Goal: Task Accomplishment & Management: Complete application form

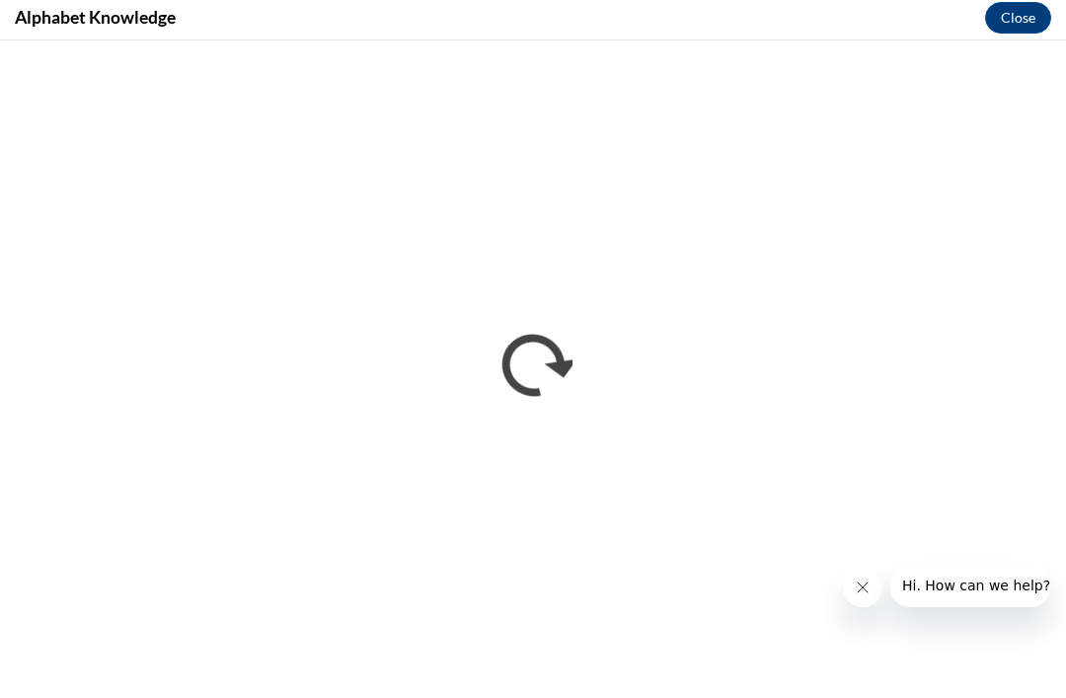
scroll to position [1133, 0]
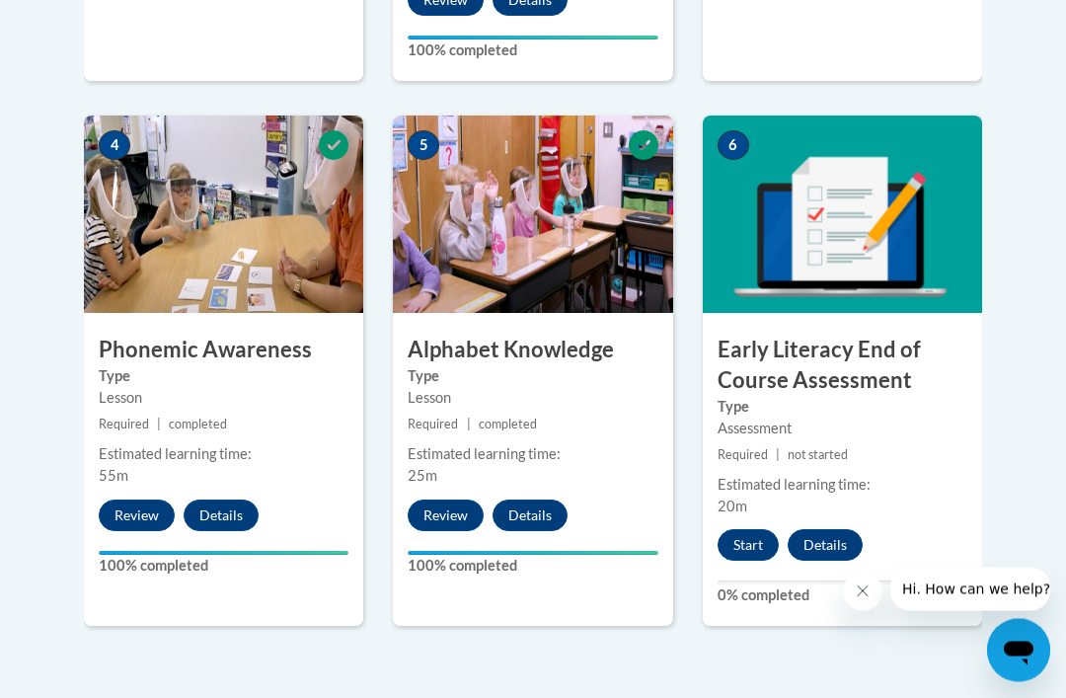
scroll to position [1125, 0]
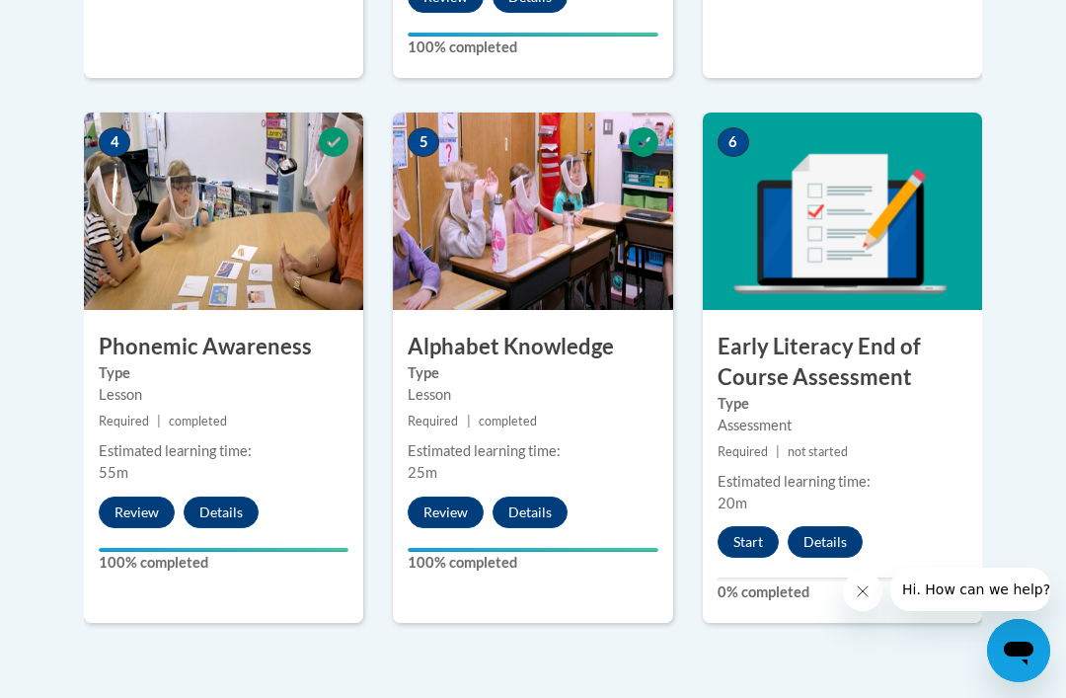
click at [754, 526] on button "Start" at bounding box center [747, 542] width 61 height 32
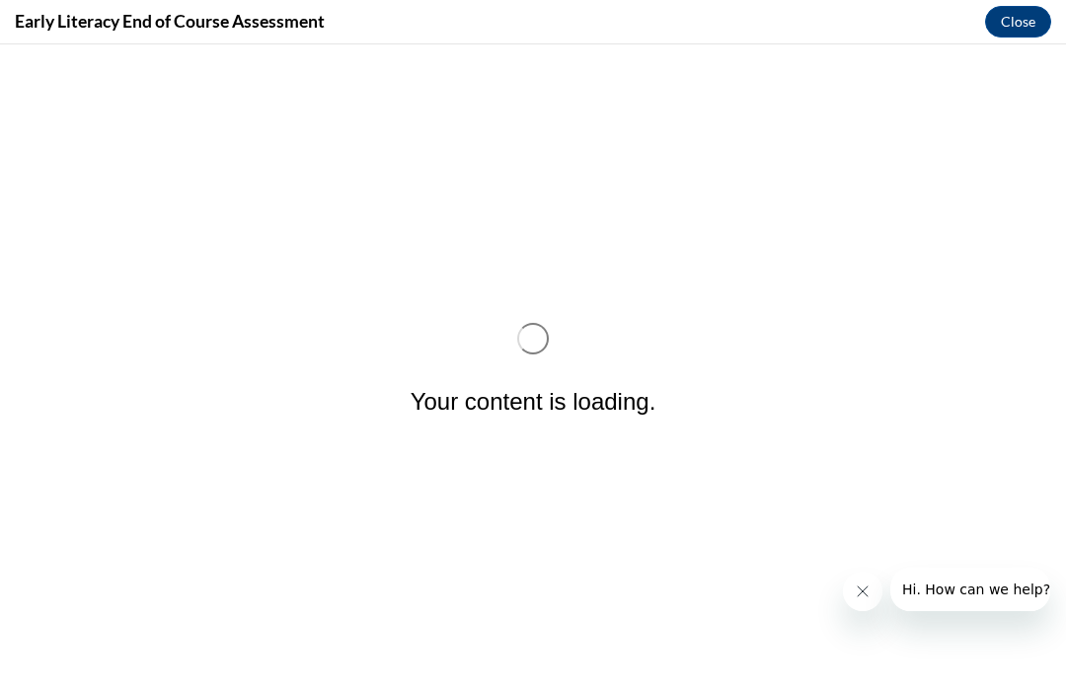
scroll to position [0, 0]
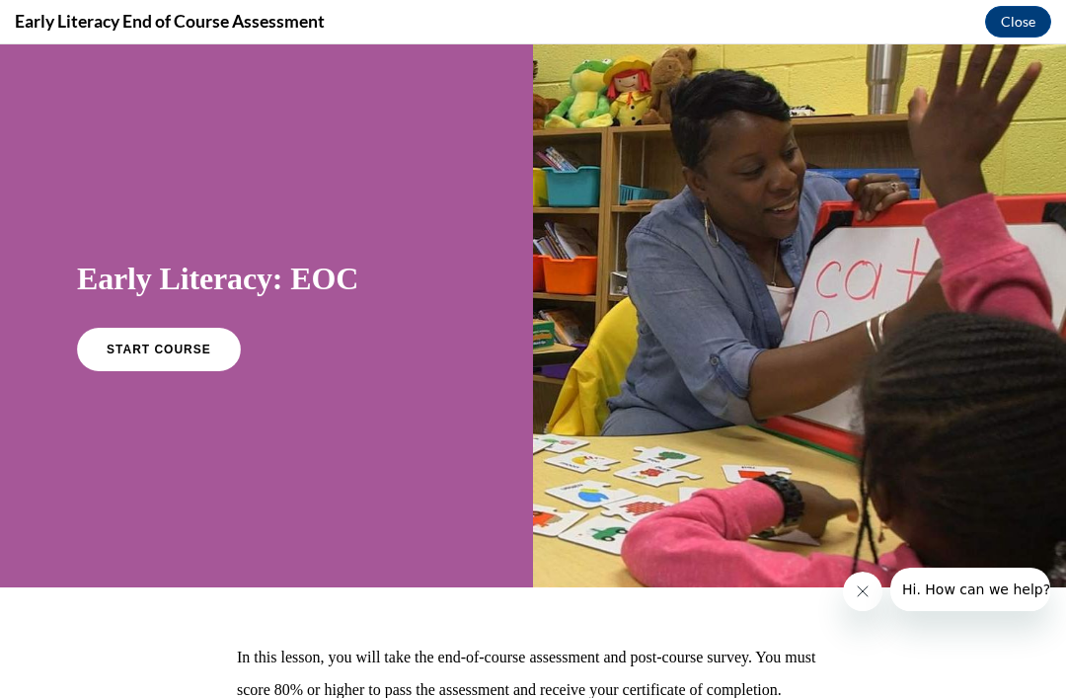
click at [183, 352] on span "START COURSE" at bounding box center [159, 349] width 105 height 14
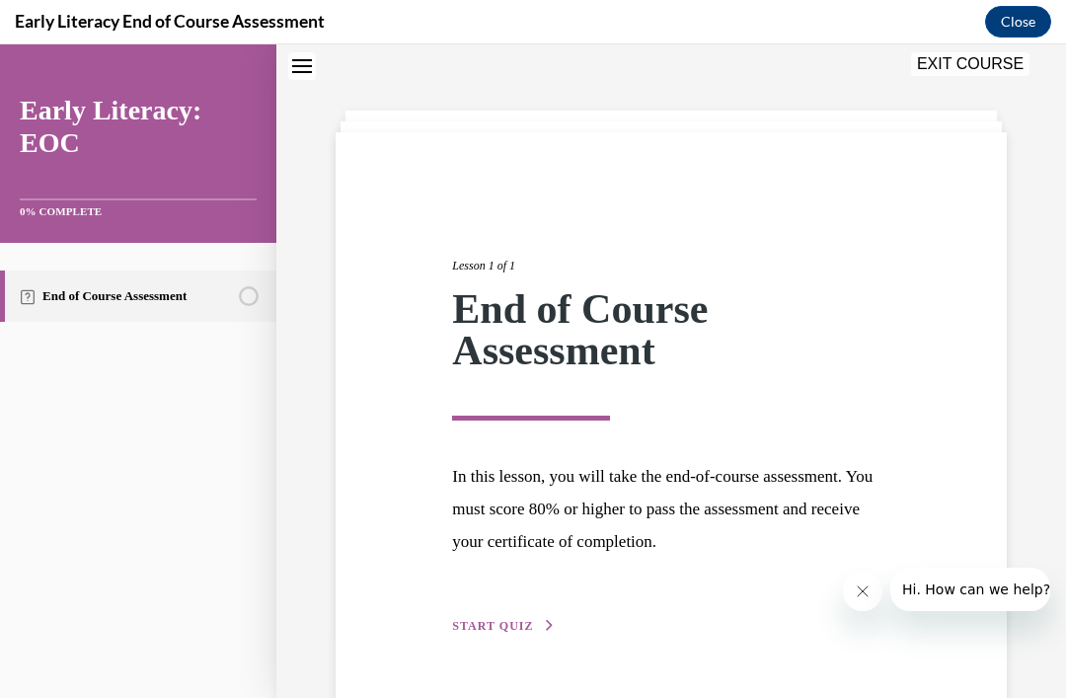
scroll to position [62, 0]
click at [507, 614] on div "Lesson 1 of 1 End of Course Assessment In this lesson, you will take the end-of…" at bounding box center [670, 424] width 467 height 425
click at [532, 631] on button "START QUIZ" at bounding box center [503, 627] width 103 height 18
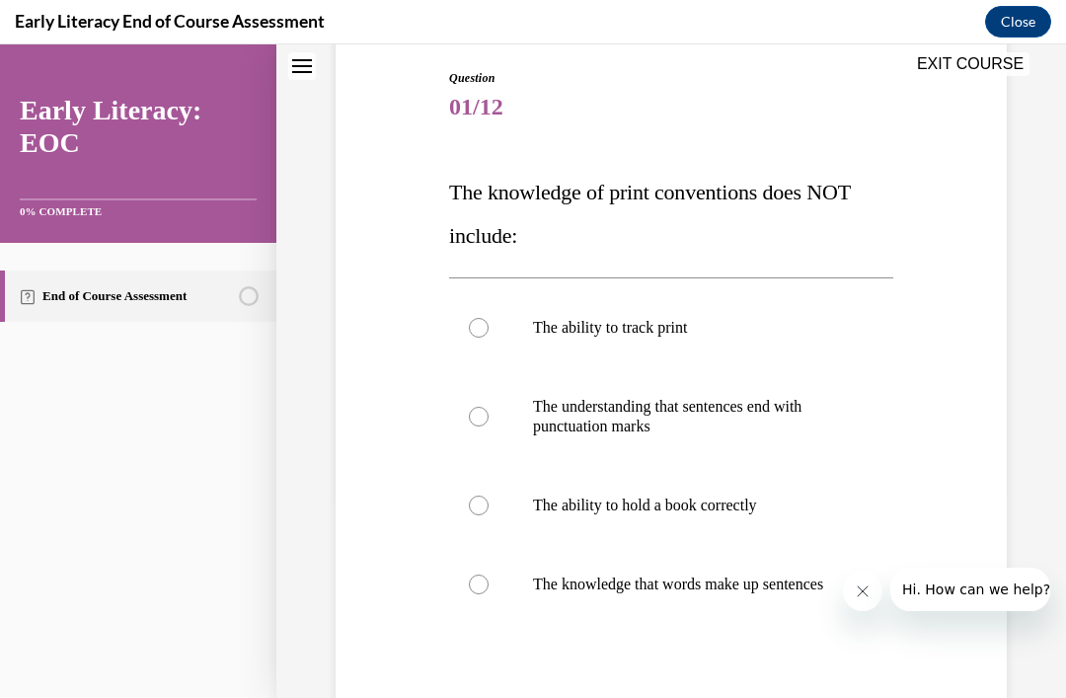
scroll to position [207, 0]
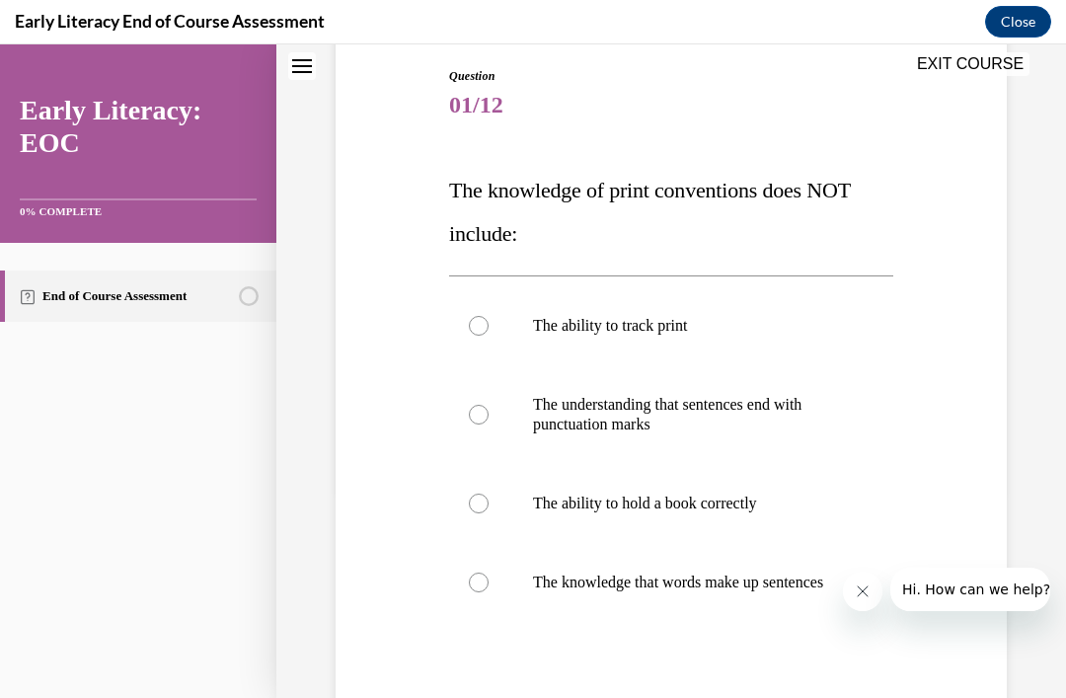
click at [719, 519] on div at bounding box center [671, 503] width 444 height 79
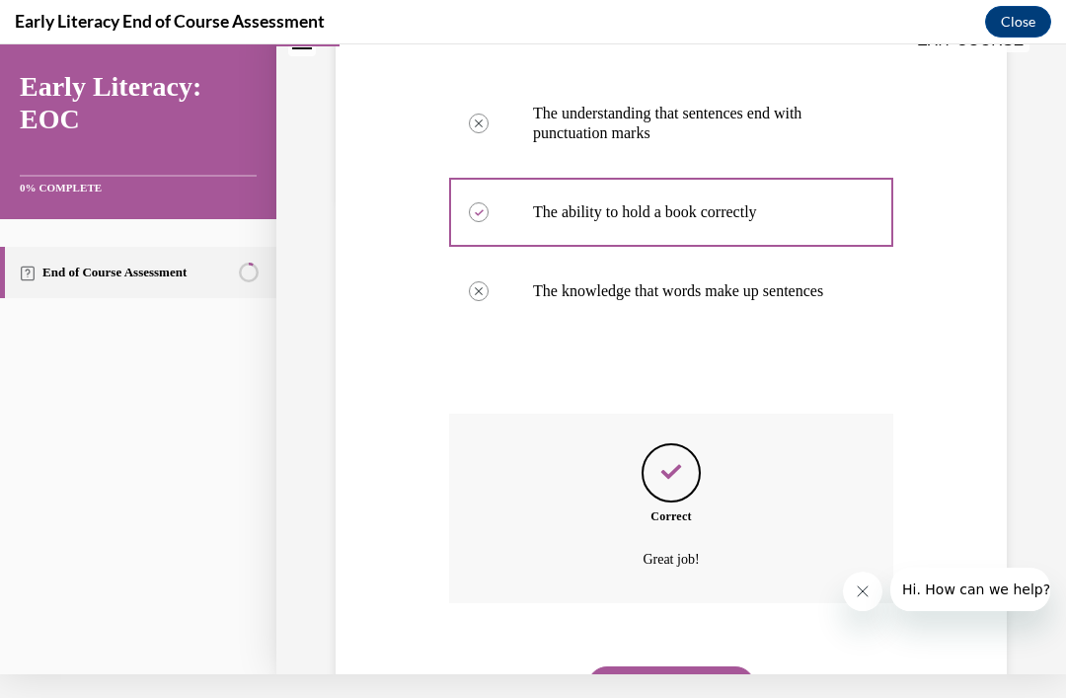
scroll to position [507, 0]
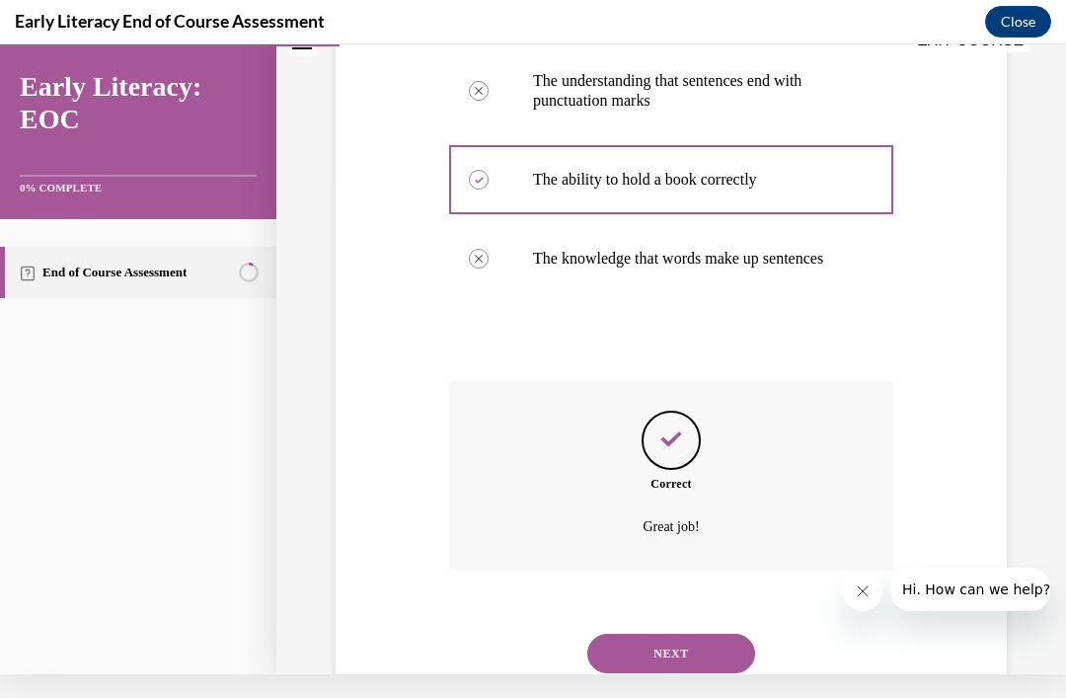
click at [713, 651] on button "NEXT" at bounding box center [671, 652] width 168 height 39
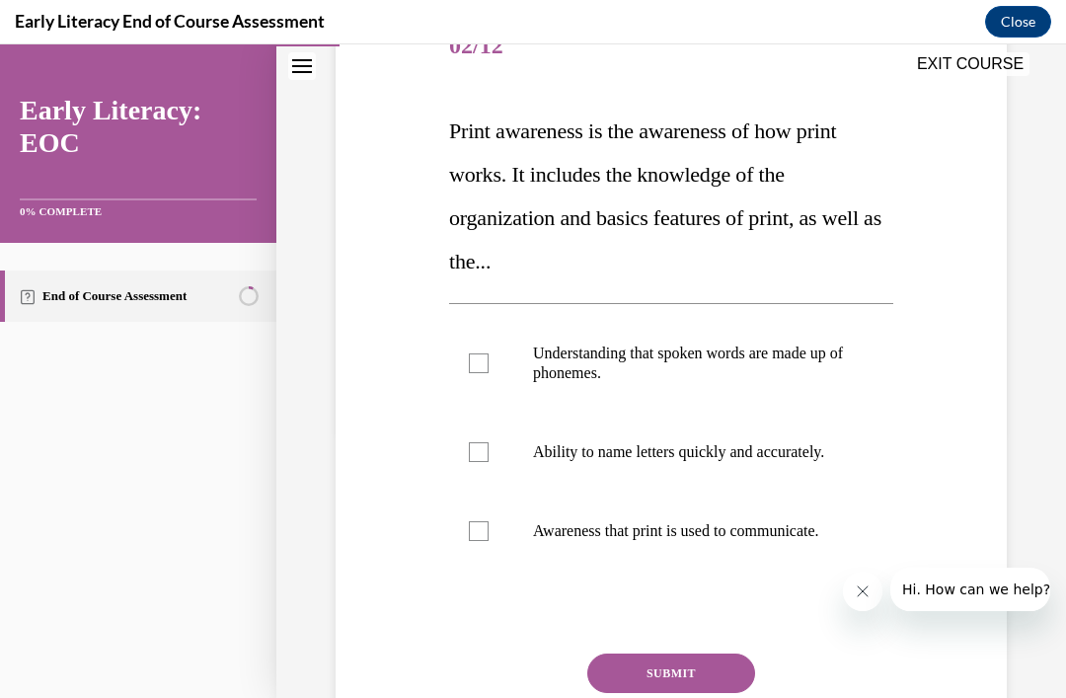
scroll to position [267, 0]
click at [690, 540] on p "Awareness that print is used to communicate." at bounding box center [688, 530] width 311 height 20
click at [712, 458] on p "Ability to name letters quickly and accurately." at bounding box center [688, 451] width 311 height 20
click at [713, 692] on button "SUBMIT" at bounding box center [671, 671] width 168 height 39
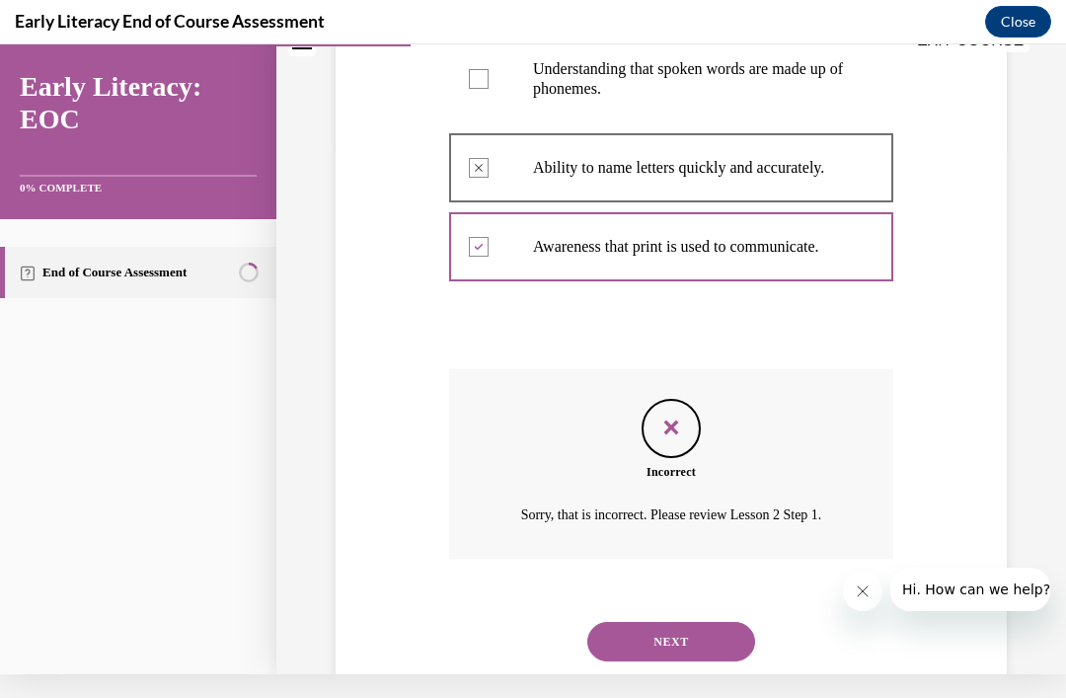
scroll to position [535, 0]
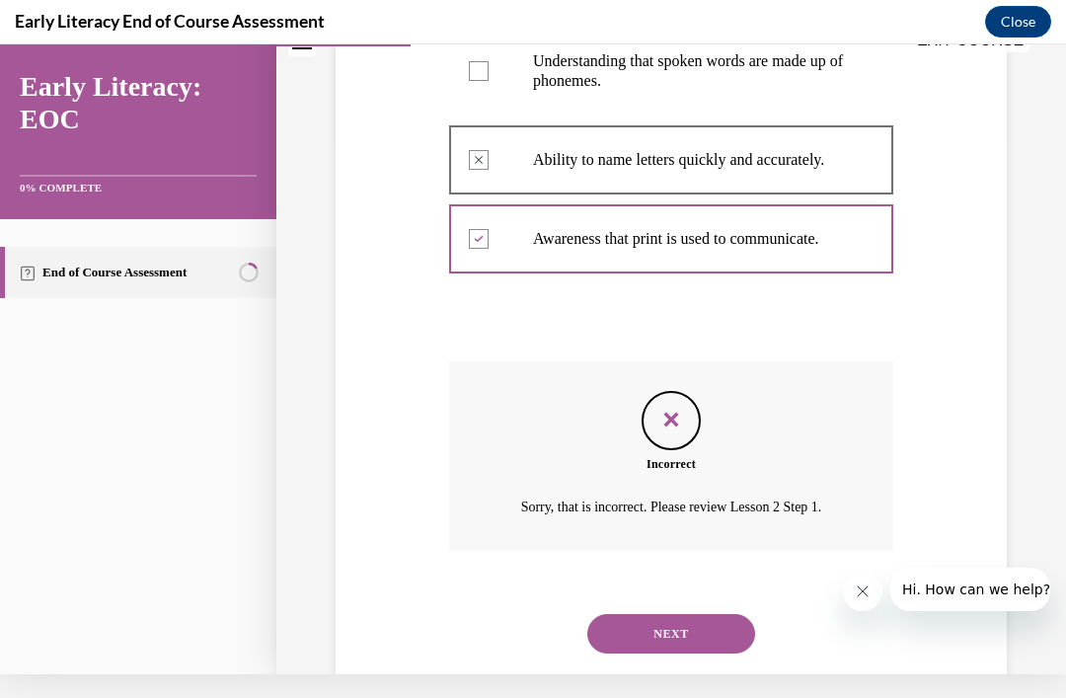
click at [717, 653] on button "NEXT" at bounding box center [671, 633] width 168 height 39
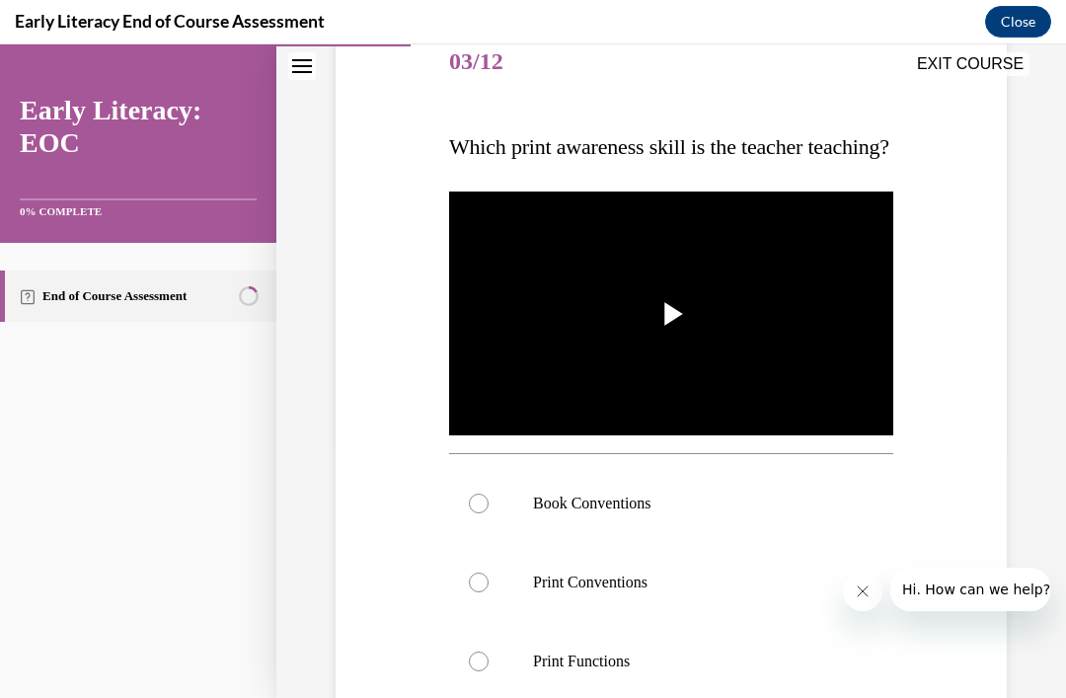
scroll to position [252, 0]
click at [651, 512] on p "Book Conventions" at bounding box center [688, 502] width 311 height 20
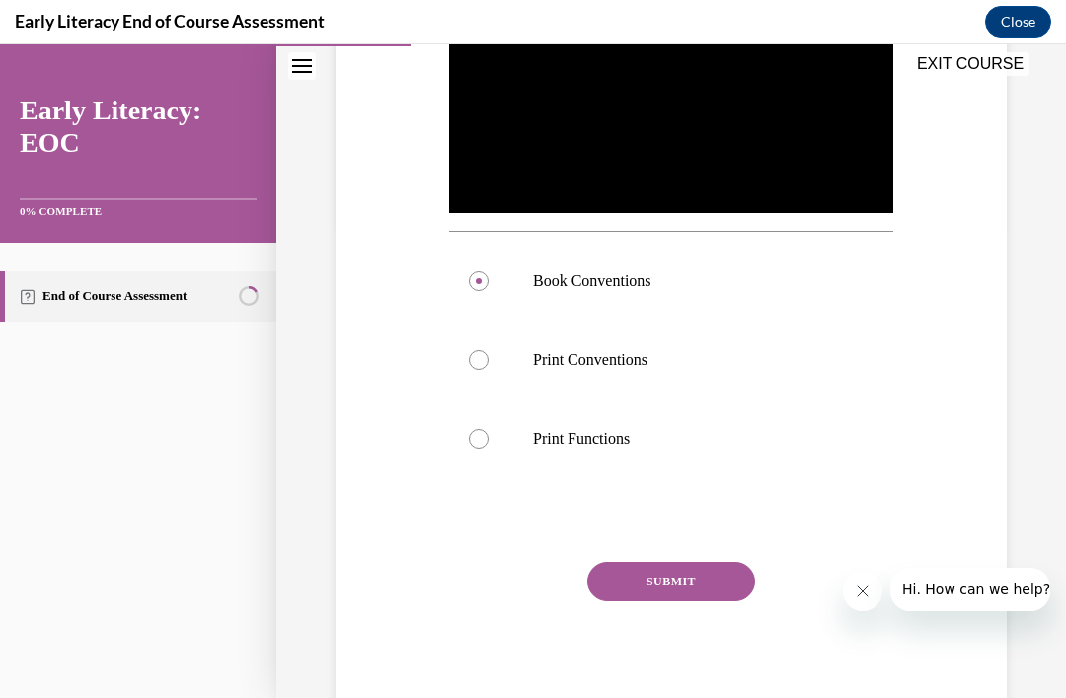
click at [701, 601] on button "SUBMIT" at bounding box center [671, 580] width 168 height 39
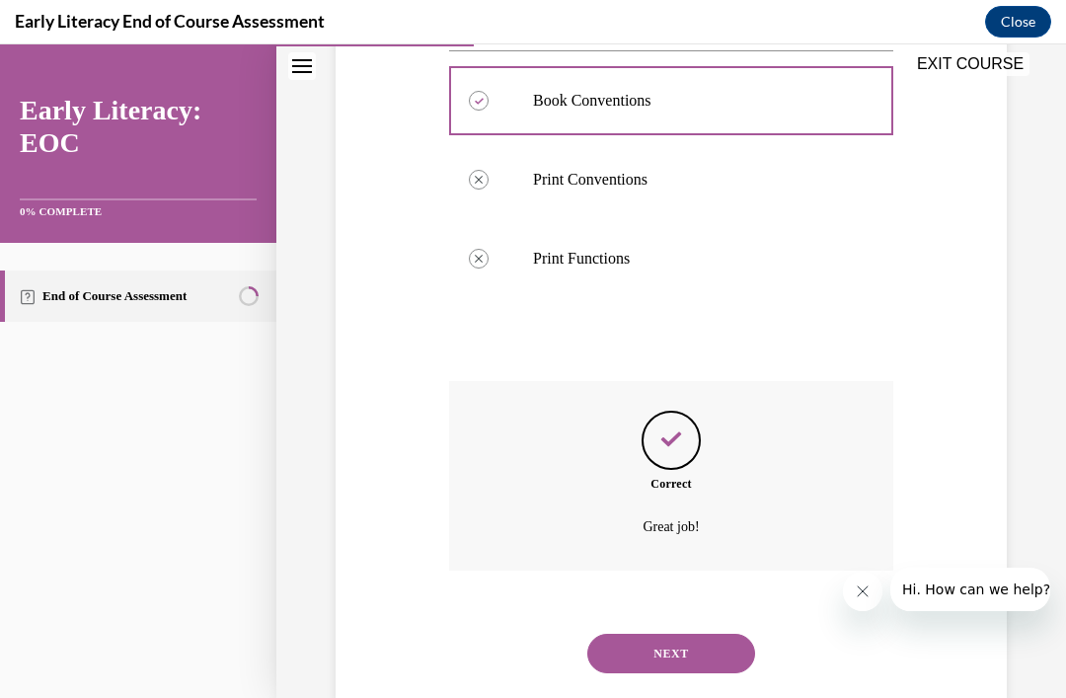
click at [718, 673] on button "NEXT" at bounding box center [671, 652] width 168 height 39
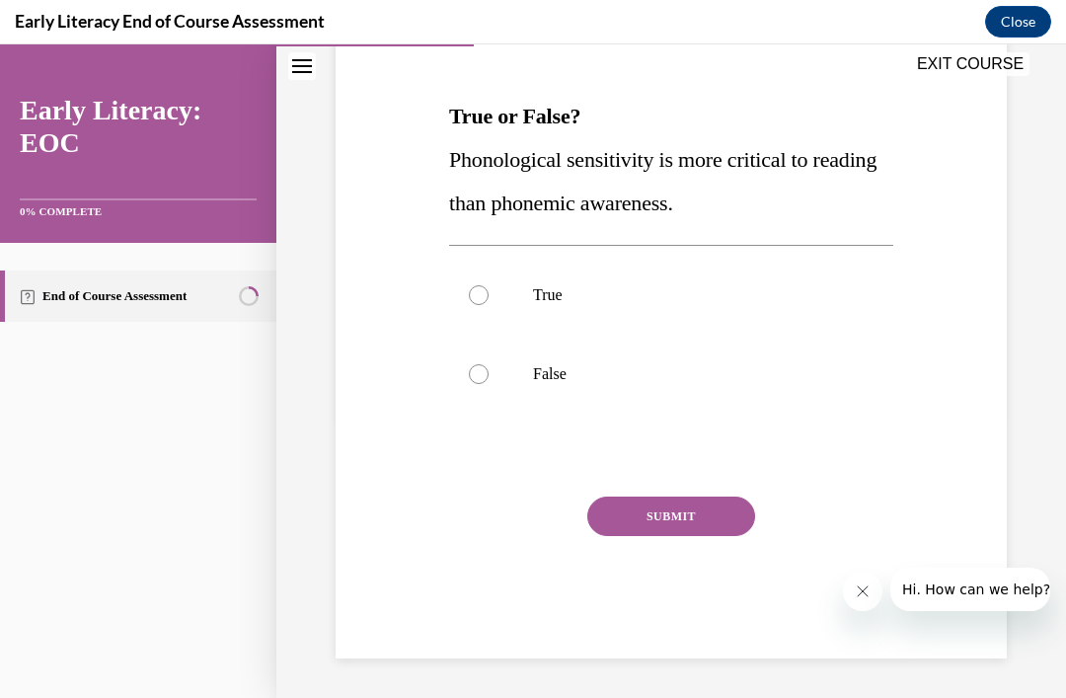
scroll to position [194, 0]
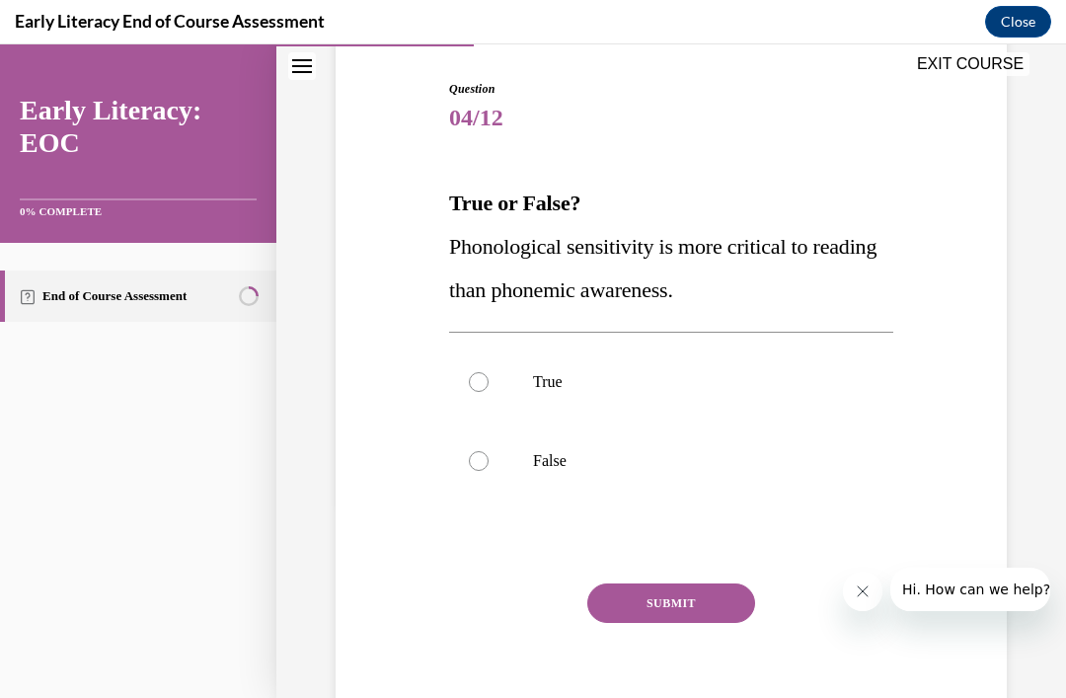
click at [555, 463] on p "False" at bounding box center [688, 461] width 311 height 20
click at [690, 604] on button "SUBMIT" at bounding box center [671, 602] width 168 height 39
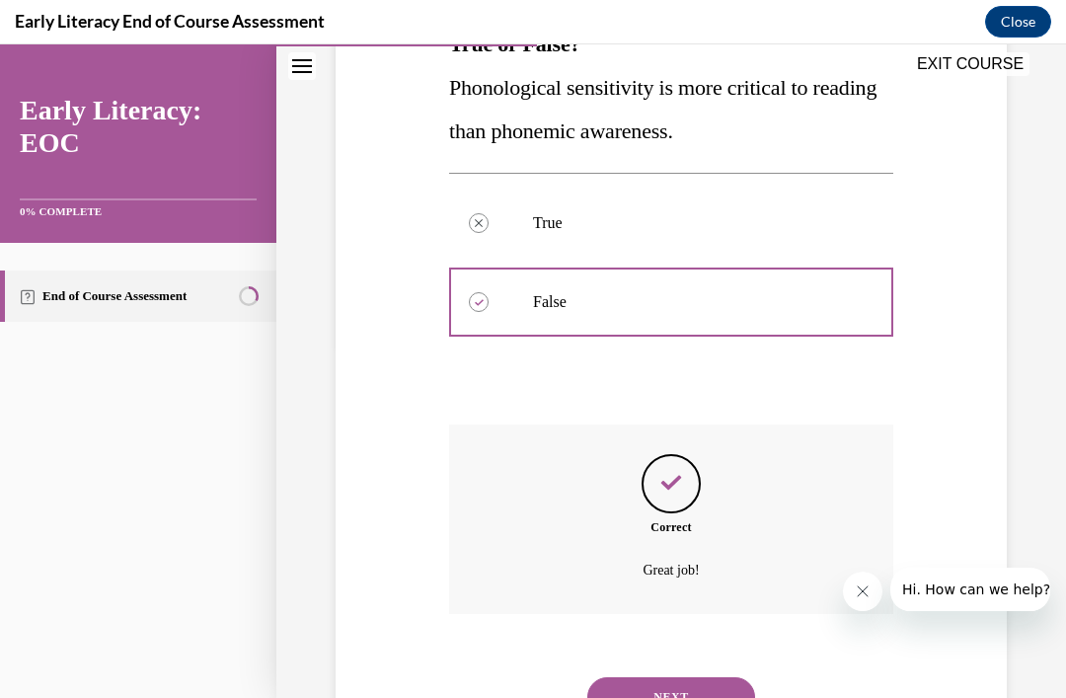
click at [710, 681] on button "NEXT" at bounding box center [671, 696] width 168 height 39
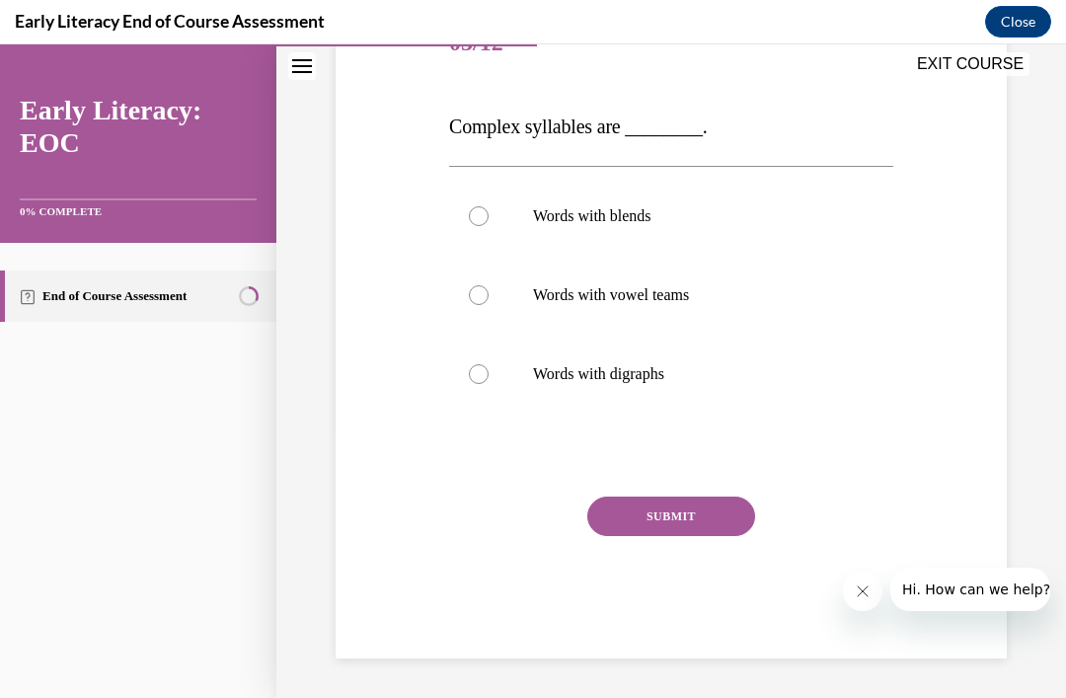
scroll to position [183, 0]
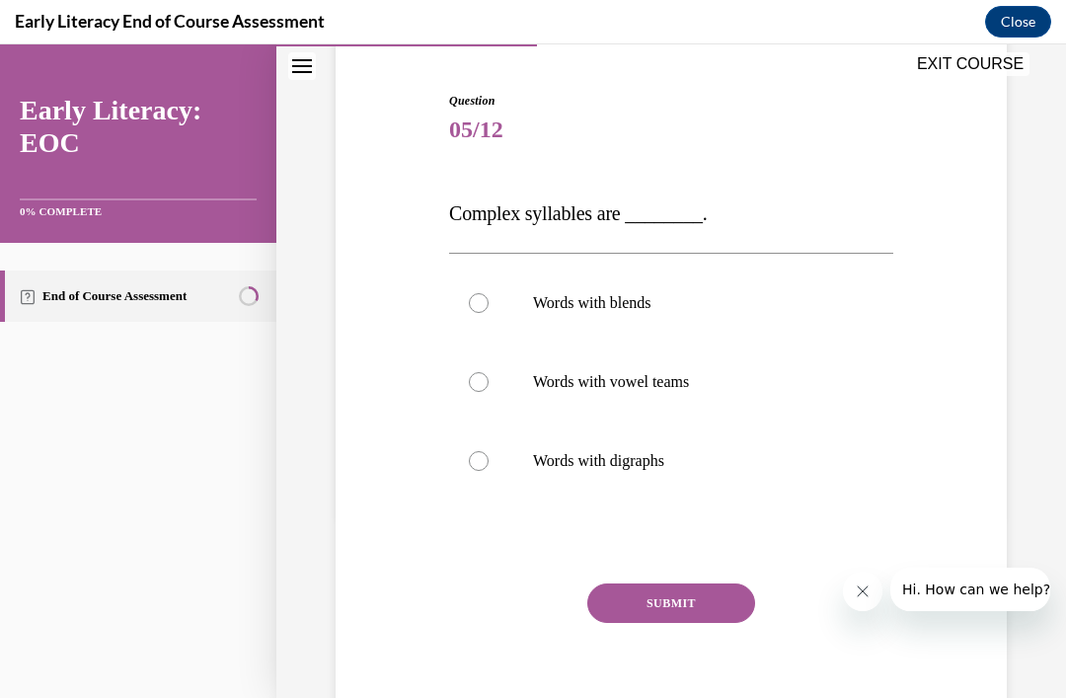
click at [648, 307] on p "Words with blends" at bounding box center [688, 303] width 311 height 20
click at [699, 605] on button "SUBMIT" at bounding box center [671, 602] width 168 height 39
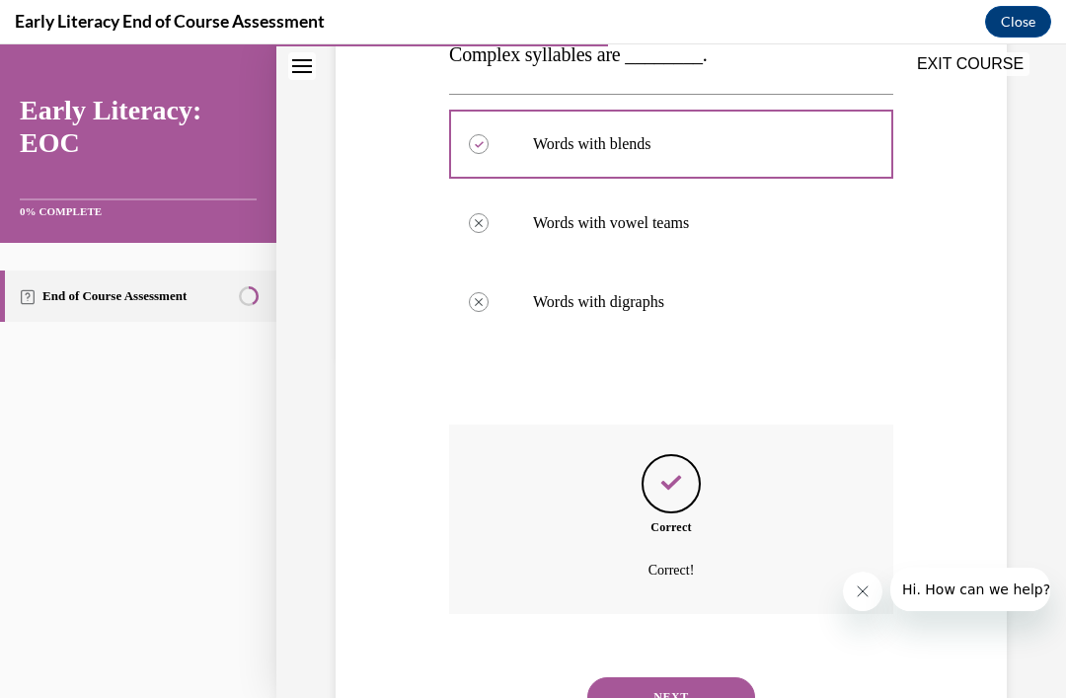
click at [700, 677] on button "NEXT" at bounding box center [671, 696] width 168 height 39
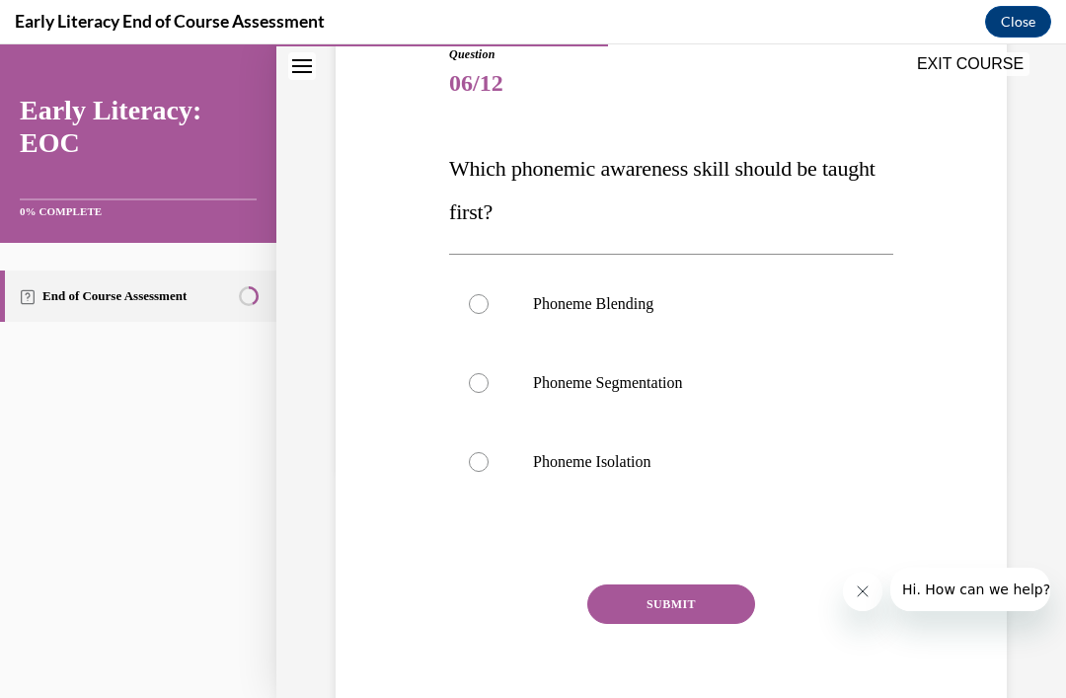
click at [632, 472] on div at bounding box center [671, 461] width 444 height 79
click at [712, 607] on button "SUBMIT" at bounding box center [671, 603] width 168 height 39
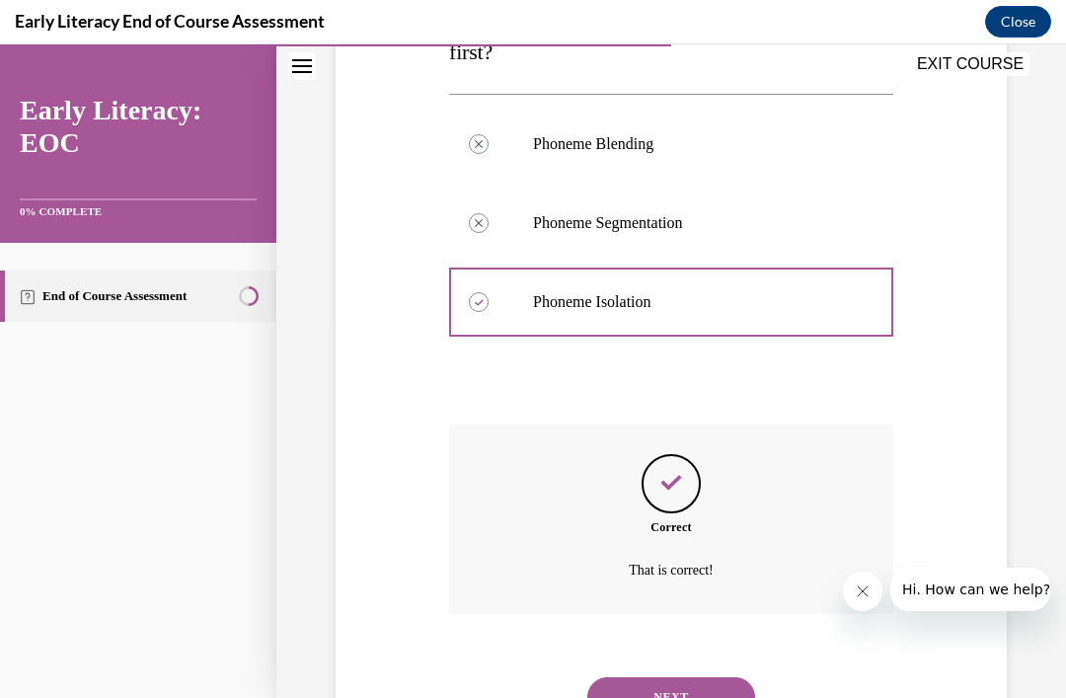
scroll to position [389, 0]
click at [710, 682] on button "NEXT" at bounding box center [671, 696] width 168 height 39
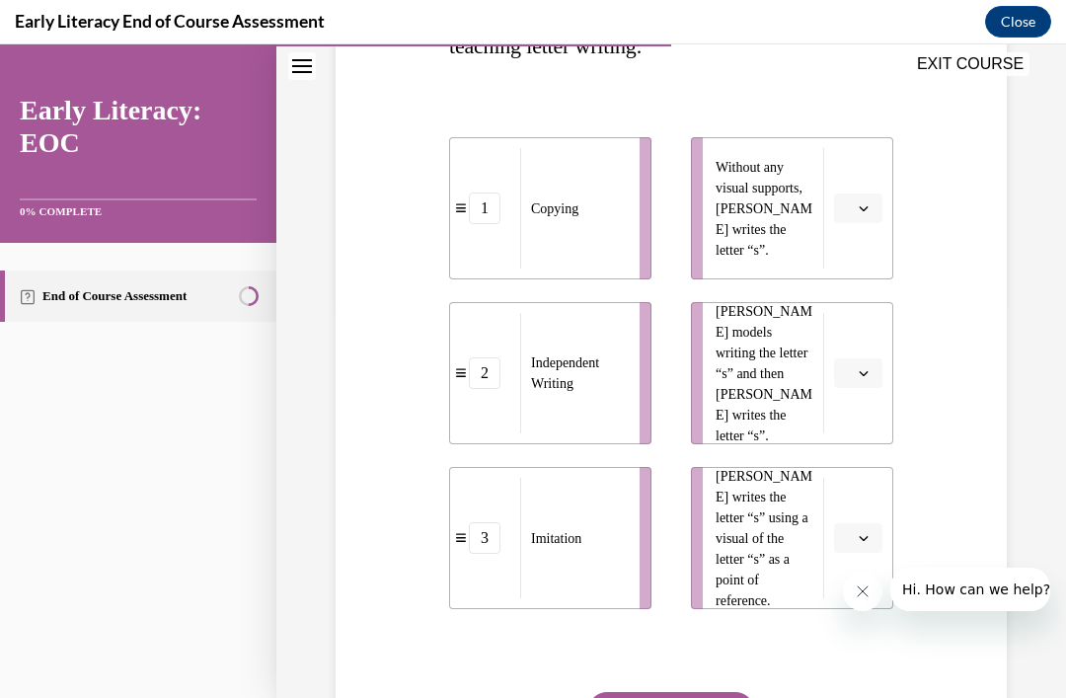
scroll to position [395, 0]
click at [481, 214] on div "1" at bounding box center [485, 208] width 32 height 32
click at [470, 372] on div "2" at bounding box center [485, 373] width 32 height 32
click at [470, 371] on div "2" at bounding box center [485, 373] width 32 height 32
click at [488, 541] on div "3" at bounding box center [485, 538] width 32 height 32
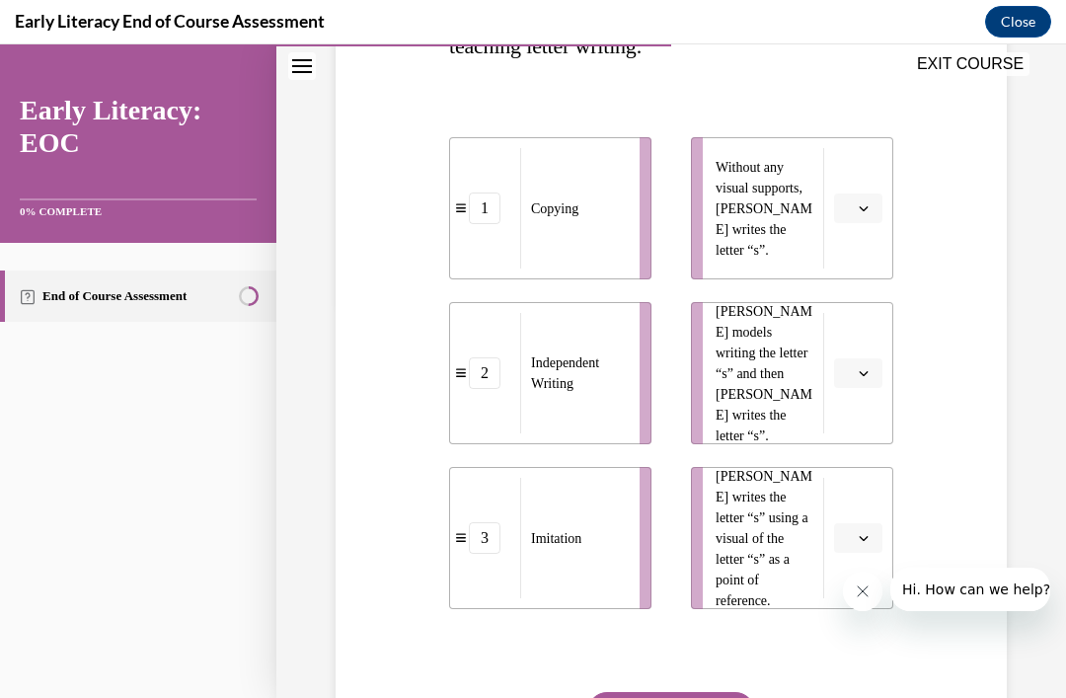
click at [856, 212] on span "button" at bounding box center [863, 208] width 14 height 14
click at [846, 336] on div "2" at bounding box center [855, 331] width 49 height 39
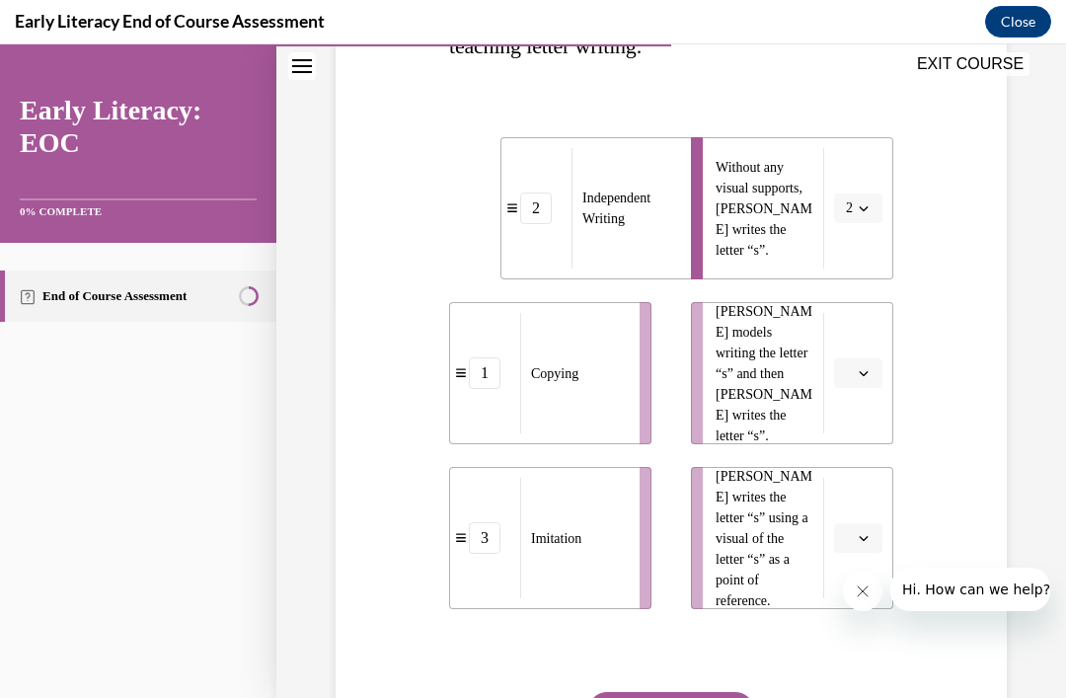
click at [865, 380] on button "button" at bounding box center [858, 373] width 48 height 30
click at [849, 545] on div "3" at bounding box center [855, 535] width 49 height 39
click at [862, 385] on button "3" at bounding box center [858, 373] width 48 height 30
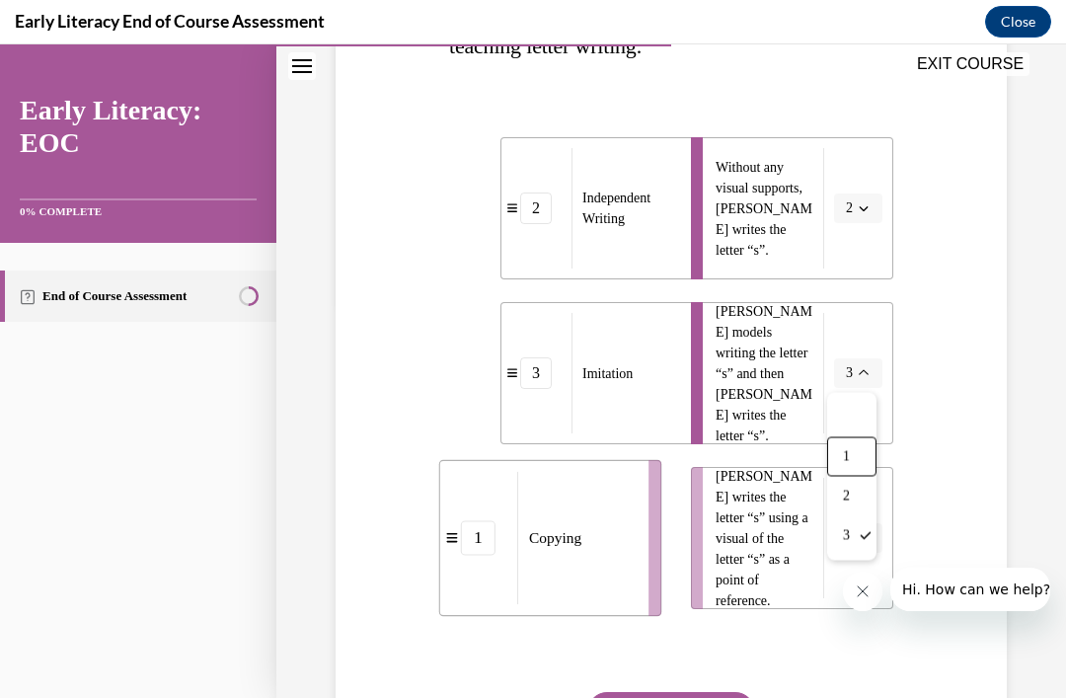
click at [857, 468] on div "1" at bounding box center [851, 456] width 49 height 39
click at [855, 551] on button "button" at bounding box center [858, 538] width 48 height 30
click at [861, 697] on div "3" at bounding box center [855, 700] width 49 height 39
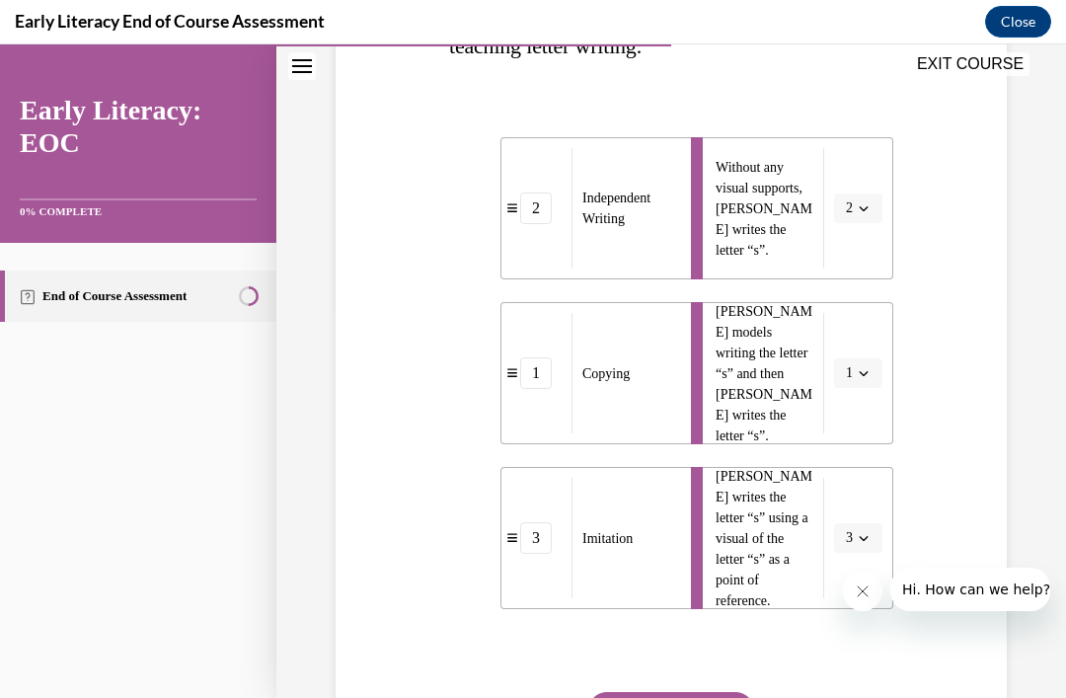
click at [704, 697] on button "SUBMIT" at bounding box center [671, 711] width 168 height 39
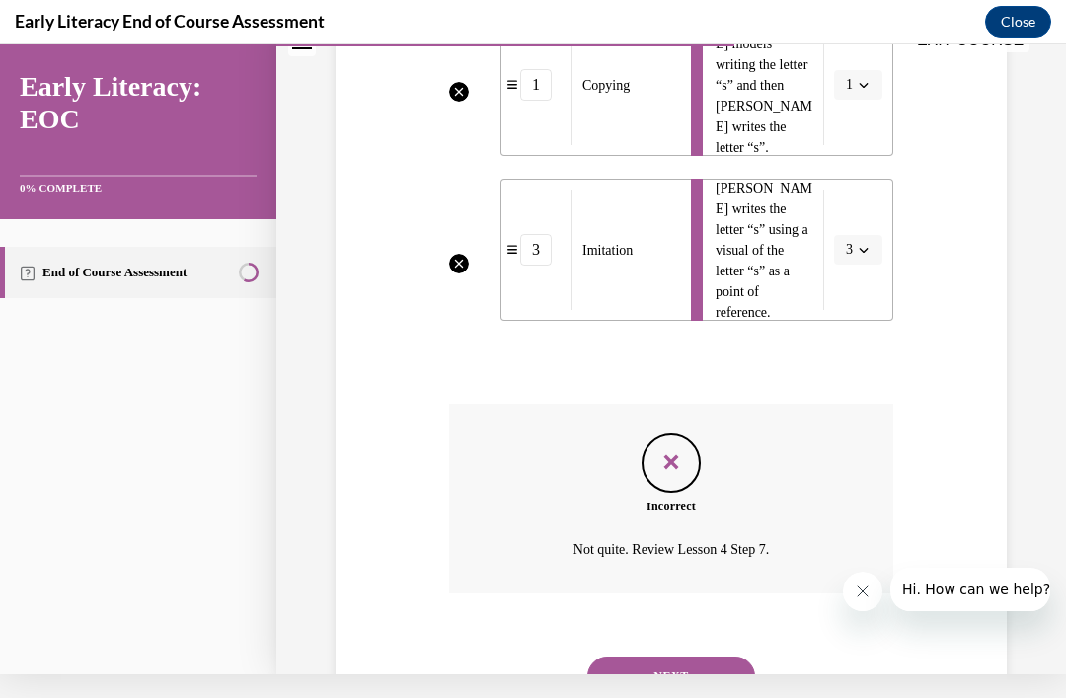
scroll to position [662, 0]
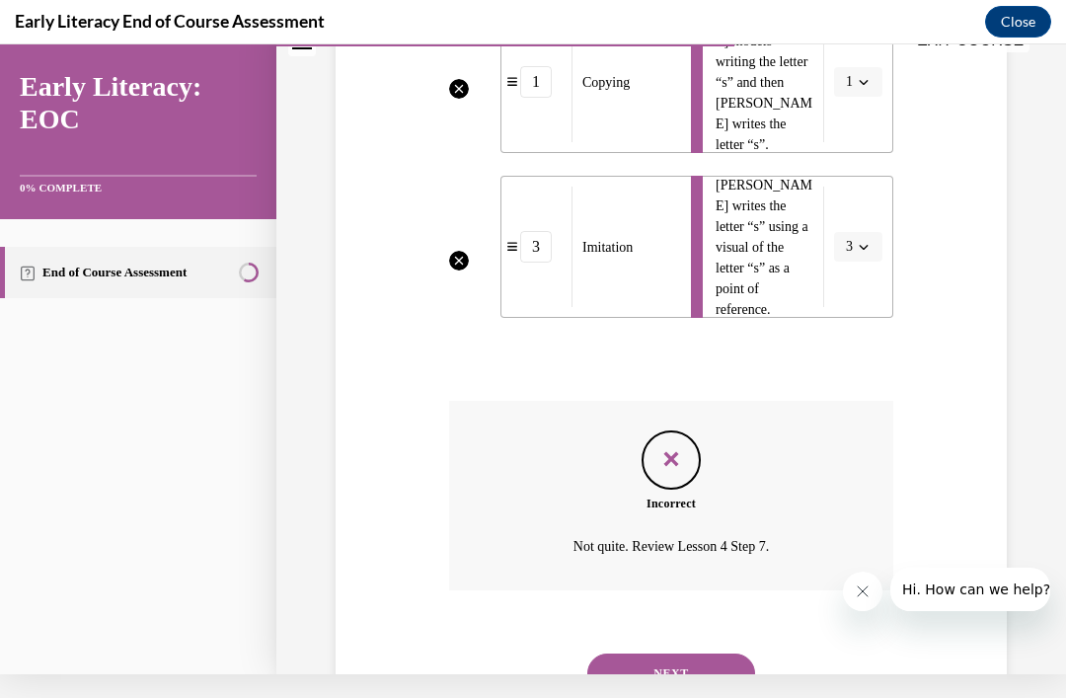
click at [708, 662] on button "NEXT" at bounding box center [671, 672] width 168 height 39
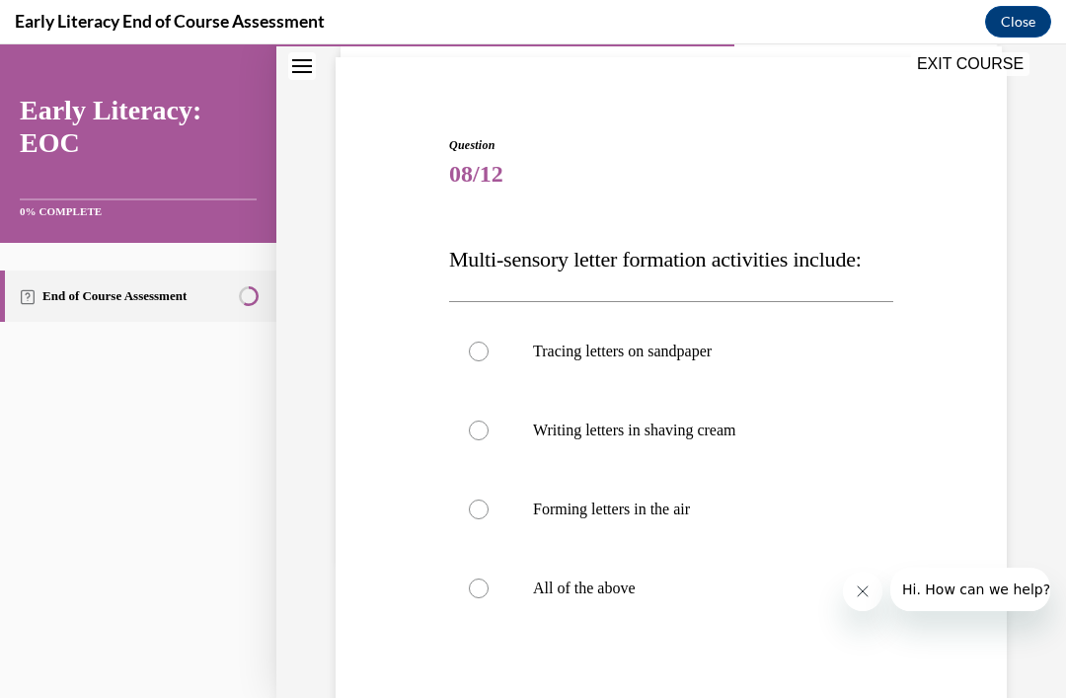
scroll to position [139, 0]
click at [546, 597] on p "All of the above" at bounding box center [688, 587] width 311 height 20
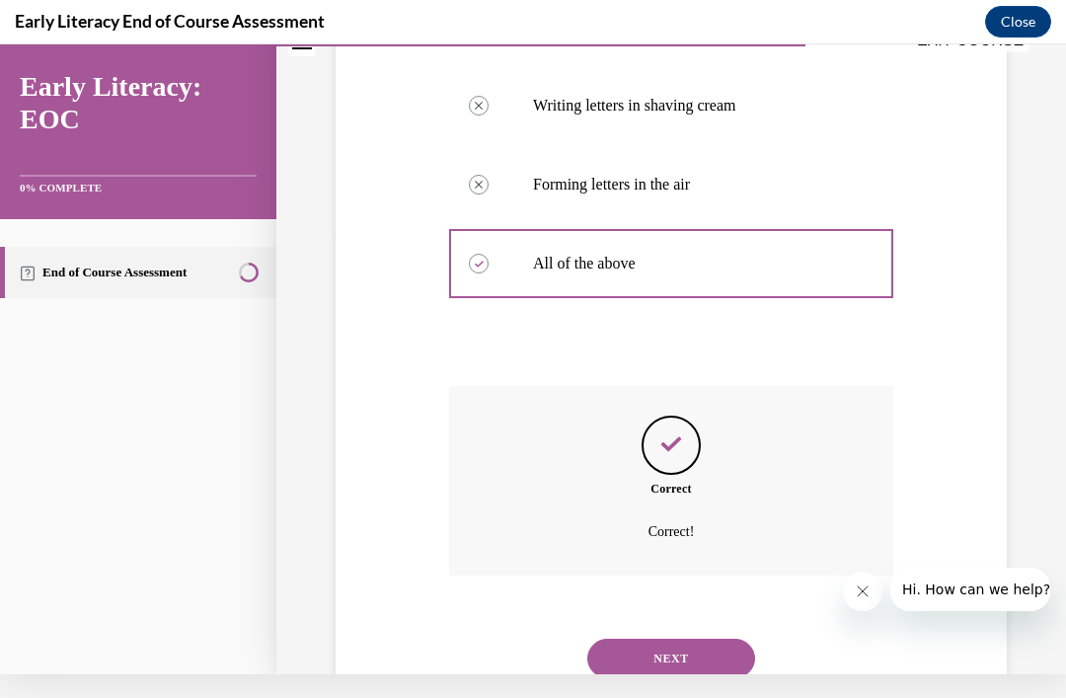
scroll to position [468, 0]
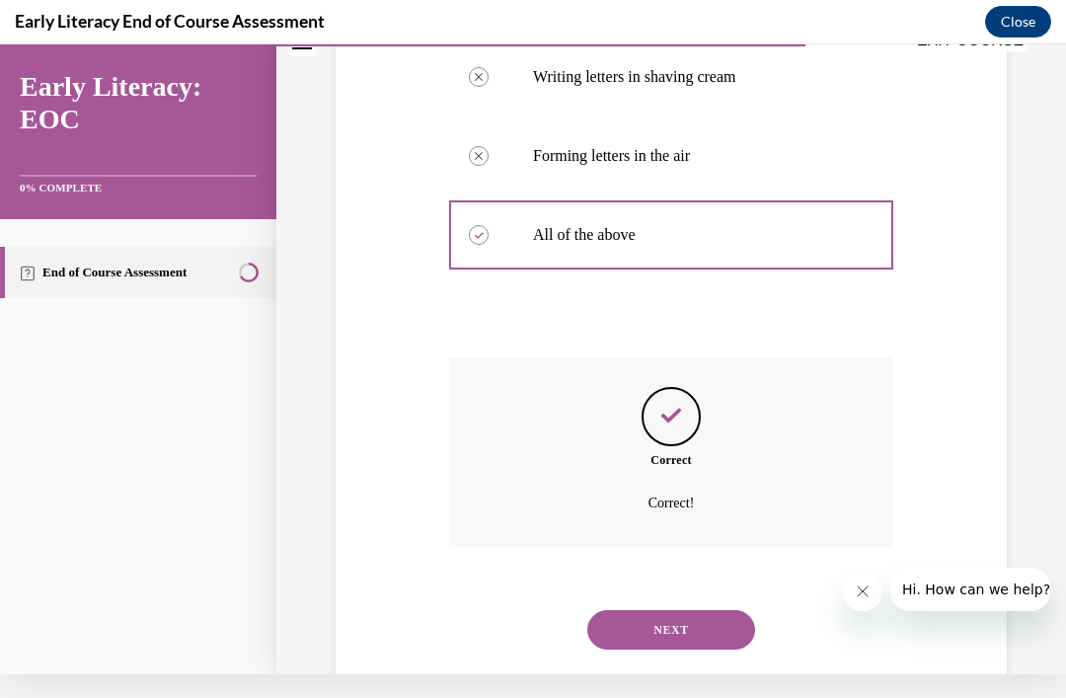
click at [703, 649] on button "NEXT" at bounding box center [671, 629] width 168 height 39
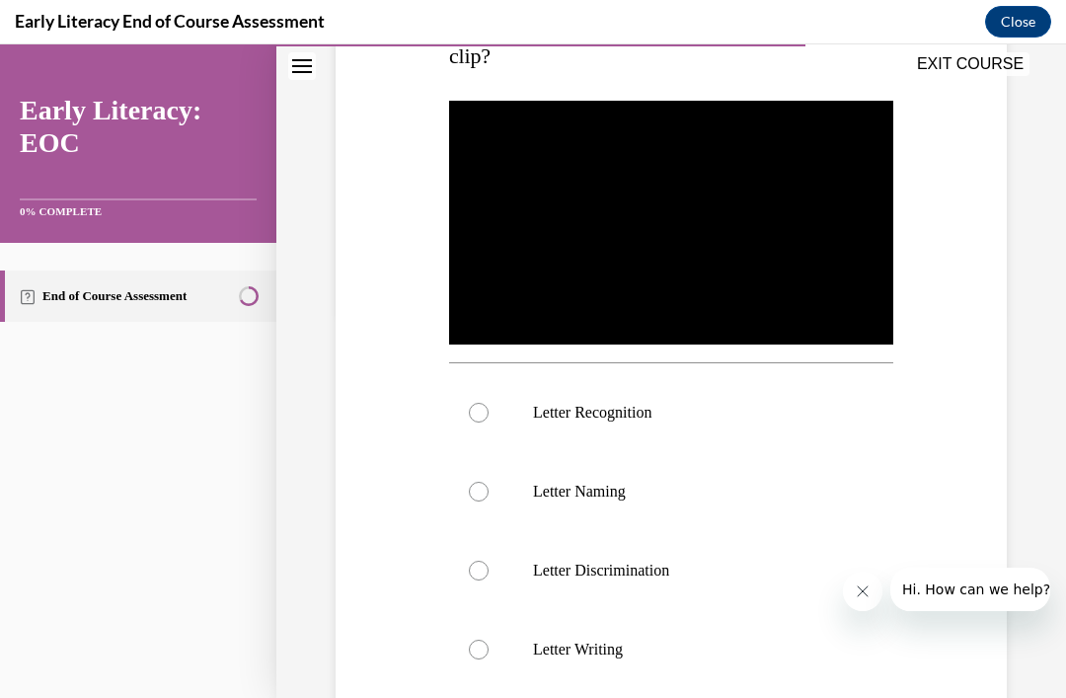
scroll to position [385, 0]
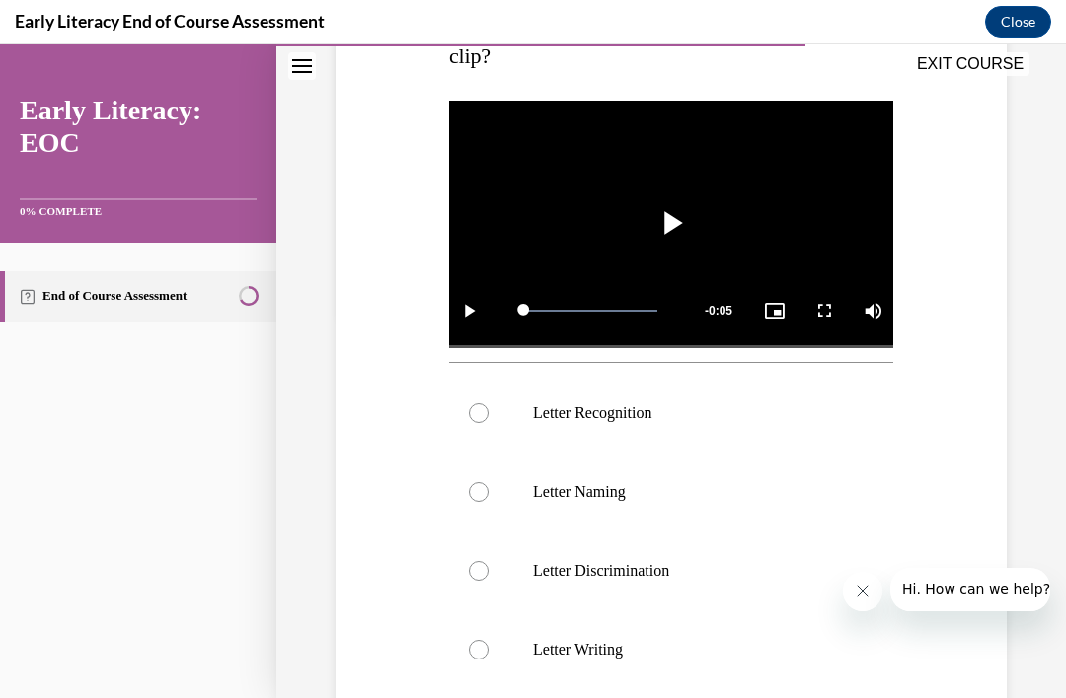
click at [764, 425] on div at bounding box center [671, 412] width 444 height 79
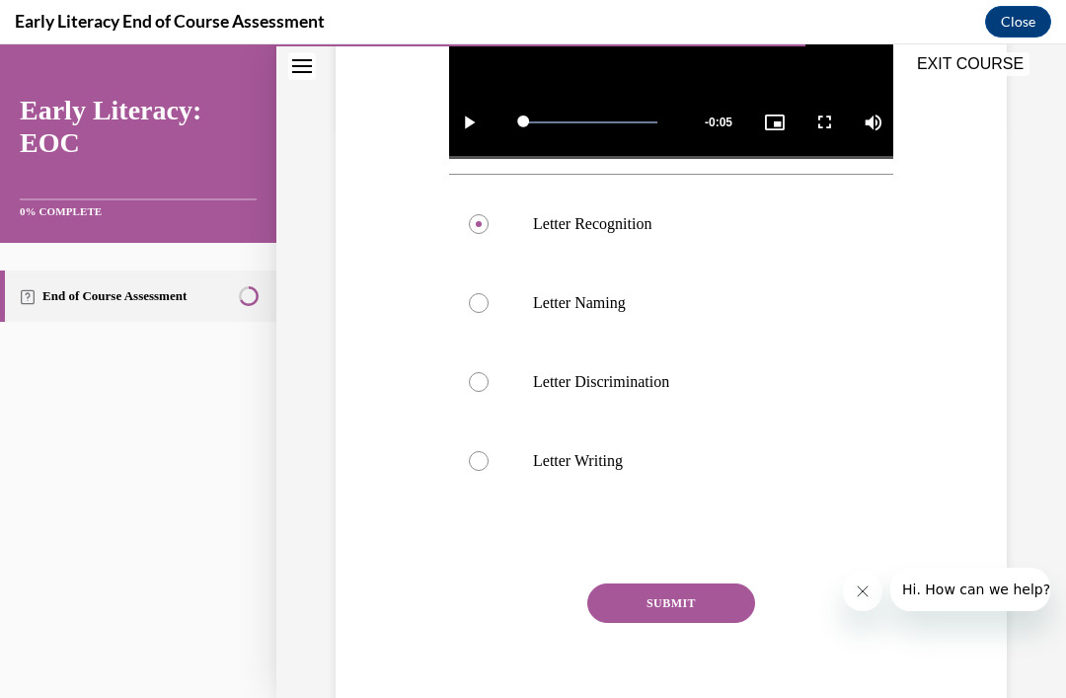
click at [707, 614] on button "SUBMIT" at bounding box center [671, 602] width 168 height 39
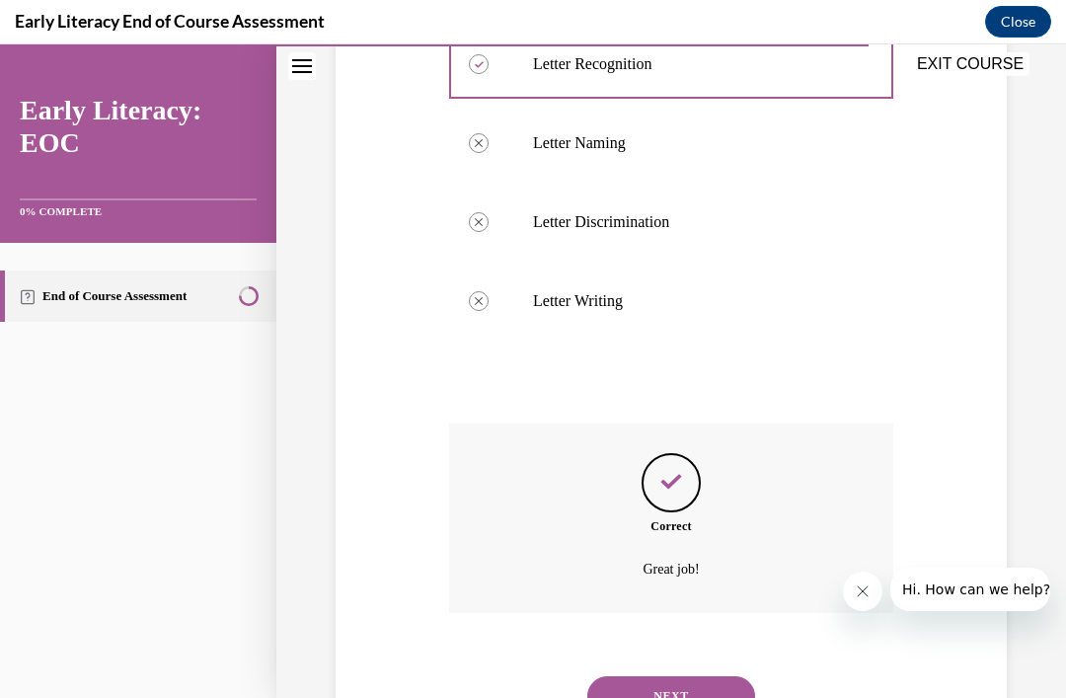
scroll to position [732, 0]
click at [690, 677] on button "NEXT" at bounding box center [671, 696] width 168 height 39
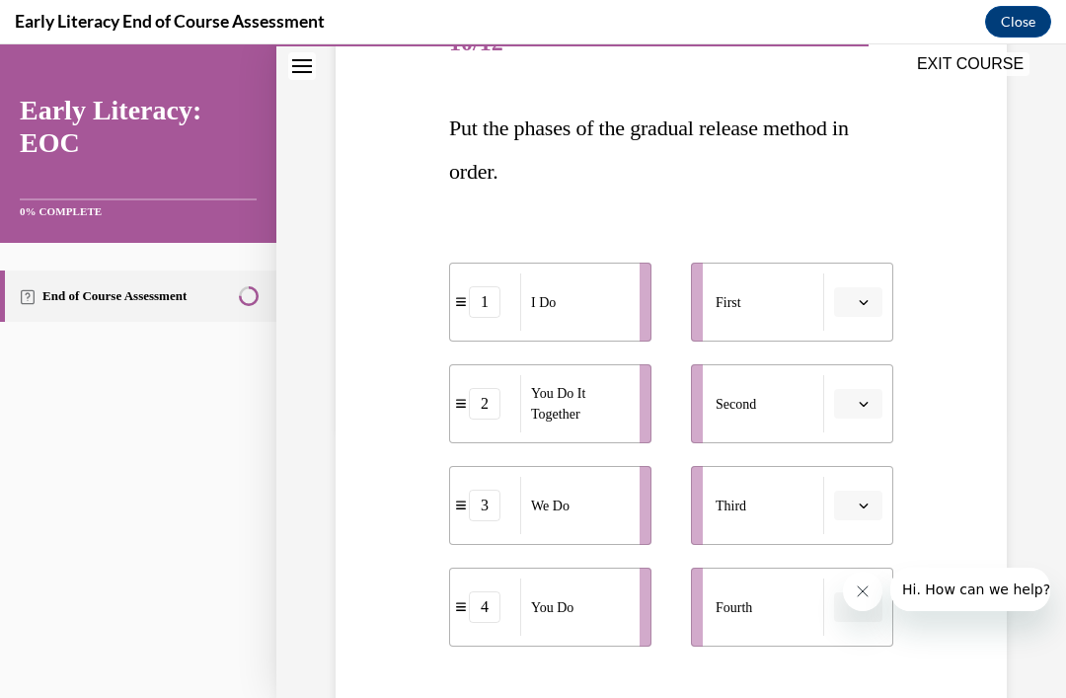
scroll to position [269, 0]
click at [855, 299] on button "button" at bounding box center [858, 302] width 48 height 30
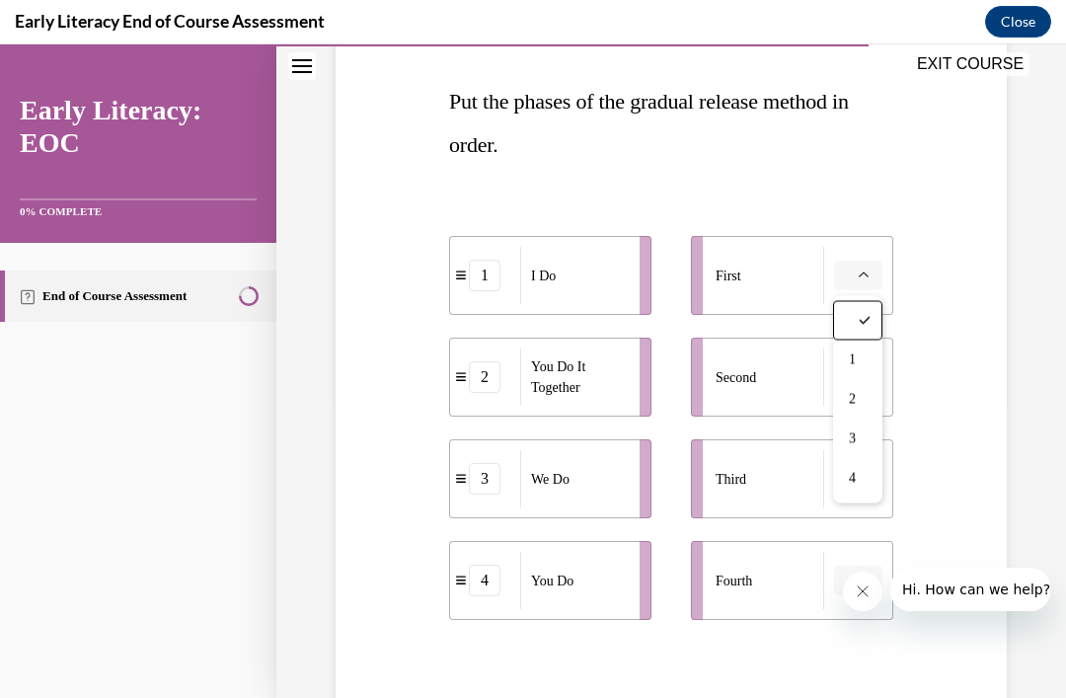
scroll to position [296, 0]
click at [860, 364] on div "1" at bounding box center [857, 358] width 49 height 39
click at [879, 484] on button "button" at bounding box center [858, 479] width 48 height 30
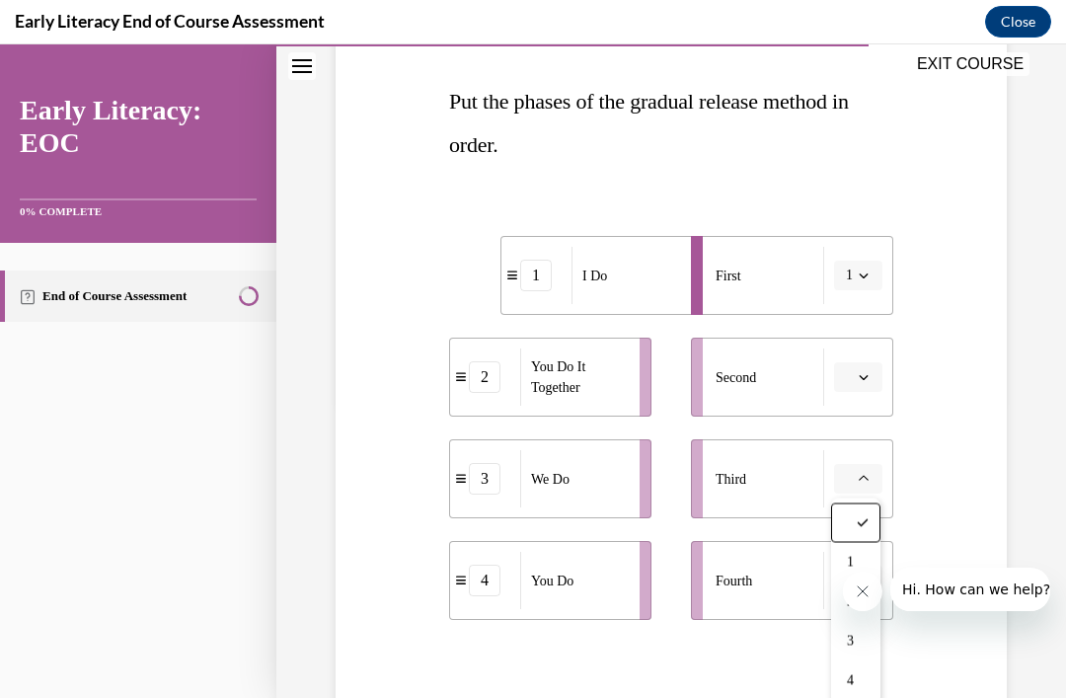
click at [867, 389] on button "button" at bounding box center [858, 377] width 48 height 30
click at [868, 592] on div "4" at bounding box center [855, 578] width 49 height 39
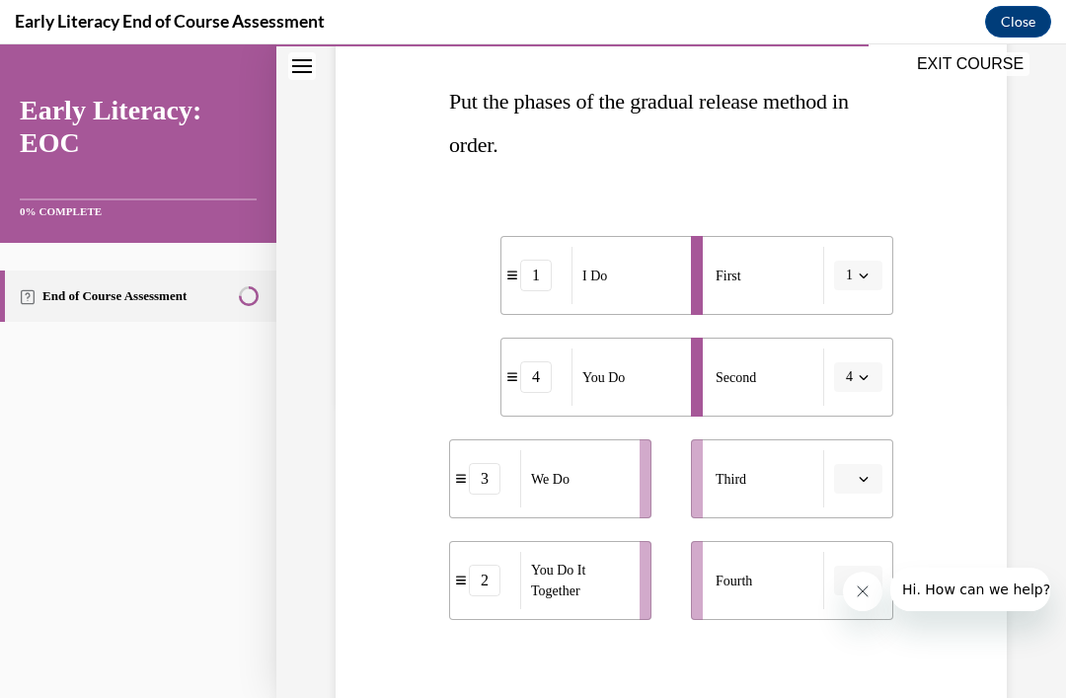
click at [878, 489] on button "button" at bounding box center [858, 479] width 48 height 30
click at [836, 633] on div "3" at bounding box center [855, 641] width 49 height 39
click at [869, 570] on button "button" at bounding box center [858, 580] width 48 height 30
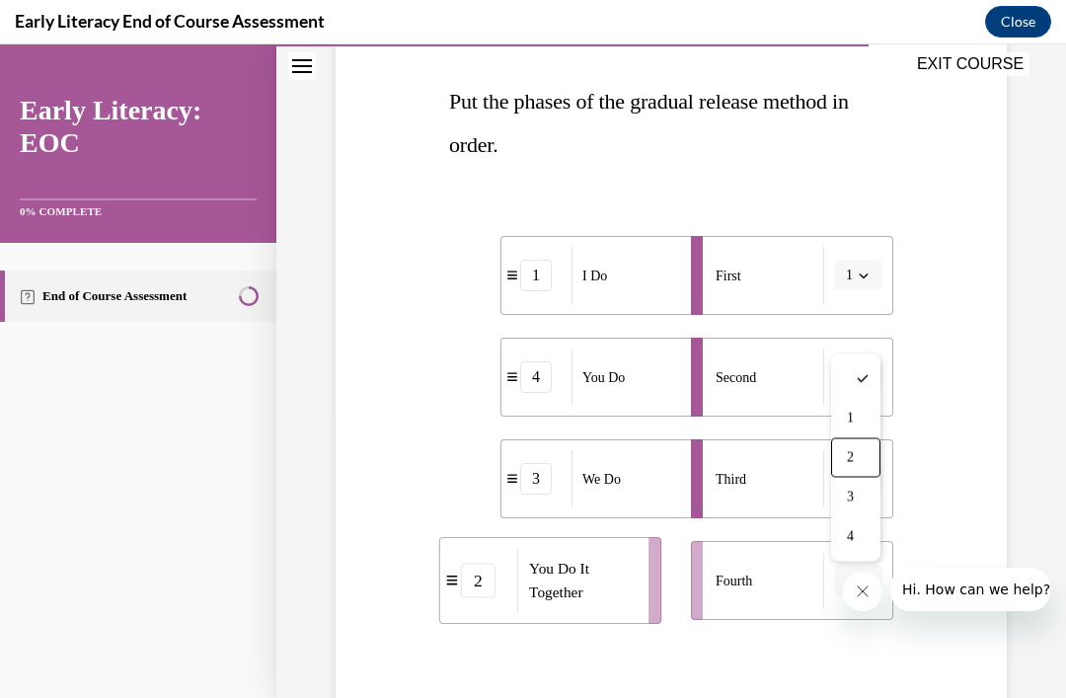
click at [862, 462] on div "2" at bounding box center [855, 457] width 49 height 39
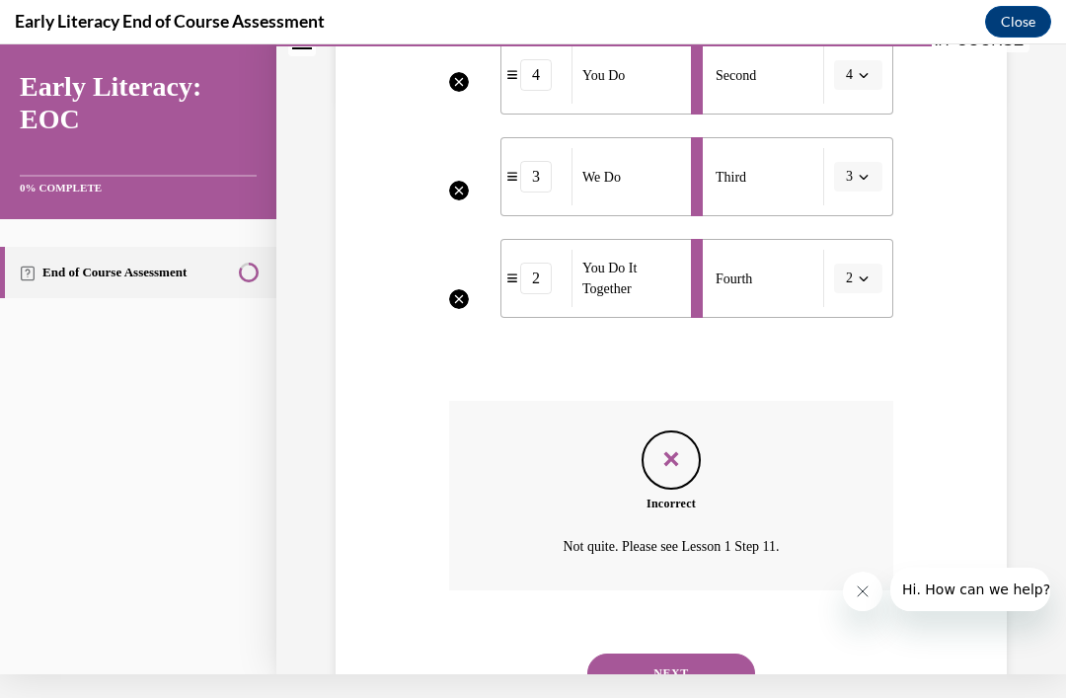
click at [701, 654] on button "NEXT" at bounding box center [671, 672] width 168 height 39
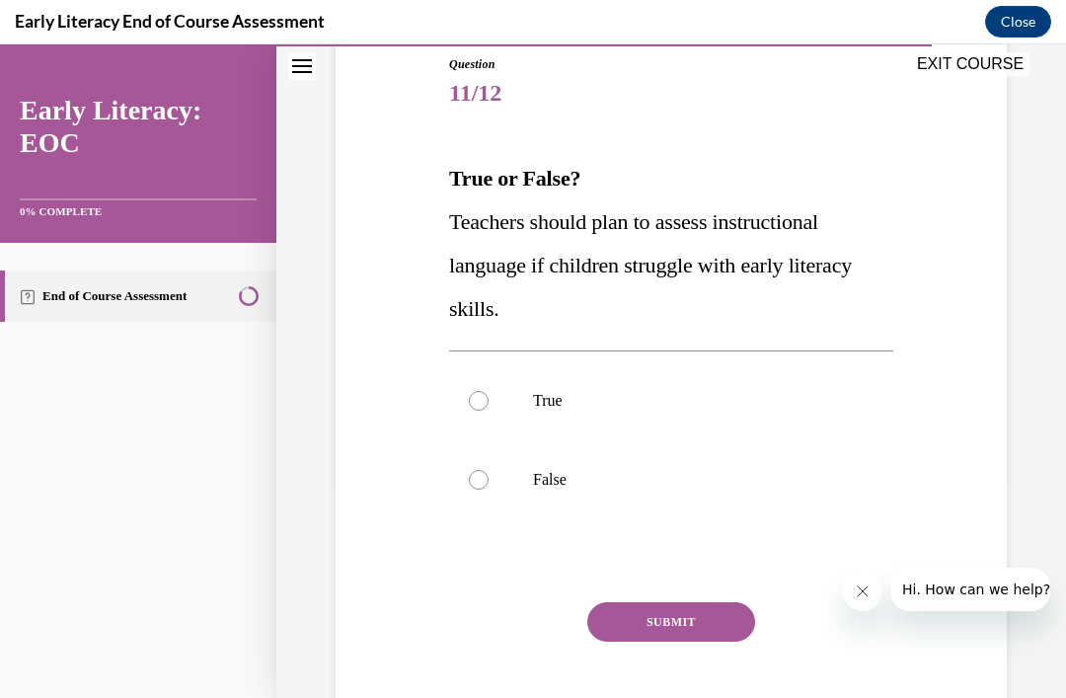
click at [496, 426] on div at bounding box center [671, 400] width 444 height 79
click at [705, 624] on button "SUBMIT" at bounding box center [671, 621] width 168 height 39
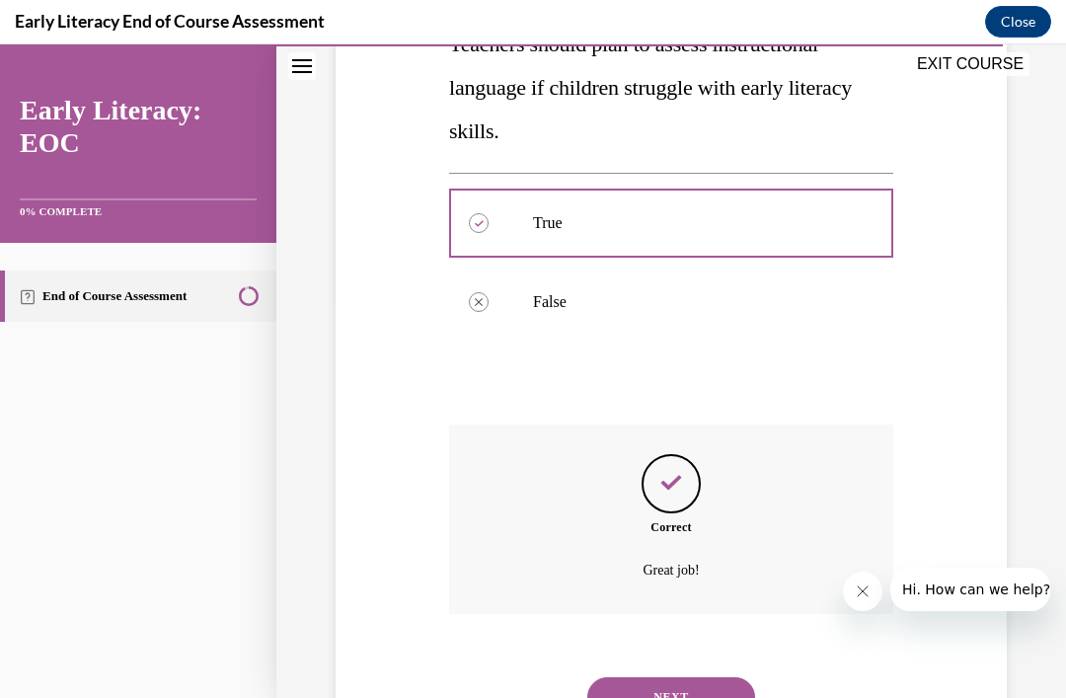
click at [699, 677] on button "NEXT" at bounding box center [671, 696] width 168 height 39
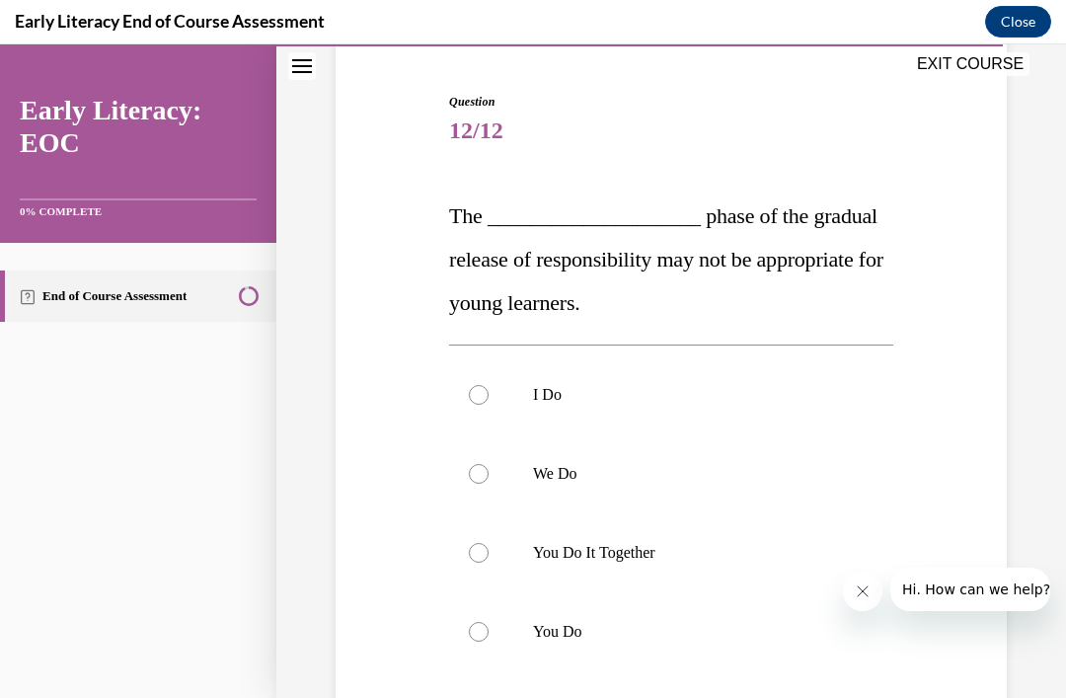
scroll to position [183, 0]
click at [618, 561] on div at bounding box center [671, 551] width 444 height 79
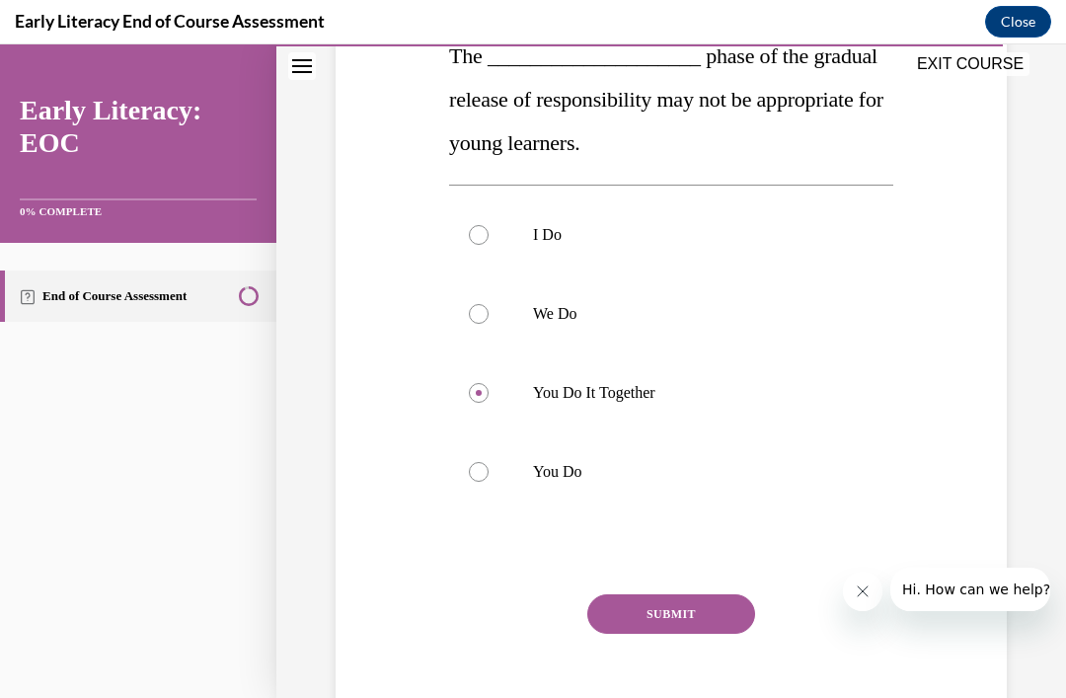
scroll to position [343, 0]
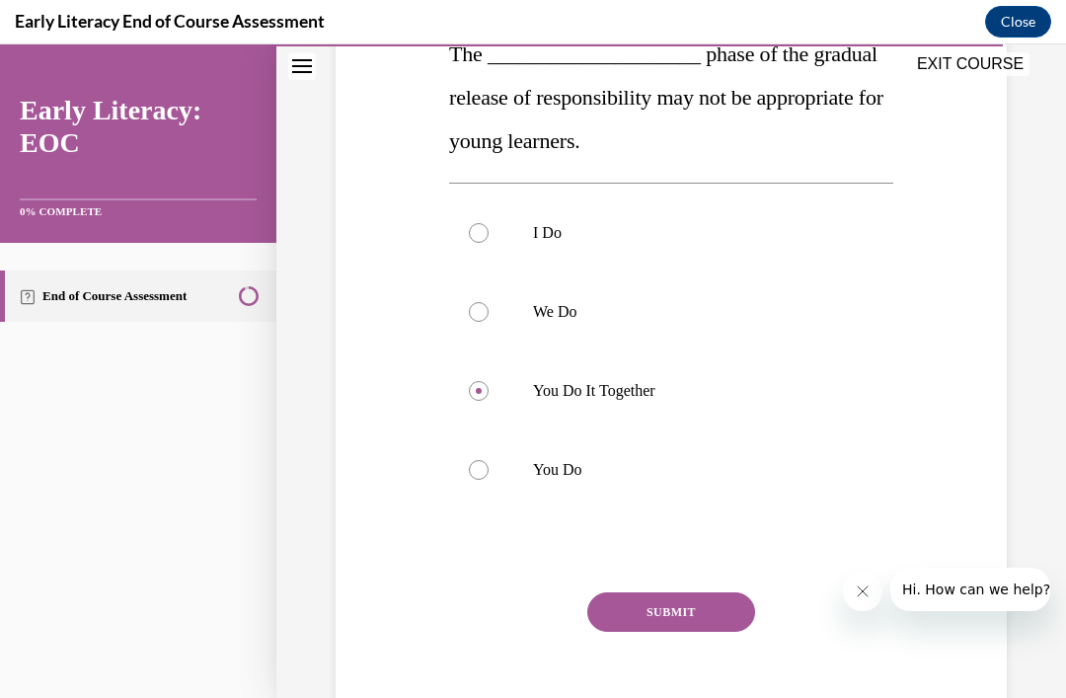
click at [732, 491] on div at bounding box center [671, 469] width 444 height 79
click at [695, 617] on button "SUBMIT" at bounding box center [671, 611] width 168 height 39
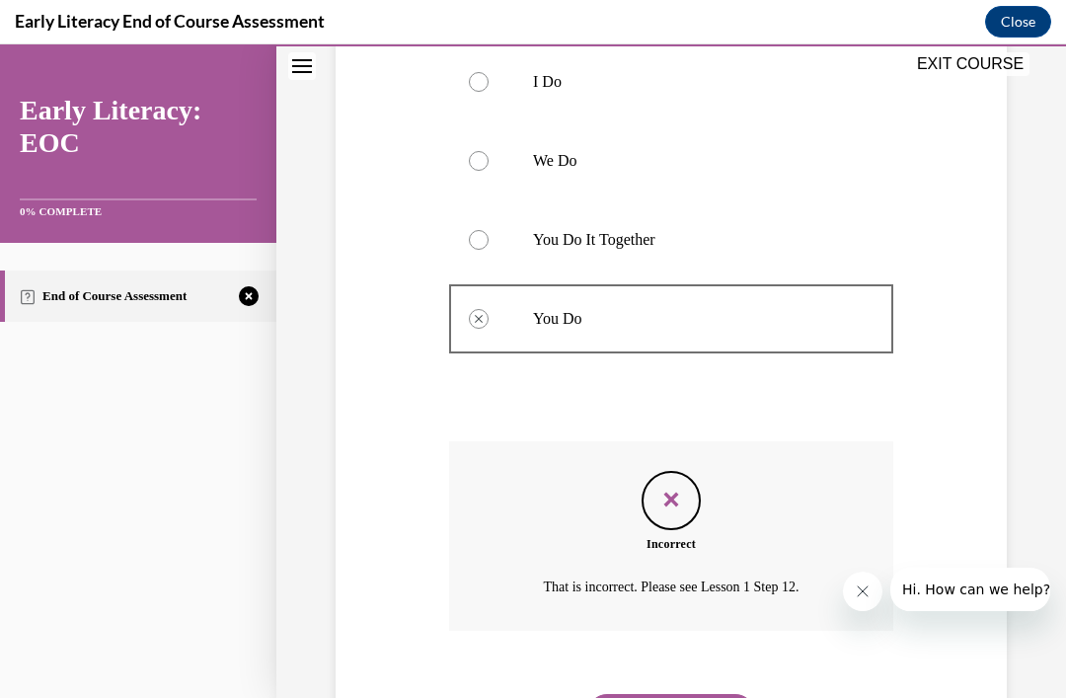
scroll to position [511, 0]
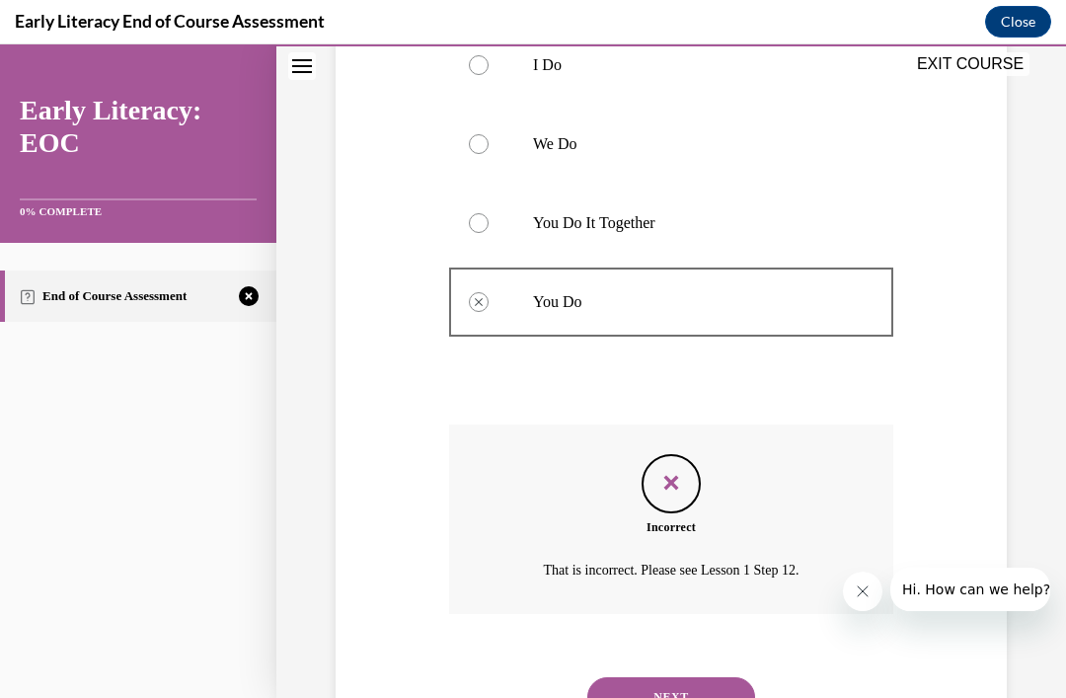
click at [672, 677] on button "NEXT" at bounding box center [671, 696] width 168 height 39
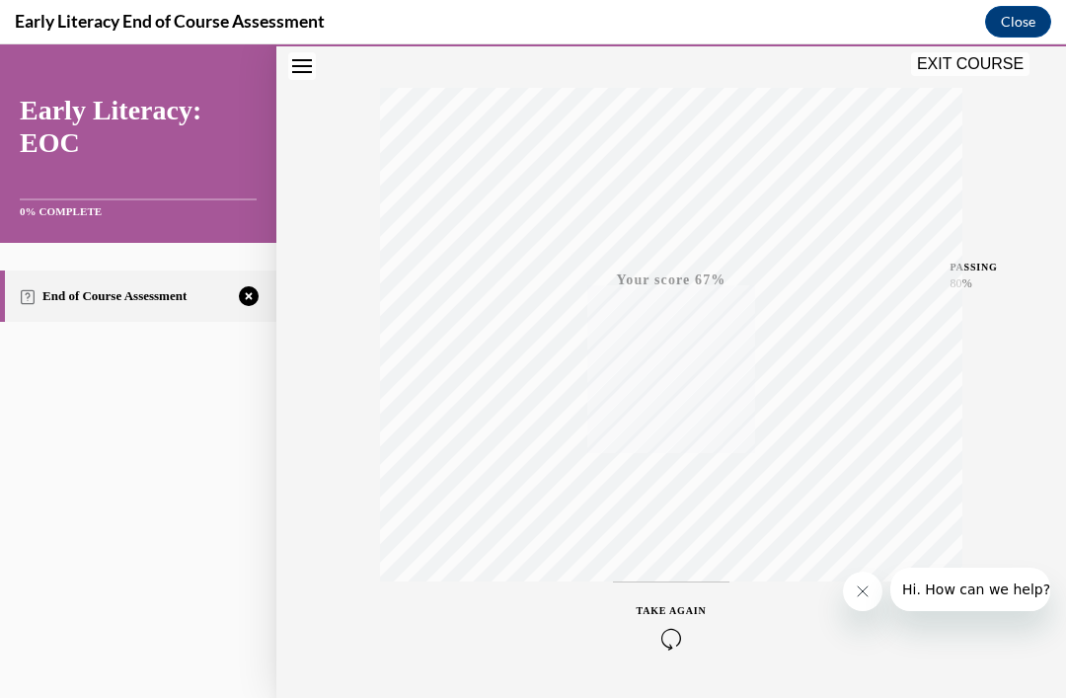
scroll to position [62, 0]
click at [660, 646] on icon "button" at bounding box center [671, 657] width 70 height 22
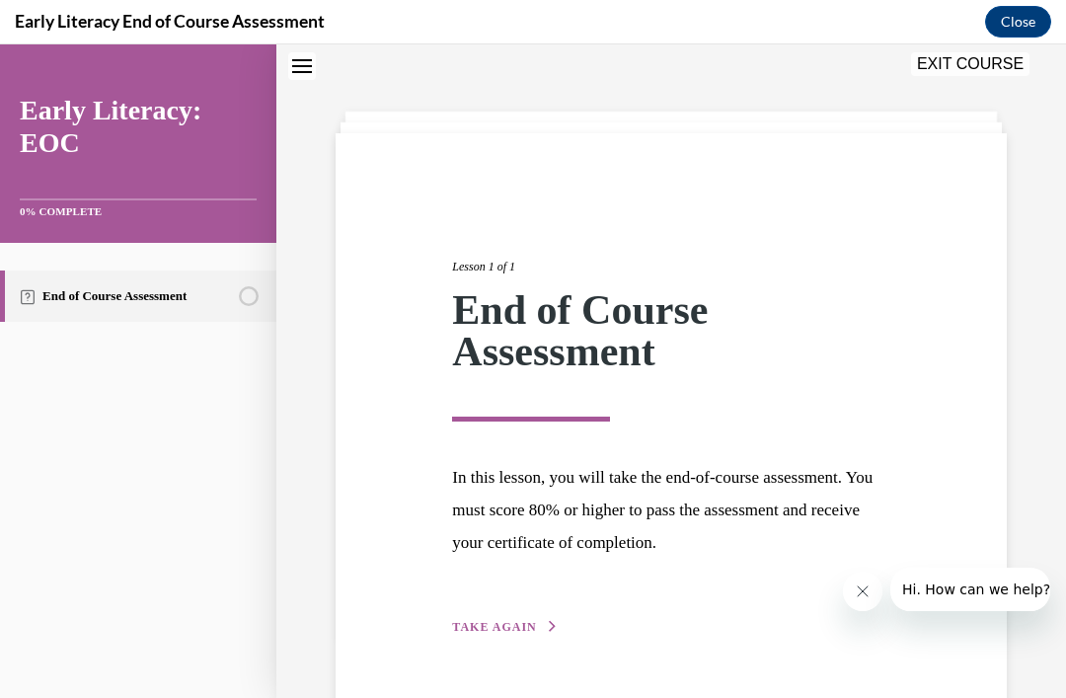
click at [510, 633] on button "TAKE AGAIN" at bounding box center [505, 627] width 106 height 18
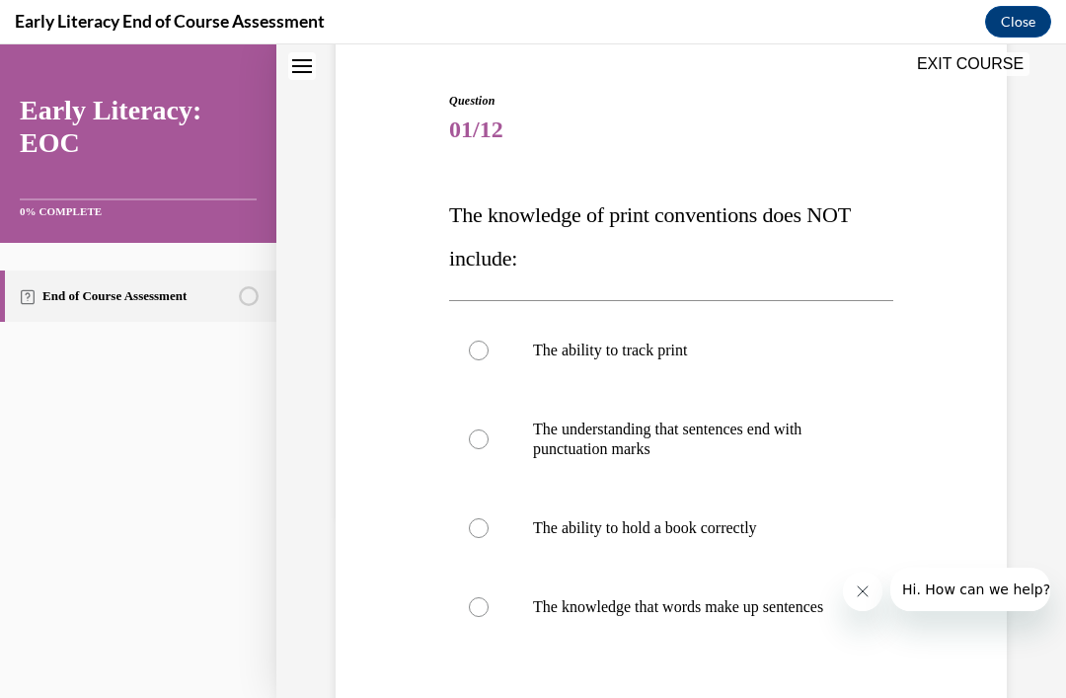
scroll to position [184, 0]
click at [707, 538] on div at bounding box center [671, 526] width 444 height 79
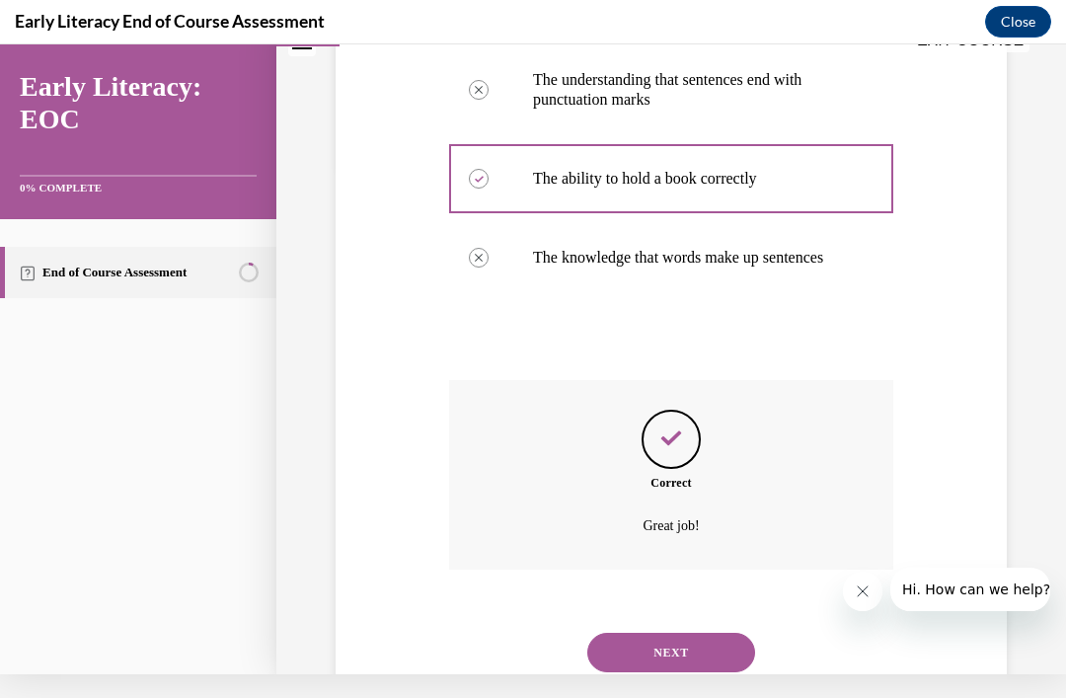
scroll to position [507, 0]
click at [699, 655] on button "NEXT" at bounding box center [671, 652] width 168 height 39
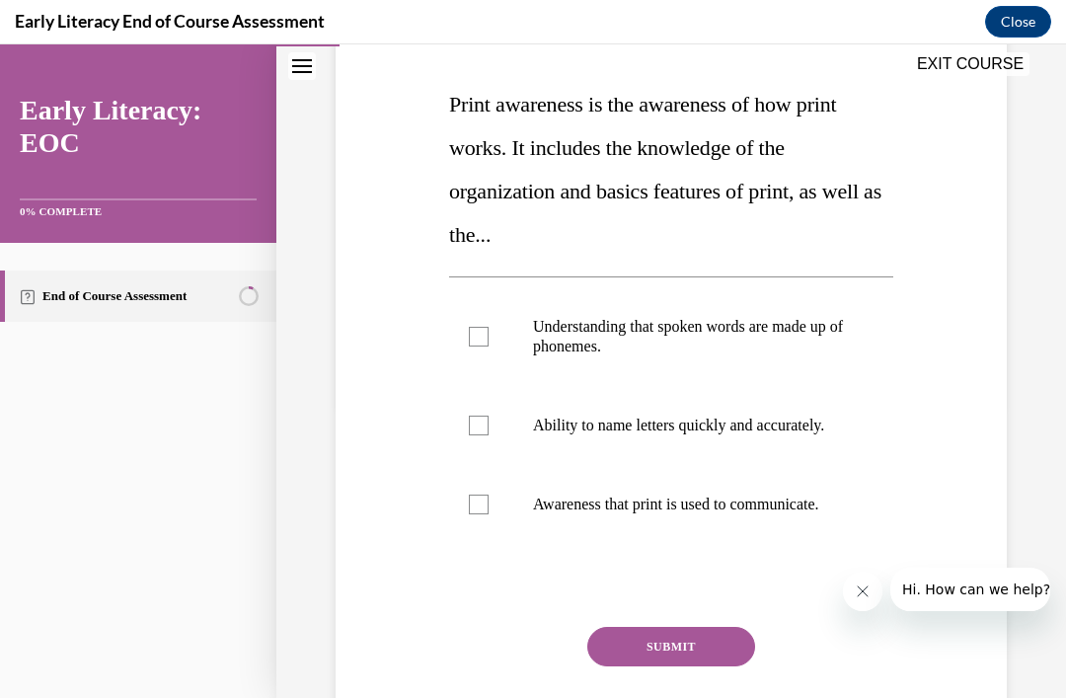
scroll to position [301, 0]
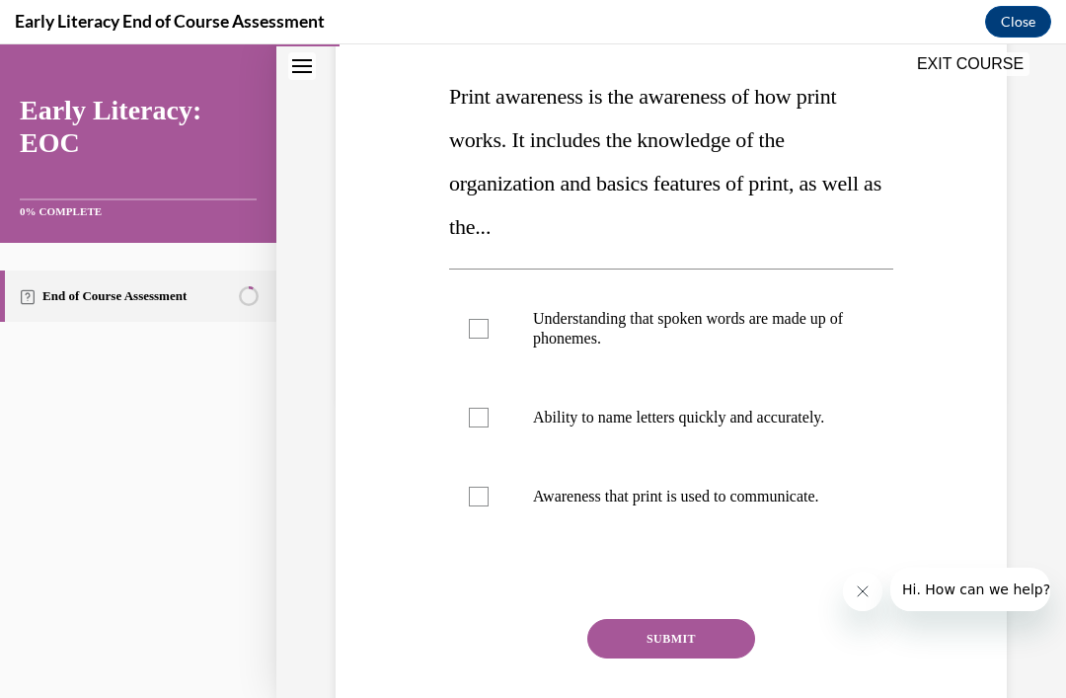
click at [631, 506] on p "Awareness that print is used to communicate." at bounding box center [688, 496] width 311 height 20
click at [669, 658] on button "SUBMIT" at bounding box center [671, 638] width 168 height 39
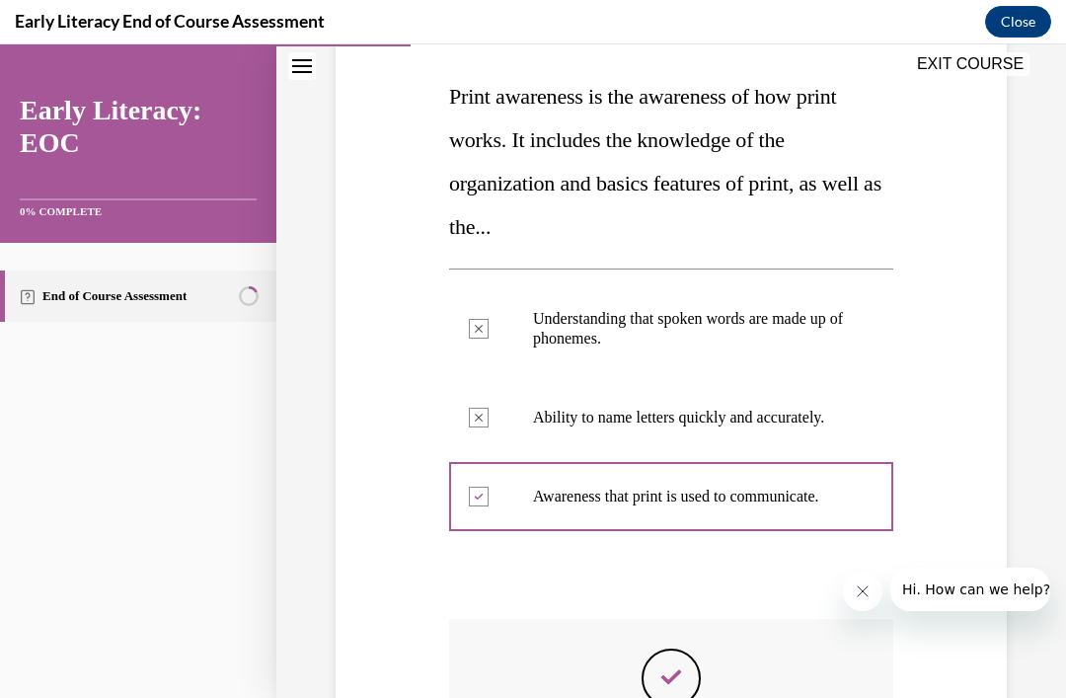
scroll to position [24, 0]
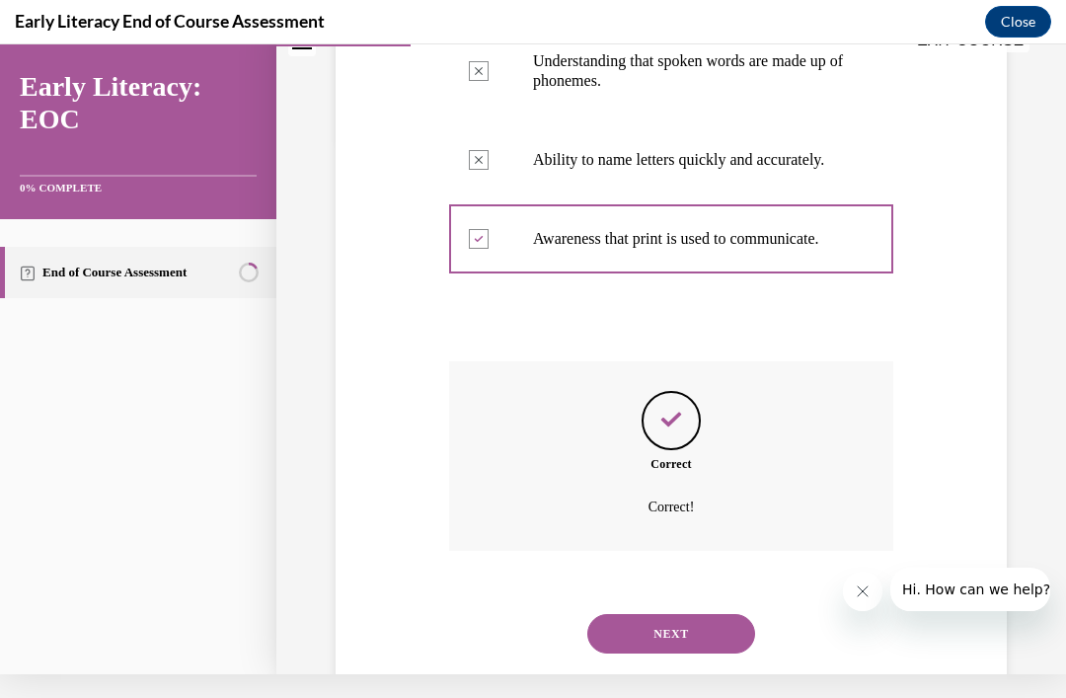
click at [694, 649] on button "NEXT" at bounding box center [671, 633] width 168 height 39
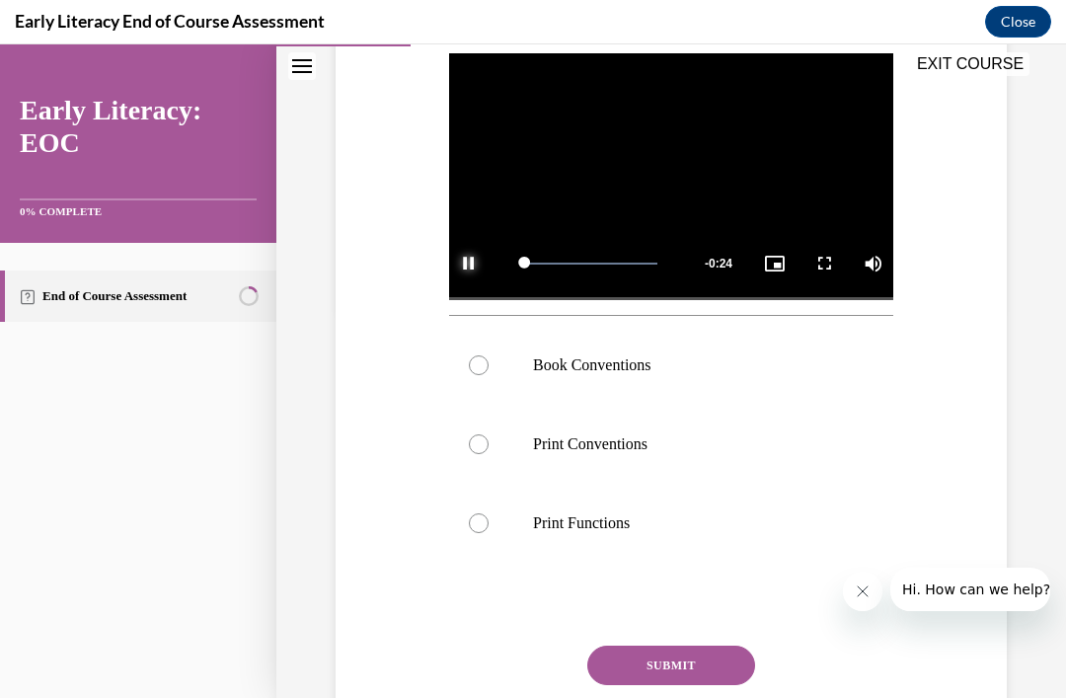
scroll to position [391, 0]
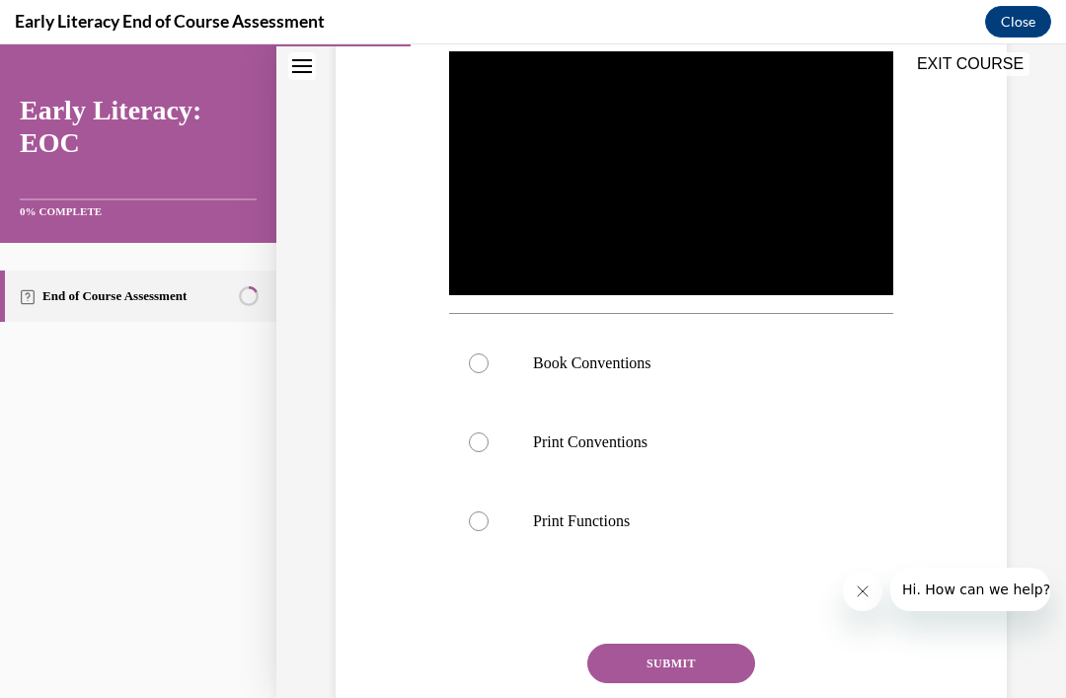
click at [610, 403] on div at bounding box center [671, 363] width 444 height 79
click at [659, 683] on button "SUBMIT" at bounding box center [671, 662] width 168 height 39
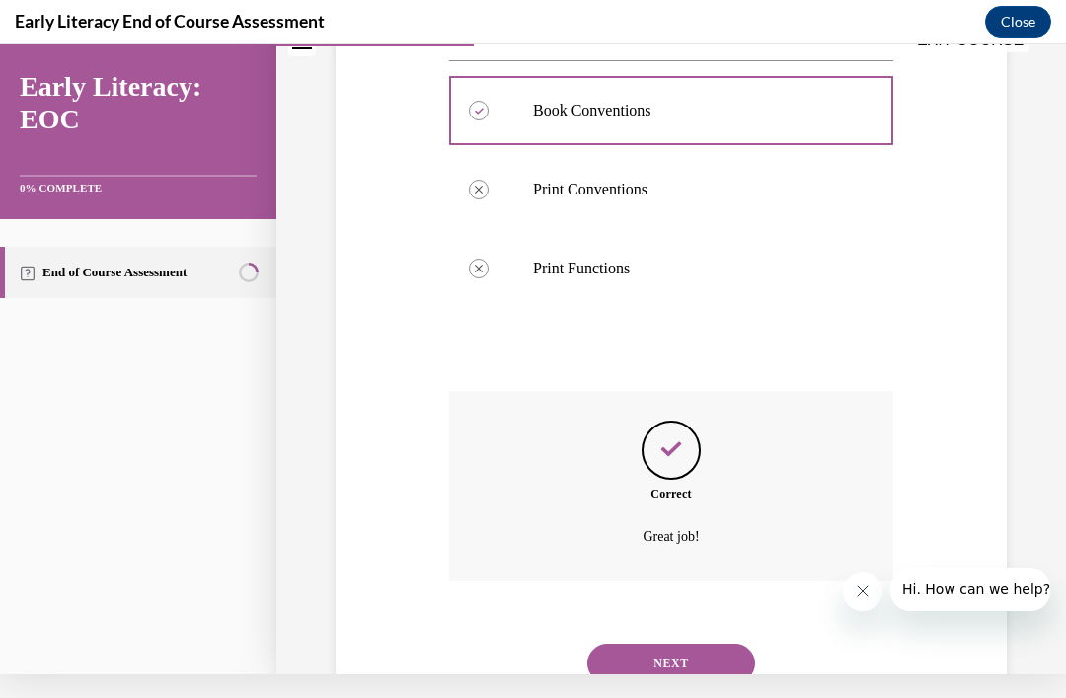
scroll to position [653, 0]
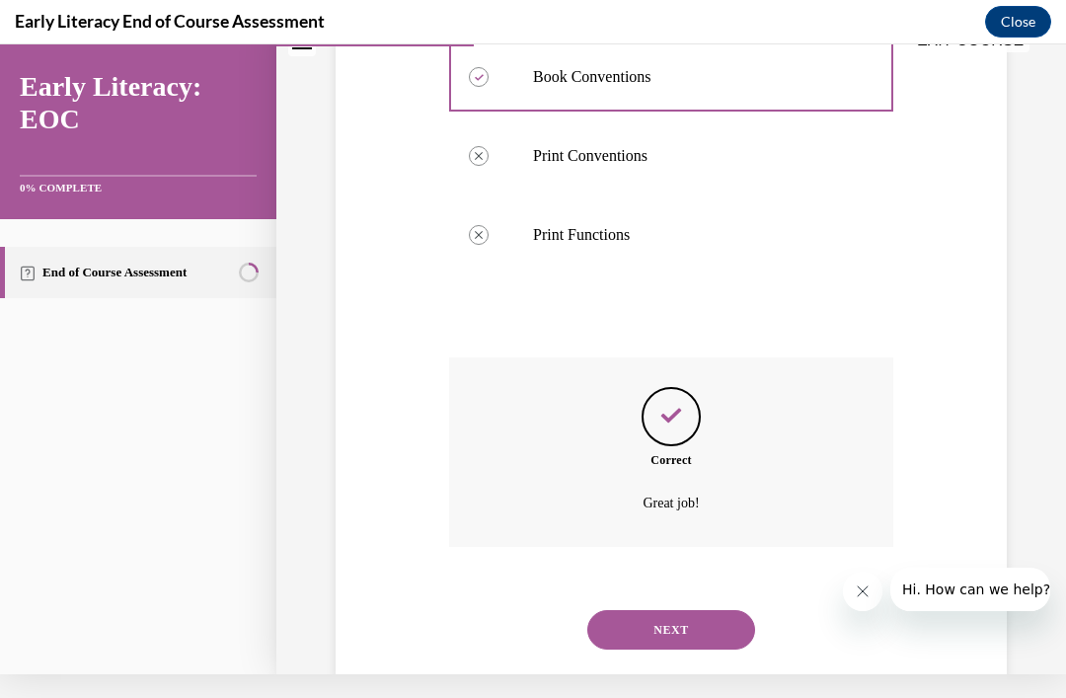
click at [687, 649] on button "NEXT" at bounding box center [671, 629] width 168 height 39
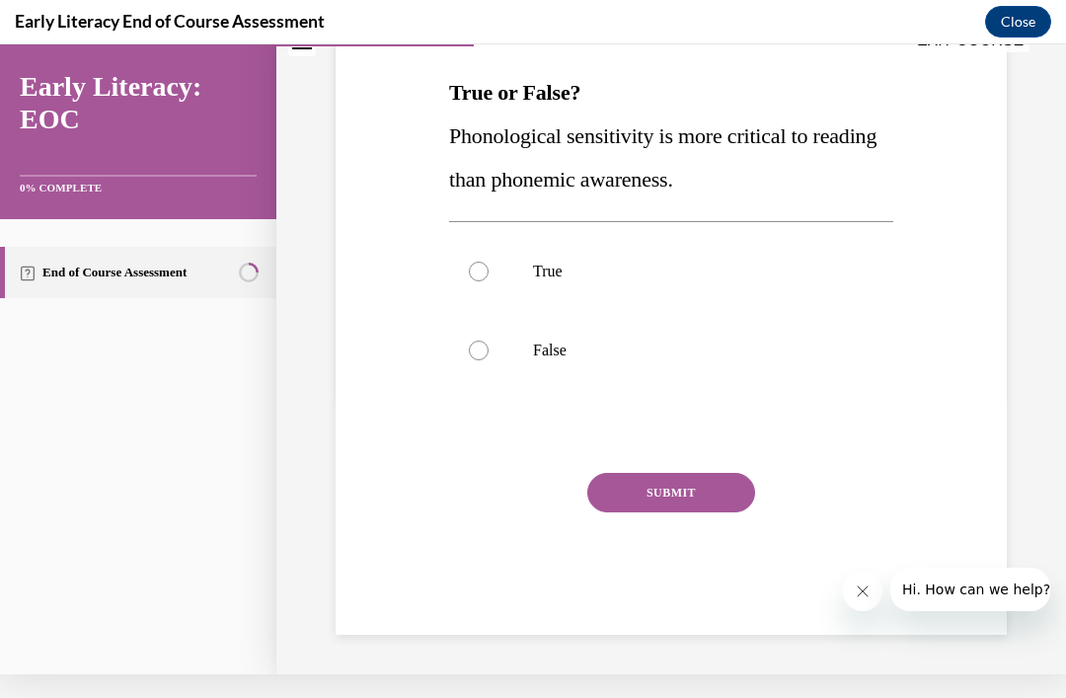
scroll to position [194, 0]
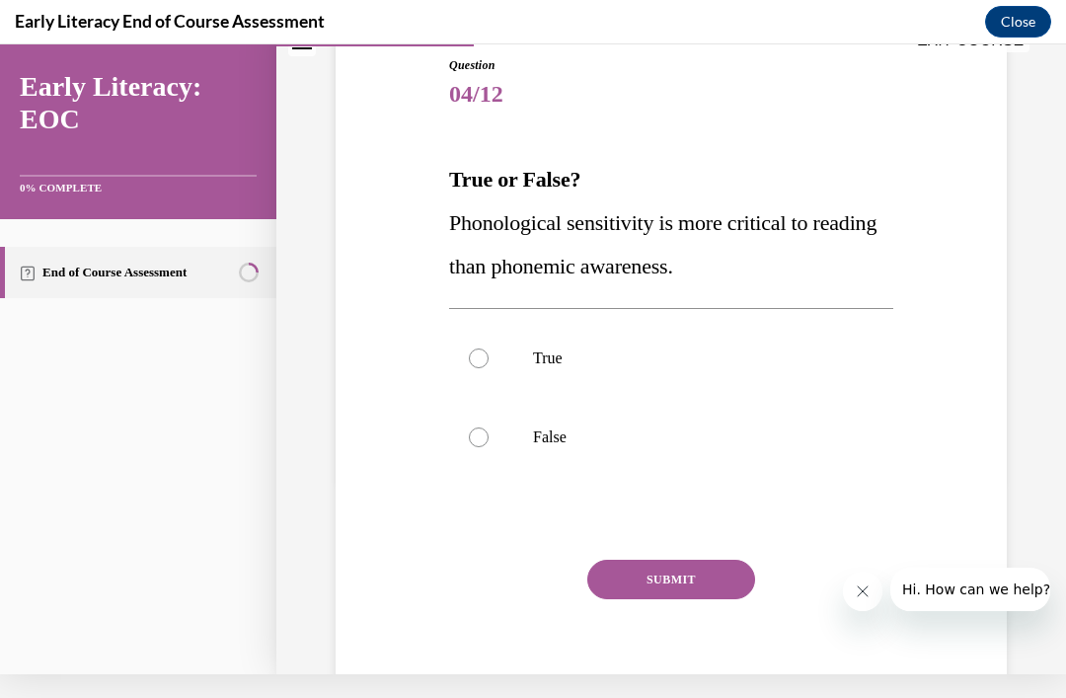
click at [484, 379] on div at bounding box center [671, 358] width 444 height 79
click at [699, 592] on button "SUBMIT" at bounding box center [671, 578] width 168 height 39
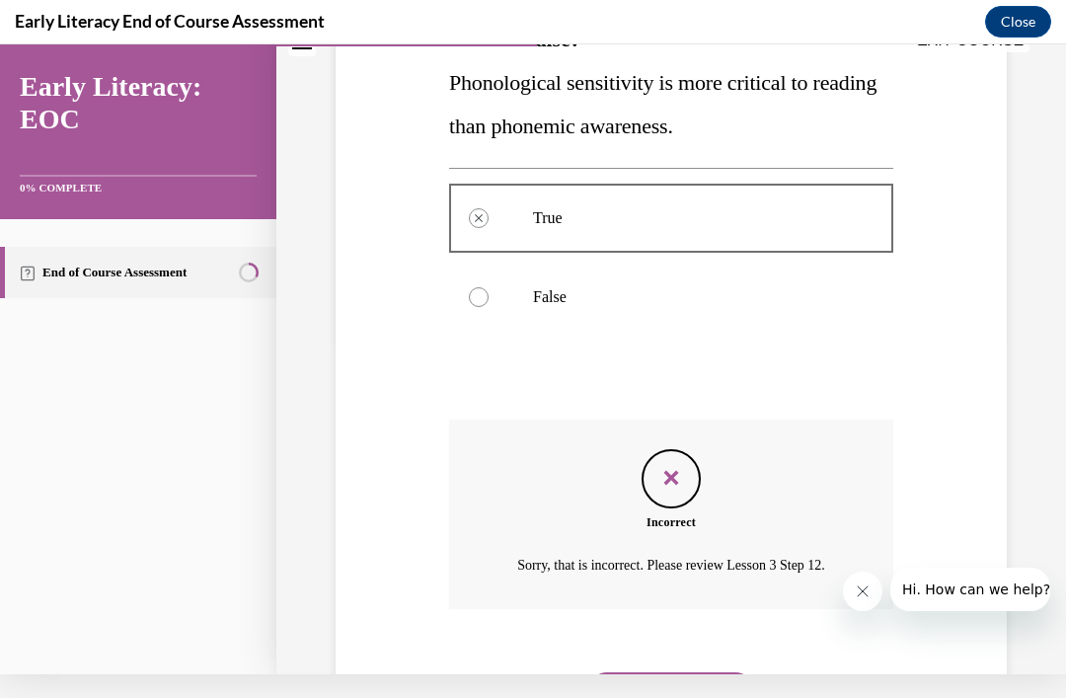
scroll to position [353, 0]
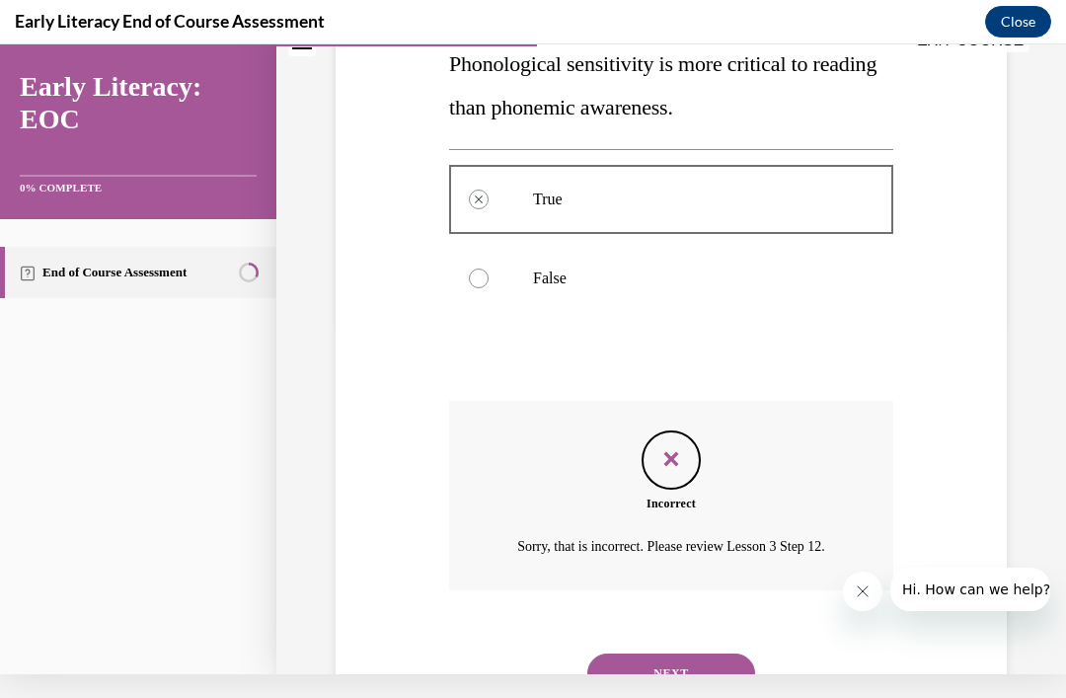
click at [667, 667] on button "NEXT" at bounding box center [671, 672] width 168 height 39
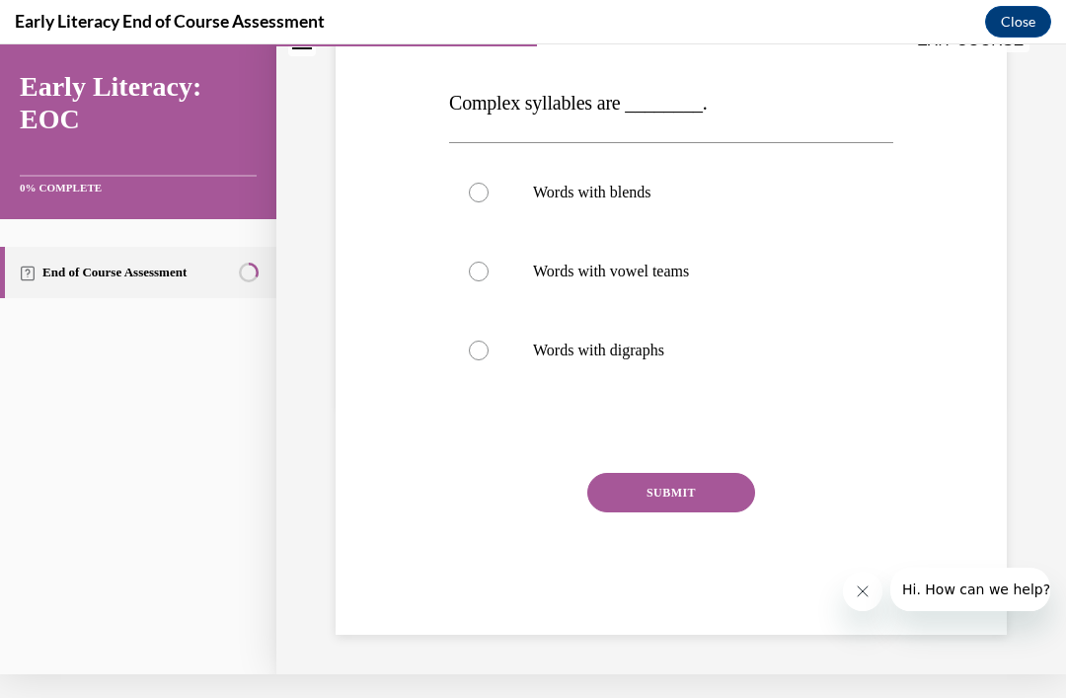
scroll to position [183, 0]
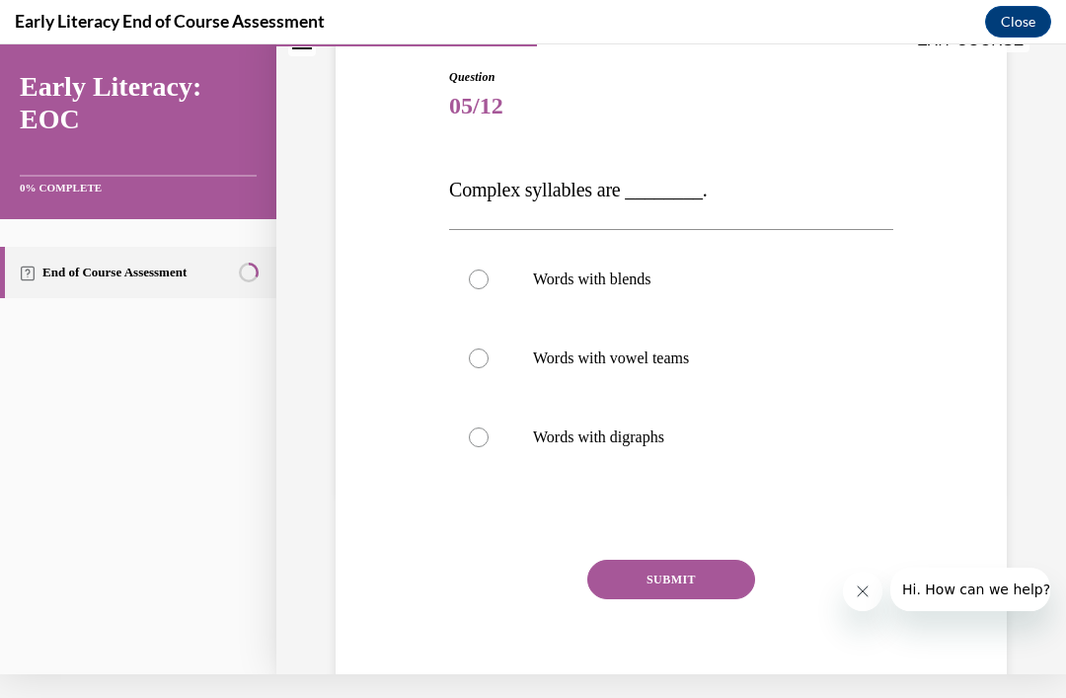
click at [634, 331] on div at bounding box center [671, 358] width 444 height 79
click at [699, 591] on button "SUBMIT" at bounding box center [671, 578] width 168 height 39
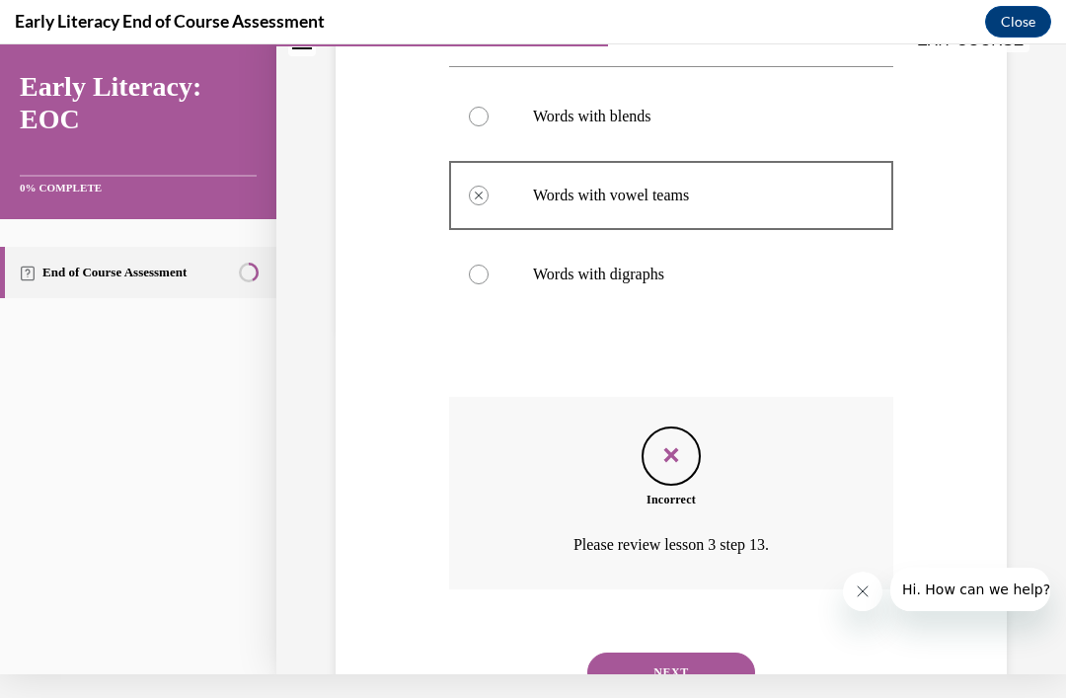
scroll to position [345, 0]
click at [703, 653] on button "NEXT" at bounding box center [671, 671] width 168 height 39
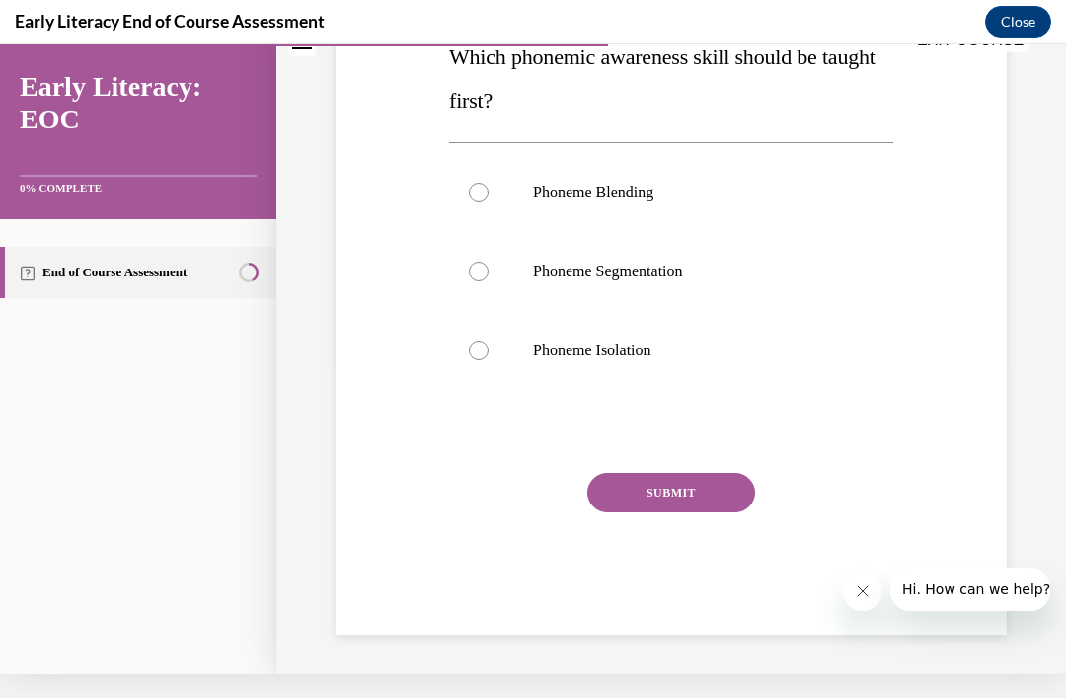
scroll to position [0, 0]
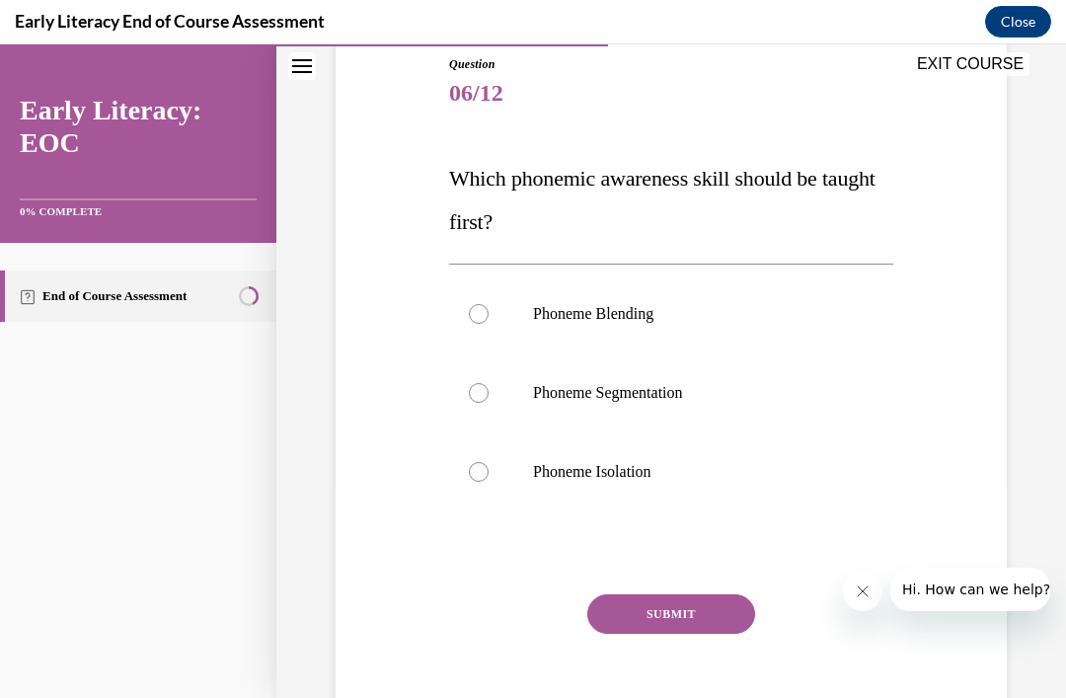
click at [627, 493] on div at bounding box center [671, 471] width 444 height 79
click at [694, 615] on button "SUBMIT" at bounding box center [671, 613] width 168 height 39
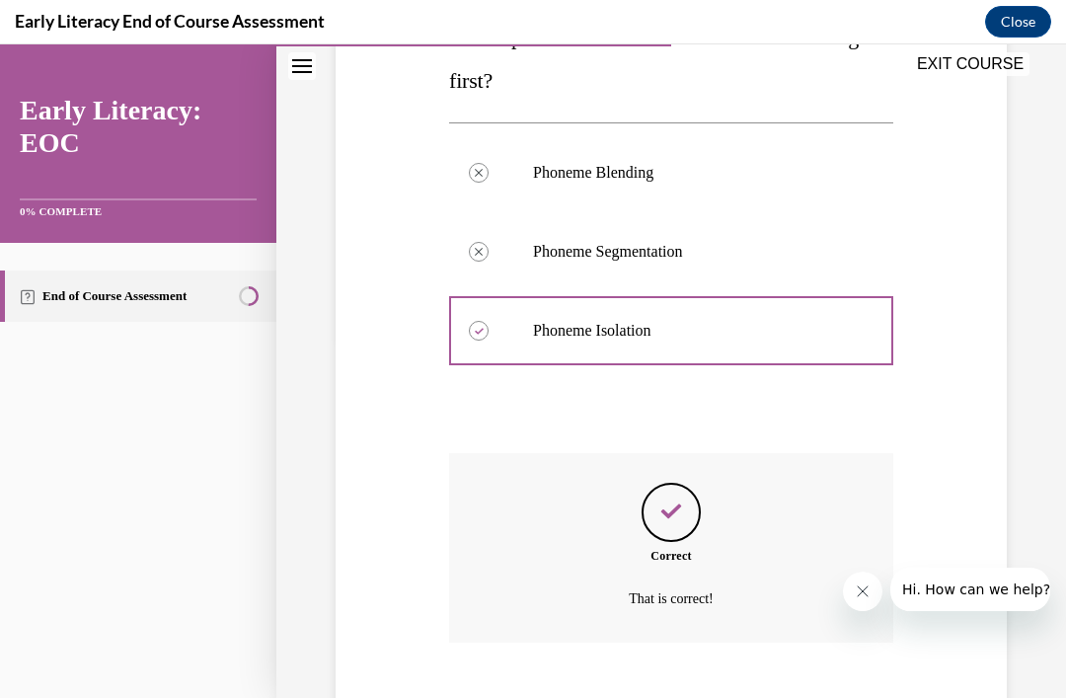
scroll to position [389, 0]
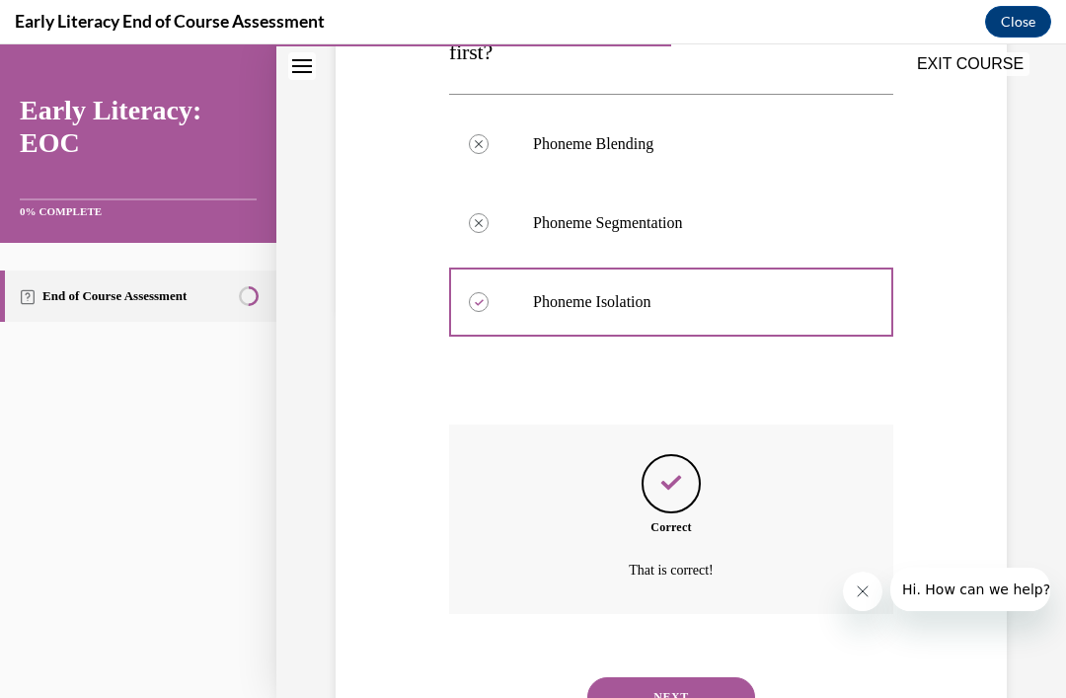
click at [686, 677] on button "NEXT" at bounding box center [671, 696] width 168 height 39
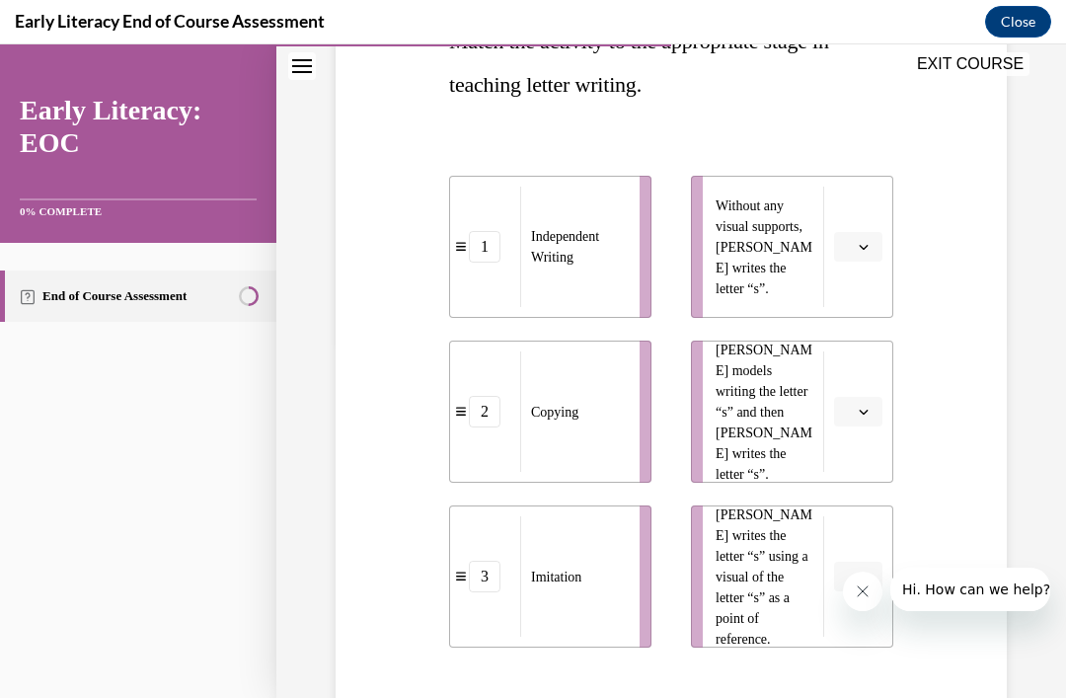
scroll to position [356, 0]
click at [860, 259] on button "button" at bounding box center [858, 247] width 48 height 30
click at [849, 324] on span "1" at bounding box center [850, 331] width 7 height 16
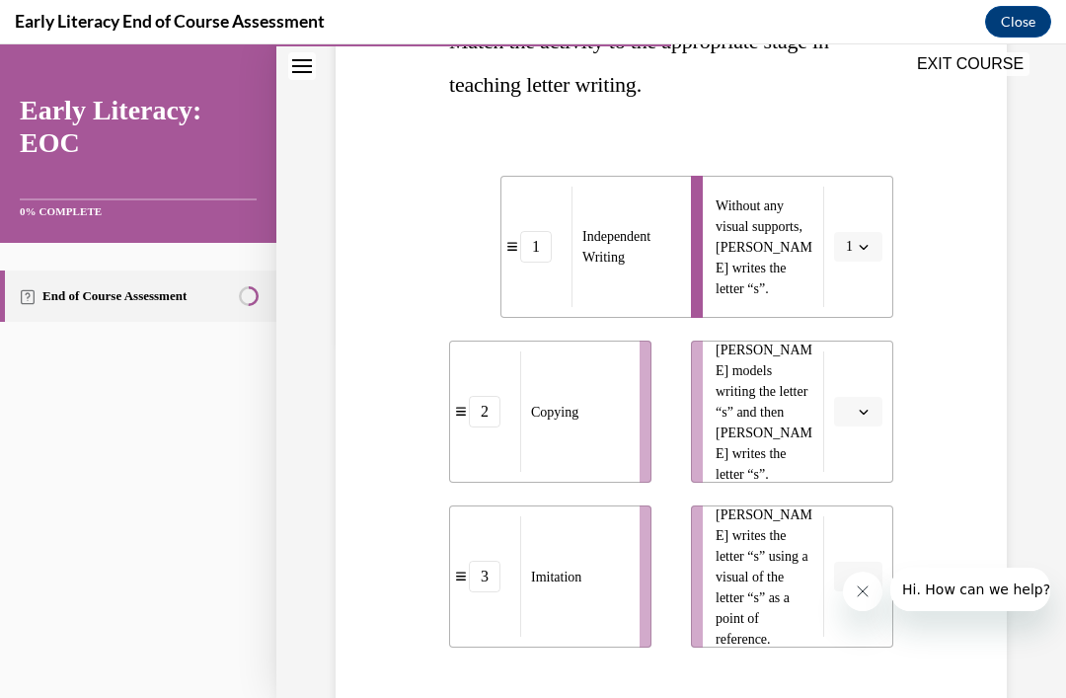
click at [853, 402] on button "button" at bounding box center [858, 412] width 48 height 30
click at [853, 575] on span "3" at bounding box center [850, 574] width 7 height 16
click at [852, 588] on button "button" at bounding box center [858, 576] width 48 height 30
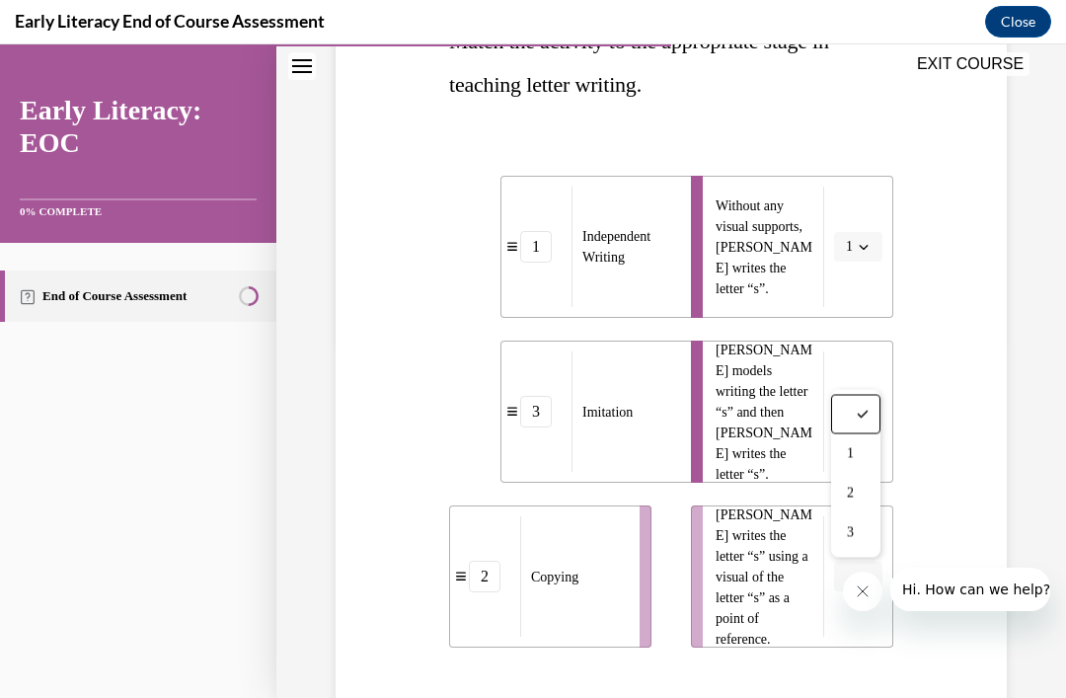
click at [851, 495] on span "2" at bounding box center [850, 493] width 7 height 16
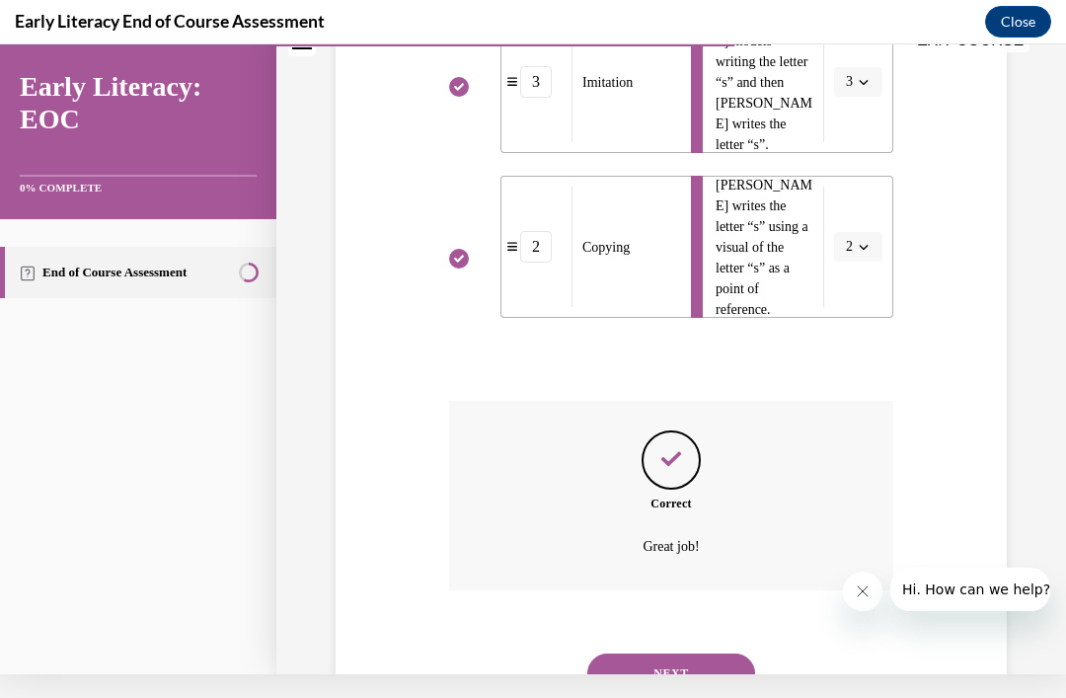
click at [703, 669] on button "NEXT" at bounding box center [671, 672] width 168 height 39
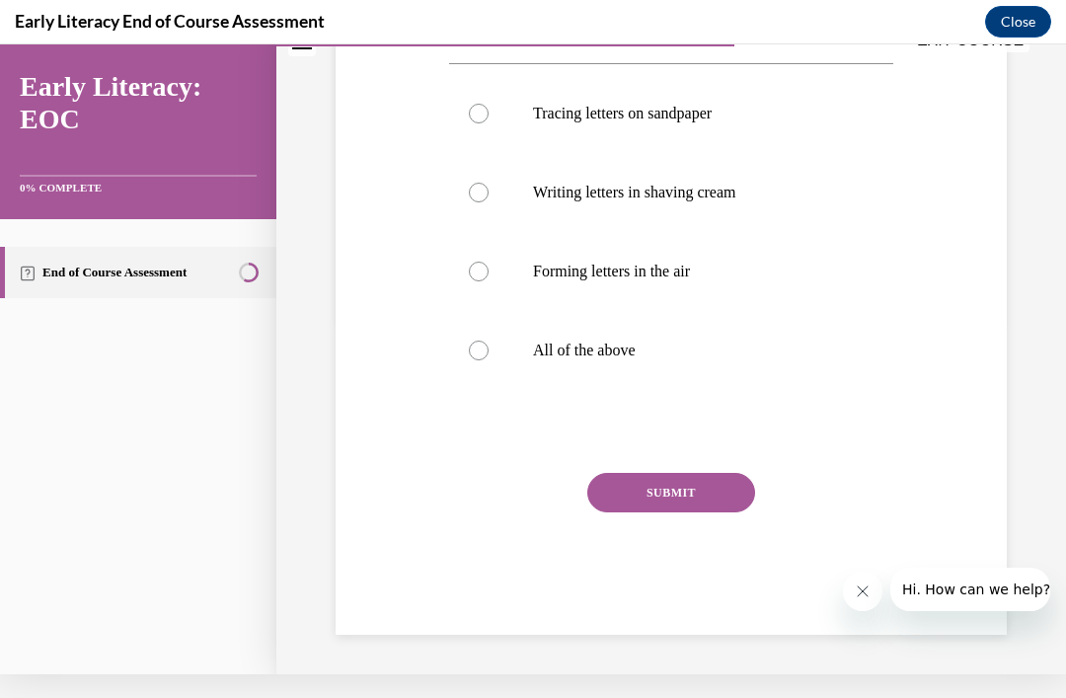
scroll to position [0, 0]
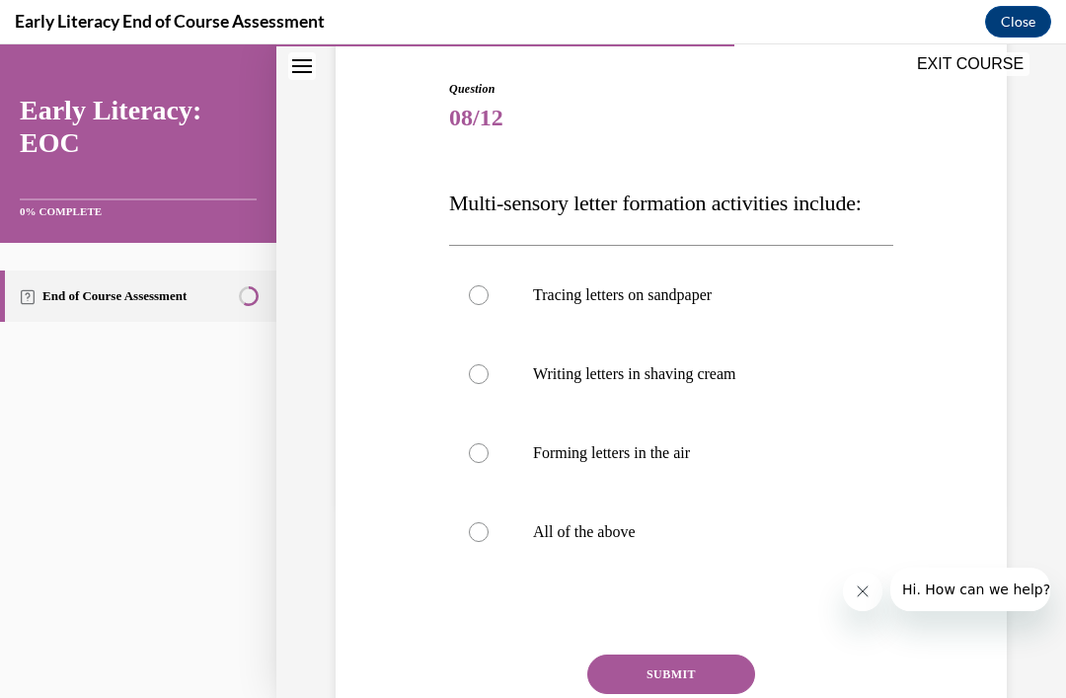
click at [603, 571] on div at bounding box center [671, 531] width 444 height 79
click at [685, 694] on button "SUBMIT" at bounding box center [671, 673] width 168 height 39
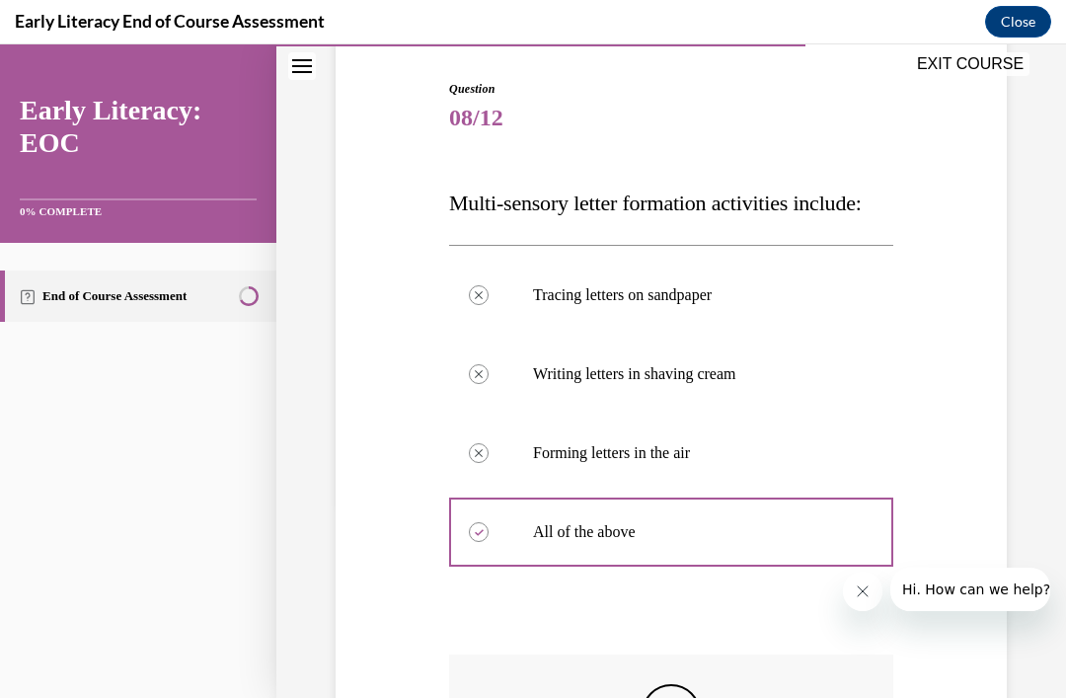
scroll to position [24, 0]
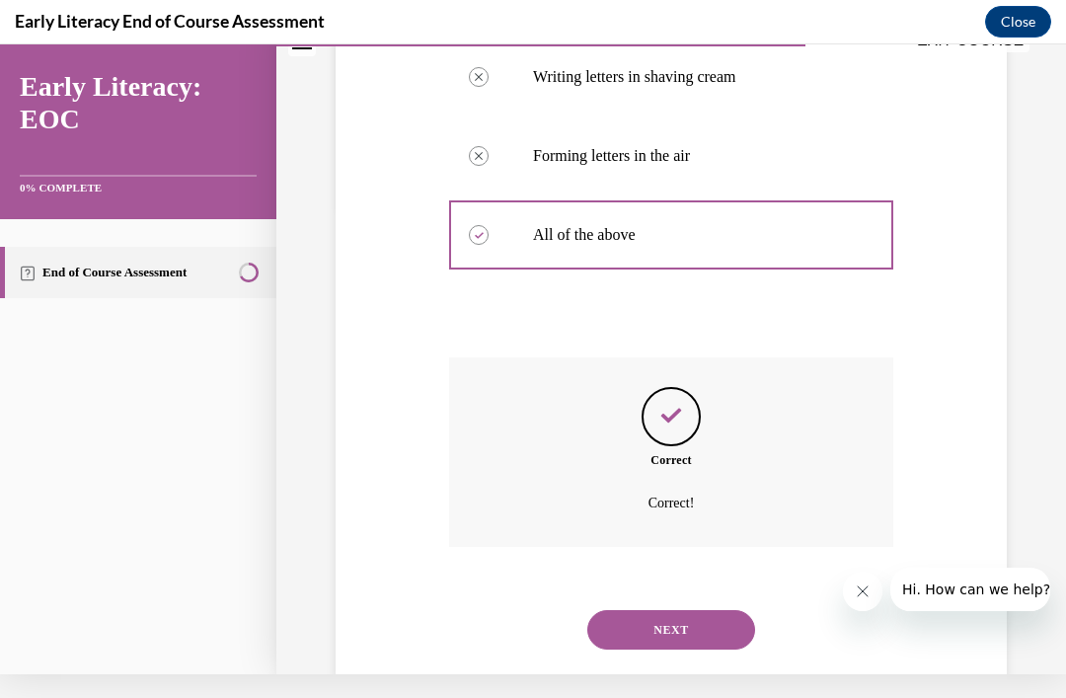
click at [680, 649] on button "NEXT" at bounding box center [671, 629] width 168 height 39
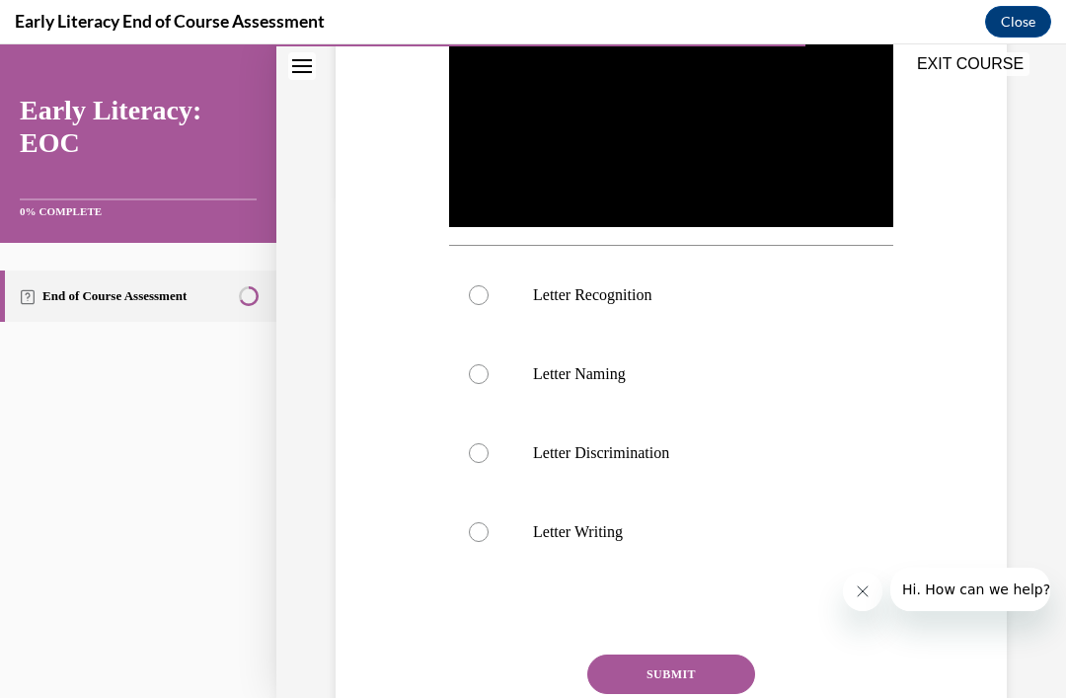
scroll to position [503, 0]
click at [589, 362] on div at bounding box center [671, 372] width 444 height 79
click at [702, 675] on button "SUBMIT" at bounding box center [671, 672] width 168 height 39
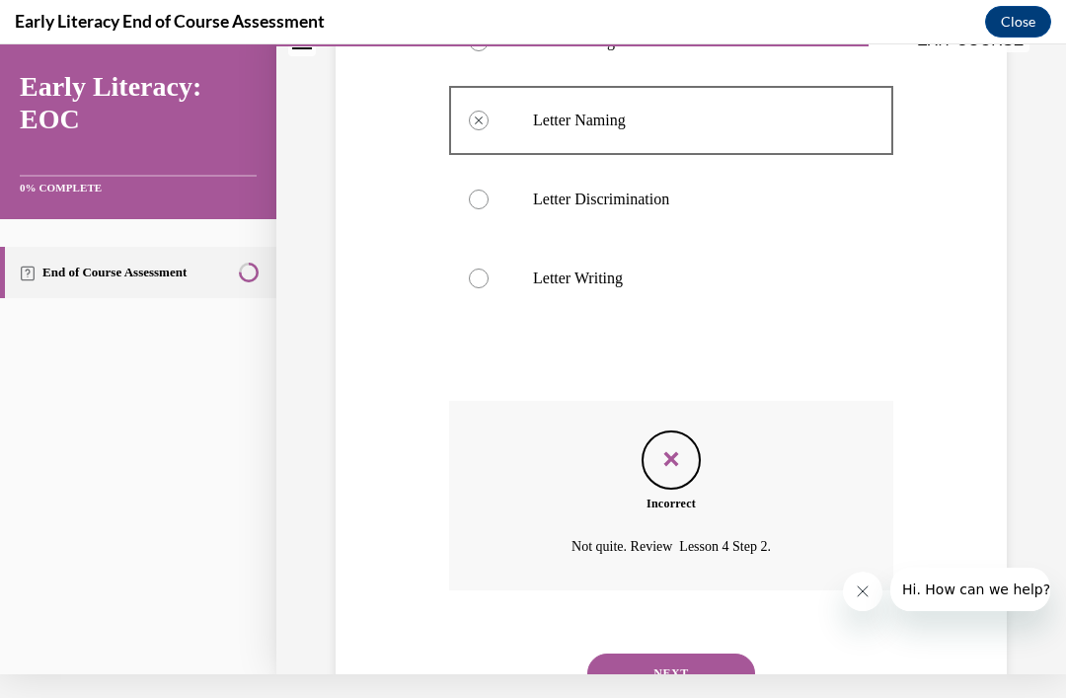
click at [682, 653] on button "NEXT" at bounding box center [671, 672] width 168 height 39
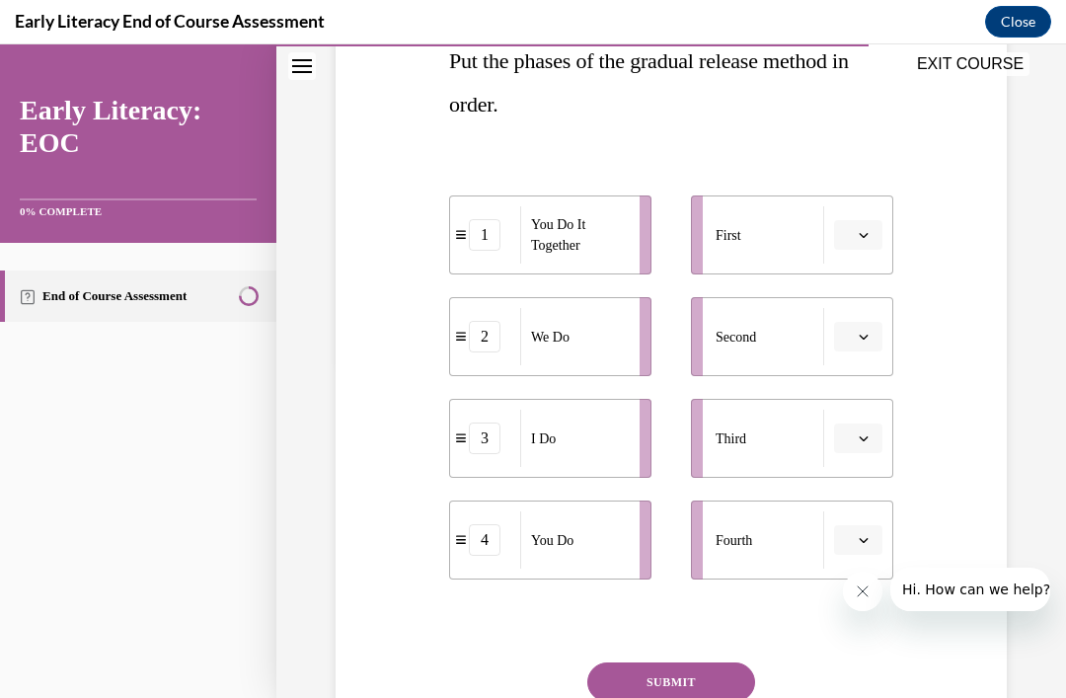
scroll to position [336, 0]
click at [866, 540] on icon "button" at bounding box center [863, 540] width 9 height 5
click at [852, 497] on span "4" at bounding box center [850, 496] width 7 height 16
click at [864, 230] on icon "button" at bounding box center [863, 235] width 10 height 10
click at [857, 410] on div "3" at bounding box center [855, 397] width 49 height 39
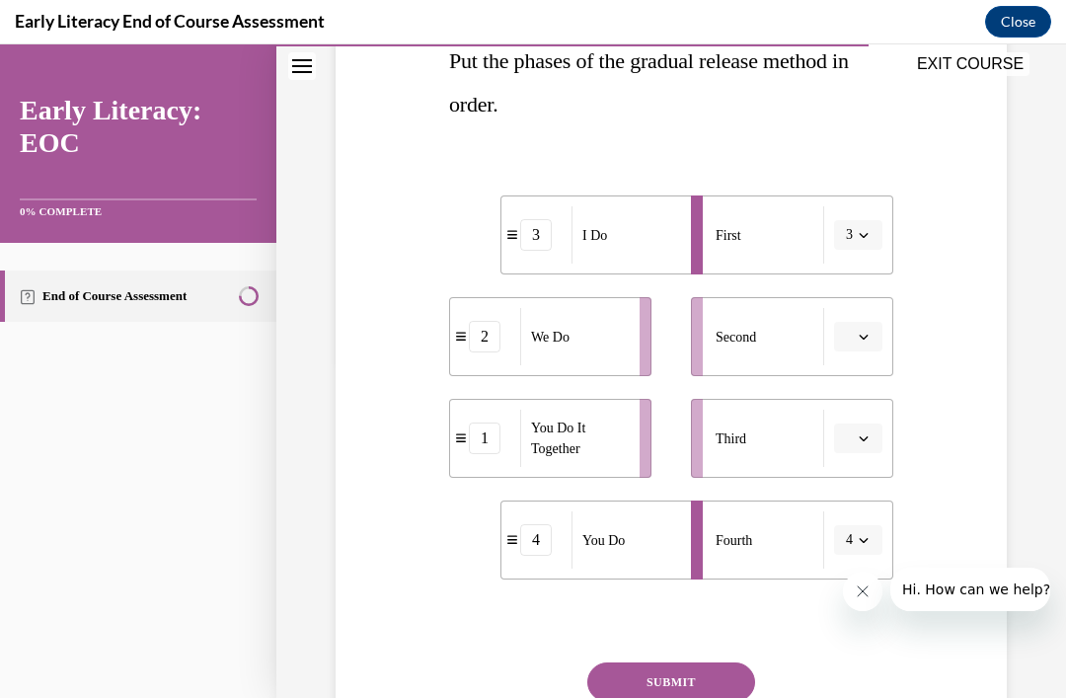
click at [860, 346] on button "button" at bounding box center [858, 337] width 48 height 30
click at [850, 464] on span "2" at bounding box center [850, 460] width 7 height 16
click at [860, 441] on icon "button" at bounding box center [863, 438] width 10 height 10
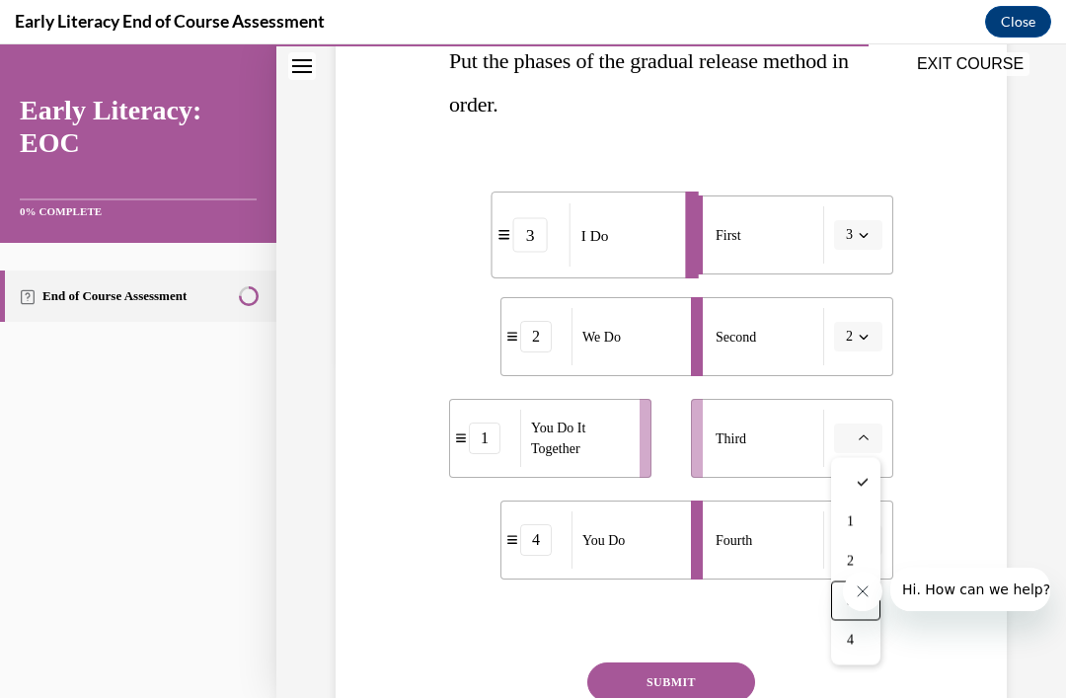
click at [851, 601] on span "3" at bounding box center [850, 601] width 7 height 16
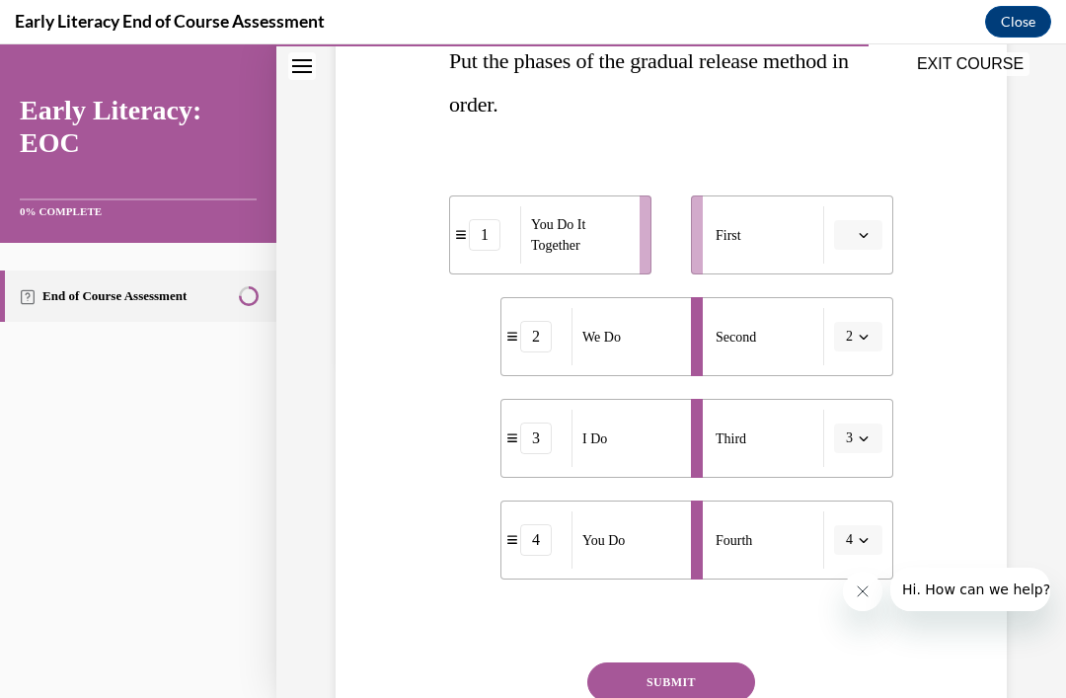
click at [868, 239] on span "button" at bounding box center [863, 235] width 14 height 14
click at [861, 323] on div "1" at bounding box center [855, 318] width 49 height 39
click at [708, 694] on button "SUBMIT" at bounding box center [671, 681] width 168 height 39
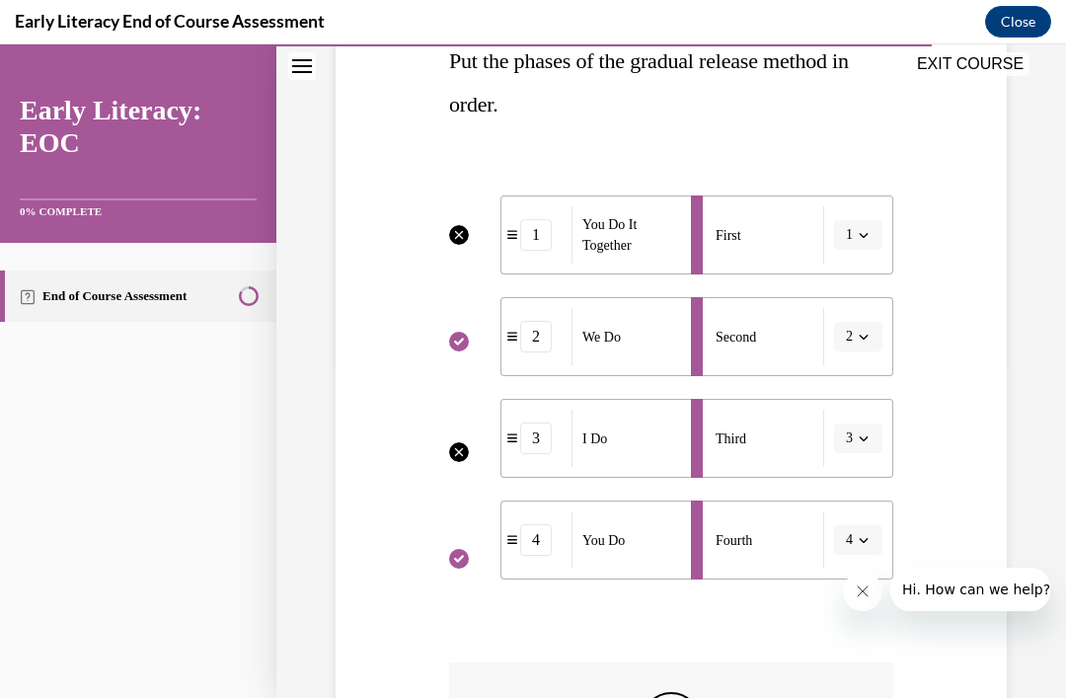
scroll to position [24, 0]
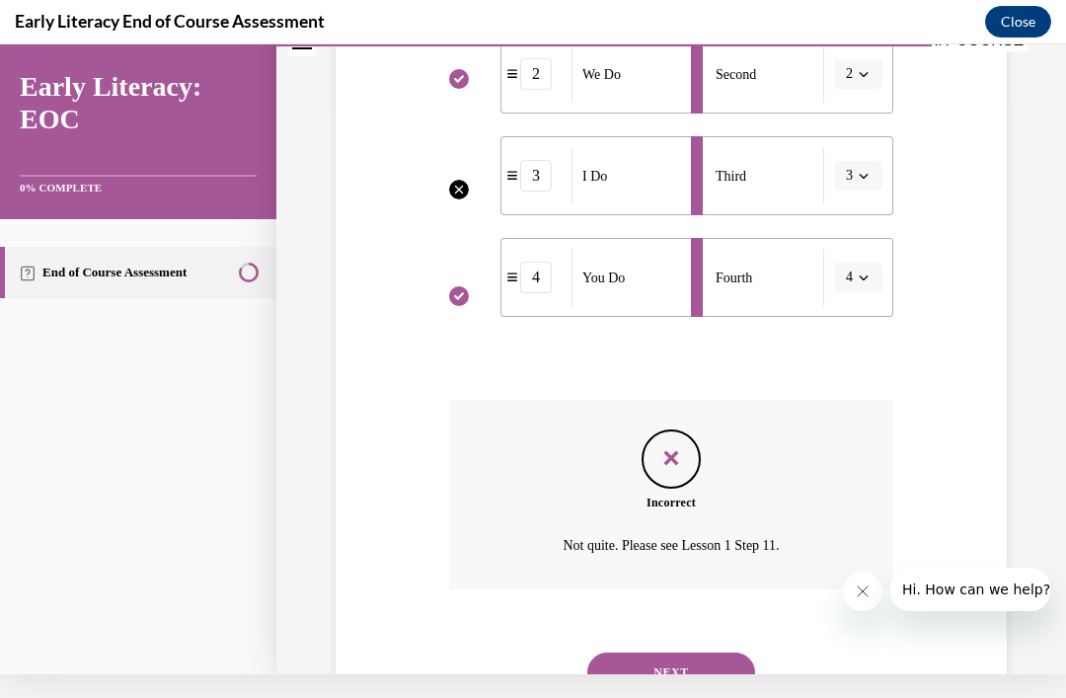
click at [705, 652] on button "NEXT" at bounding box center [671, 671] width 168 height 39
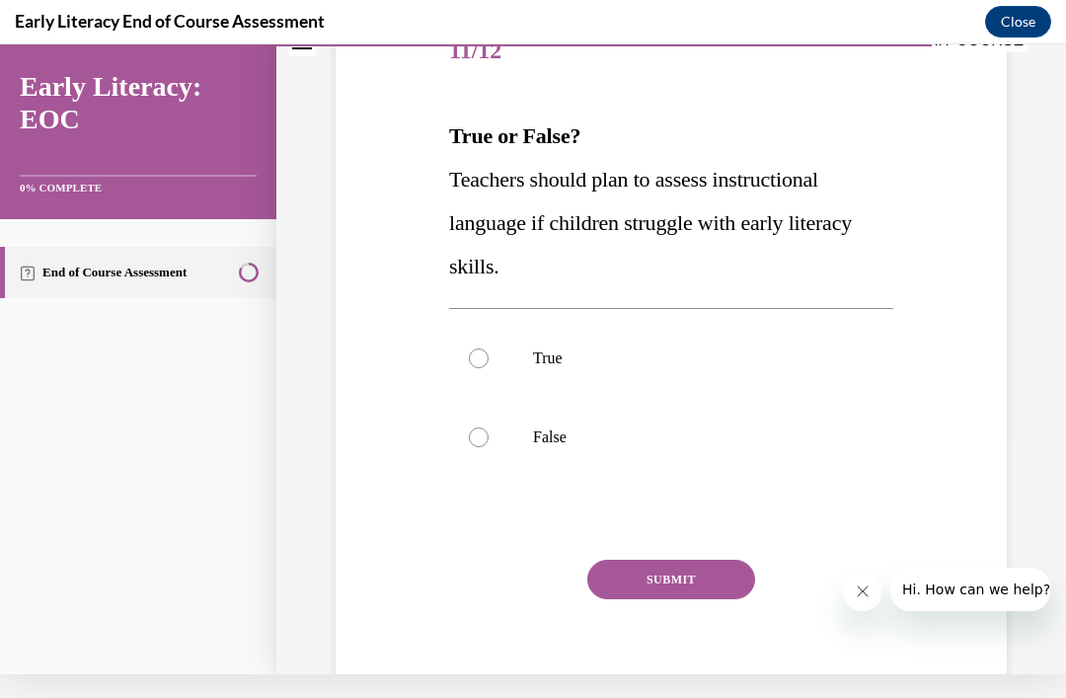
scroll to position [0, 0]
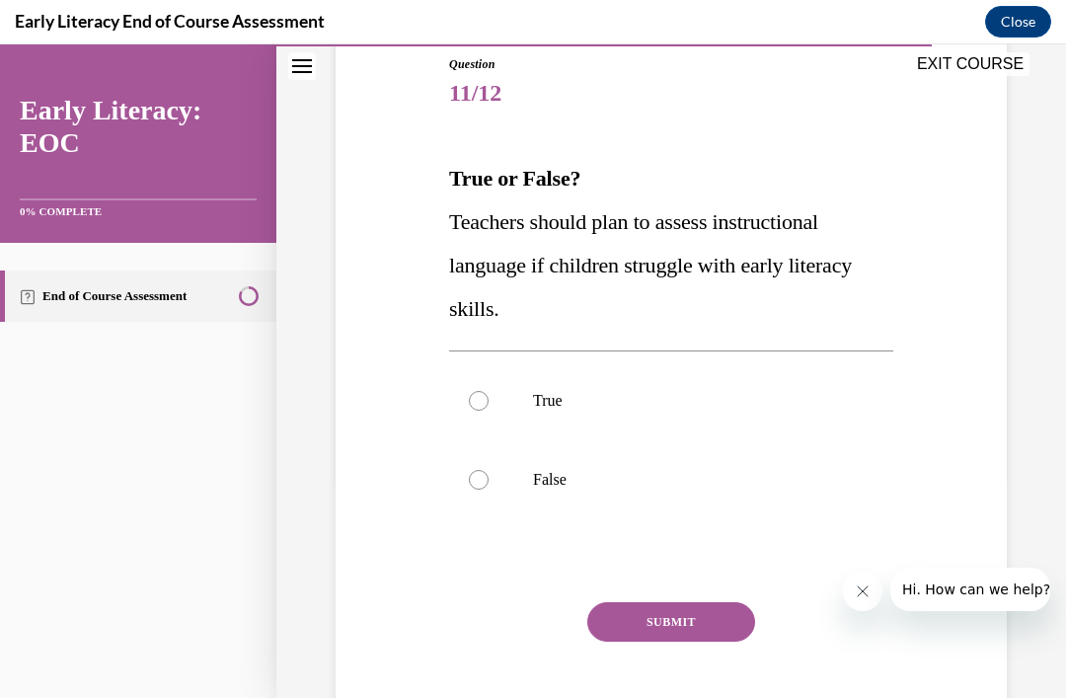
click at [482, 417] on div at bounding box center [671, 400] width 444 height 79
click at [689, 610] on button "SUBMIT" at bounding box center [671, 621] width 168 height 39
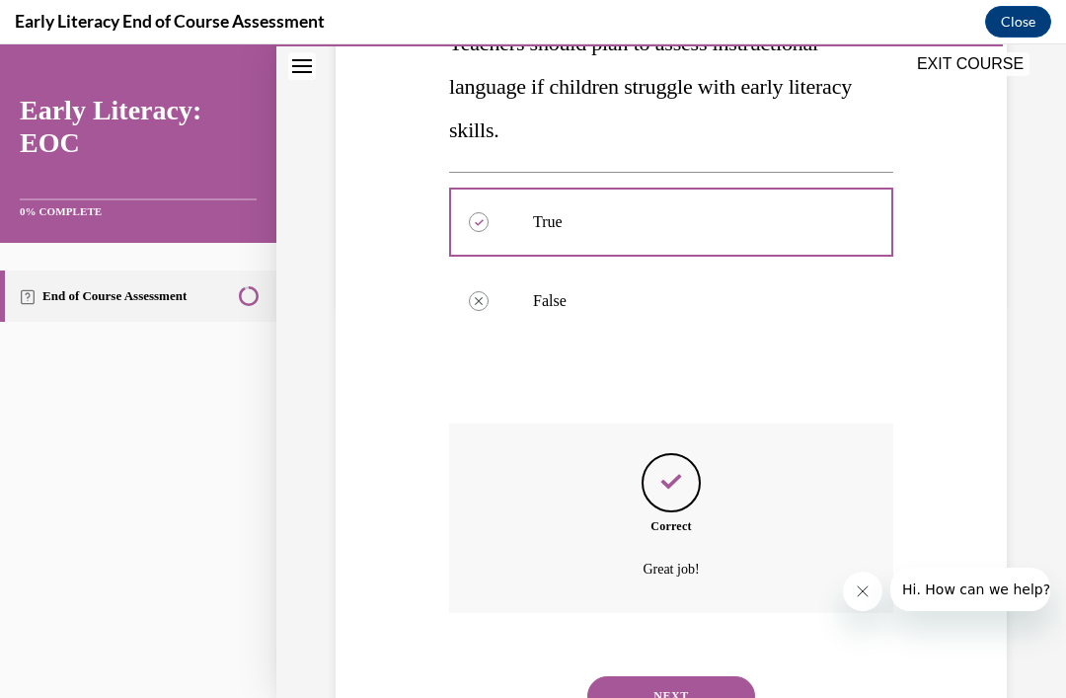
scroll to position [397, 0]
click at [712, 688] on button "NEXT" at bounding box center [671, 696] width 168 height 39
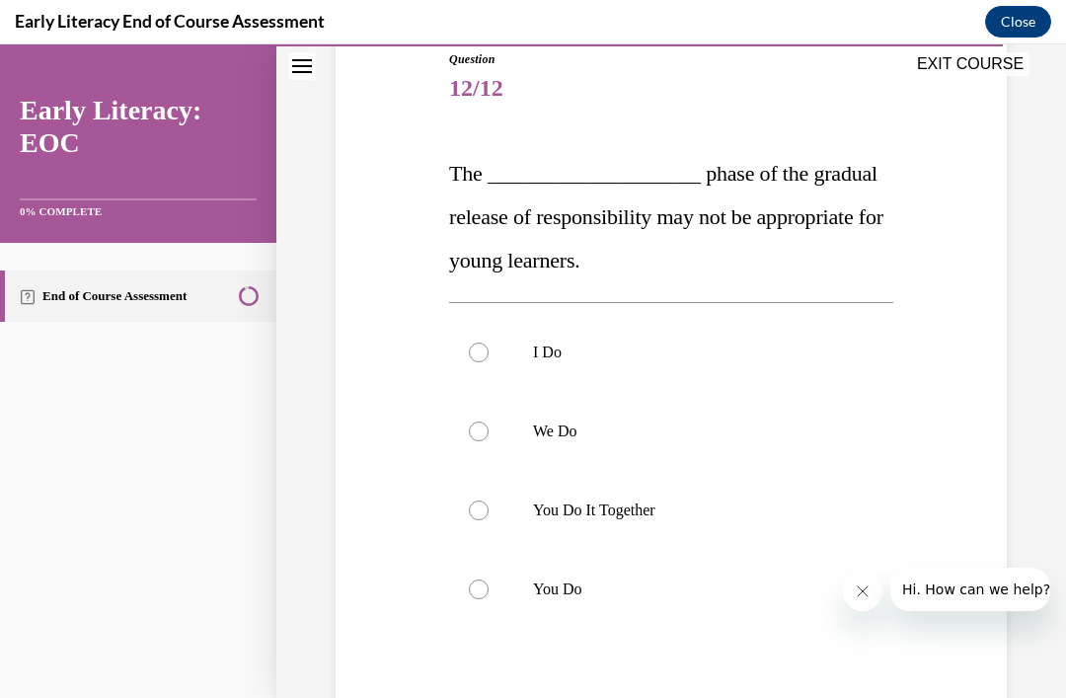
scroll to position [229, 0]
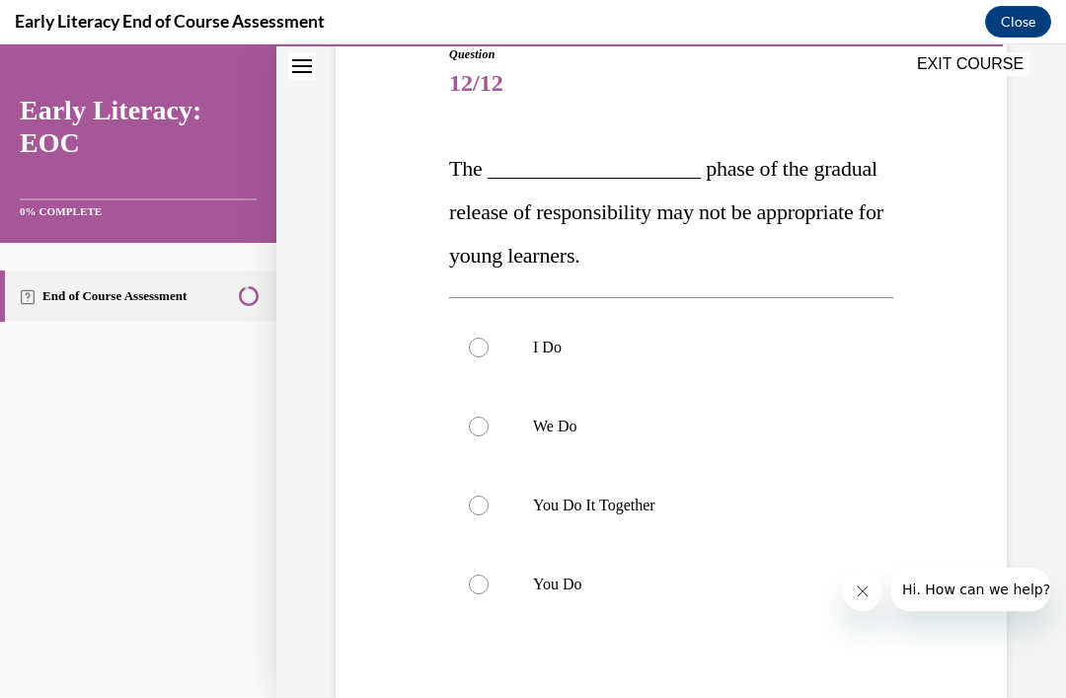
click at [602, 571] on div at bounding box center [671, 584] width 444 height 79
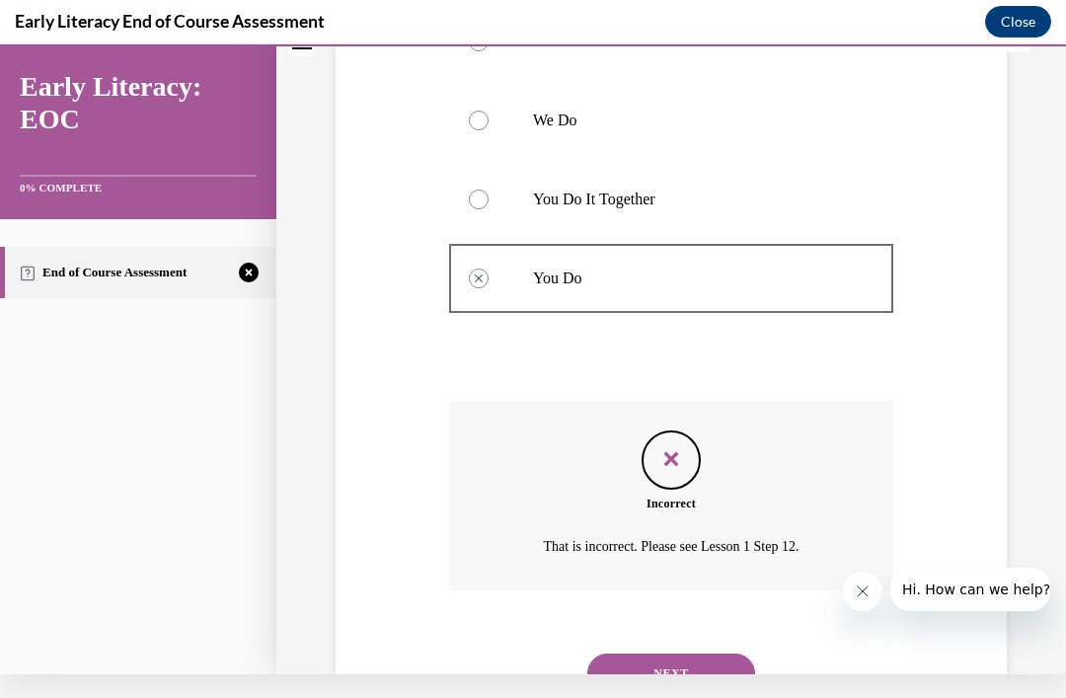
scroll to position [511, 0]
click at [723, 653] on button "NEXT" at bounding box center [671, 672] width 168 height 39
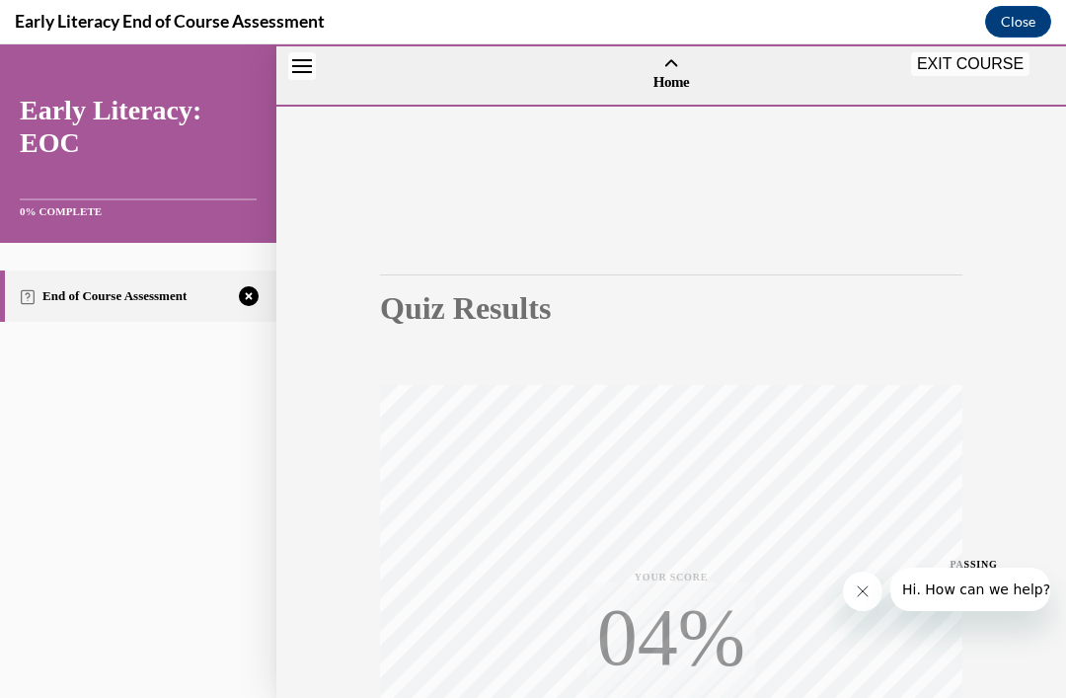
scroll to position [83, 0]
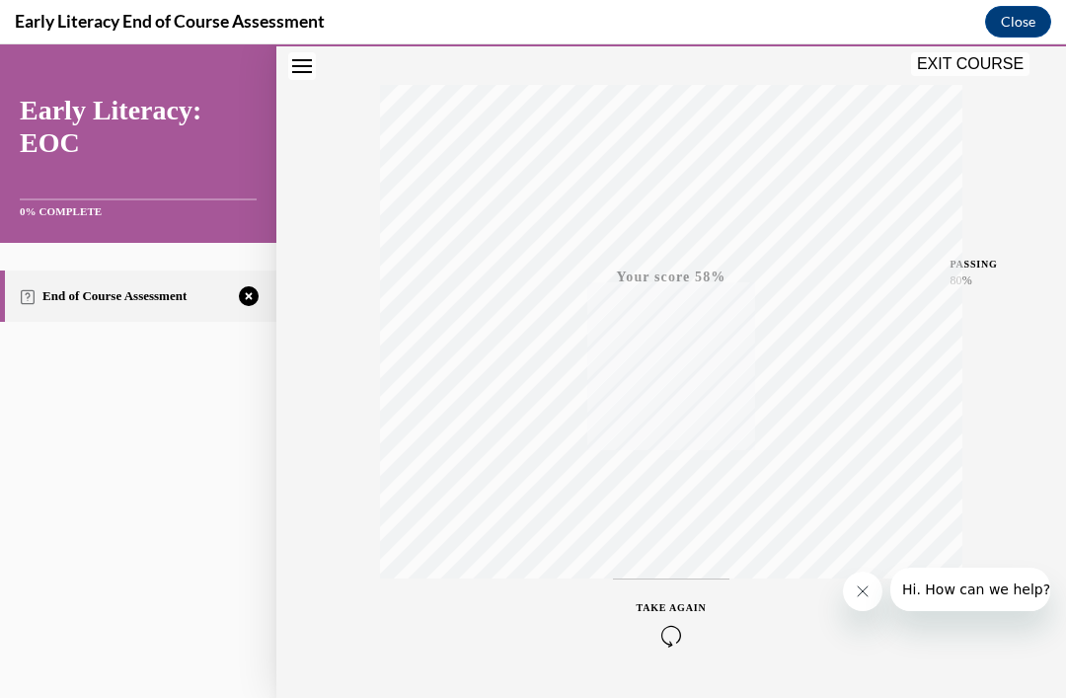
click at [663, 628] on icon "button" at bounding box center [671, 636] width 70 height 22
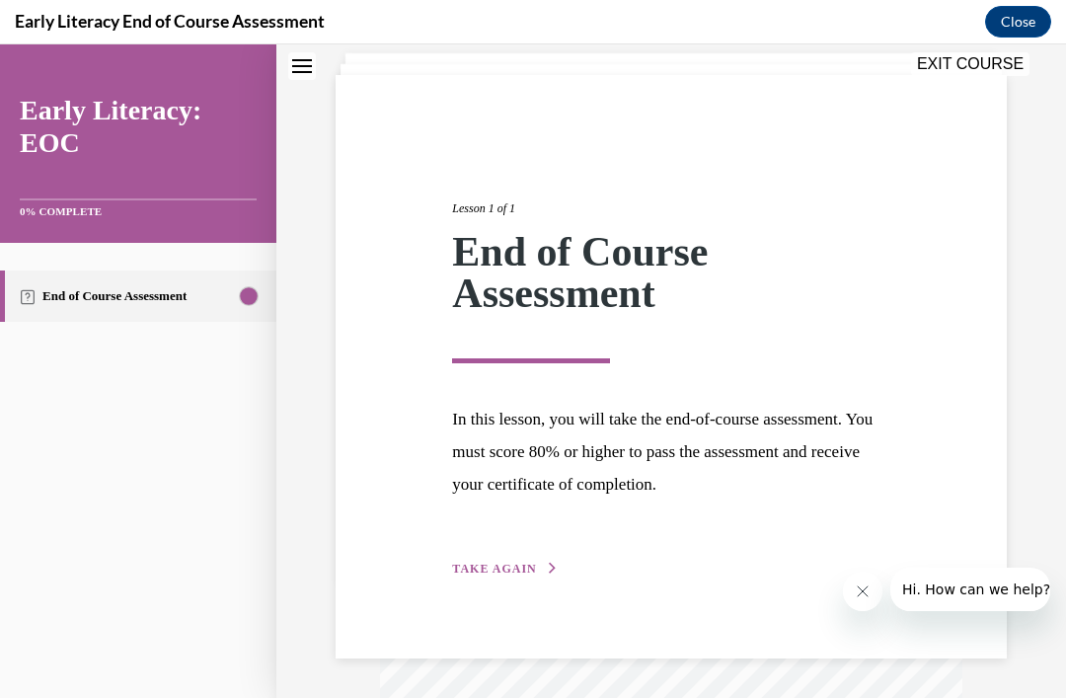
scroll to position [62, 0]
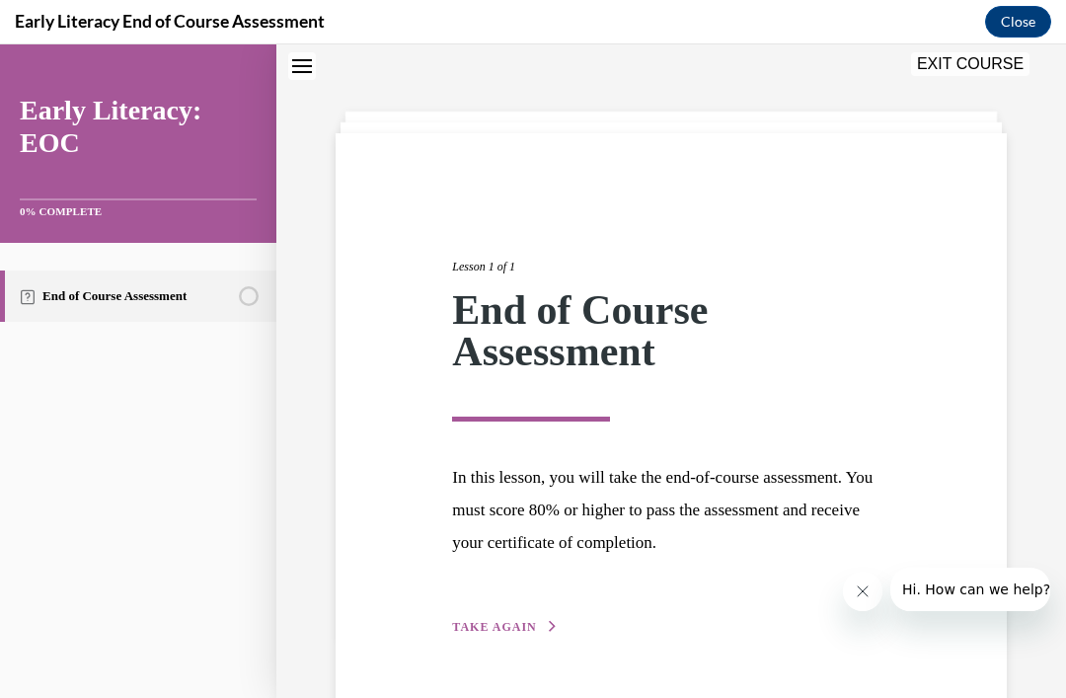
click at [504, 634] on button "TAKE AGAIN" at bounding box center [505, 627] width 106 height 18
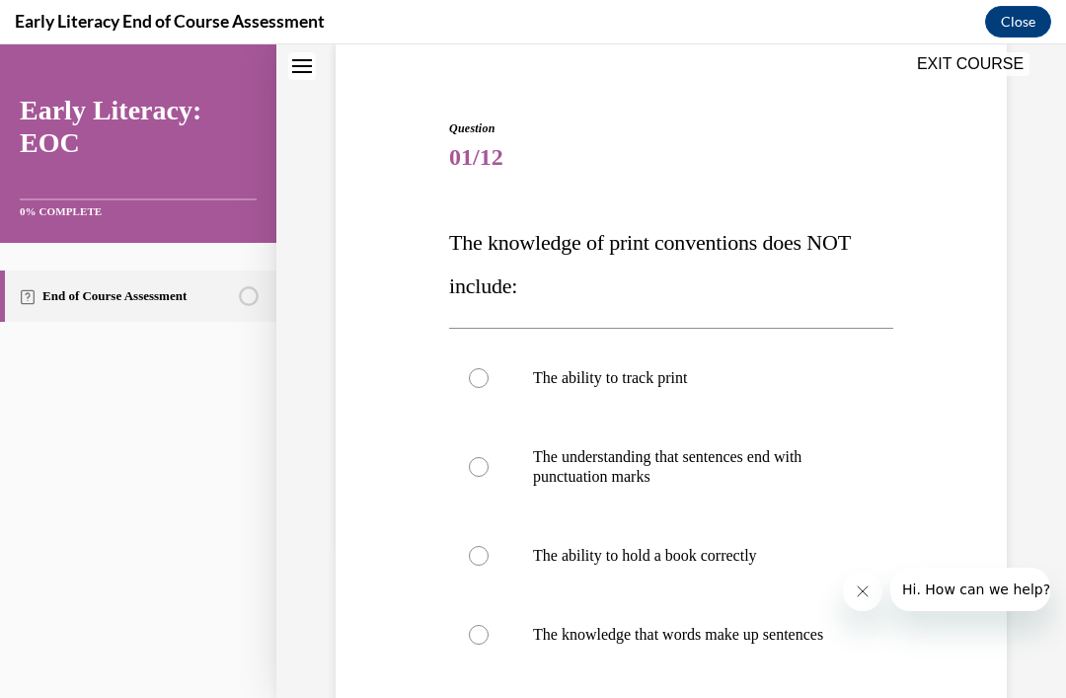
scroll to position [164, 0]
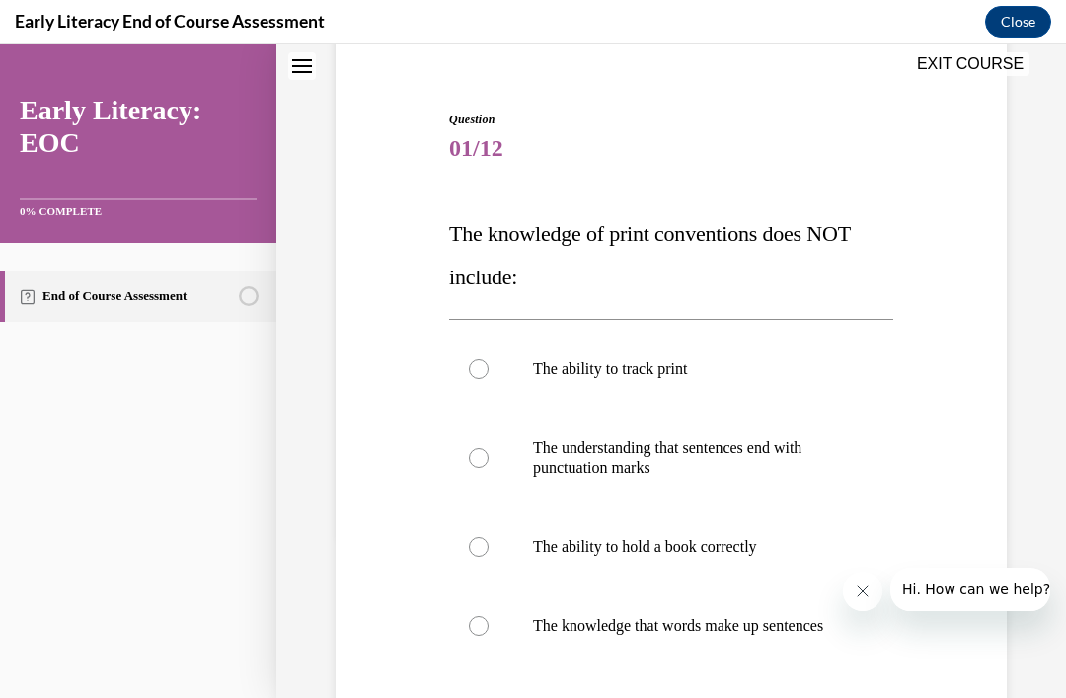
click at [716, 559] on div at bounding box center [671, 546] width 444 height 79
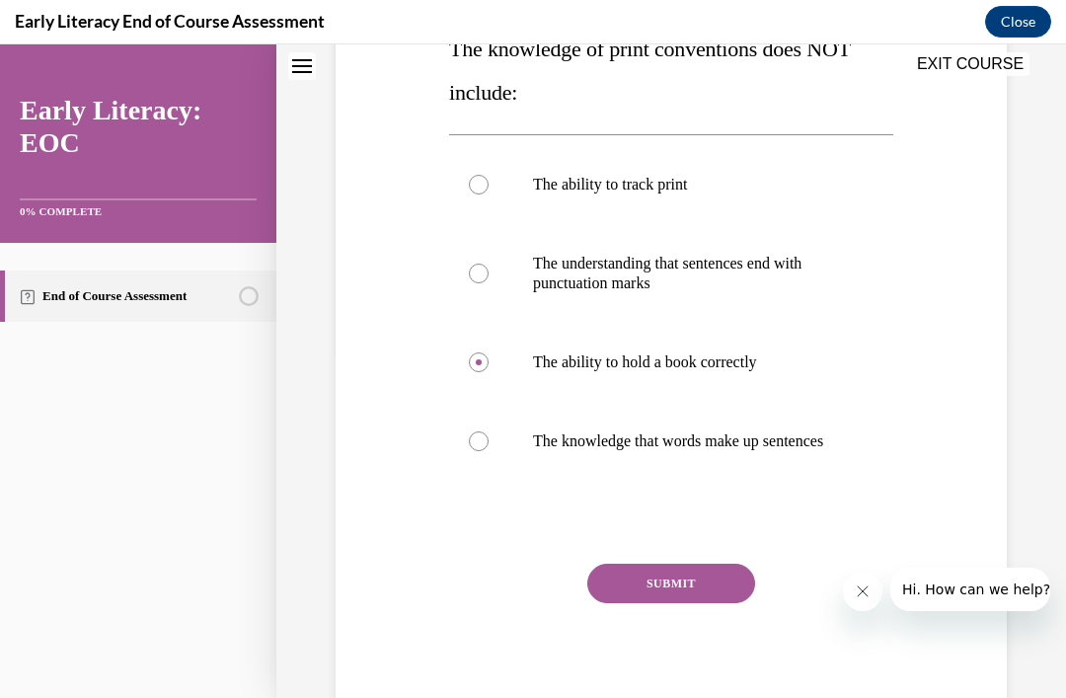
click at [684, 600] on button "SUBMIT" at bounding box center [671, 582] width 168 height 39
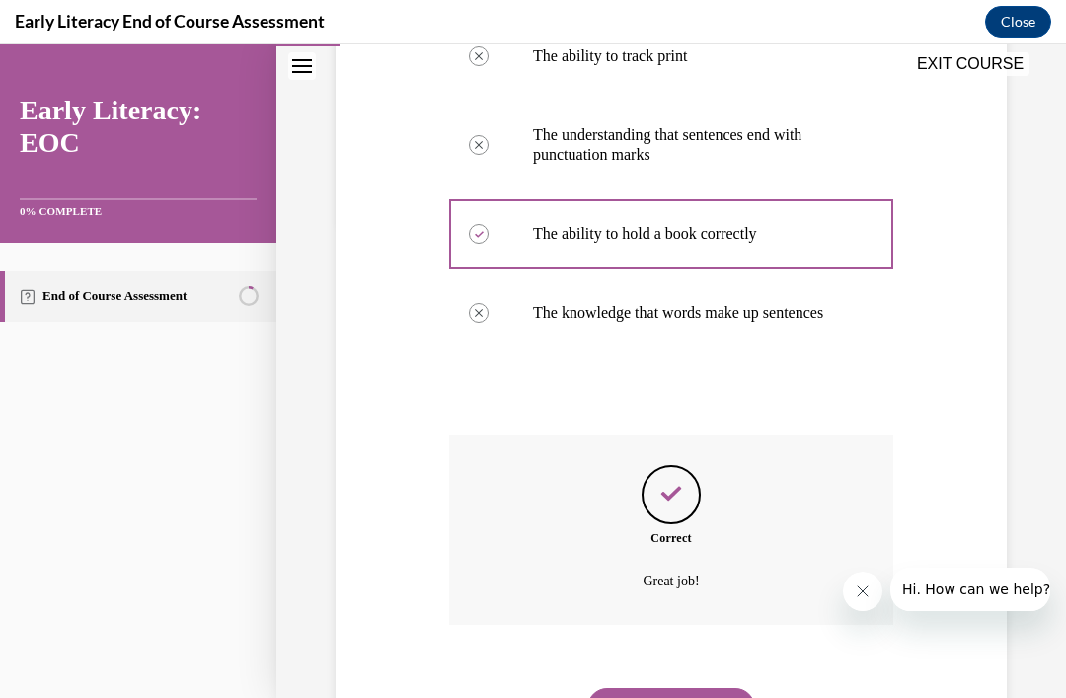
scroll to position [507, 0]
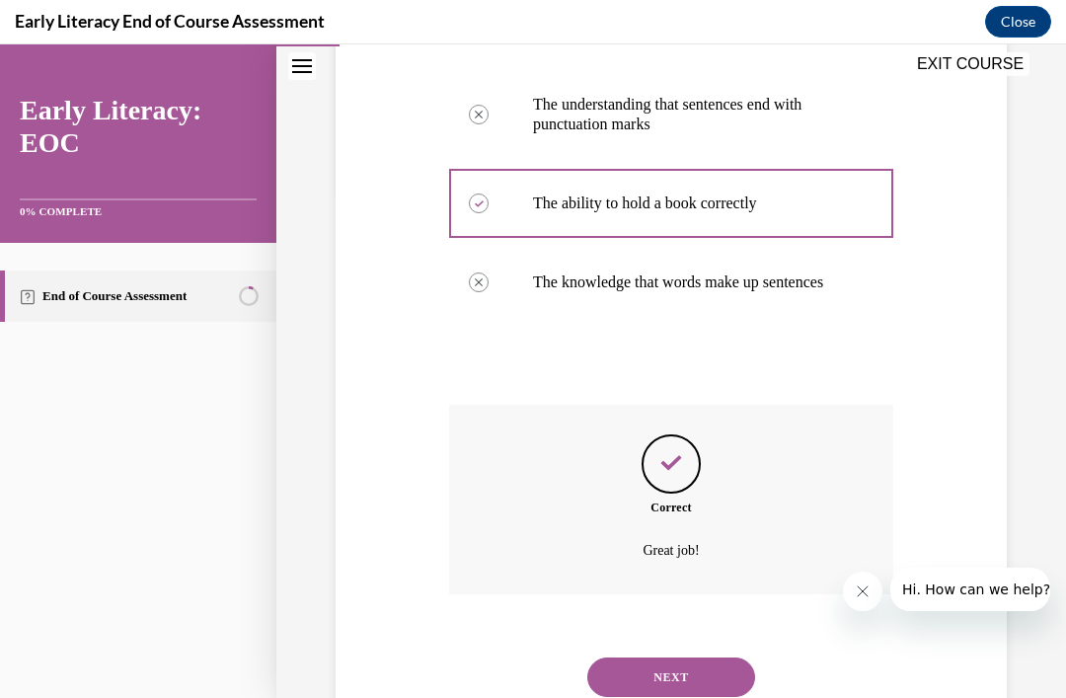
click at [688, 686] on button "NEXT" at bounding box center [671, 676] width 168 height 39
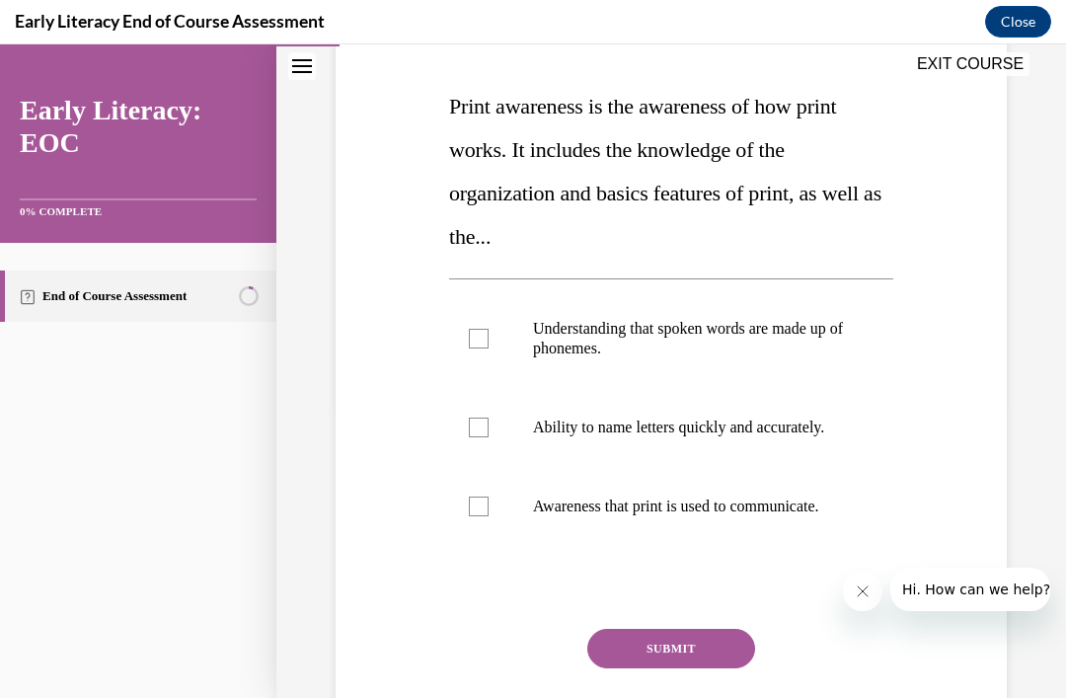
scroll to position [291, 0]
click at [663, 546] on div at bounding box center [671, 506] width 444 height 79
click at [685, 467] on div at bounding box center [671, 427] width 444 height 79
click at [699, 516] on p "Awareness that print is used to communicate." at bounding box center [688, 506] width 311 height 20
click at [751, 311] on div at bounding box center [671, 338] width 444 height 99
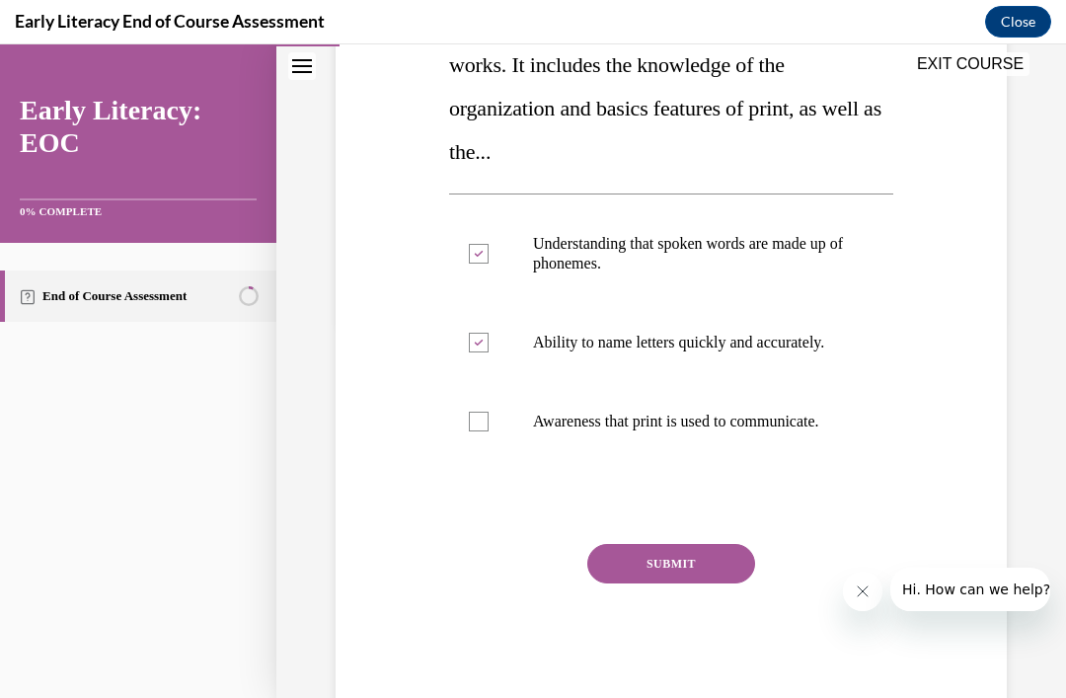
click at [678, 583] on button "SUBMIT" at bounding box center [671, 563] width 168 height 39
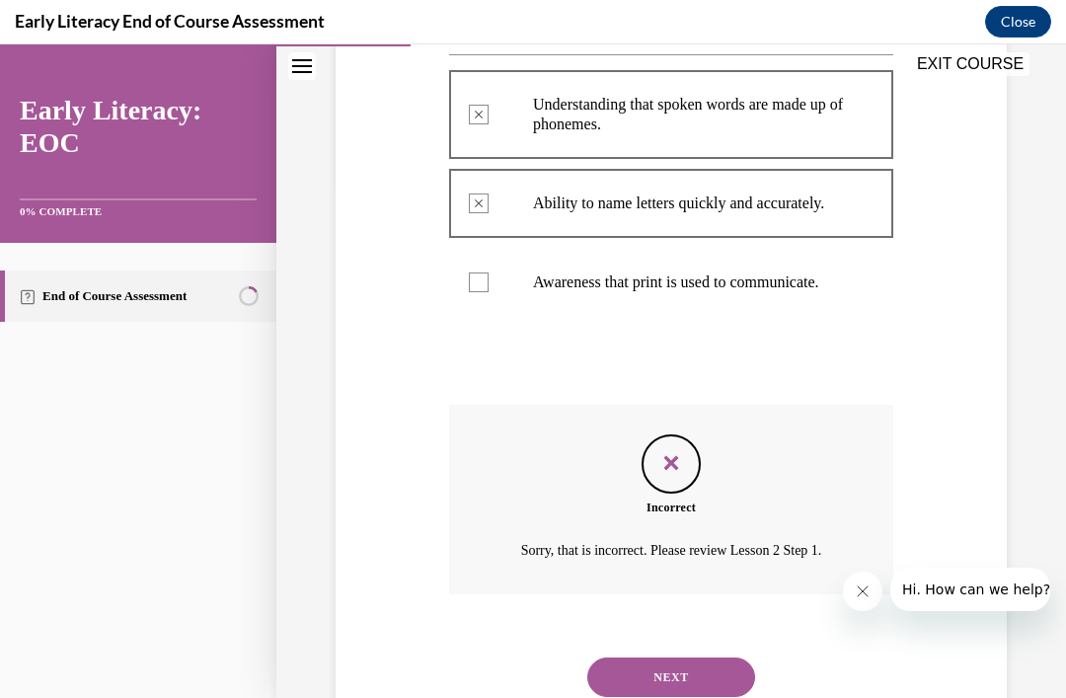
scroll to position [535, 0]
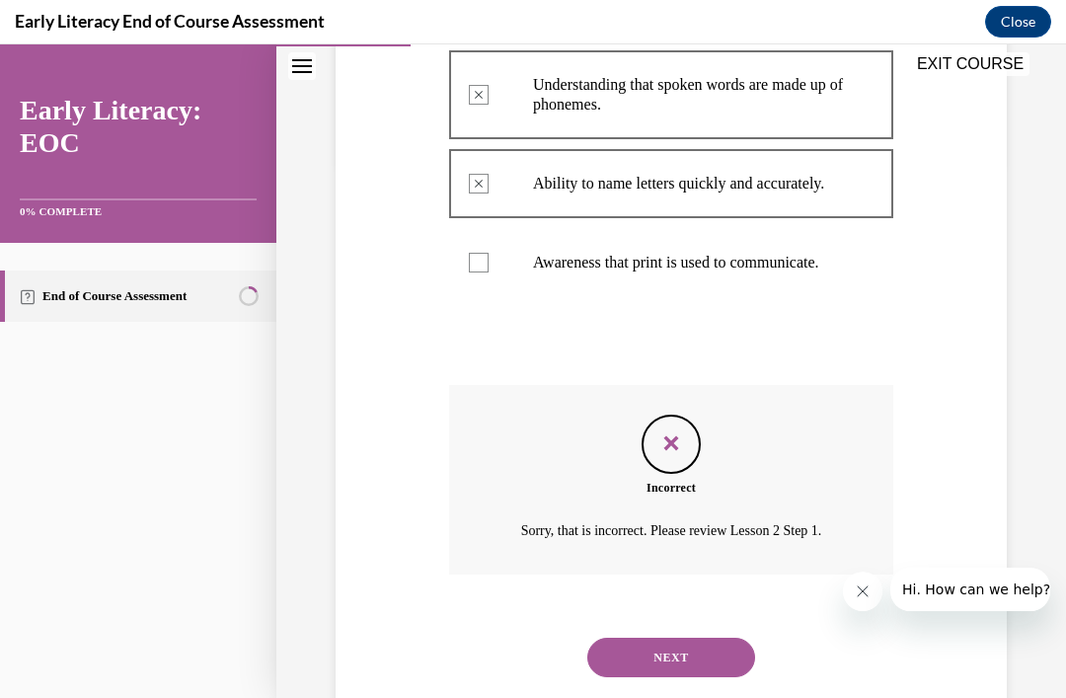
click at [683, 677] on button "NEXT" at bounding box center [671, 656] width 168 height 39
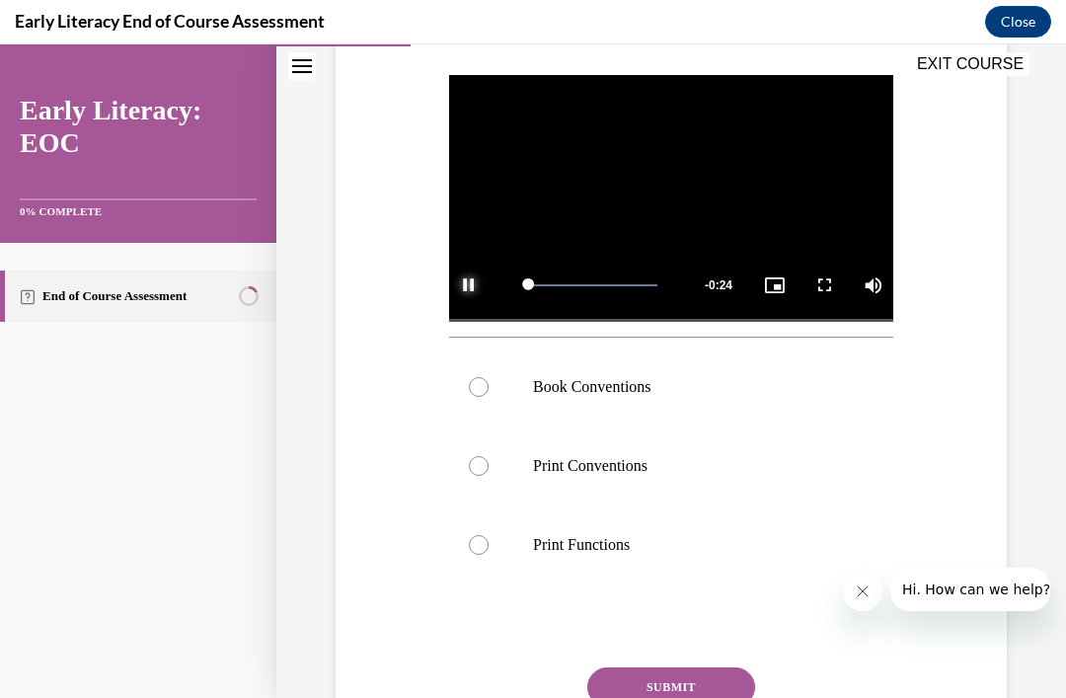
scroll to position [369, 0]
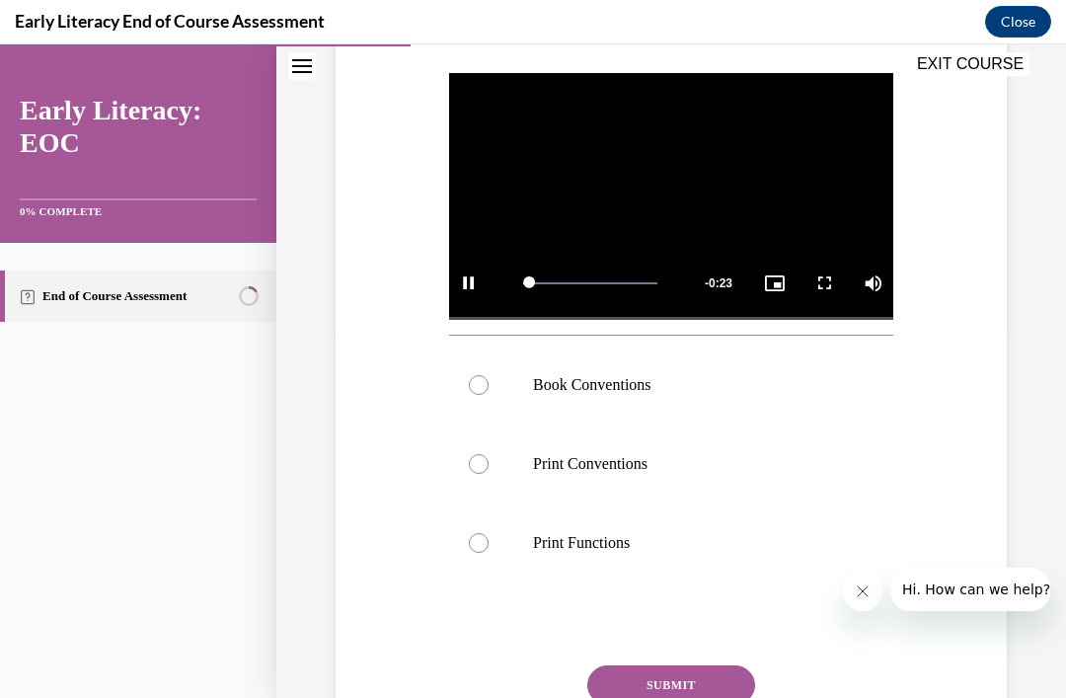
click at [617, 424] on div at bounding box center [671, 384] width 444 height 79
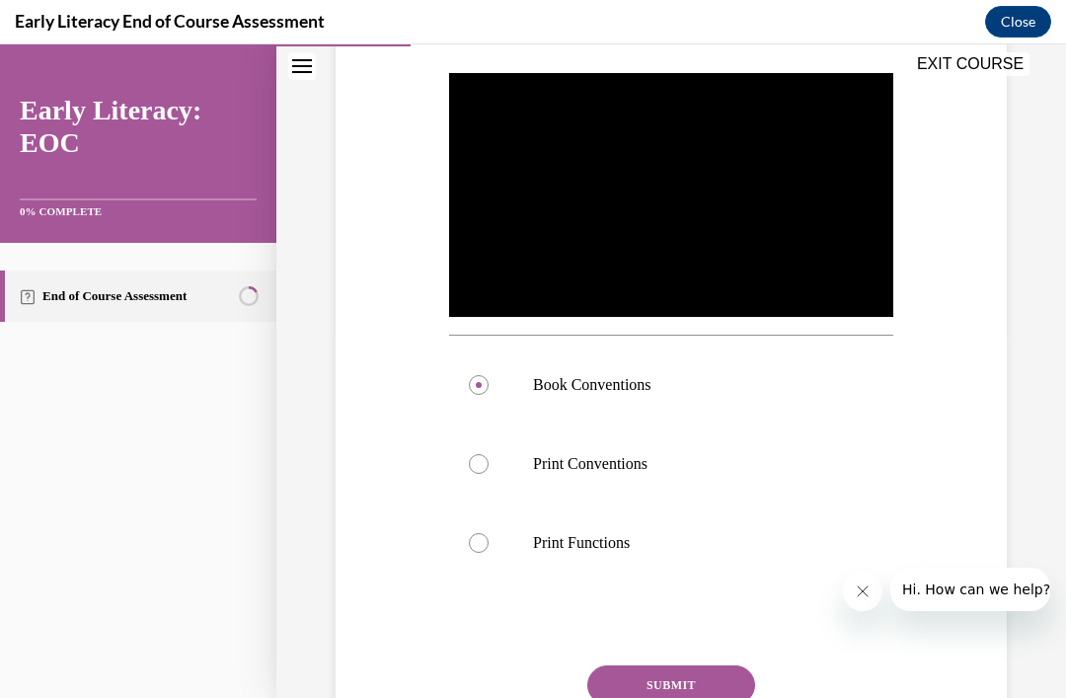
click at [697, 697] on button "SUBMIT" at bounding box center [671, 684] width 168 height 39
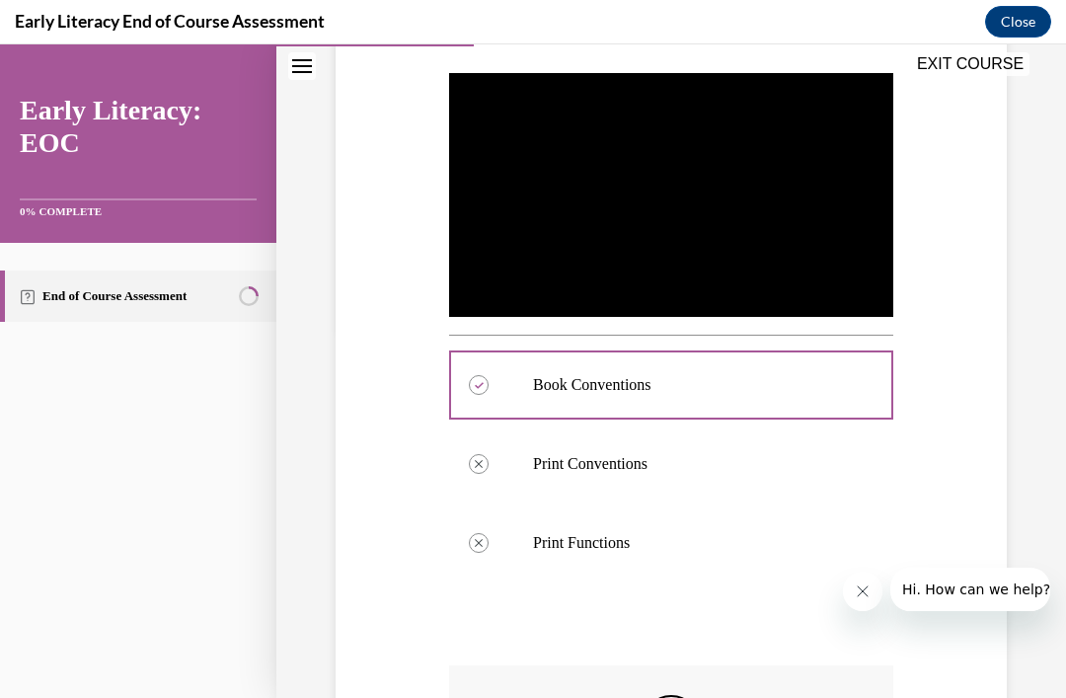
scroll to position [24, 0]
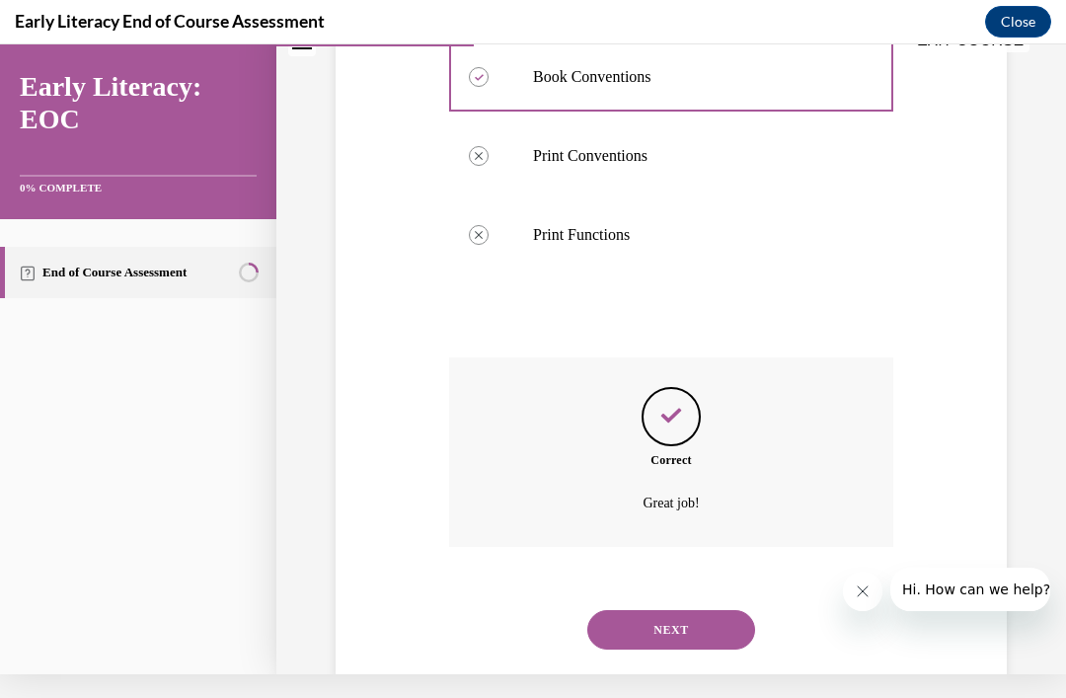
click at [684, 648] on button "NEXT" at bounding box center [671, 629] width 168 height 39
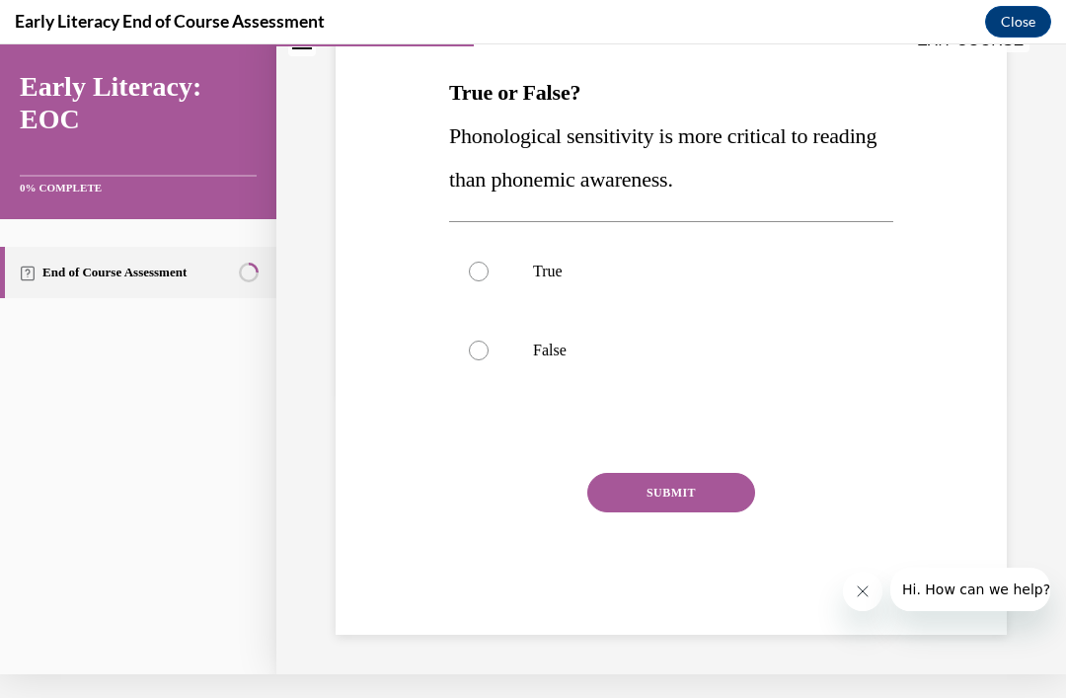
scroll to position [194, 0]
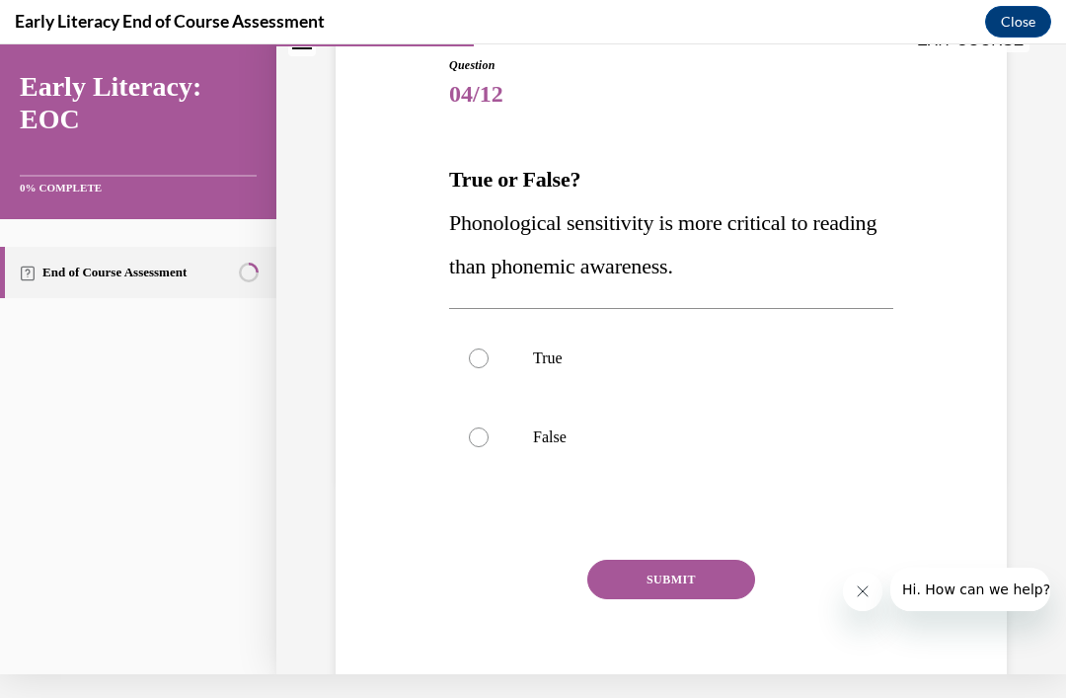
click at [519, 459] on div at bounding box center [671, 437] width 444 height 79
click at [687, 584] on button "SUBMIT" at bounding box center [671, 578] width 168 height 39
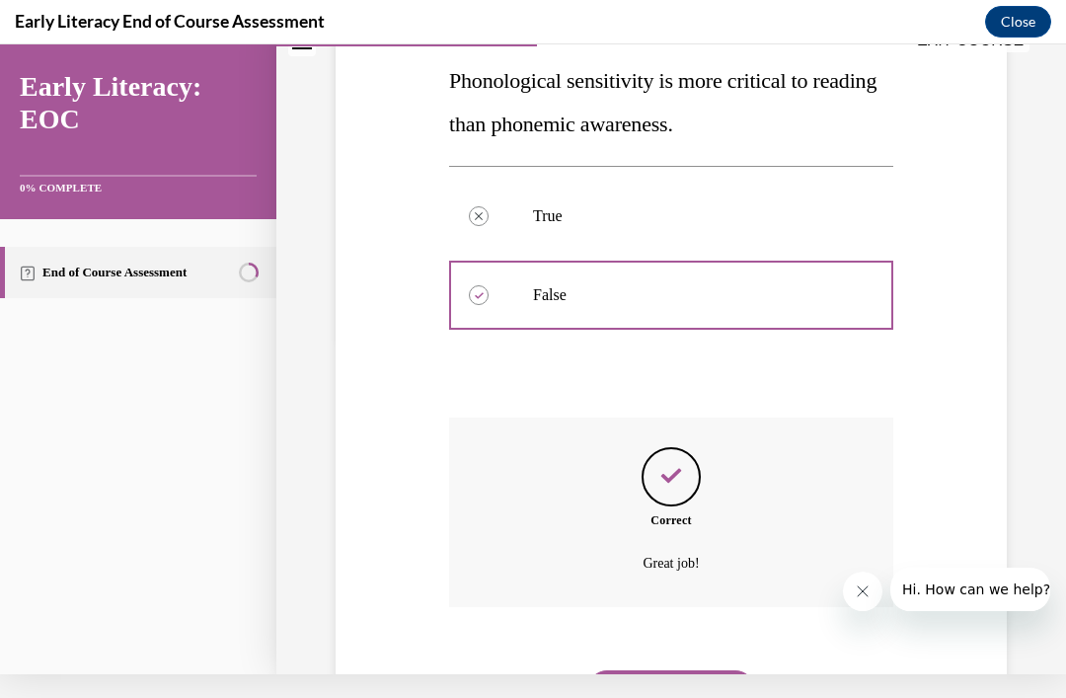
scroll to position [353, 0]
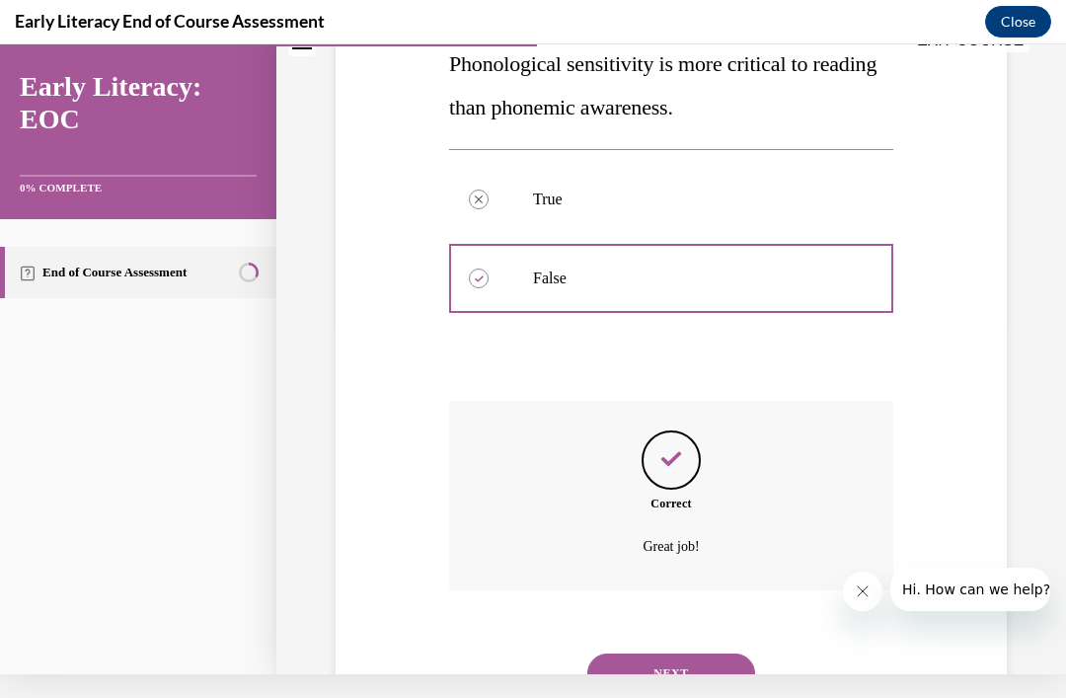
click at [687, 669] on div "NEXT" at bounding box center [671, 672] width 444 height 79
click at [720, 653] on button "NEXT" at bounding box center [671, 672] width 168 height 39
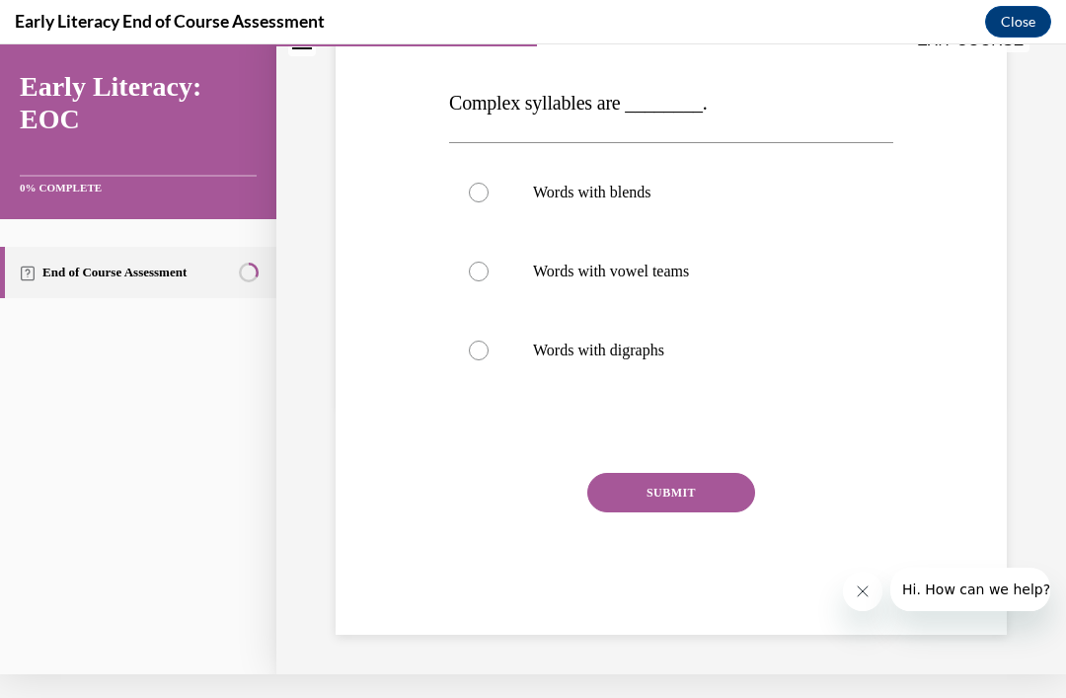
scroll to position [183, 0]
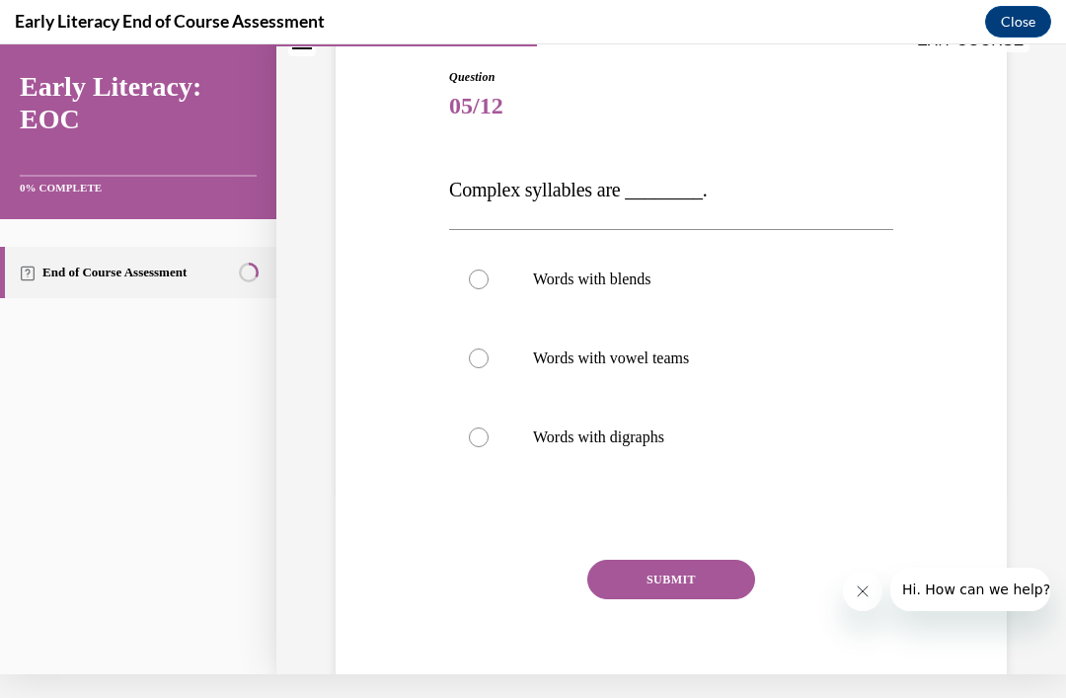
click at [672, 266] on div at bounding box center [671, 279] width 444 height 79
click at [701, 582] on button "SUBMIT" at bounding box center [671, 578] width 168 height 39
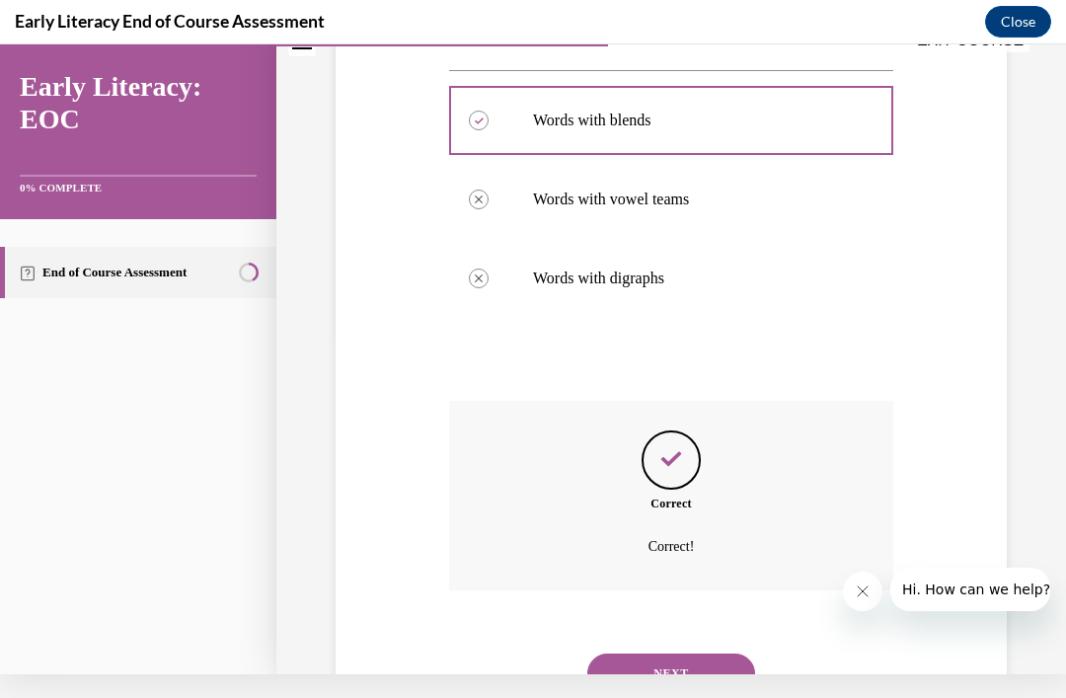
click at [690, 654] on button "NEXT" at bounding box center [671, 672] width 168 height 39
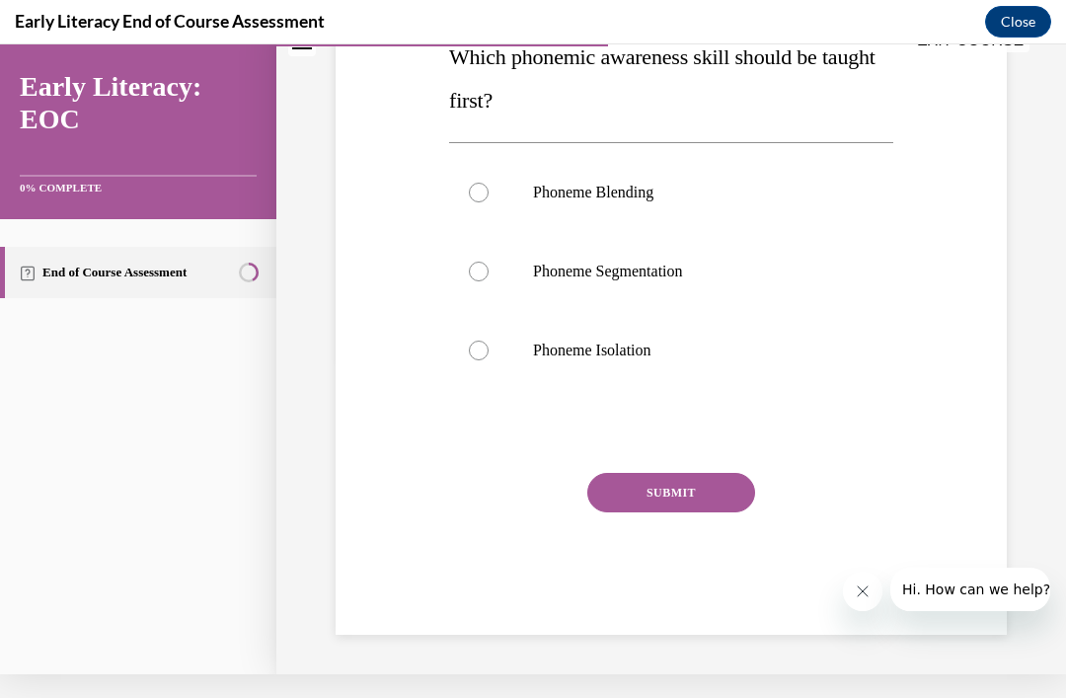
scroll to position [0, 0]
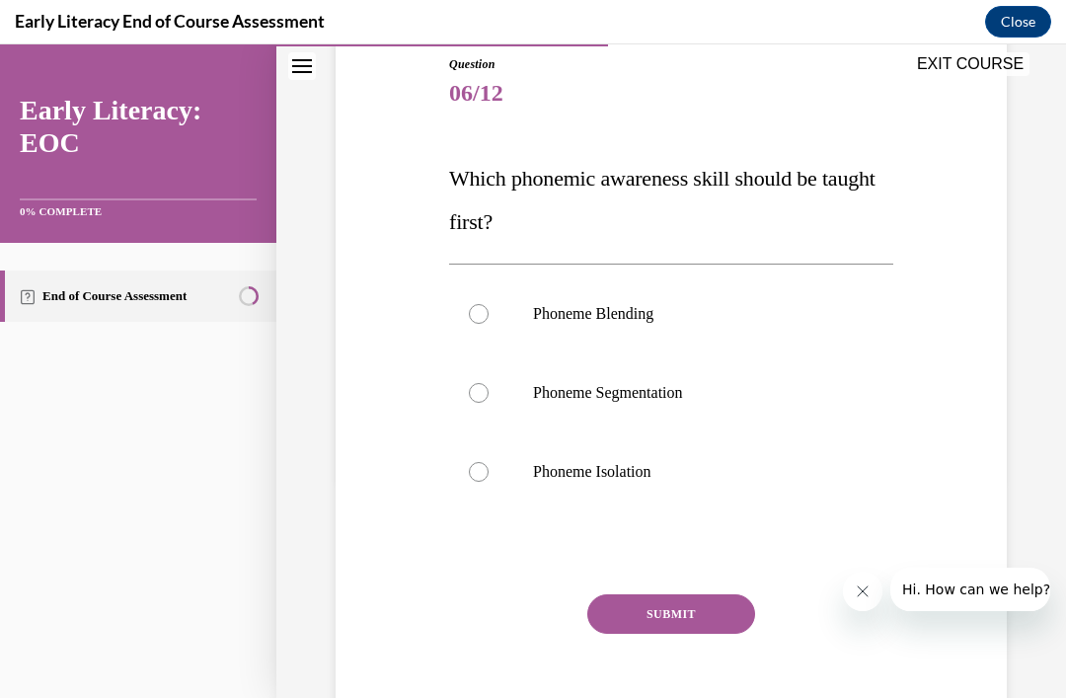
click at [635, 460] on div at bounding box center [671, 471] width 444 height 79
click at [704, 399] on p "Phoneme Segmentation" at bounding box center [688, 393] width 311 height 20
click at [708, 626] on button "SUBMIT" at bounding box center [671, 613] width 168 height 39
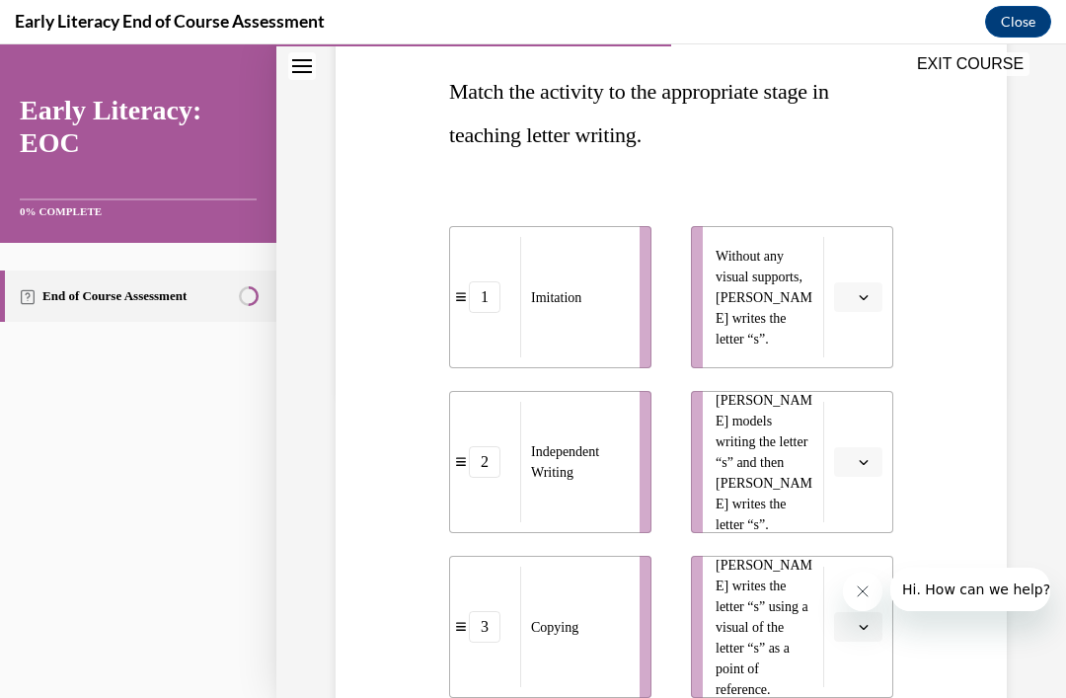
scroll to position [319, 0]
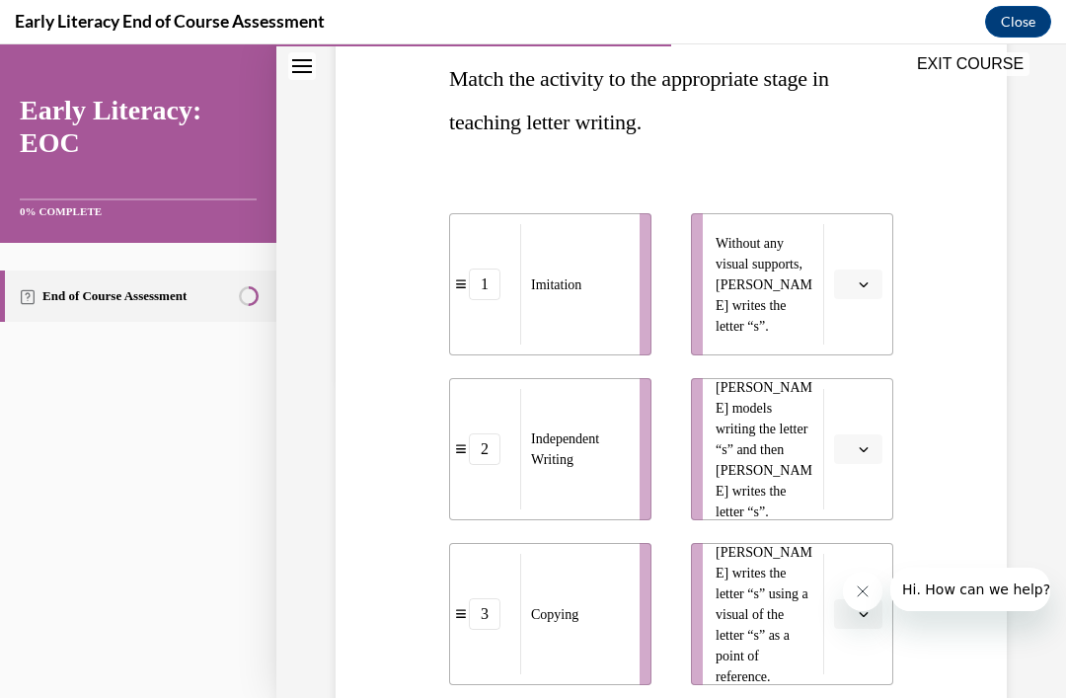
click at [863, 283] on icon "button" at bounding box center [863, 284] width 10 height 10
click at [842, 412] on div "2" at bounding box center [855, 407] width 49 height 39
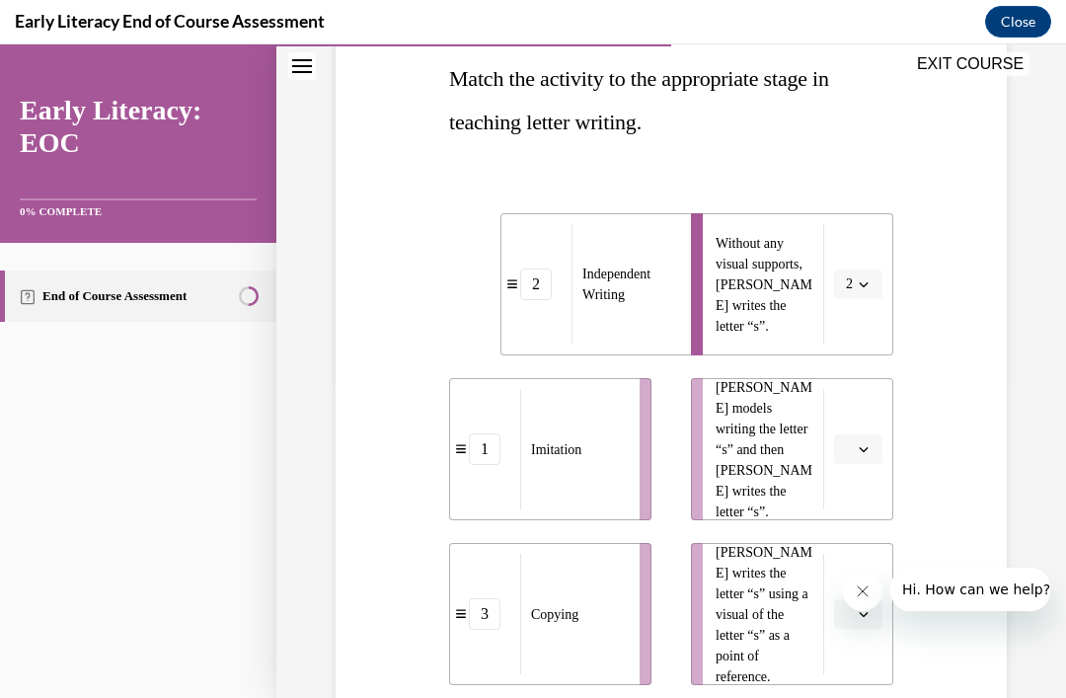
click at [864, 478] on li "[PERSON_NAME] models writing the letter “s” and then [PERSON_NAME] writes the l…" at bounding box center [792, 449] width 202 height 142
click at [864, 487] on li "[PERSON_NAME] models writing the letter “s” and then [PERSON_NAME] writes the l…" at bounding box center [792, 449] width 202 height 142
click at [848, 461] on button "button" at bounding box center [858, 449] width 48 height 30
click at [857, 524] on div "1" at bounding box center [855, 532] width 49 height 39
click at [852, 600] on button "button" at bounding box center [858, 614] width 48 height 30
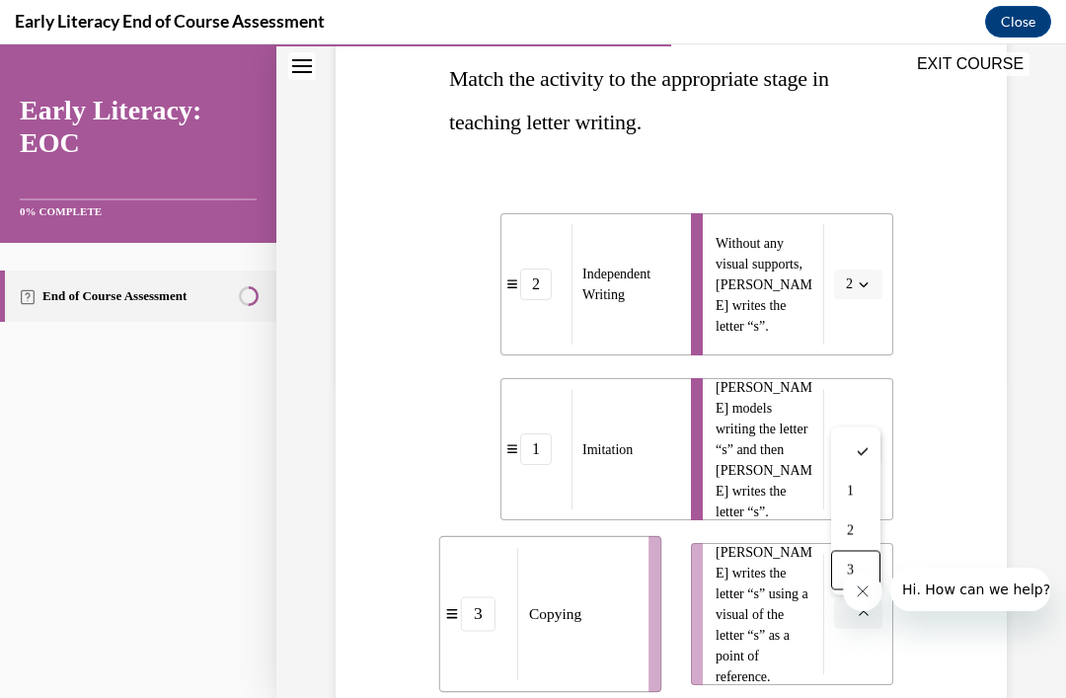
click at [852, 565] on span "3" at bounding box center [850, 570] width 7 height 16
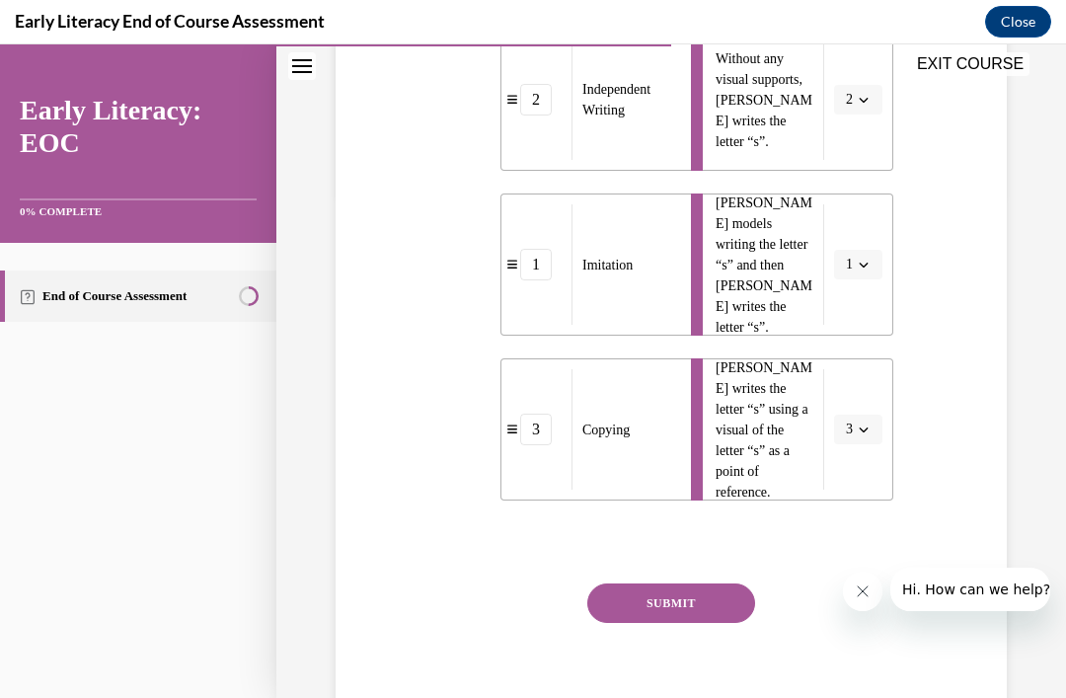
click at [708, 621] on button "SUBMIT" at bounding box center [671, 602] width 168 height 39
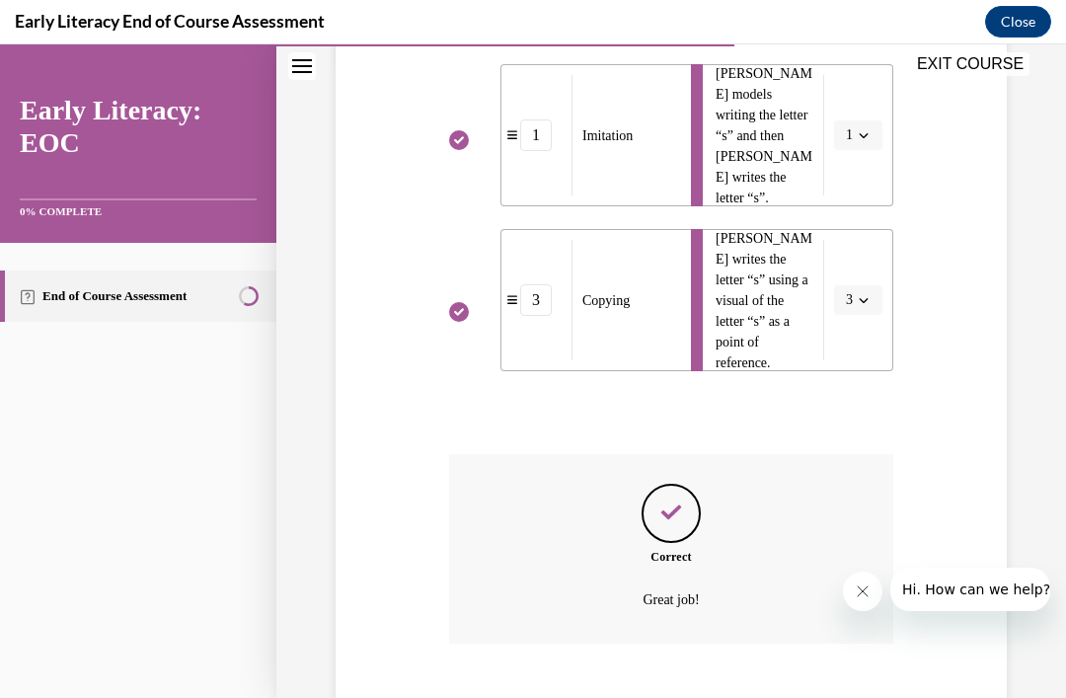
scroll to position [662, 0]
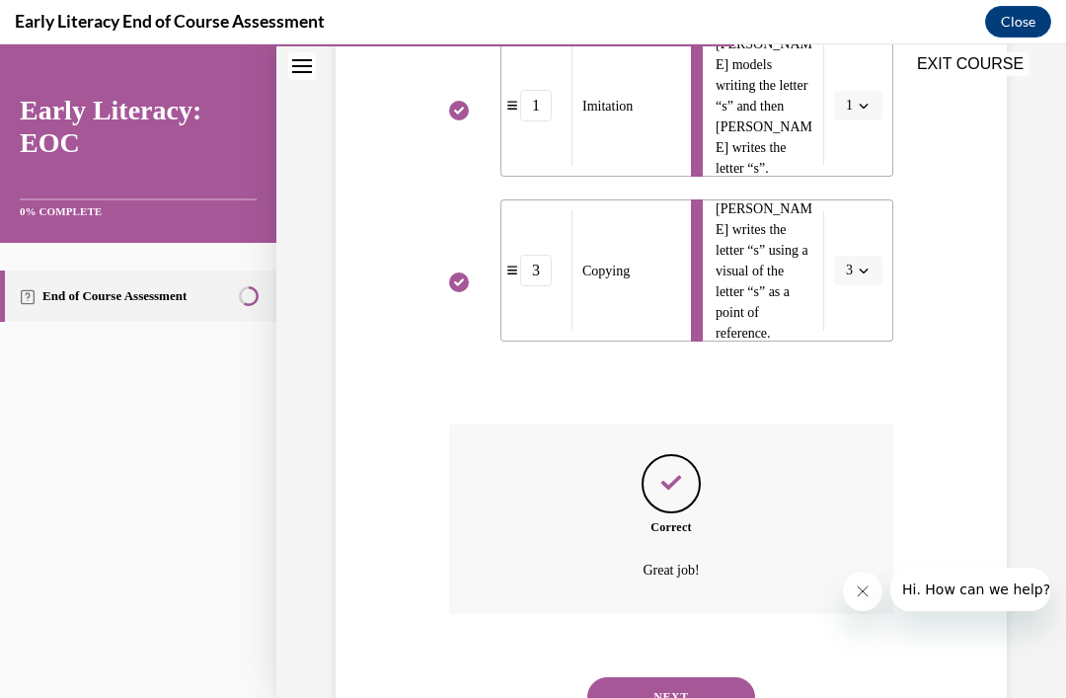
click at [702, 677] on button "NEXT" at bounding box center [671, 696] width 168 height 39
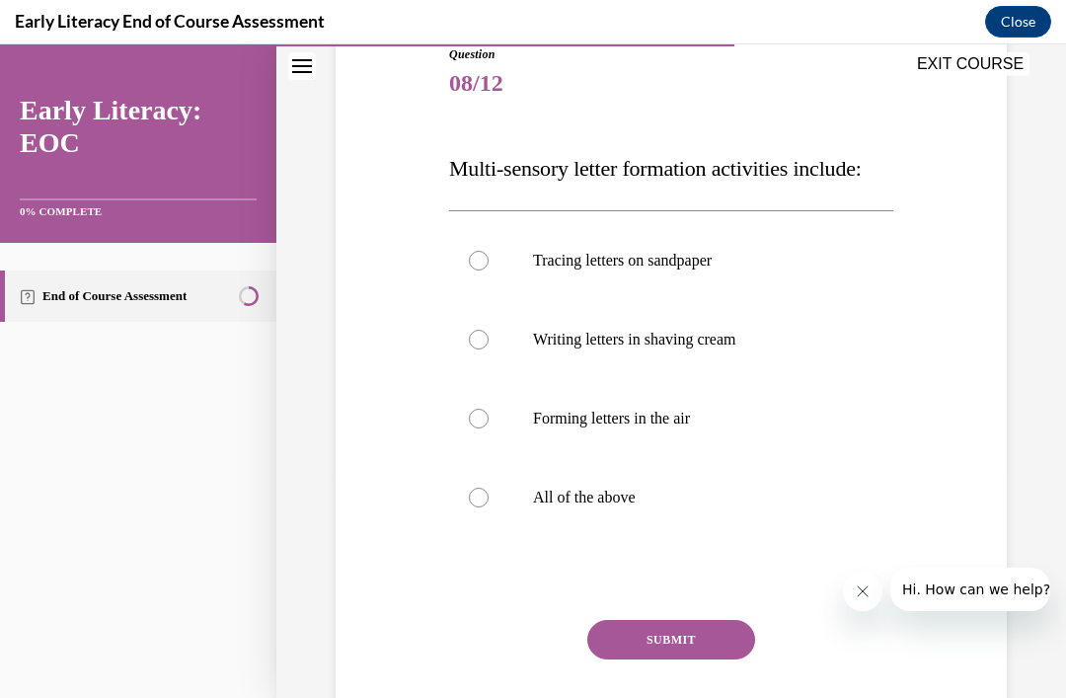
scroll to position [257, 0]
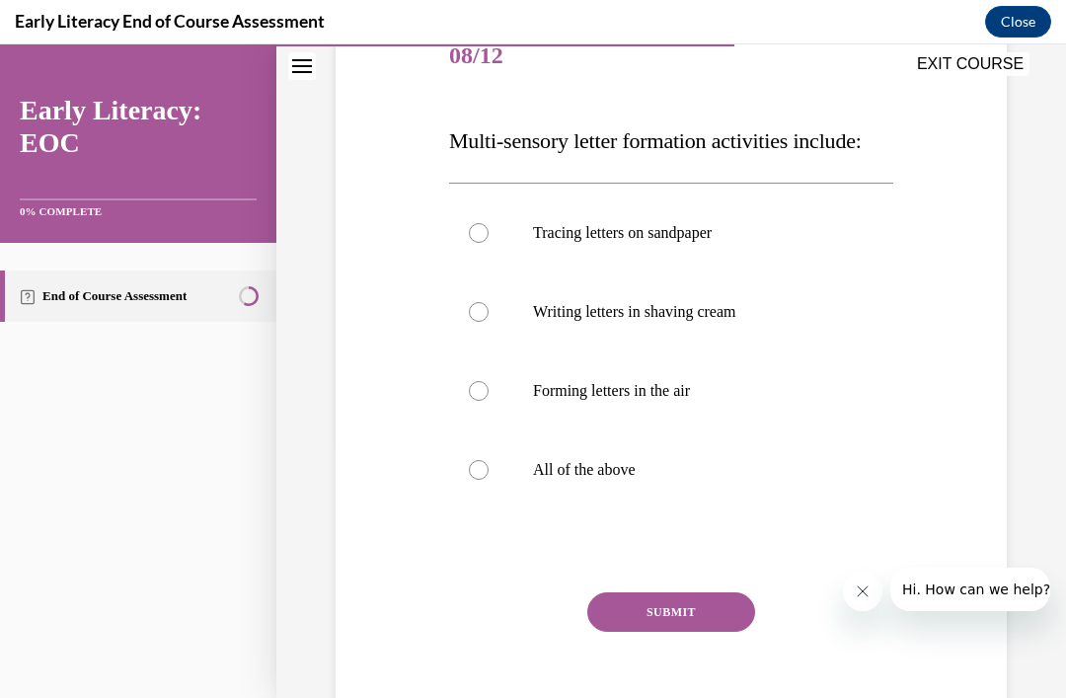
click at [546, 509] on div at bounding box center [671, 469] width 444 height 79
click at [650, 631] on button "SUBMIT" at bounding box center [671, 611] width 168 height 39
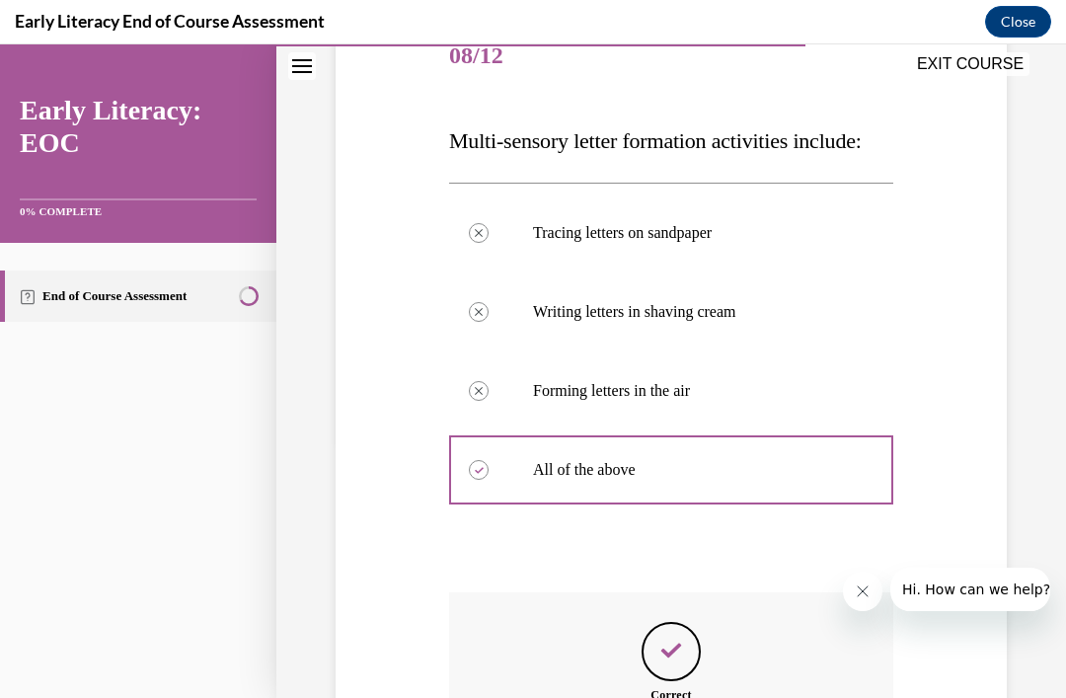
scroll to position [24, 0]
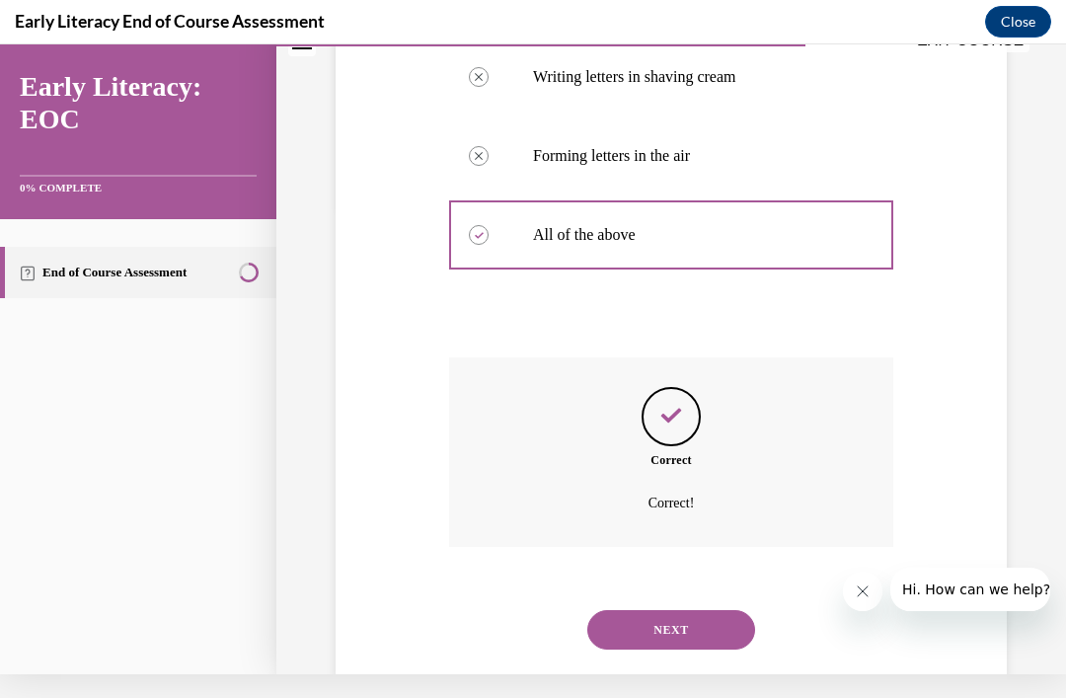
click at [712, 649] on button "NEXT" at bounding box center [671, 629] width 168 height 39
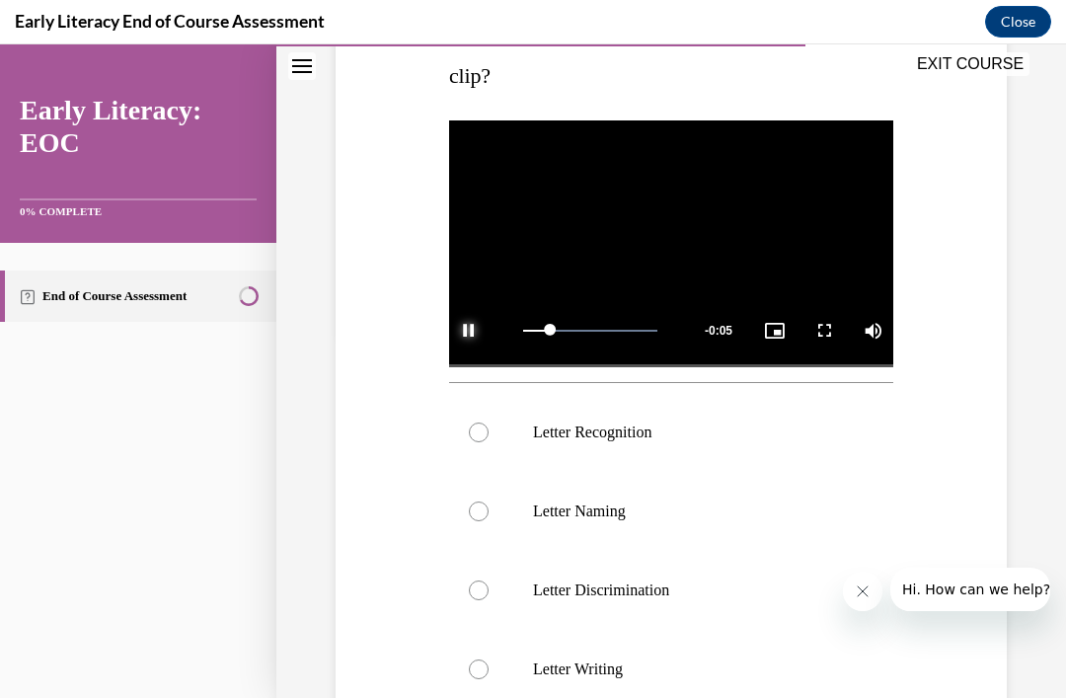
scroll to position [368, 0]
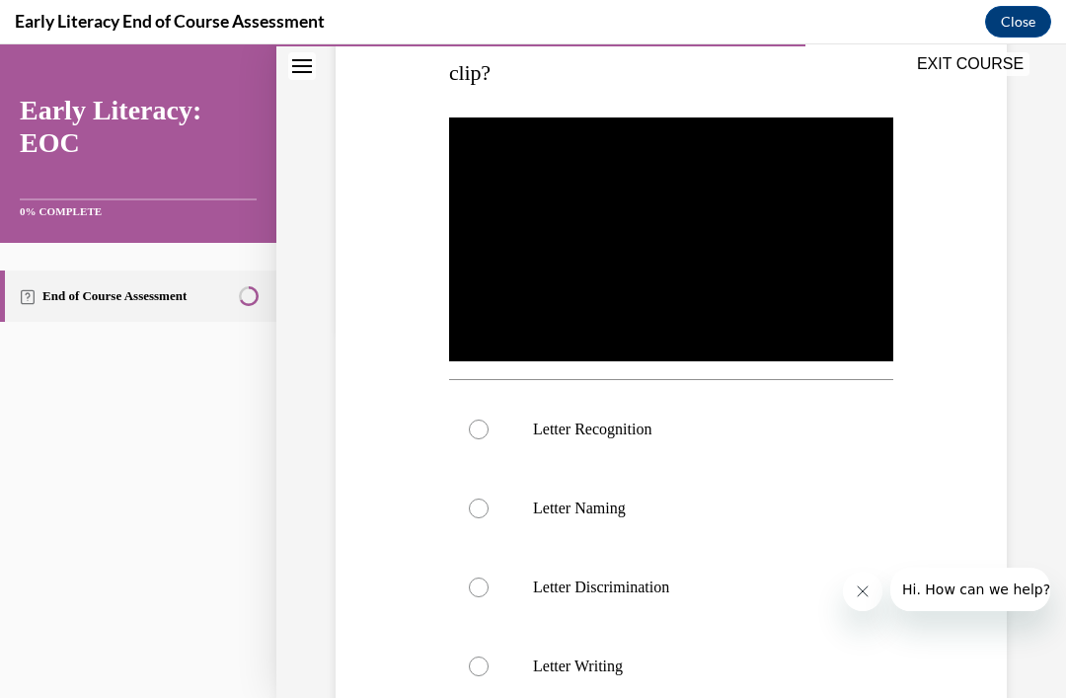
click at [658, 417] on div at bounding box center [671, 429] width 444 height 79
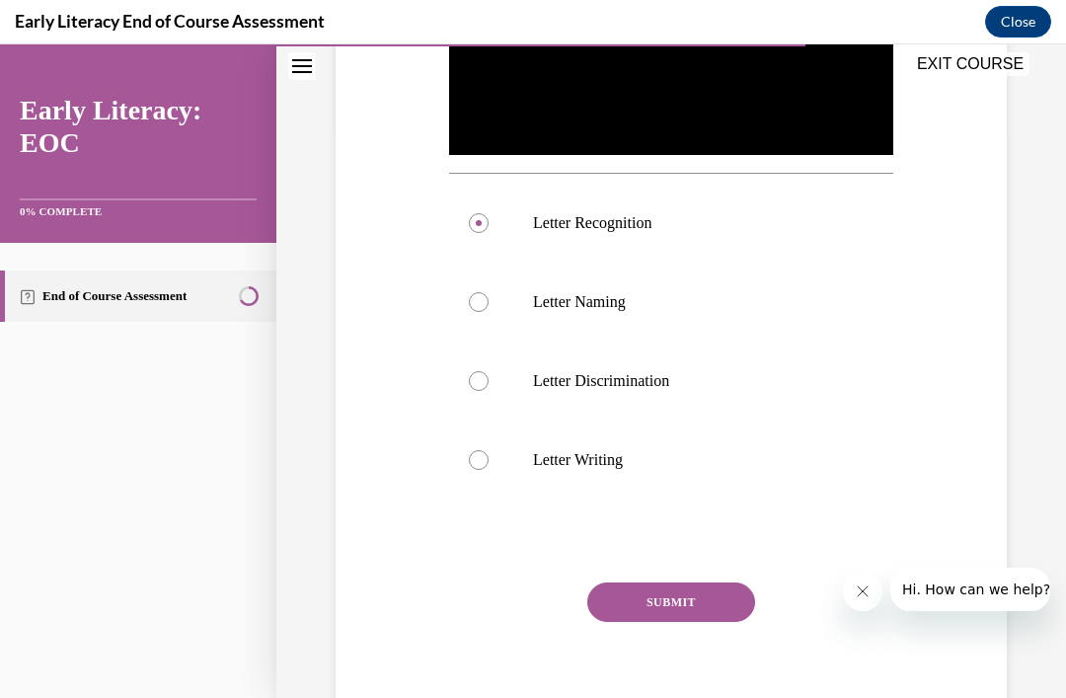
scroll to position [573, 0]
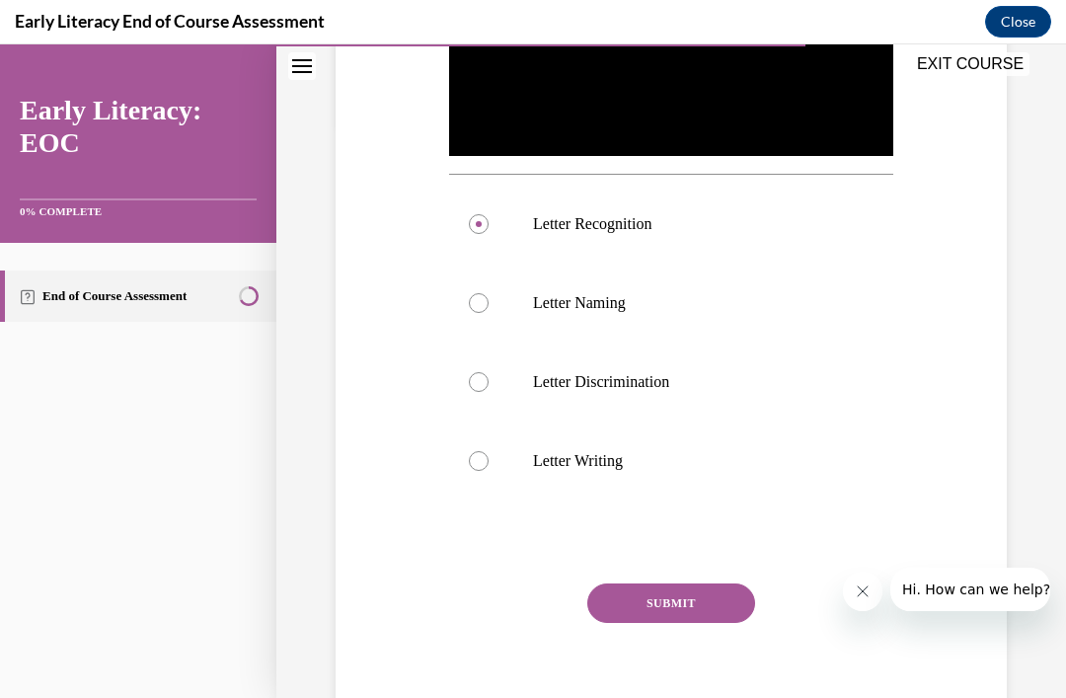
click at [694, 597] on button "SUBMIT" at bounding box center [671, 602] width 168 height 39
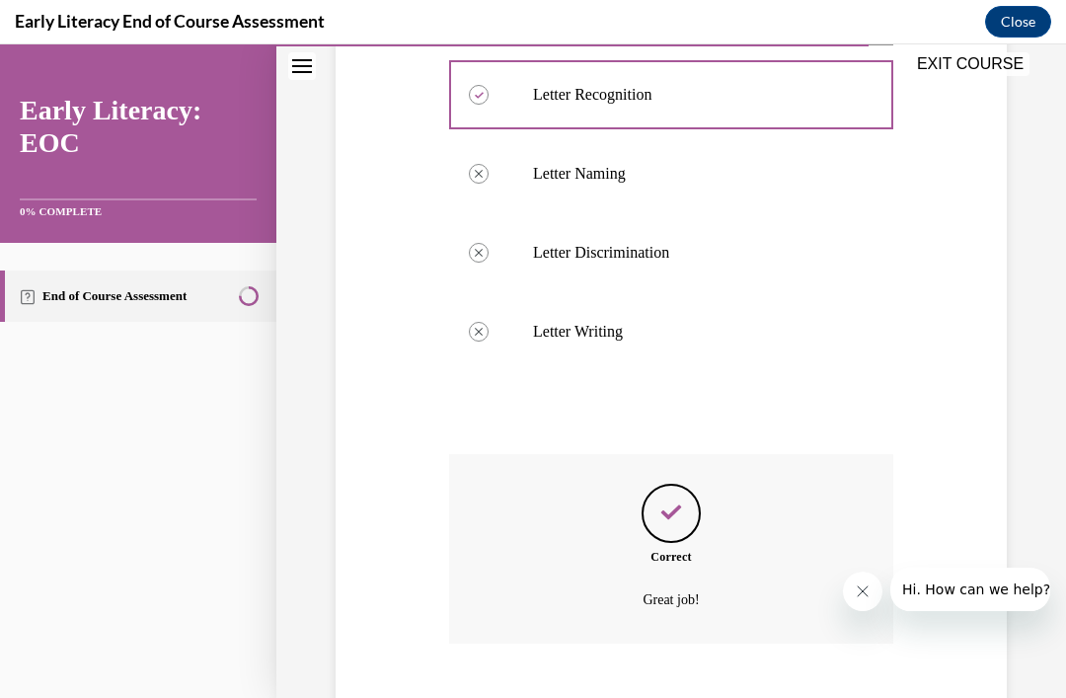
scroll to position [732, 0]
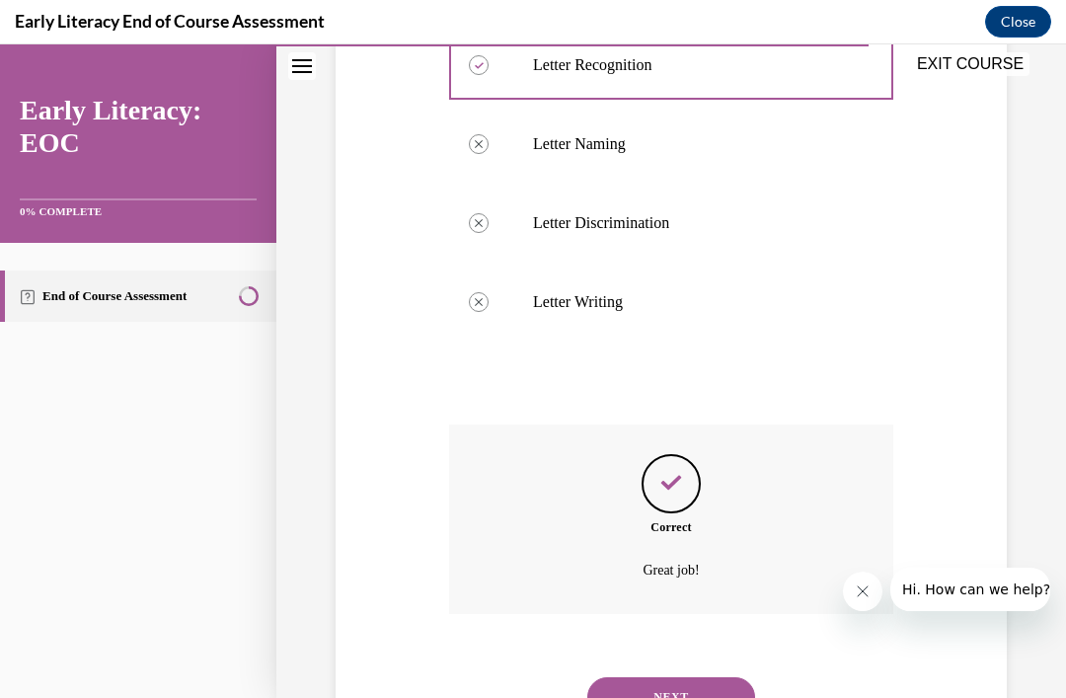
click at [684, 686] on button "NEXT" at bounding box center [671, 696] width 168 height 39
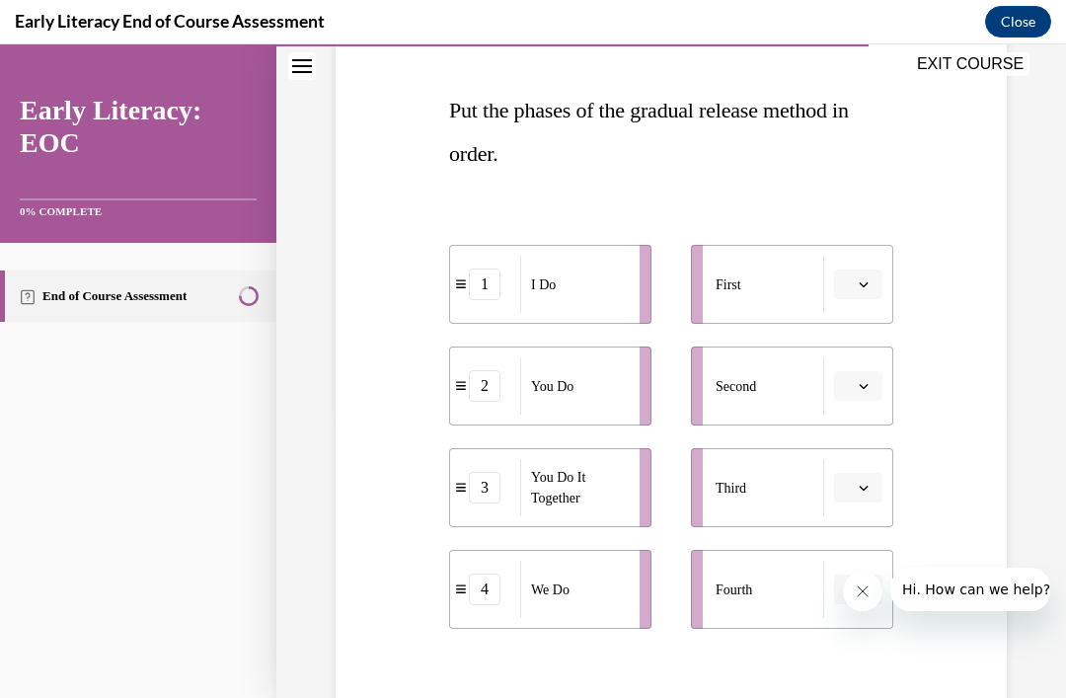
scroll to position [287, 0]
click at [881, 279] on button "button" at bounding box center [858, 284] width 48 height 30
click at [864, 376] on div "1" at bounding box center [855, 367] width 49 height 39
click at [858, 596] on button "button" at bounding box center [858, 589] width 48 height 30
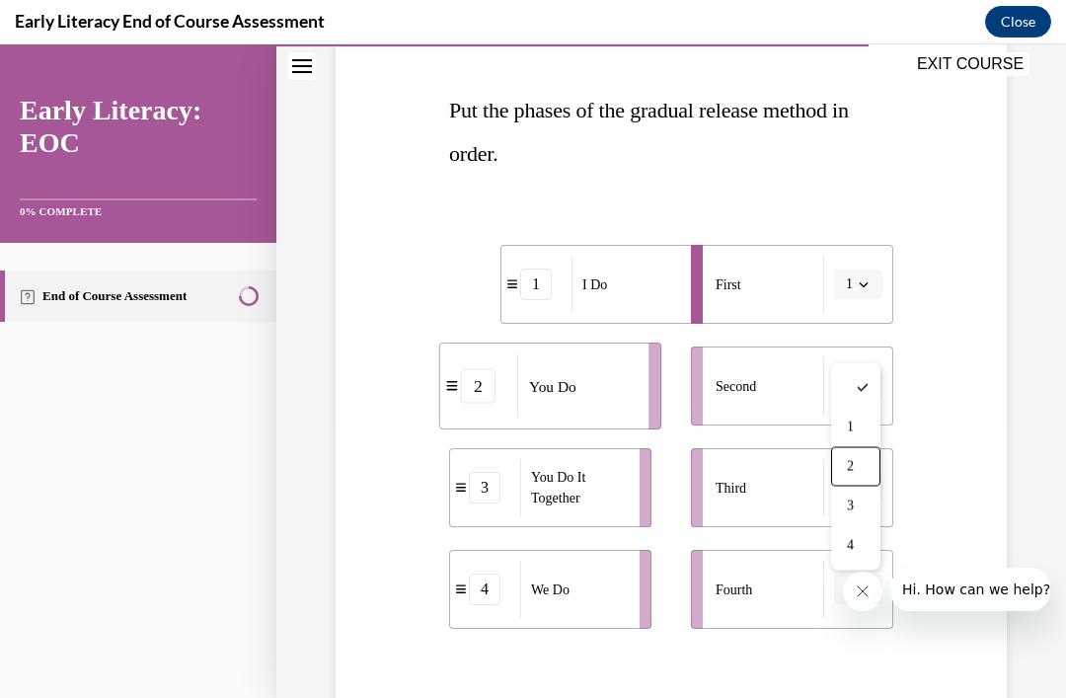
click at [858, 463] on div "2" at bounding box center [855, 466] width 49 height 39
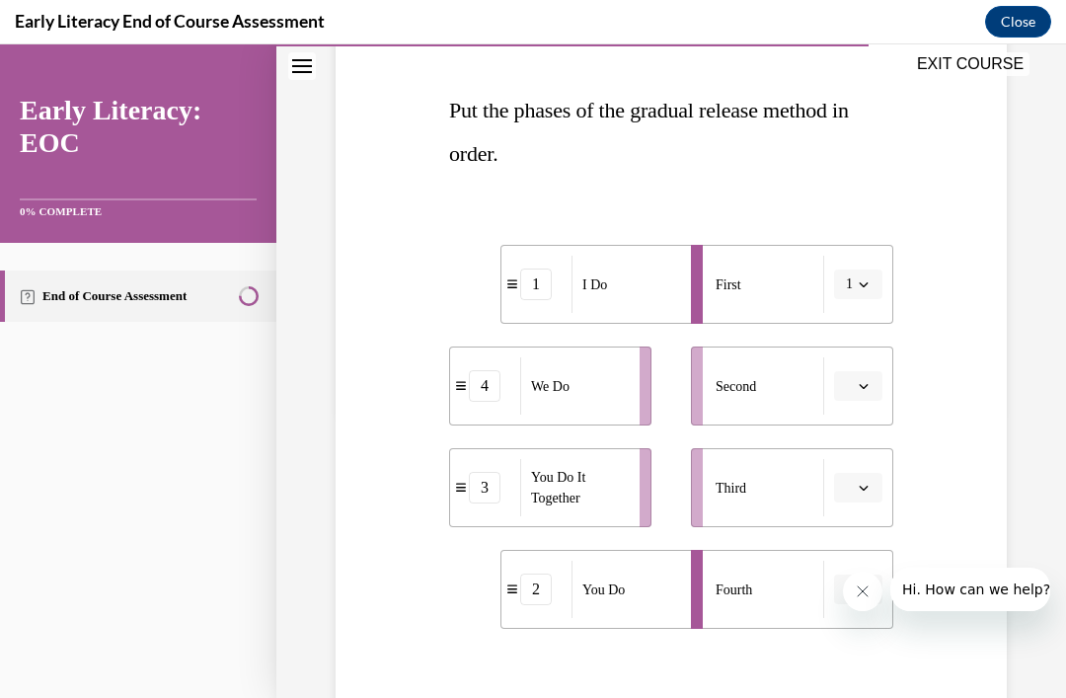
click at [860, 396] on button "button" at bounding box center [858, 386] width 48 height 30
click at [849, 510] on span "2" at bounding box center [850, 509] width 7 height 16
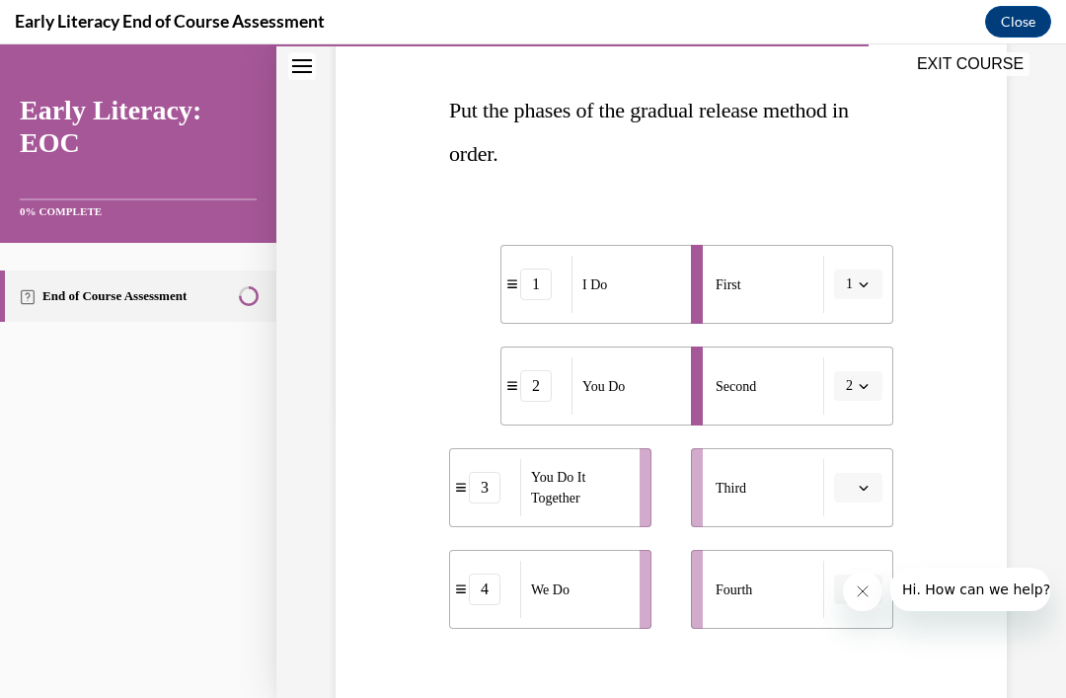
click at [849, 390] on span "2" at bounding box center [849, 386] width 7 height 20
click at [848, 593] on span "4" at bounding box center [846, 588] width 7 height 16
click at [862, 588] on icon "button" at bounding box center [863, 589] width 10 height 10
click at [861, 466] on div "2" at bounding box center [855, 466] width 49 height 39
click at [862, 495] on button "button" at bounding box center [858, 488] width 48 height 30
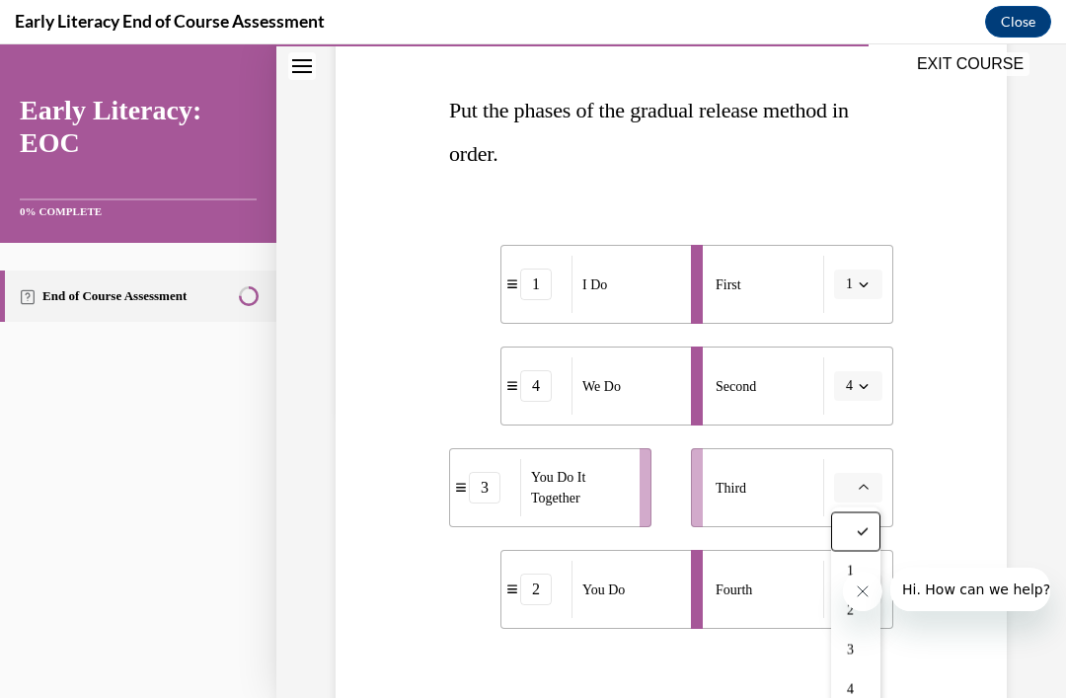
click at [831, 660] on div "3" at bounding box center [855, 649] width 49 height 39
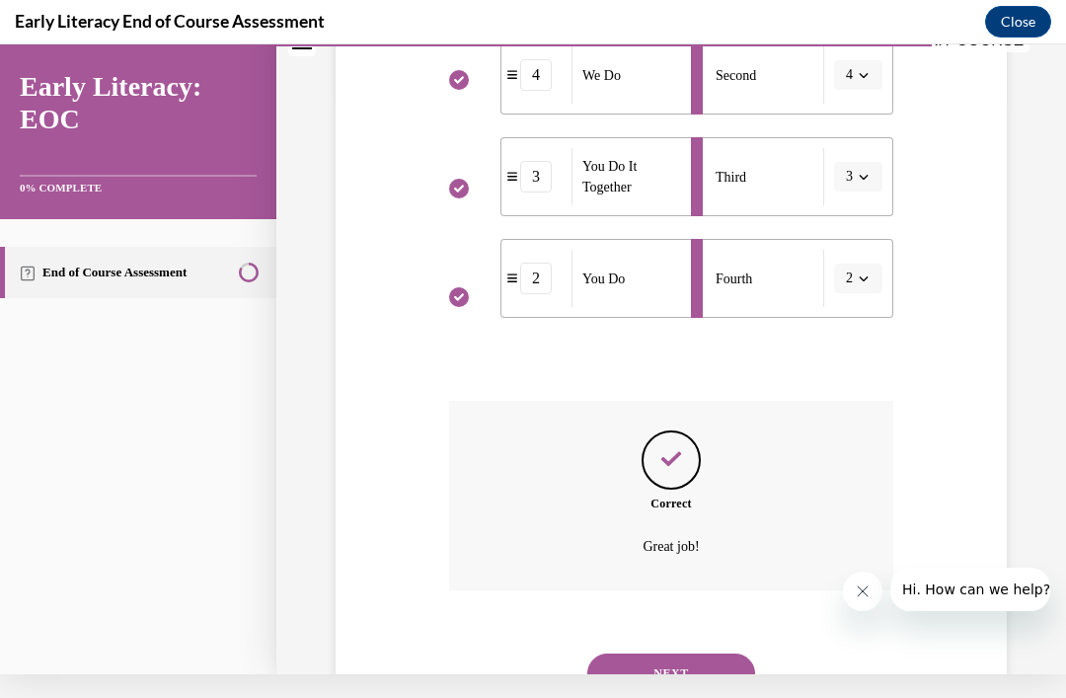
click at [722, 663] on button "NEXT" at bounding box center [671, 672] width 168 height 39
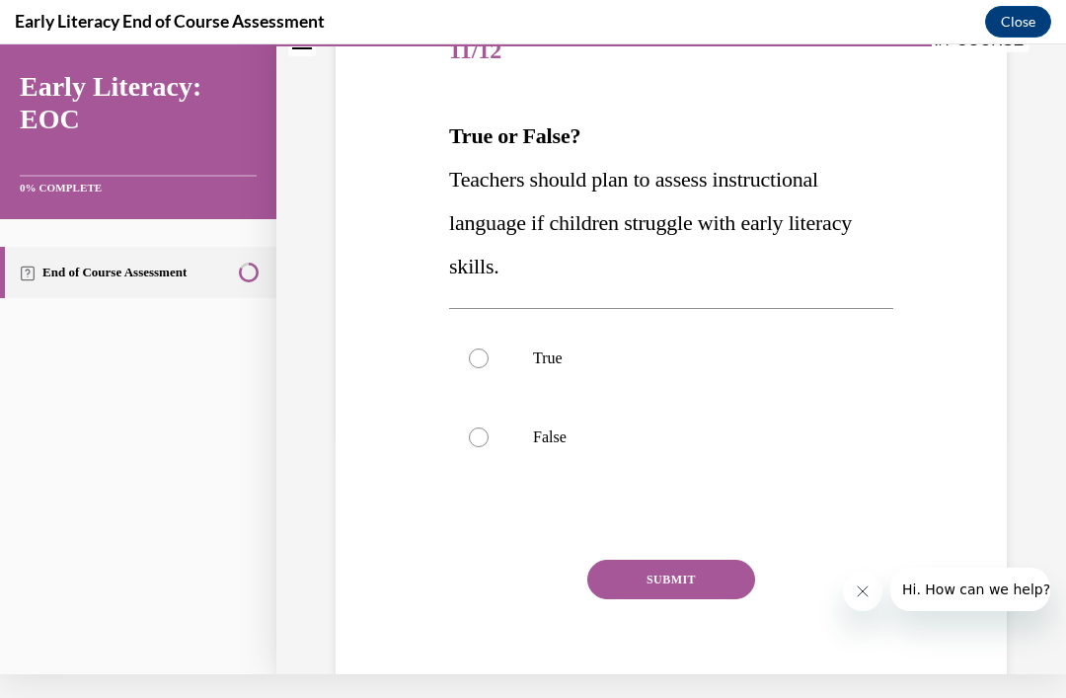
scroll to position [0, 0]
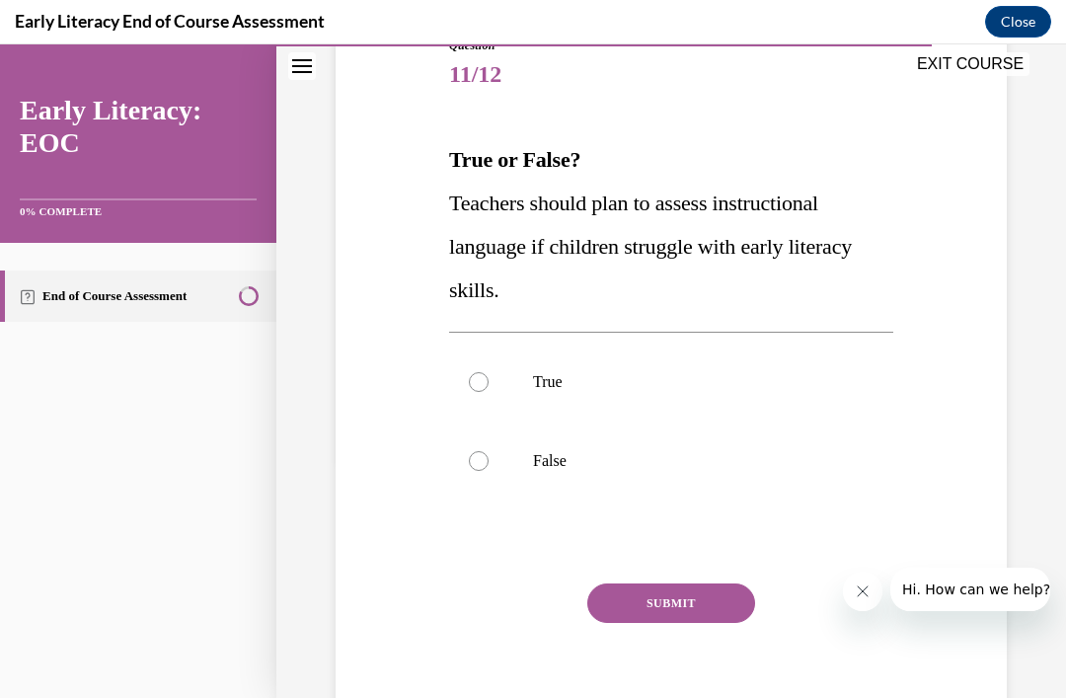
click at [535, 415] on div at bounding box center [671, 381] width 444 height 79
click at [703, 622] on button "SUBMIT" at bounding box center [671, 602] width 168 height 39
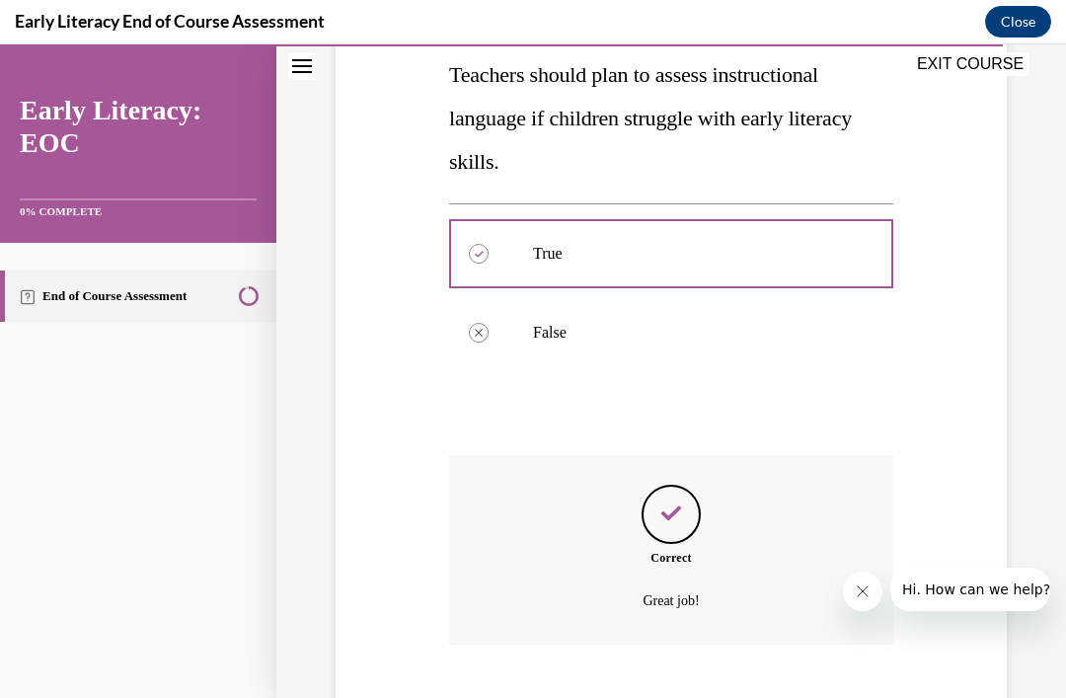
scroll to position [397, 0]
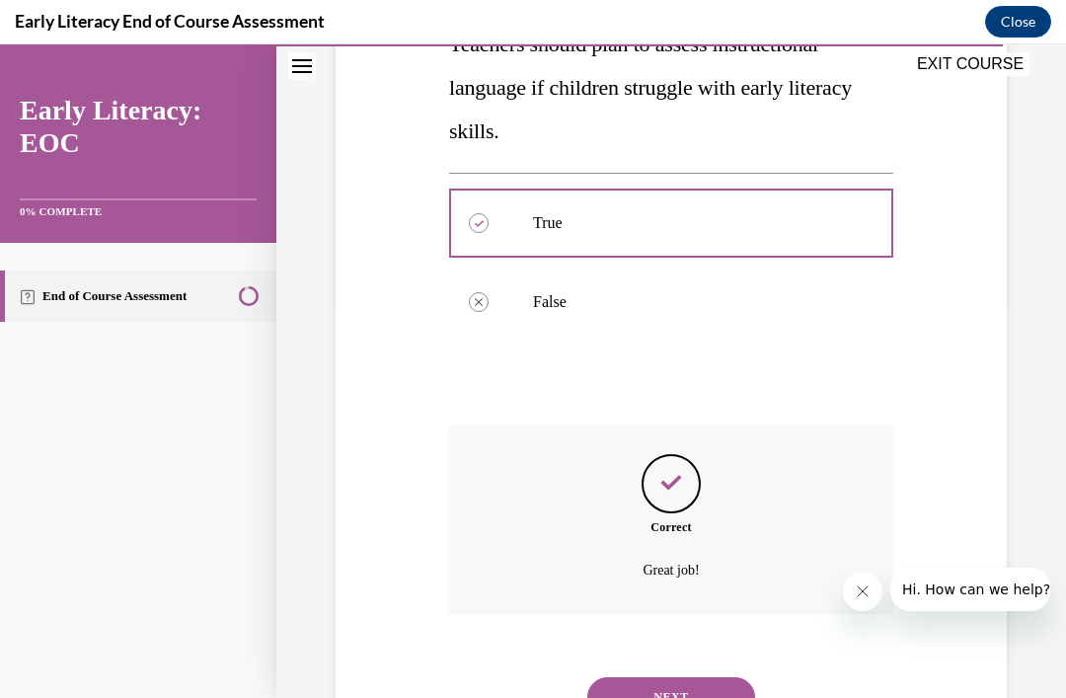
click at [682, 677] on button "NEXT" at bounding box center [671, 696] width 168 height 39
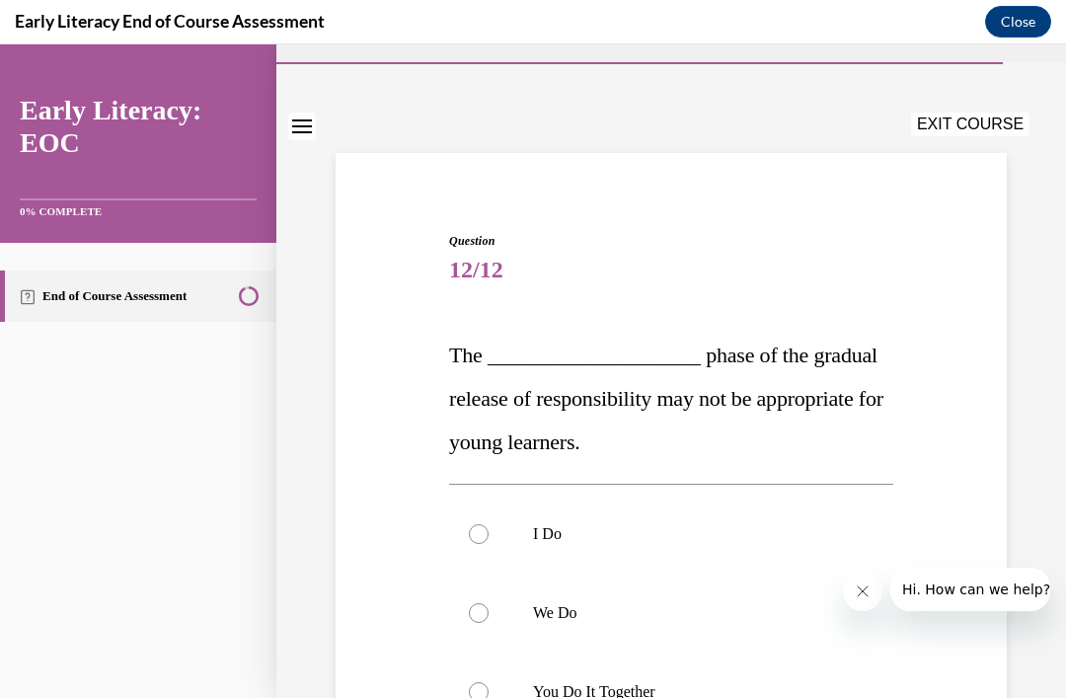
scroll to position [70, 0]
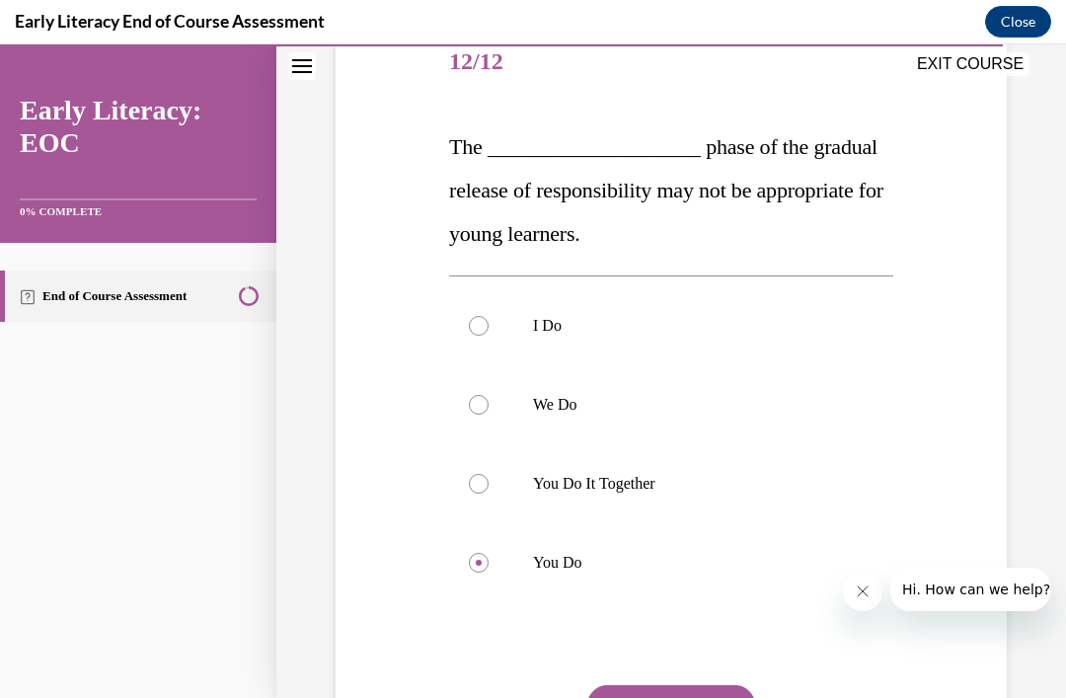
click at [686, 697] on button "SUBMIT" at bounding box center [671, 704] width 168 height 39
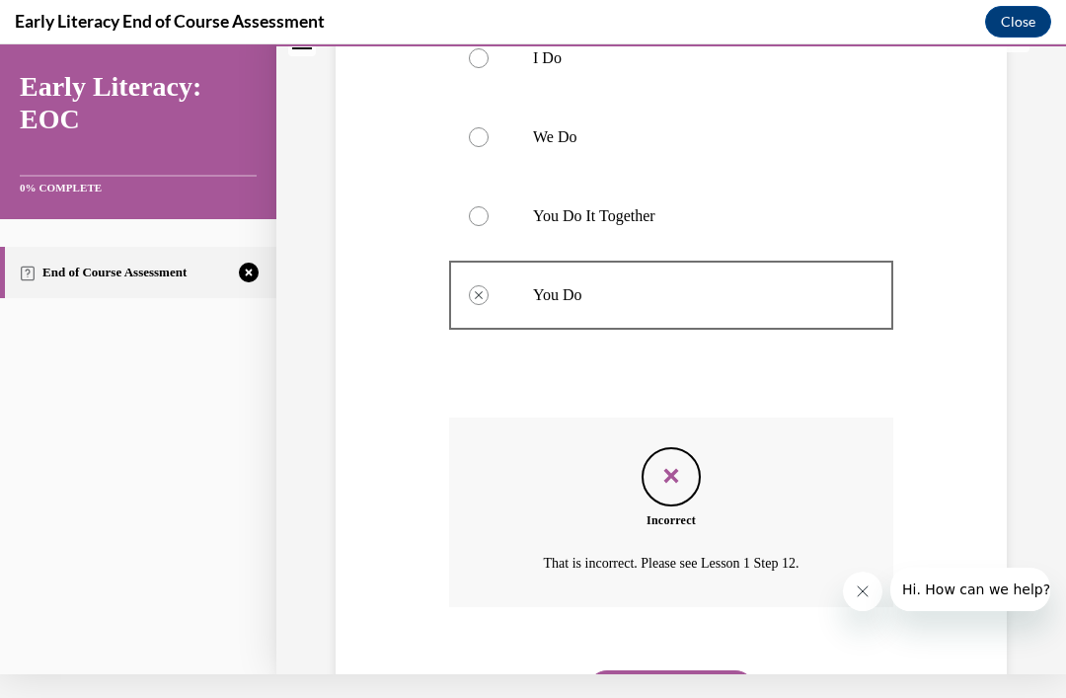
scroll to position [511, 0]
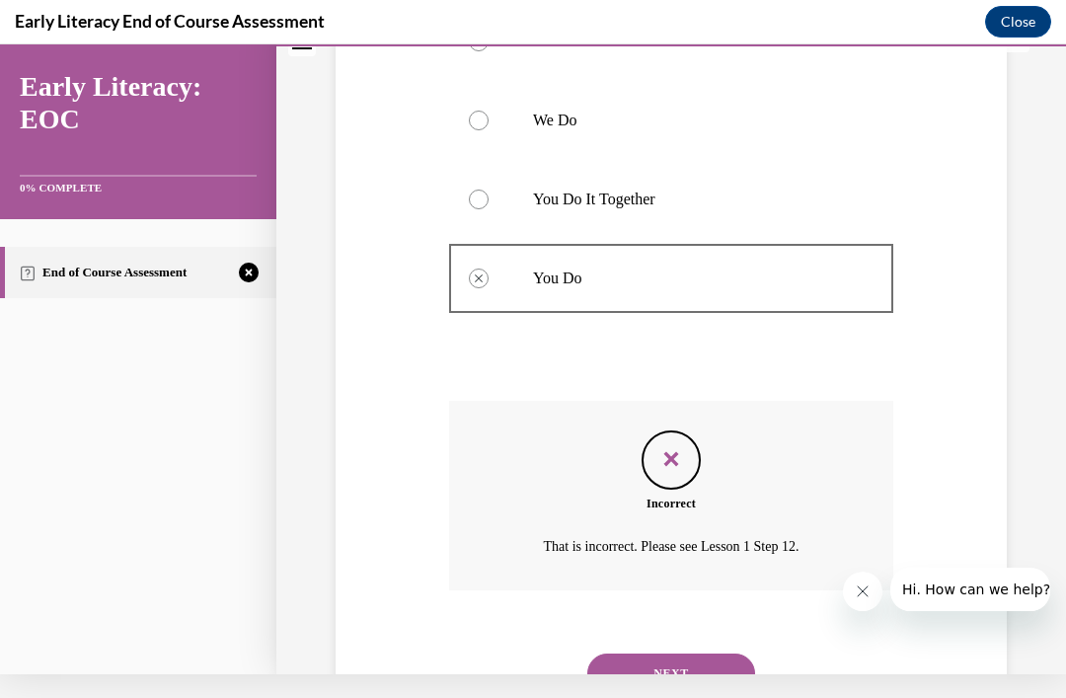
click at [703, 653] on button "NEXT" at bounding box center [671, 672] width 168 height 39
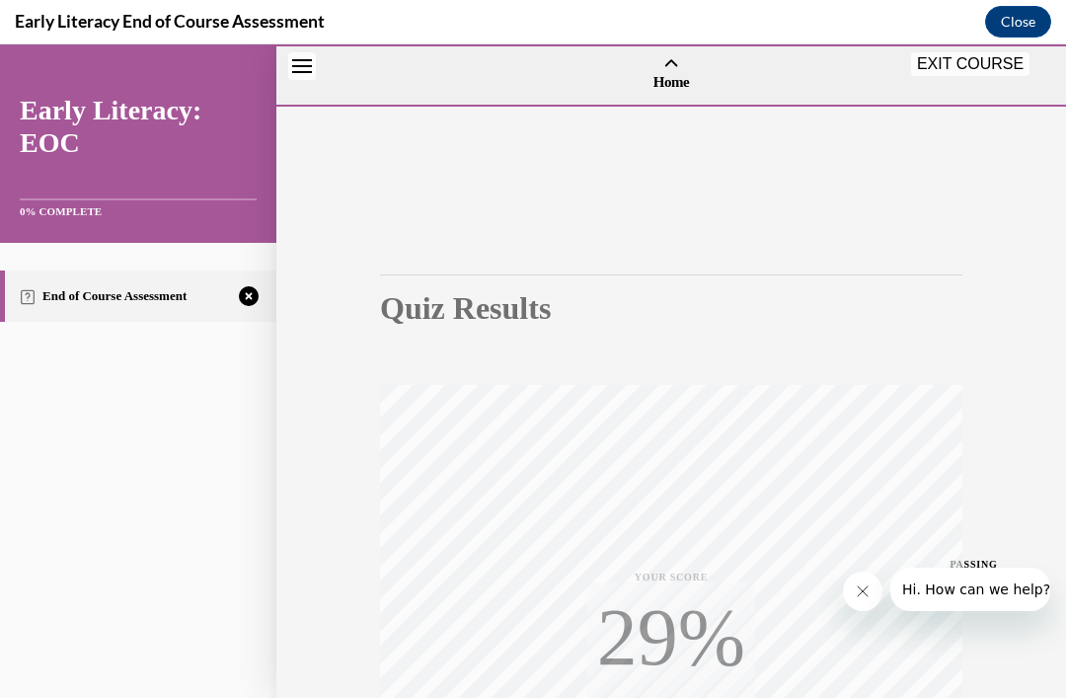
scroll to position [86, 0]
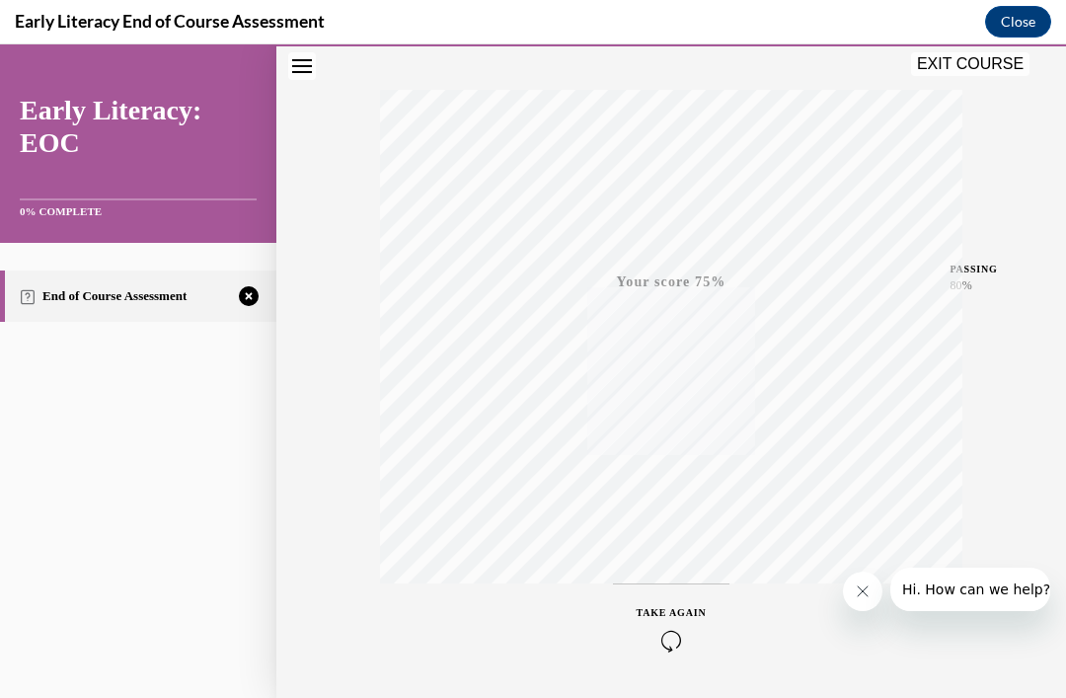
click at [647, 645] on icon "button" at bounding box center [671, 640] width 70 height 22
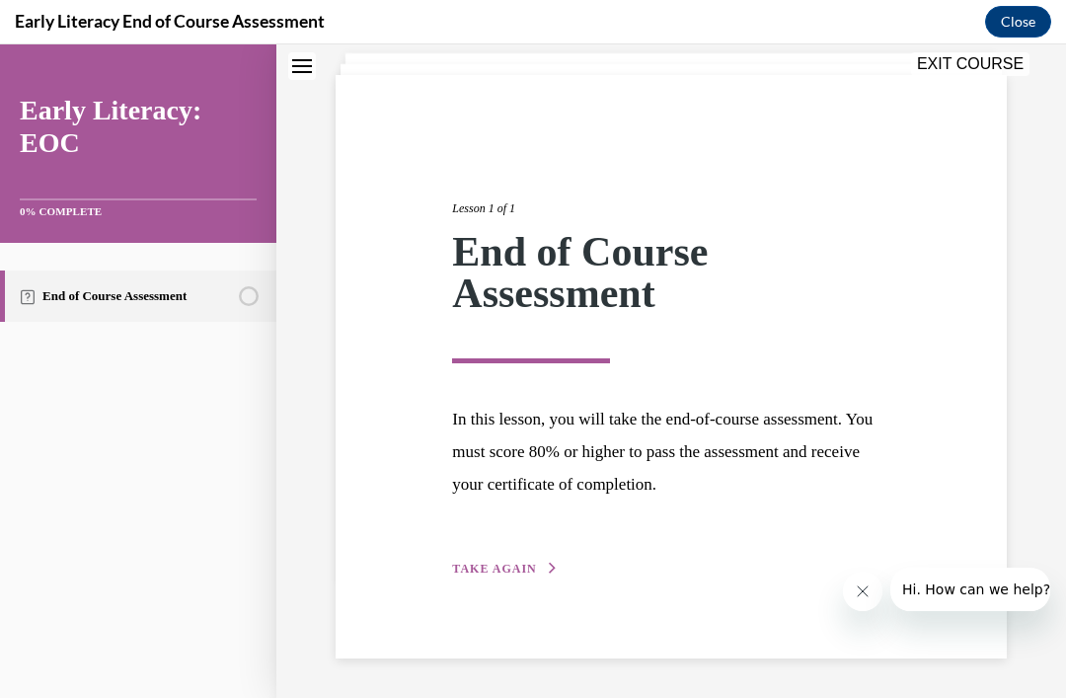
scroll to position [62, 0]
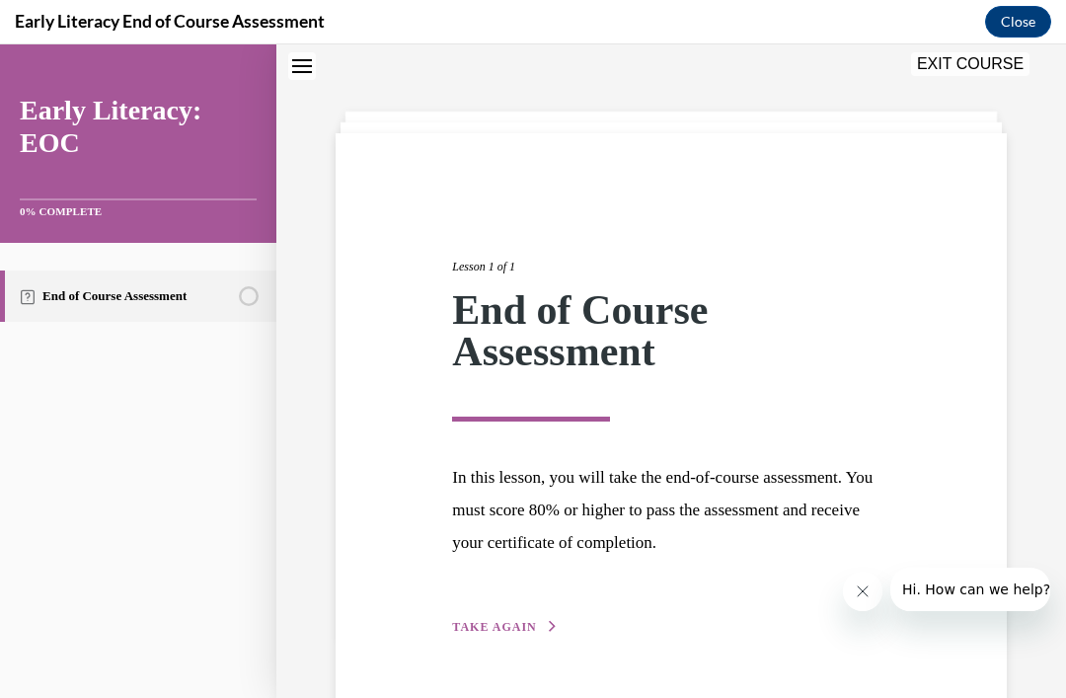
click at [522, 618] on button "TAKE AGAIN" at bounding box center [505, 627] width 106 height 18
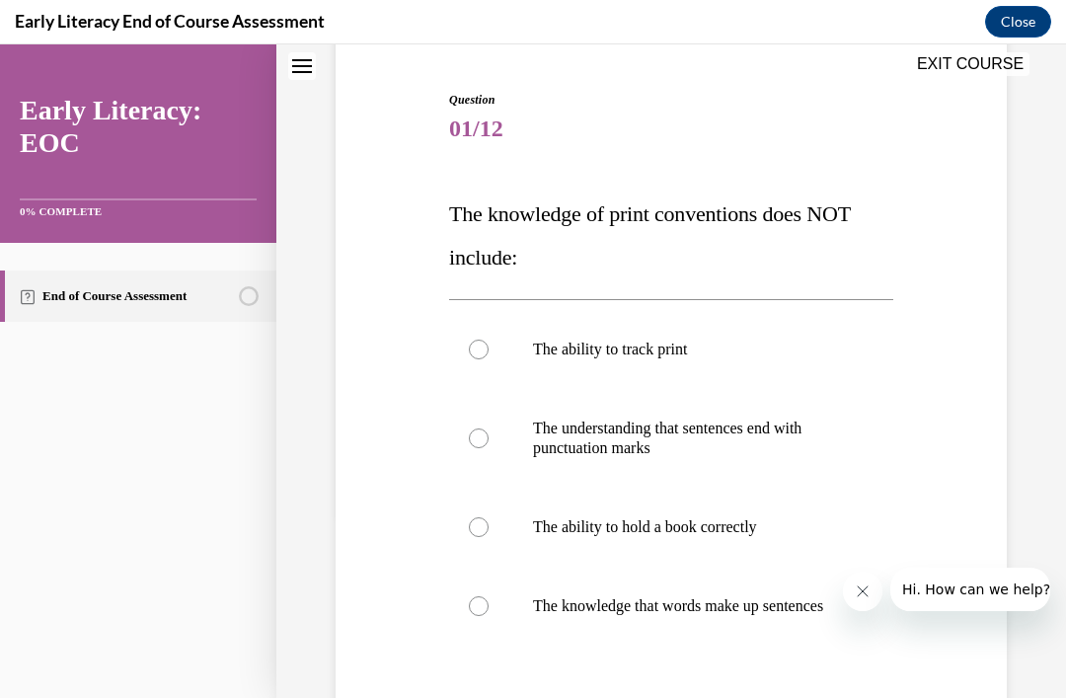
scroll to position [185, 0]
click at [692, 515] on div at bounding box center [671, 525] width 444 height 79
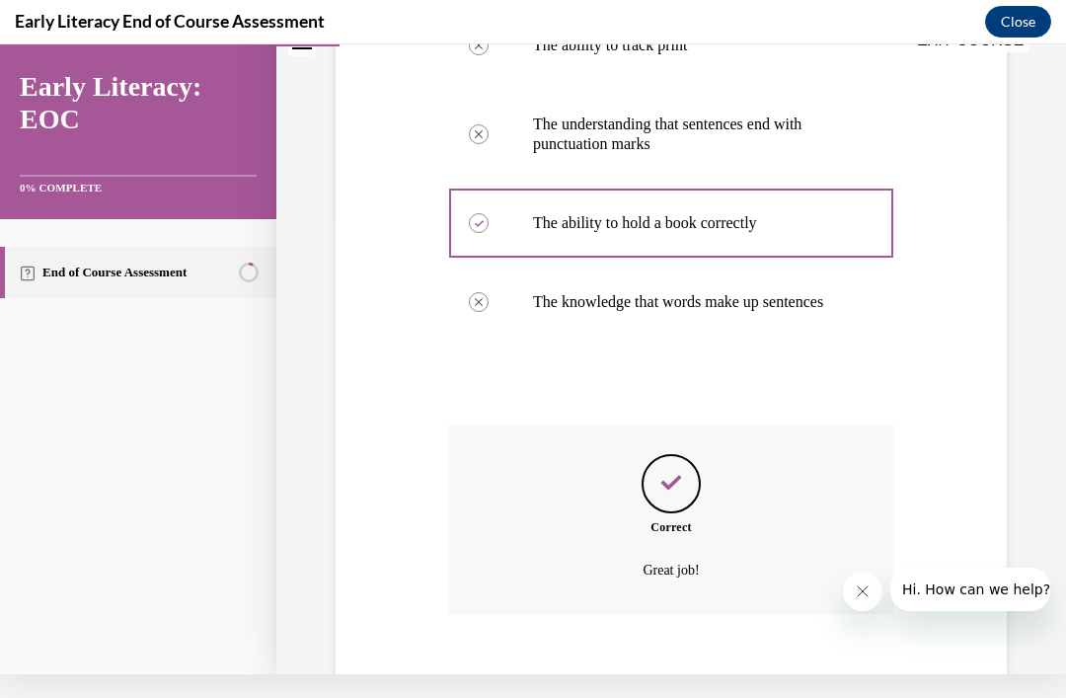
scroll to position [464, 0]
click at [683, 697] on button "NEXT" at bounding box center [671, 696] width 168 height 39
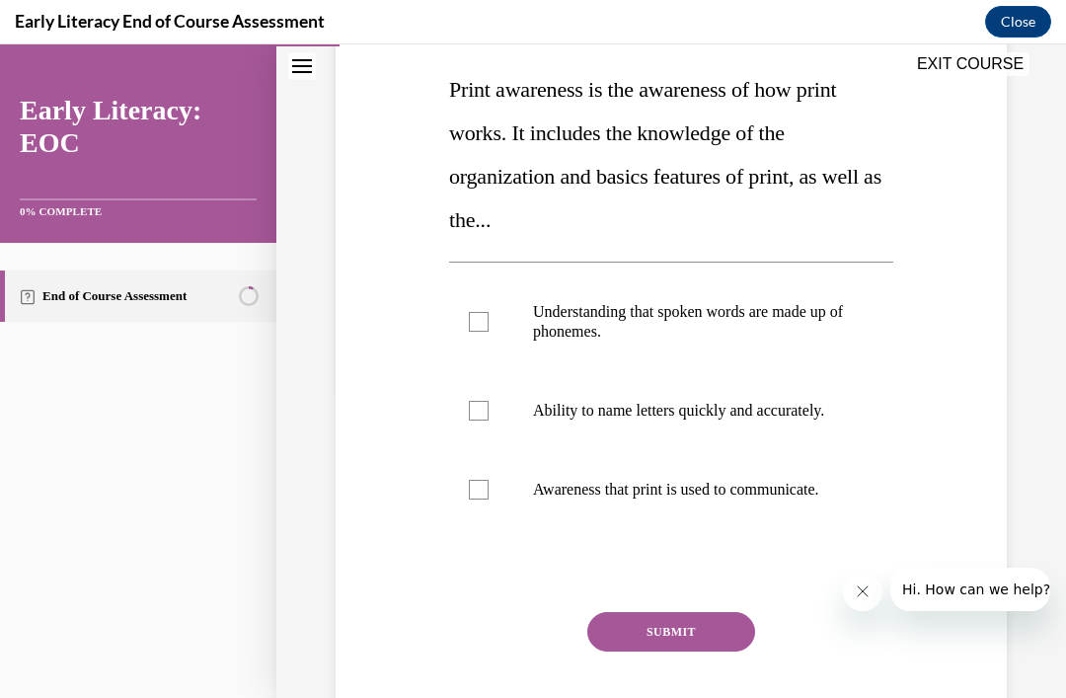
scroll to position [308, 0]
click at [700, 498] on div at bounding box center [671, 489] width 444 height 79
click at [699, 651] on button "SUBMIT" at bounding box center [671, 631] width 168 height 39
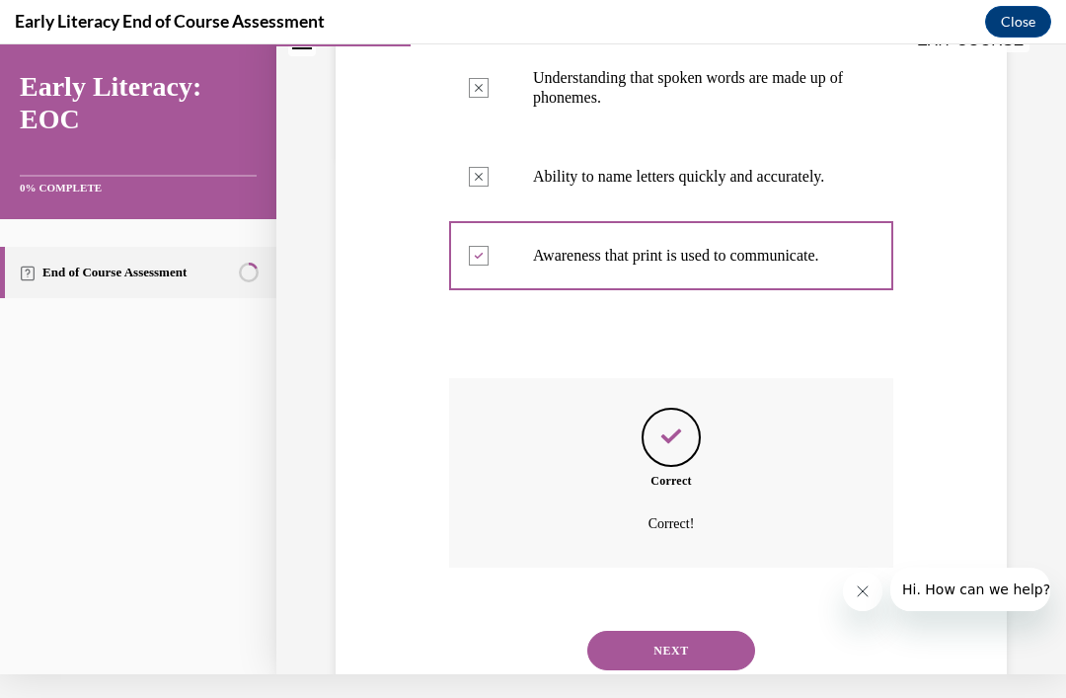
scroll to position [535, 0]
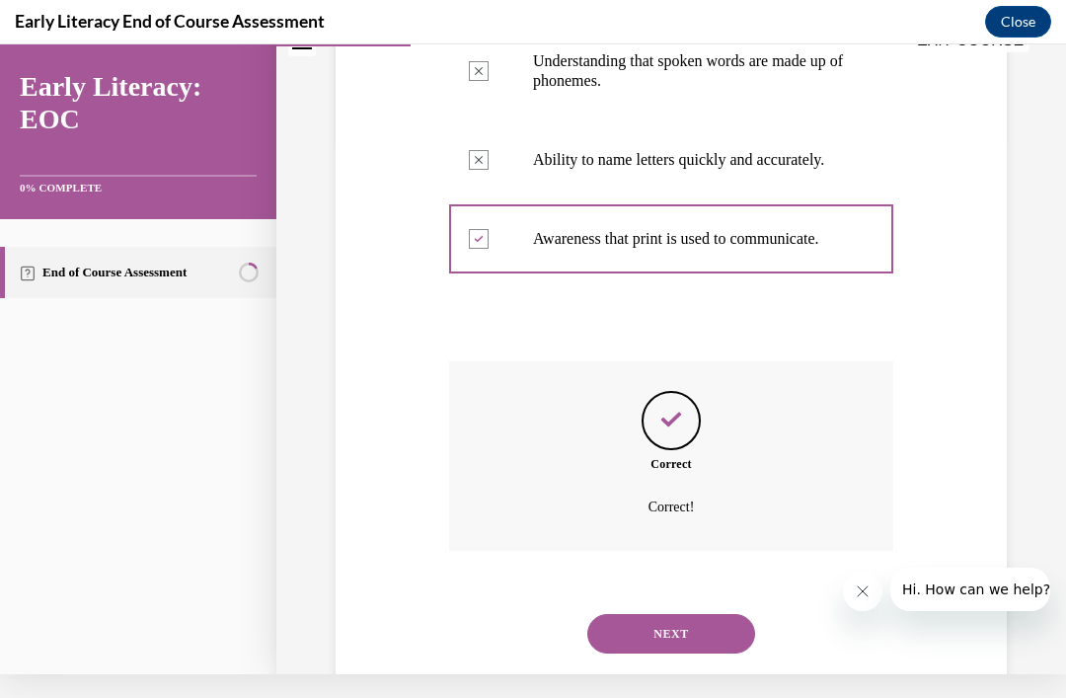
click at [702, 630] on button "NEXT" at bounding box center [671, 633] width 168 height 39
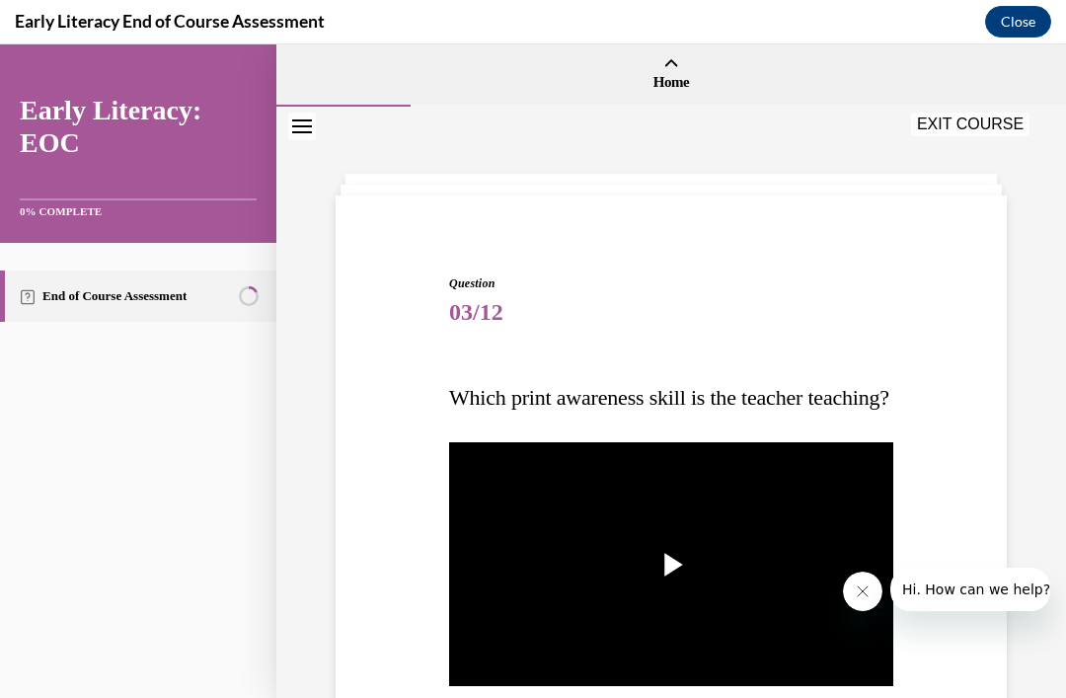
scroll to position [78, 0]
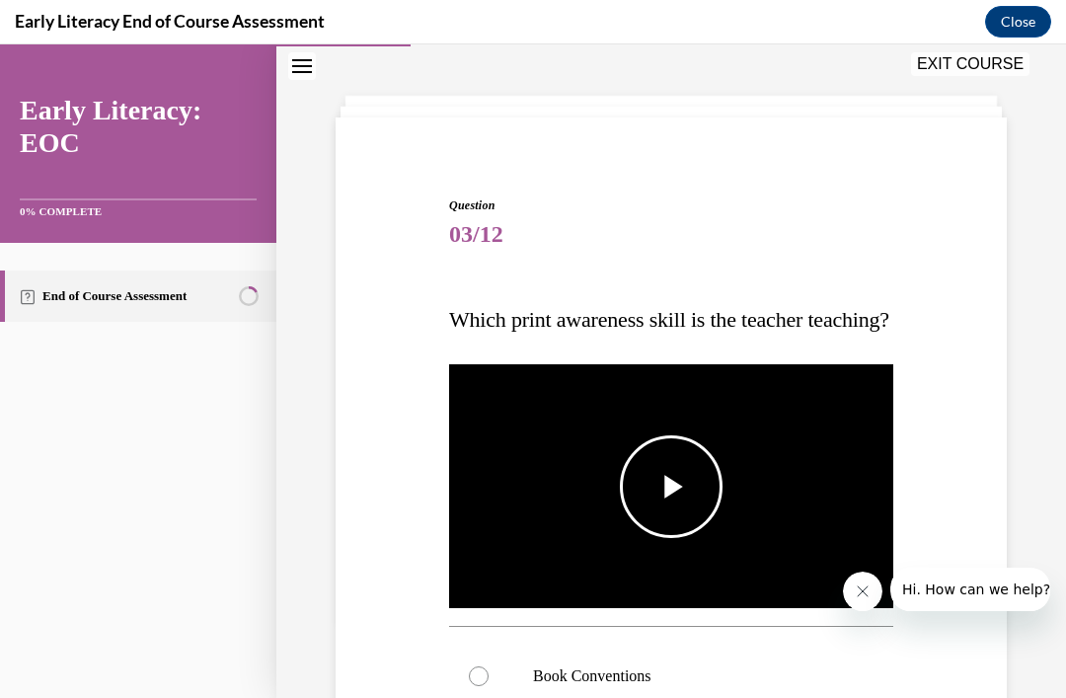
click at [671, 486] on span "Video player" at bounding box center [671, 486] width 0 height 0
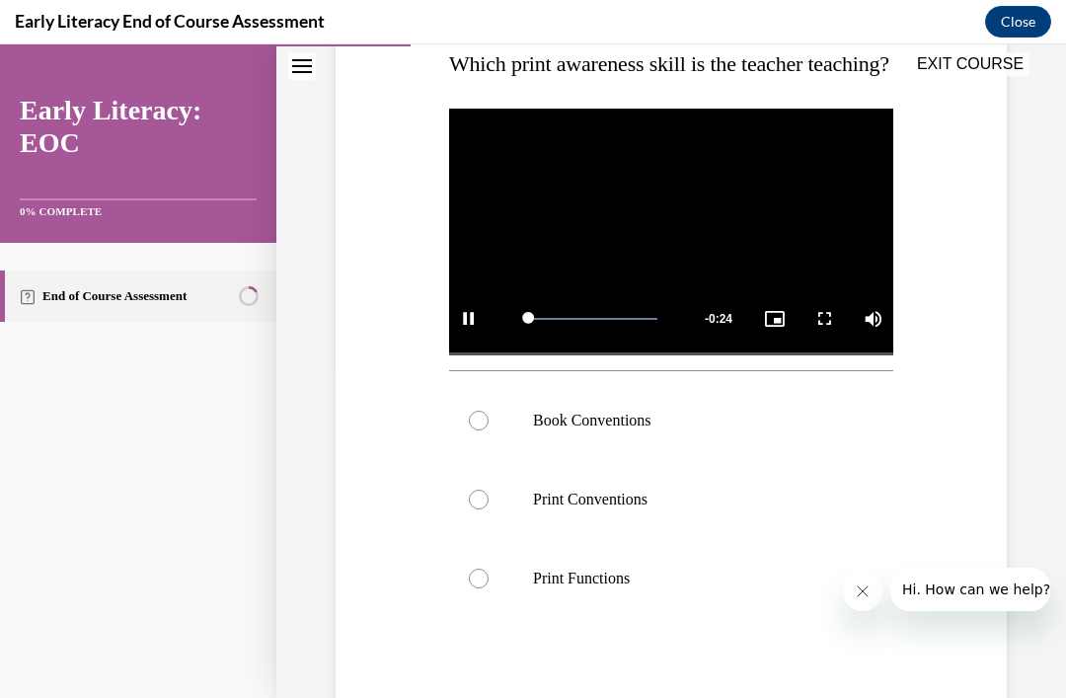
scroll to position [335, 0]
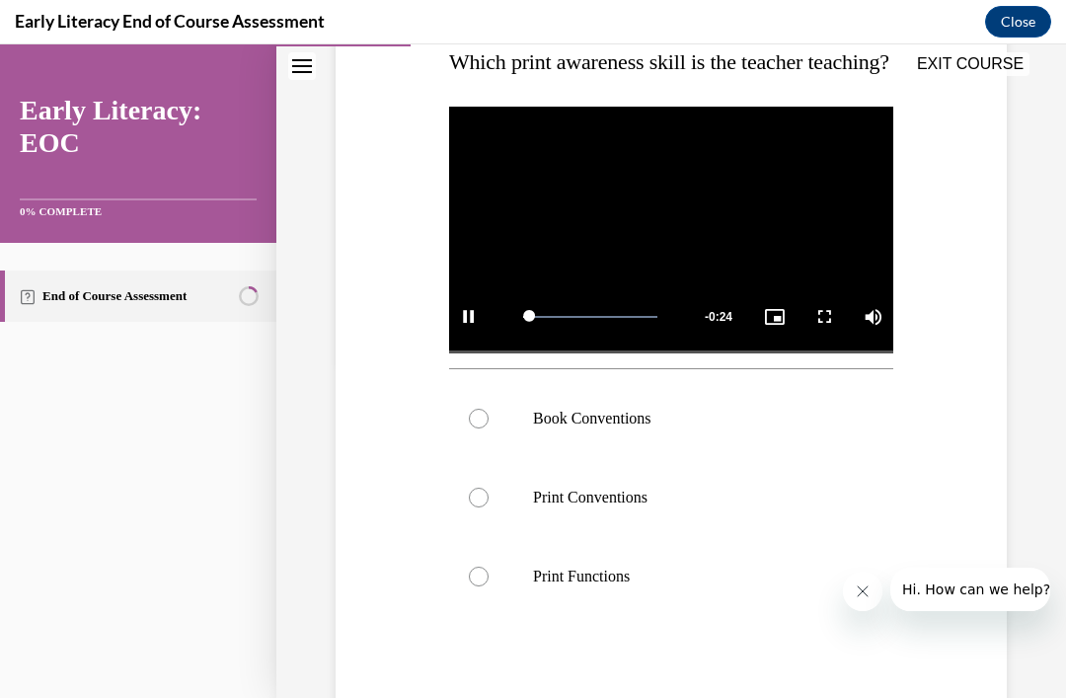
click at [646, 458] on div at bounding box center [671, 418] width 444 height 79
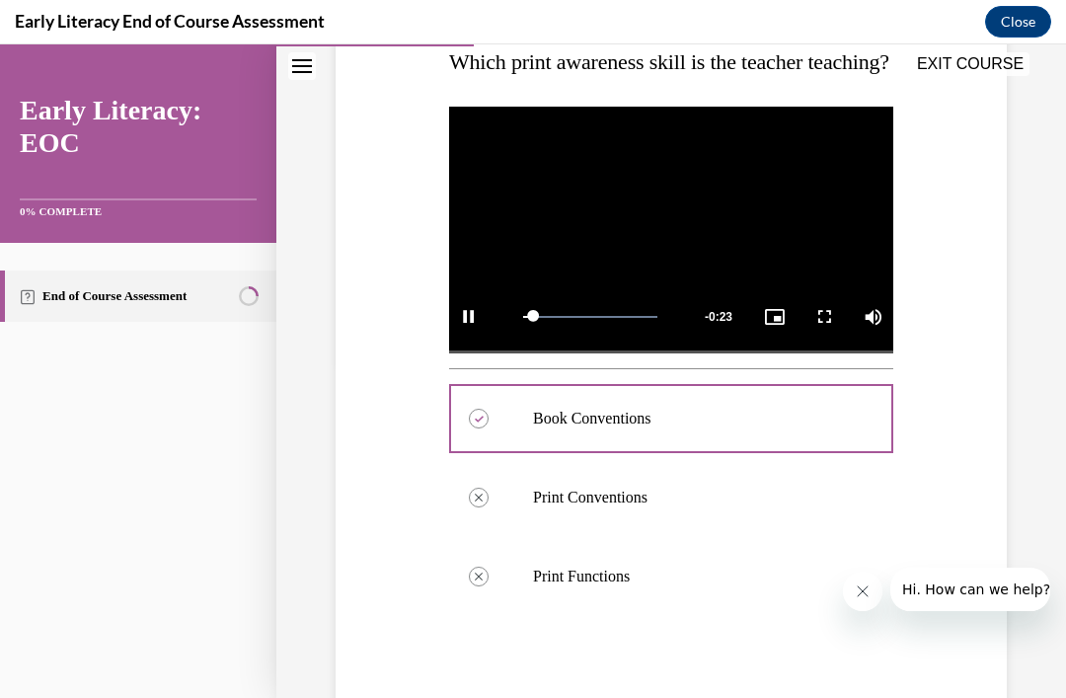
scroll to position [24, 0]
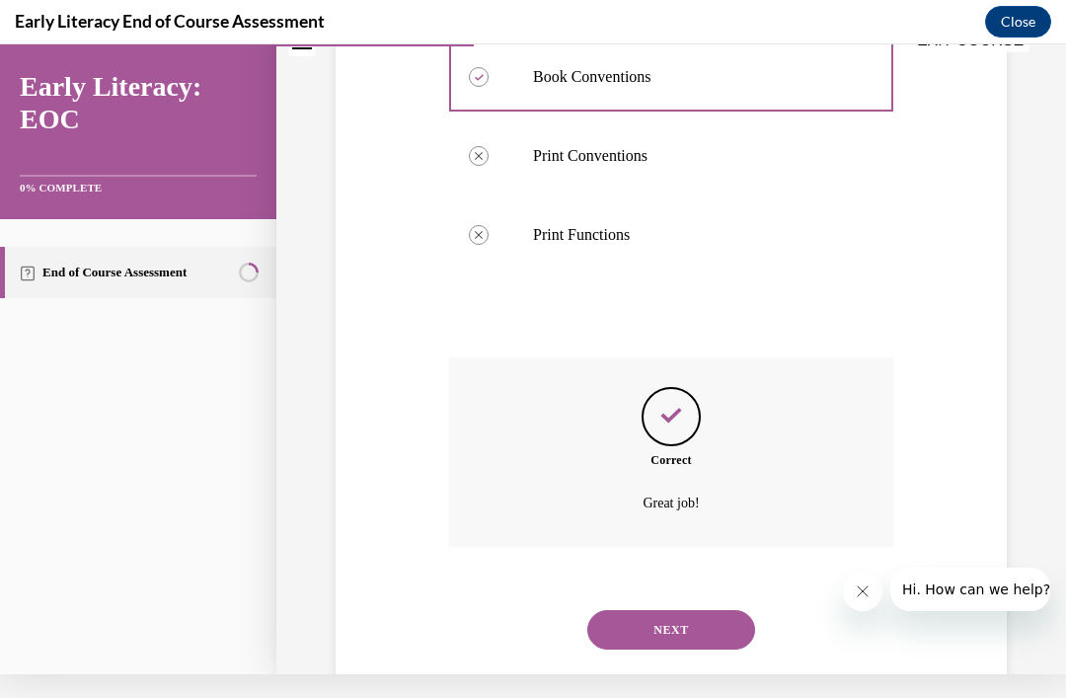
click at [694, 649] on button "NEXT" at bounding box center [671, 629] width 168 height 39
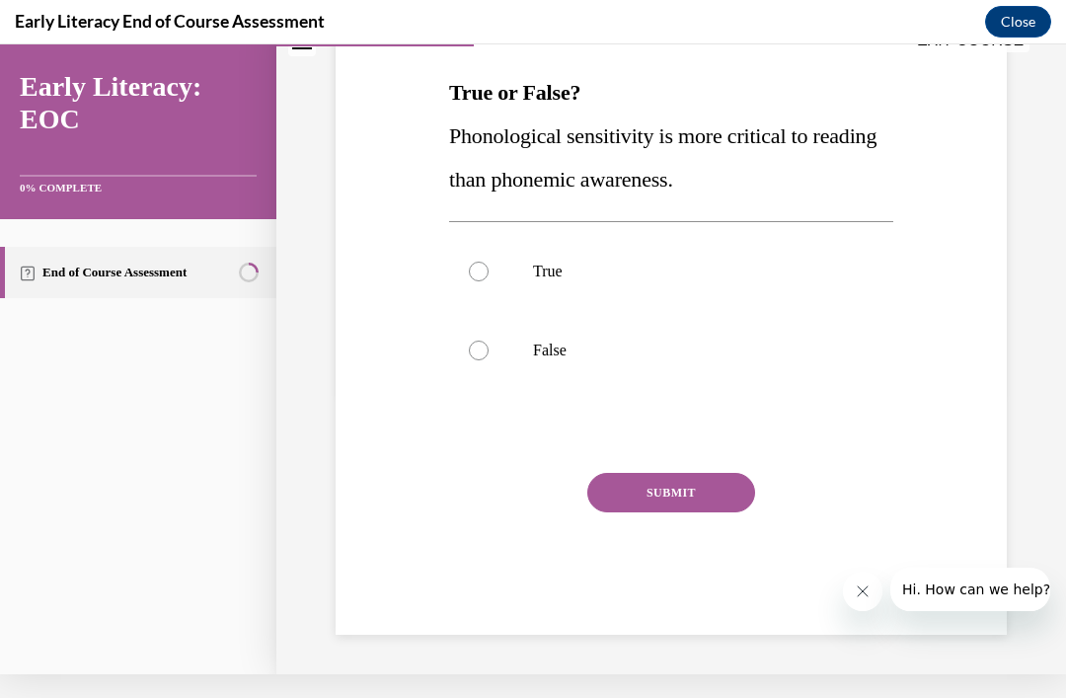
scroll to position [0, 0]
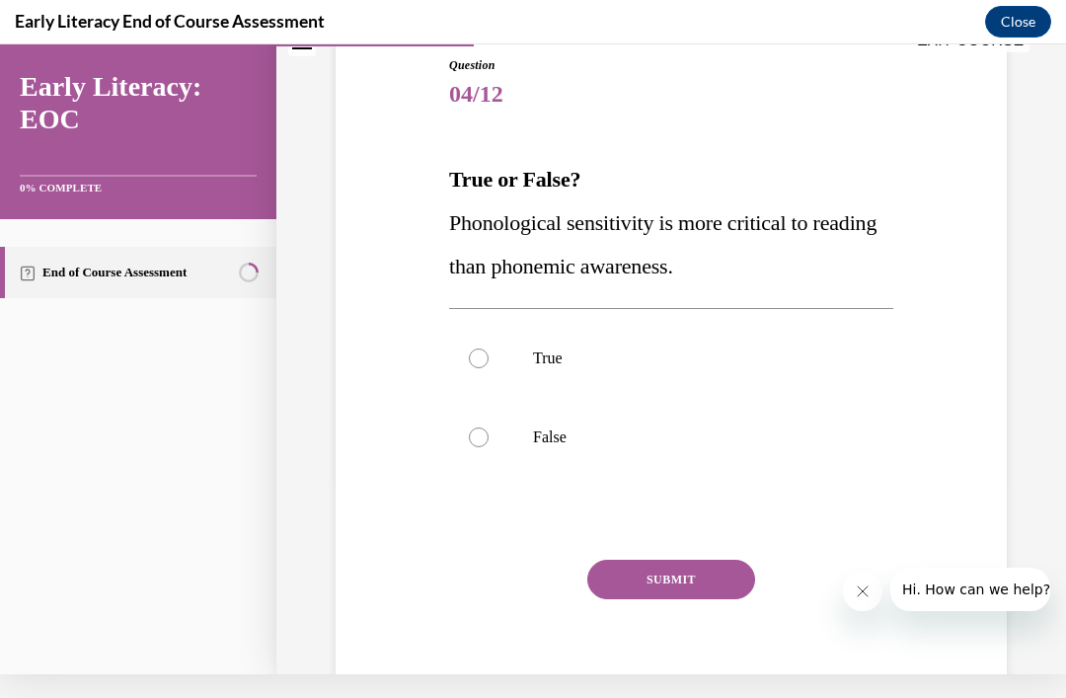
click at [549, 359] on p "True" at bounding box center [688, 358] width 311 height 20
click at [692, 591] on button "SUBMIT" at bounding box center [671, 578] width 168 height 39
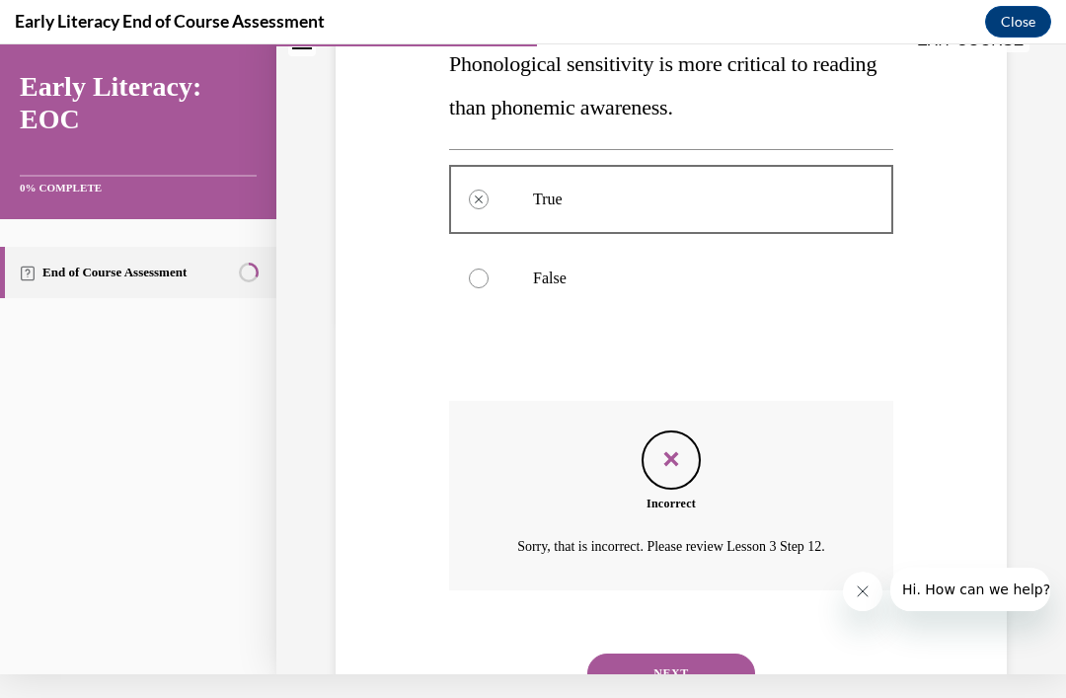
click at [715, 658] on button "NEXT" at bounding box center [671, 672] width 168 height 39
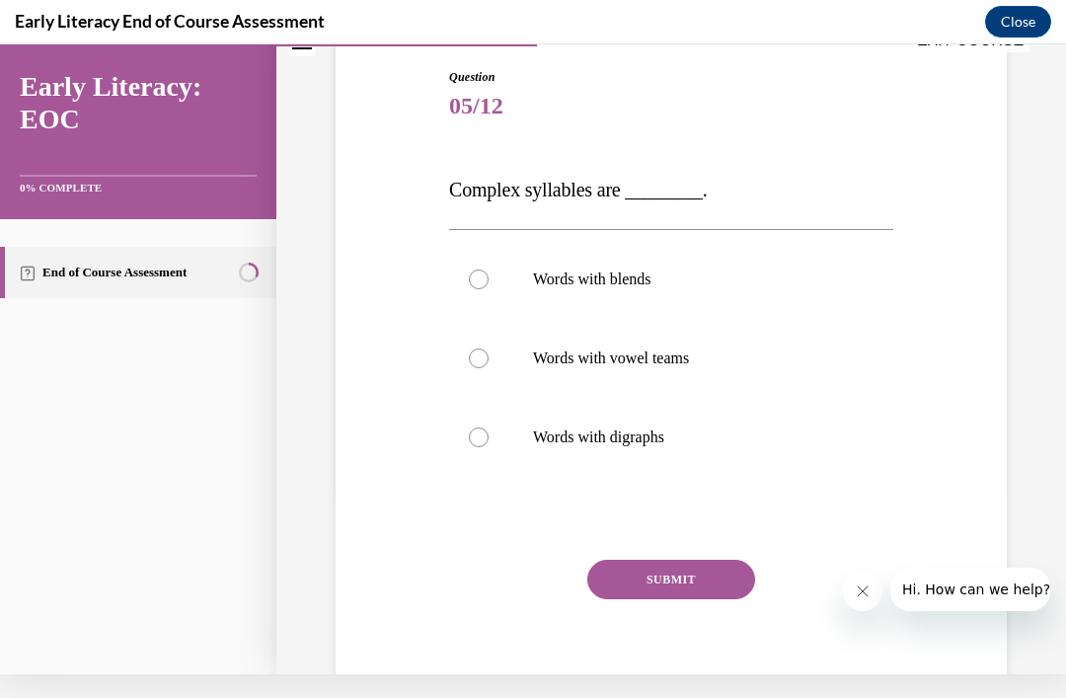
click at [675, 266] on div at bounding box center [671, 279] width 444 height 79
click at [712, 595] on button "SUBMIT" at bounding box center [671, 578] width 168 height 39
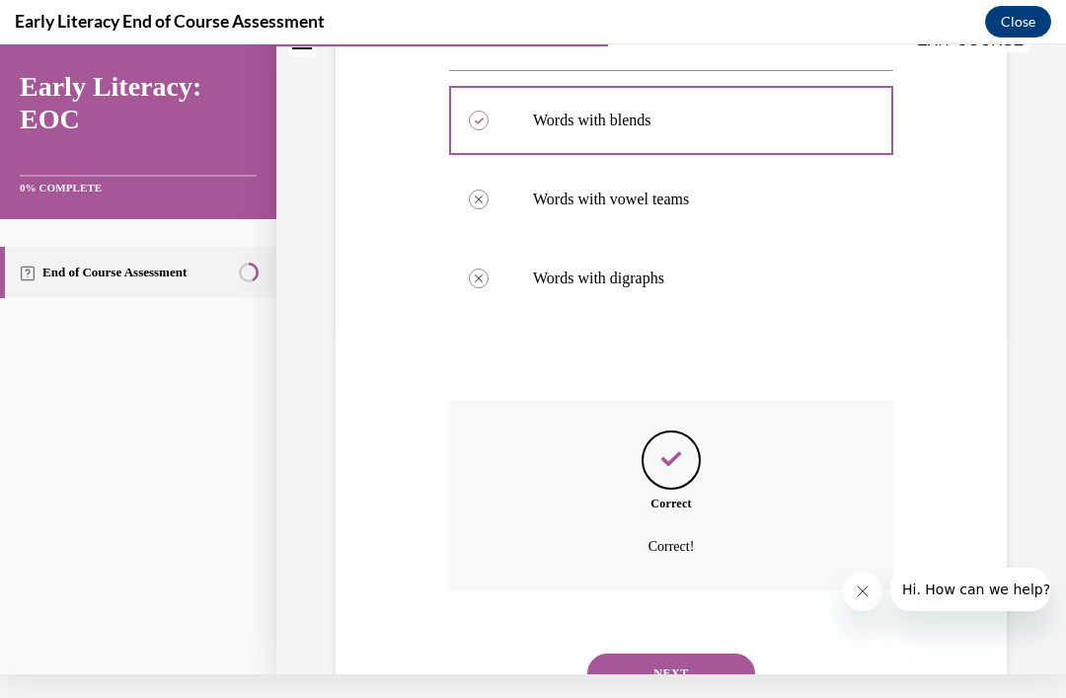
click at [692, 653] on button "NEXT" at bounding box center [671, 672] width 168 height 39
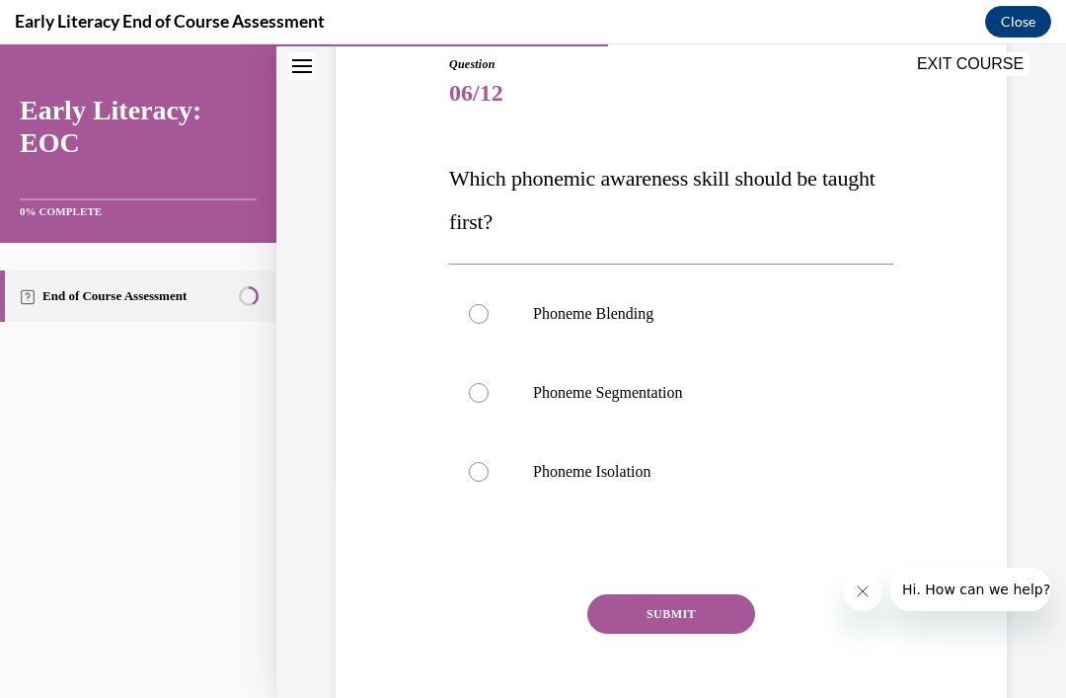
click at [684, 382] on div at bounding box center [671, 392] width 444 height 79
click at [688, 632] on button "SUBMIT" at bounding box center [671, 613] width 168 height 39
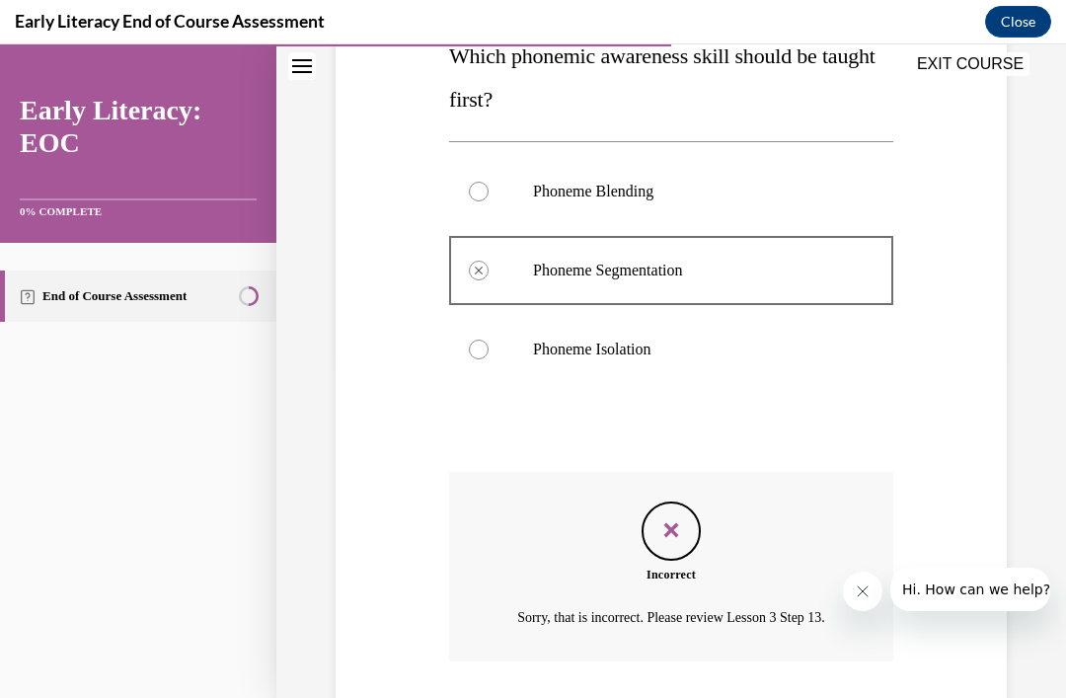
click at [698, 697] on button "SUBMIT" at bounding box center [671, 710] width 168 height 39
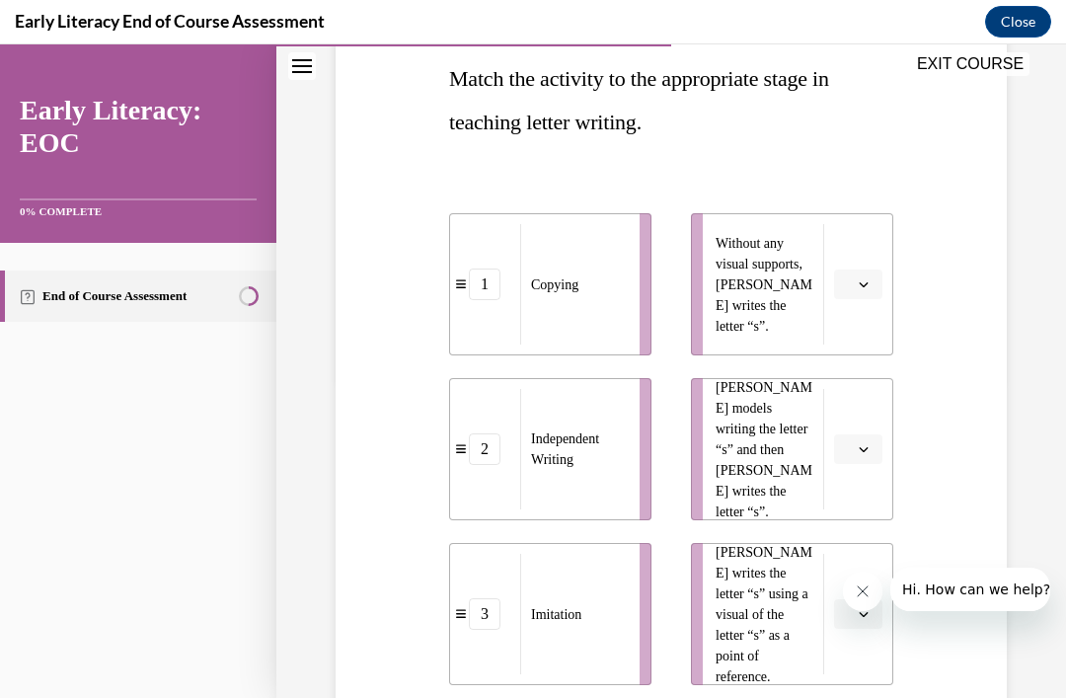
click at [869, 294] on button "button" at bounding box center [858, 284] width 48 height 30
click at [855, 409] on div "2" at bounding box center [855, 407] width 49 height 39
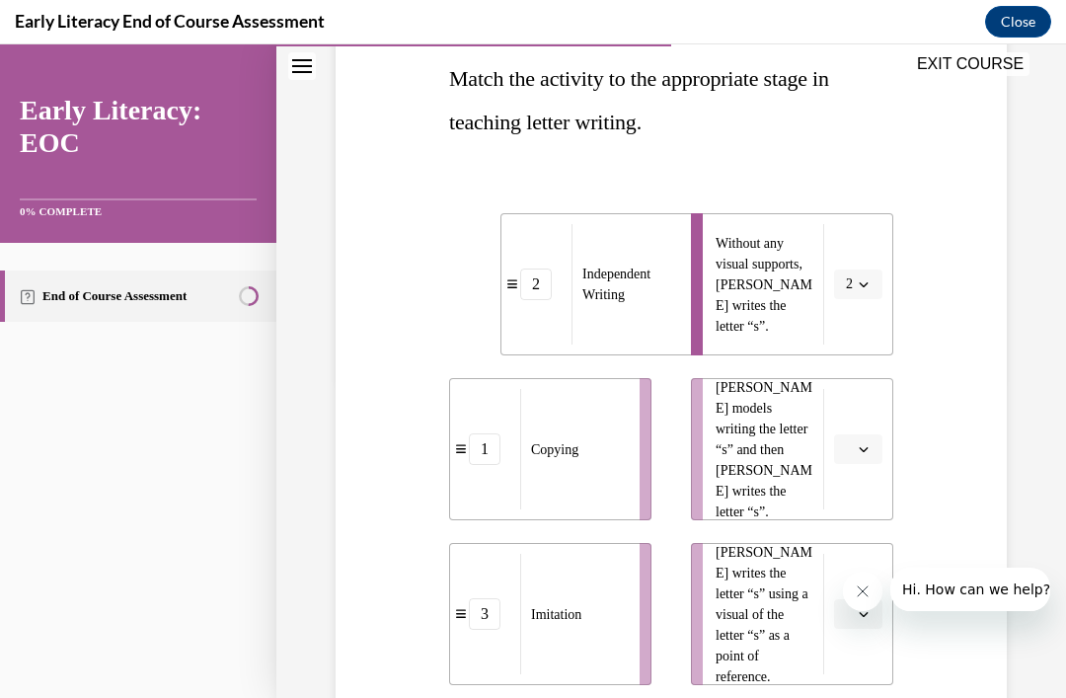
click at [858, 458] on button "button" at bounding box center [858, 449] width 48 height 30
click at [850, 624] on div "3" at bounding box center [855, 611] width 49 height 39
click at [850, 595] on li "[PERSON_NAME] writes the letter “s” using a visual of the letter “s” as a point…" at bounding box center [792, 614] width 202 height 142
click at [852, 603] on button "button" at bounding box center [858, 614] width 48 height 30
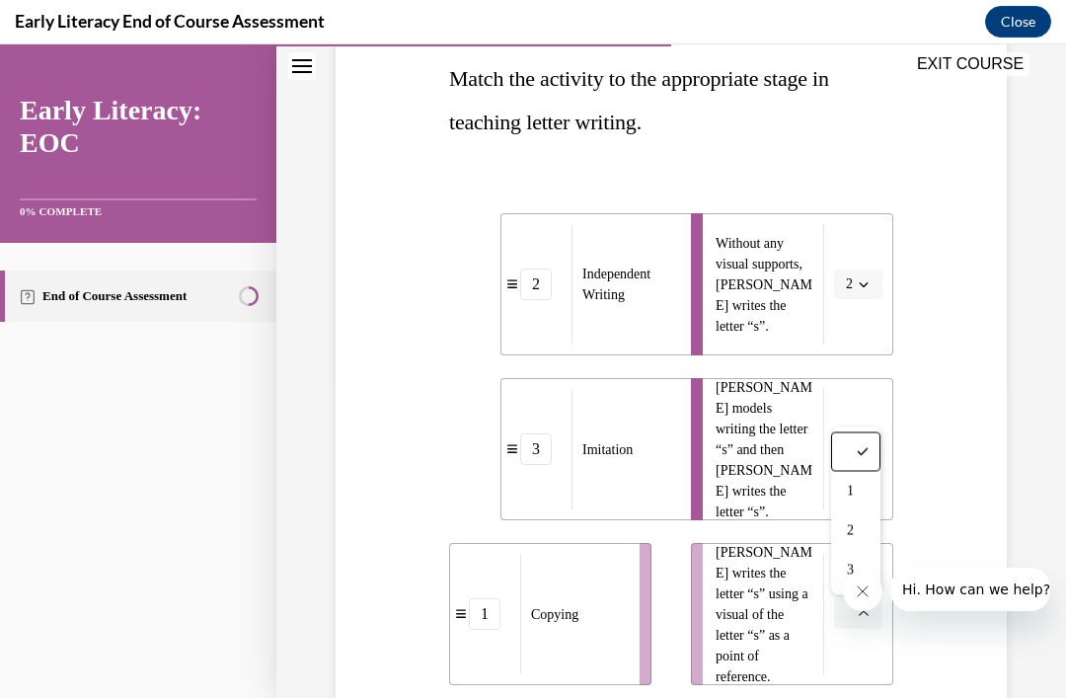
click at [848, 499] on div "1" at bounding box center [855, 491] width 49 height 39
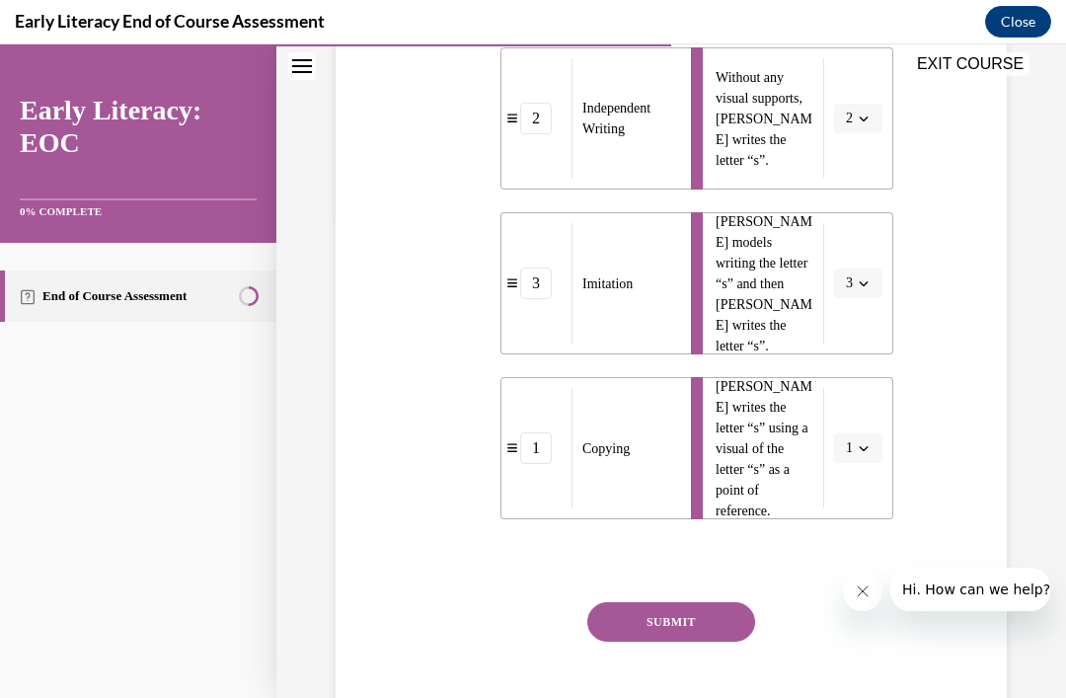
click at [701, 617] on button "SUBMIT" at bounding box center [671, 621] width 168 height 39
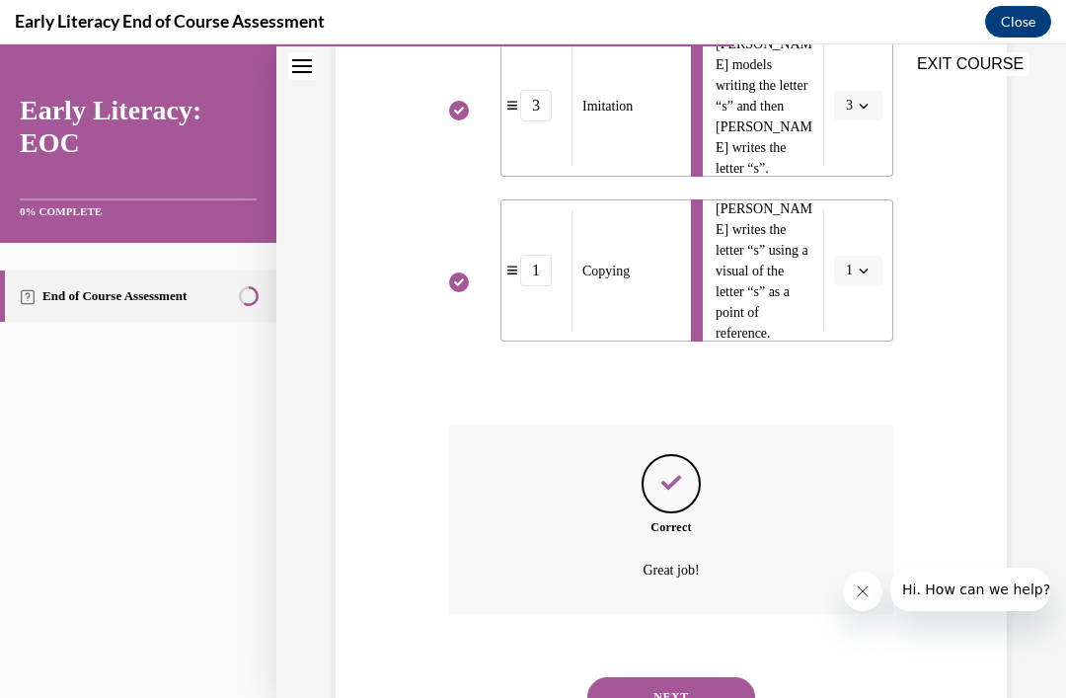
click at [690, 692] on button "NEXT" at bounding box center [671, 696] width 168 height 39
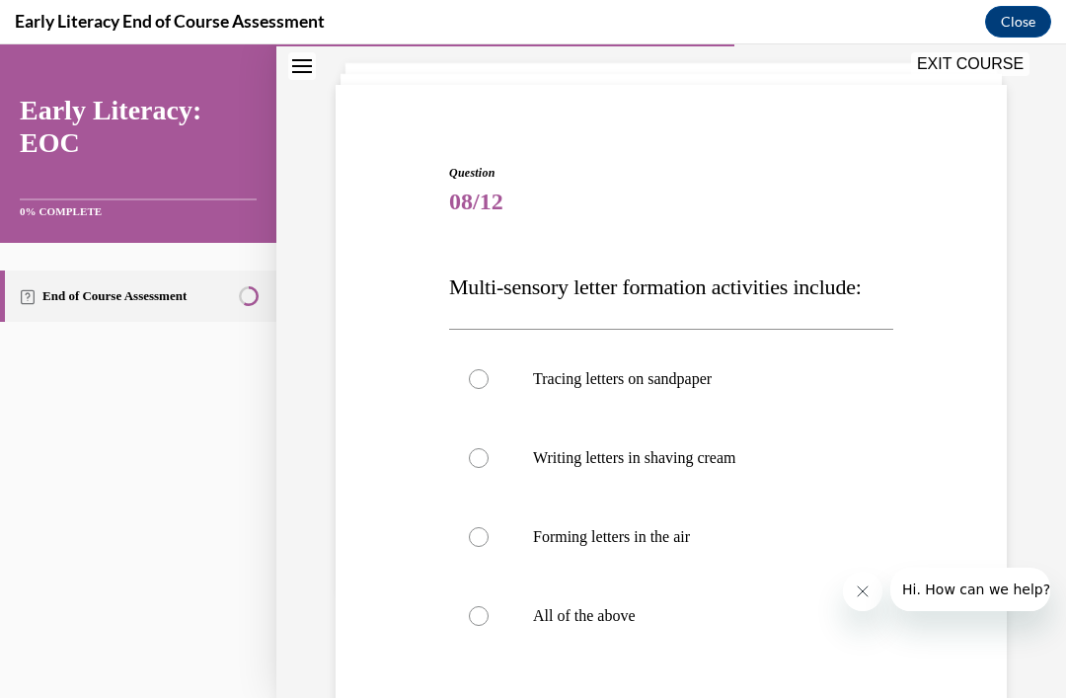
click at [623, 626] on p "All of the above" at bounding box center [688, 616] width 311 height 20
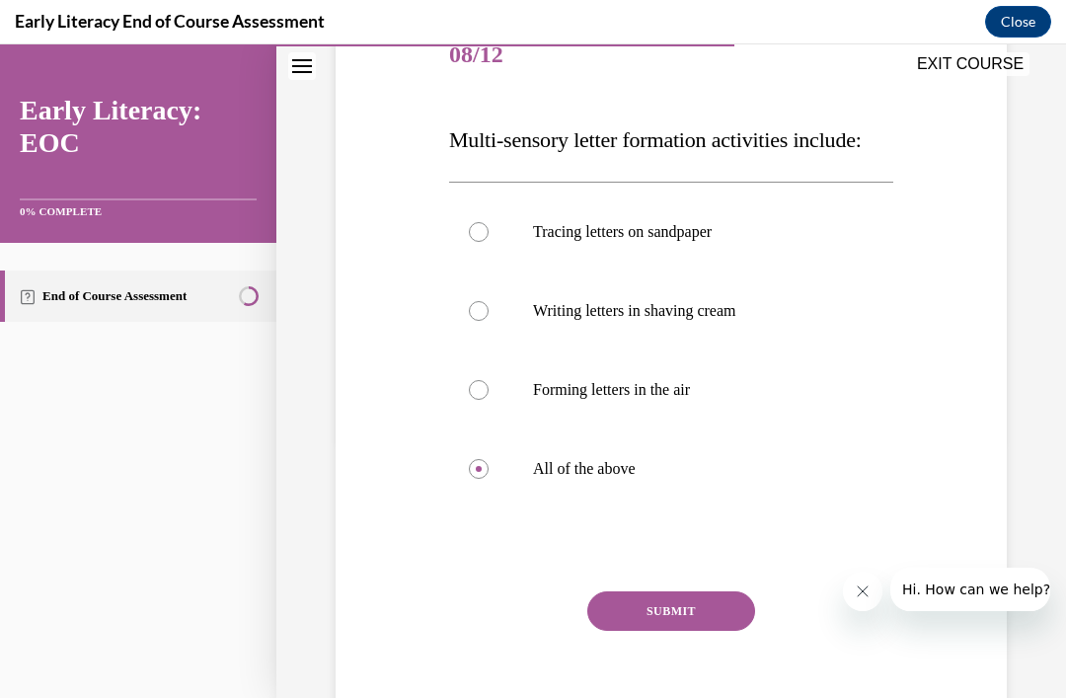
click at [707, 630] on button "SUBMIT" at bounding box center [671, 610] width 168 height 39
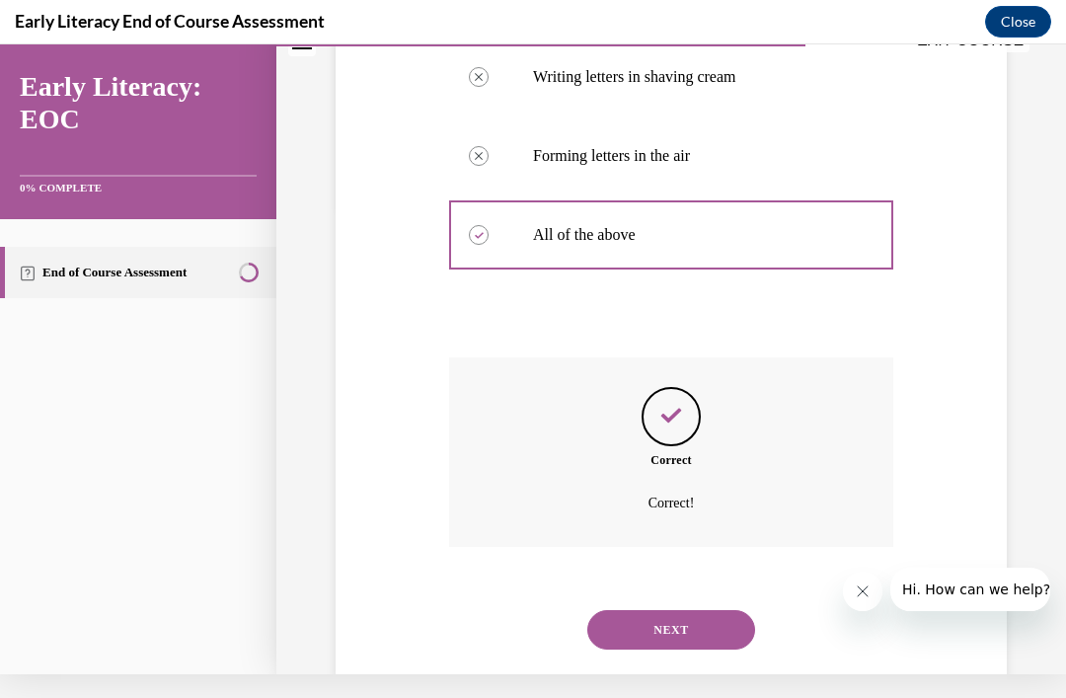
click at [698, 649] on button "NEXT" at bounding box center [671, 629] width 168 height 39
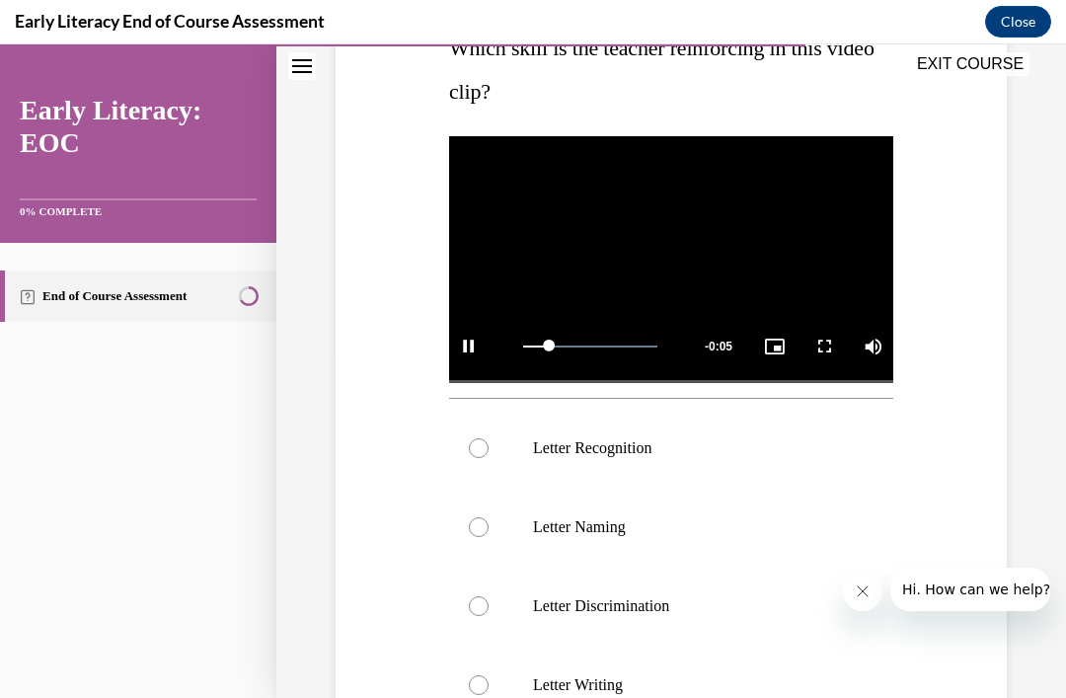
click at [624, 449] on p "Letter Recognition" at bounding box center [688, 448] width 311 height 20
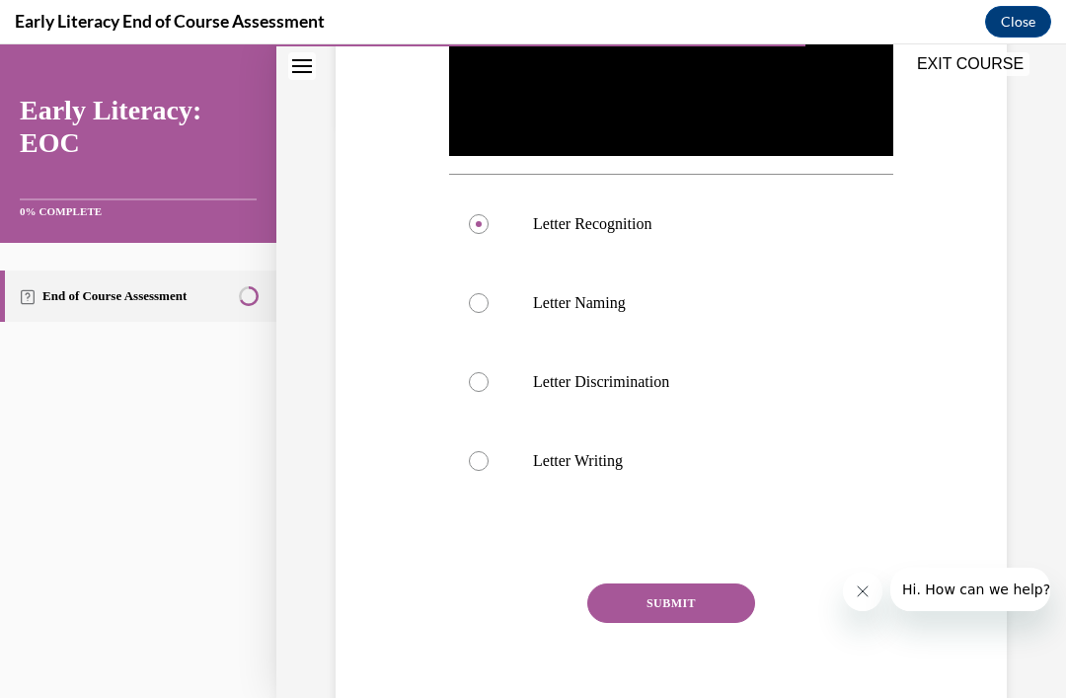
click at [713, 599] on button "SUBMIT" at bounding box center [671, 602] width 168 height 39
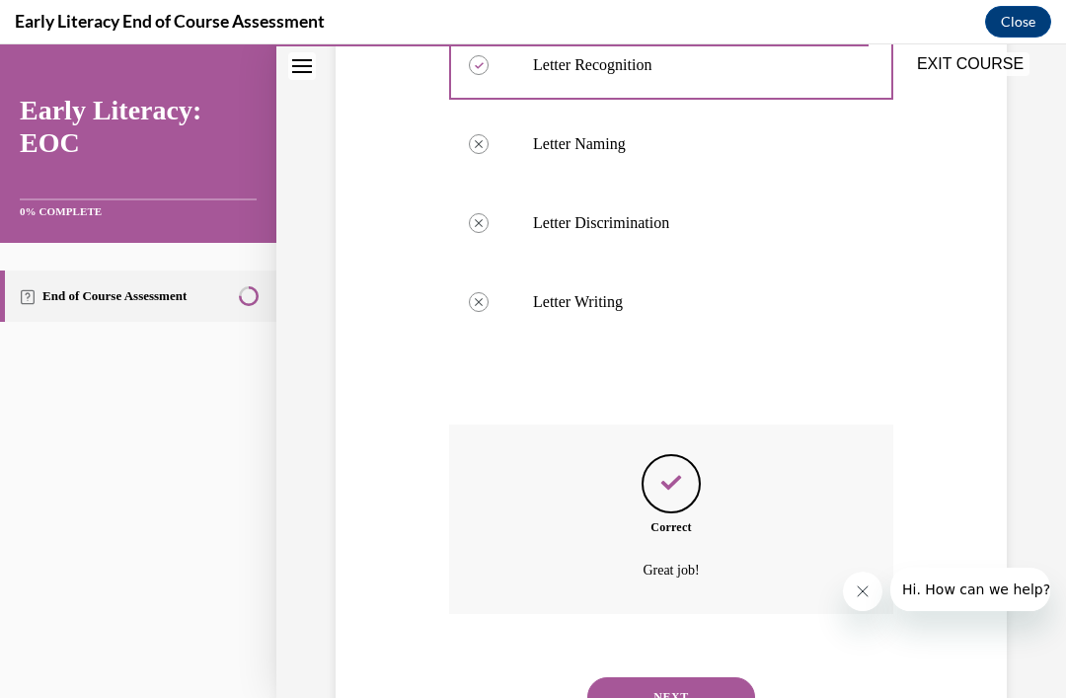
click at [696, 677] on button "NEXT" at bounding box center [671, 696] width 168 height 39
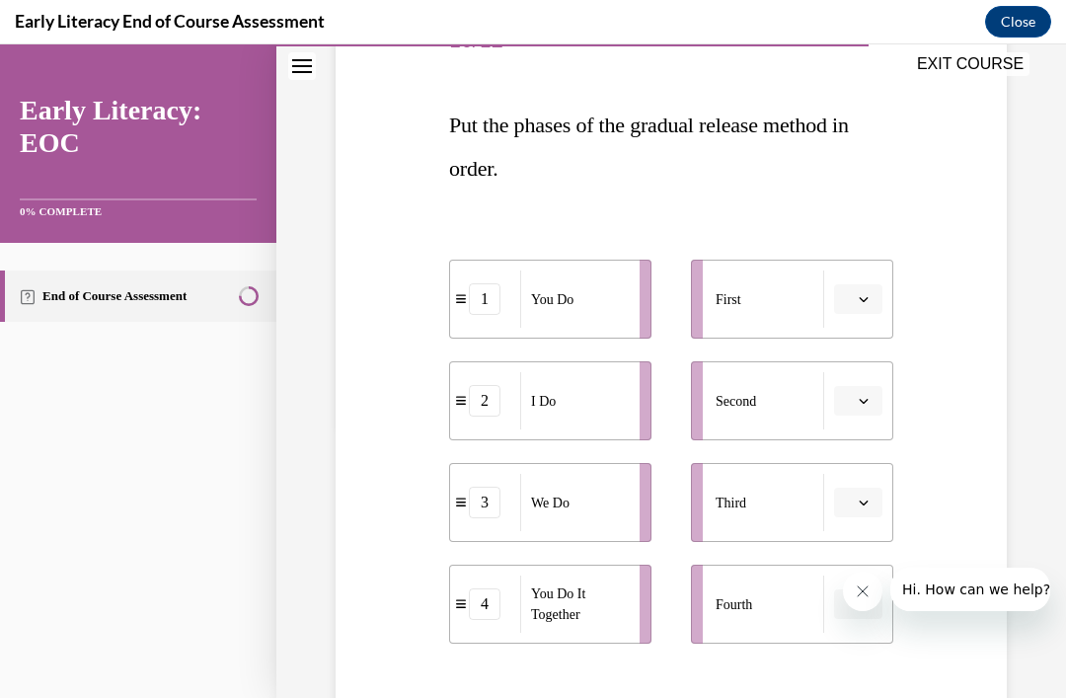
click at [871, 597] on button "button" at bounding box center [858, 604] width 48 height 30
click at [850, 447] on span "1" at bounding box center [850, 442] width 7 height 16
click at [857, 313] on button "button" at bounding box center [858, 299] width 48 height 30
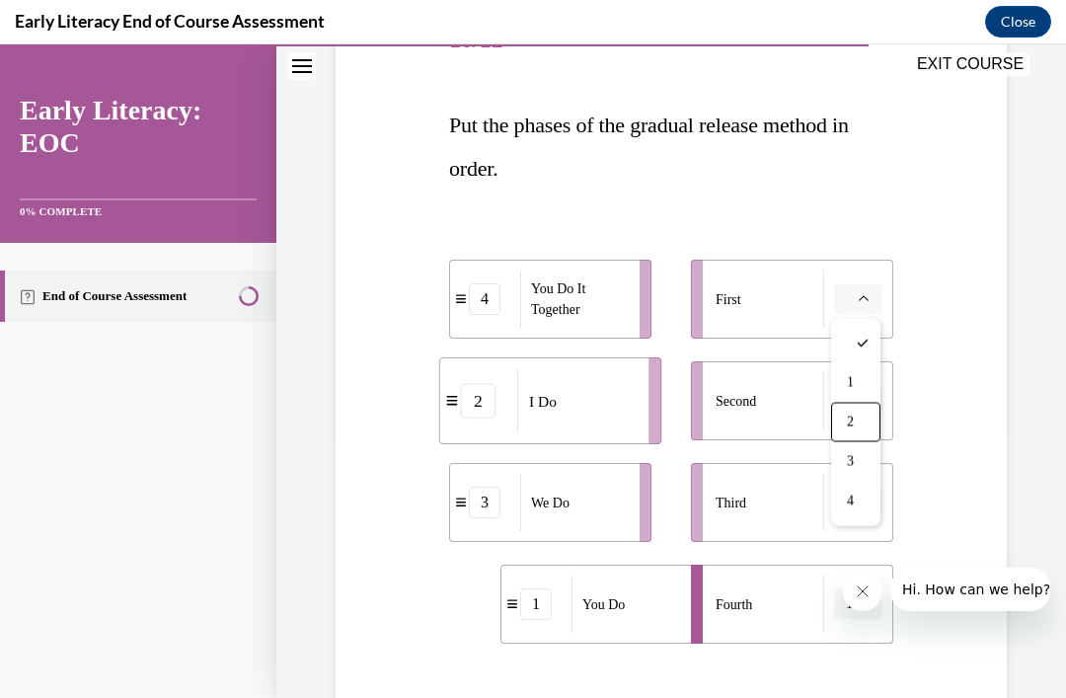
click at [859, 424] on div "2" at bounding box center [855, 422] width 49 height 39
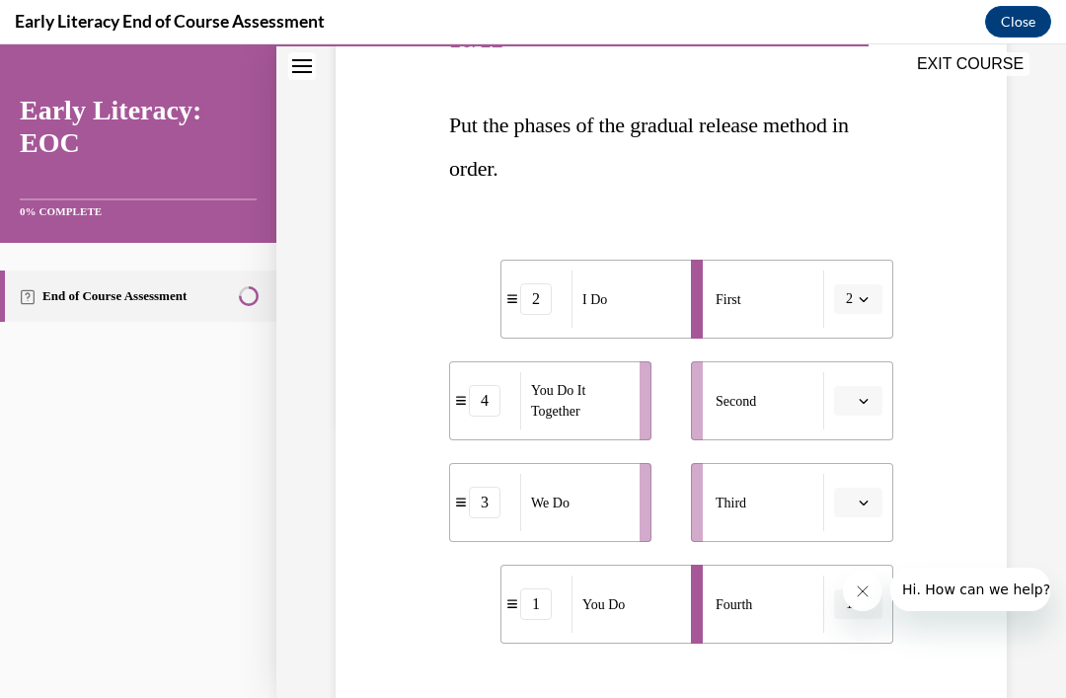
click at [858, 414] on button "button" at bounding box center [858, 401] width 48 height 30
click at [862, 558] on div "3" at bounding box center [855, 563] width 49 height 39
click at [855, 514] on button "button" at bounding box center [858, 502] width 48 height 30
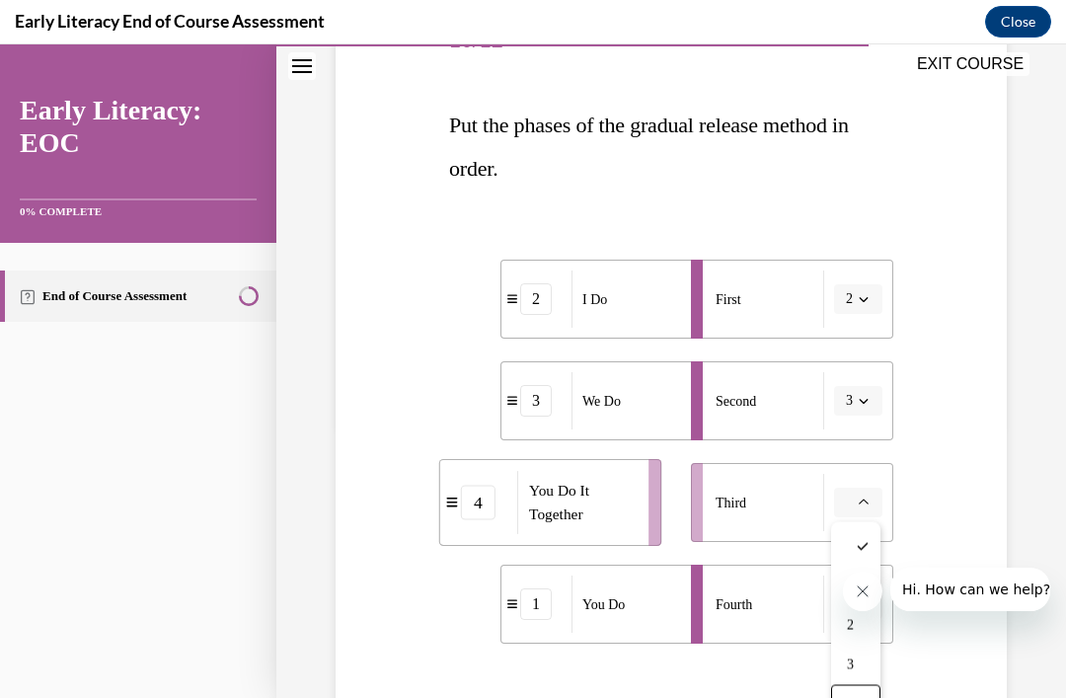
click at [853, 697] on span "4" at bounding box center [850, 705] width 7 height 16
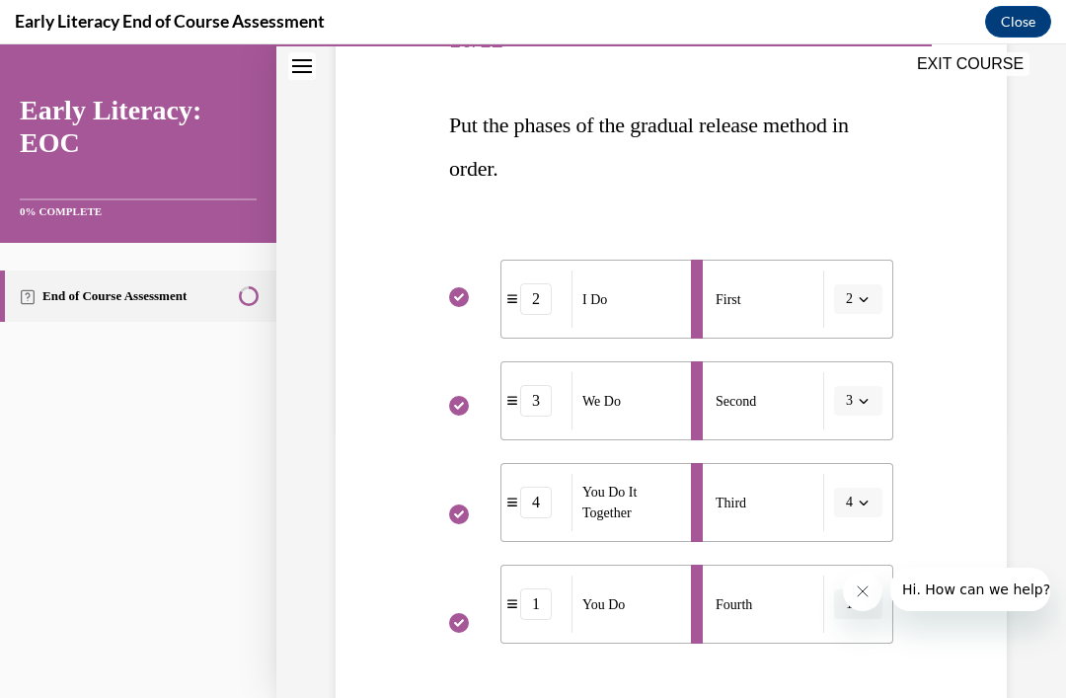
scroll to position [24, 0]
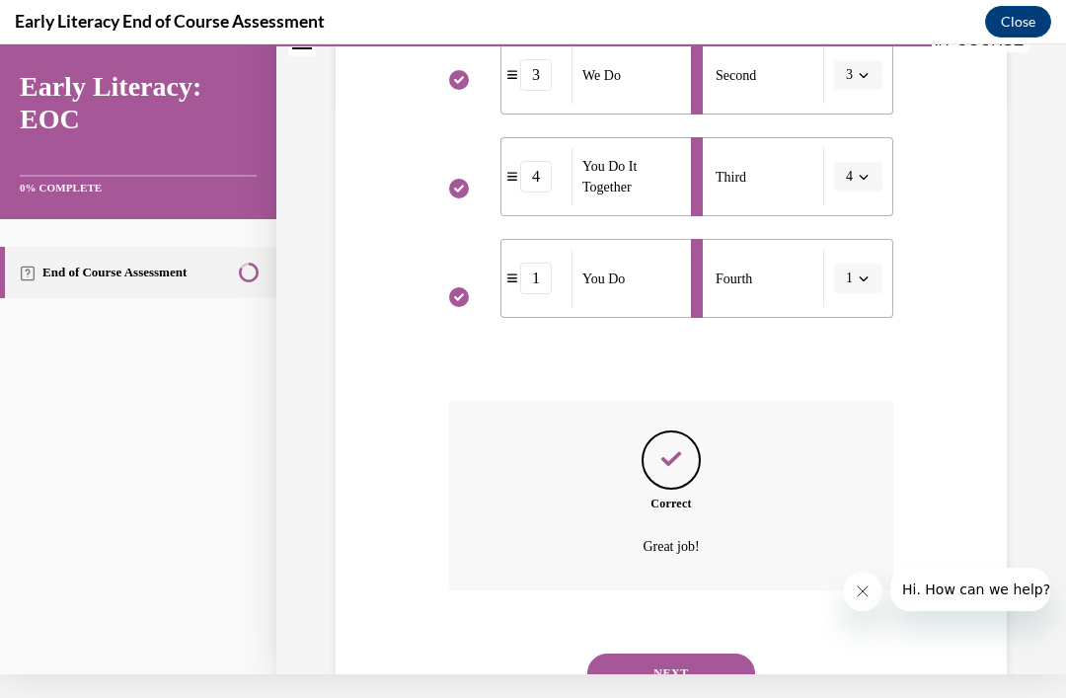
click at [703, 653] on button "NEXT" at bounding box center [671, 672] width 168 height 39
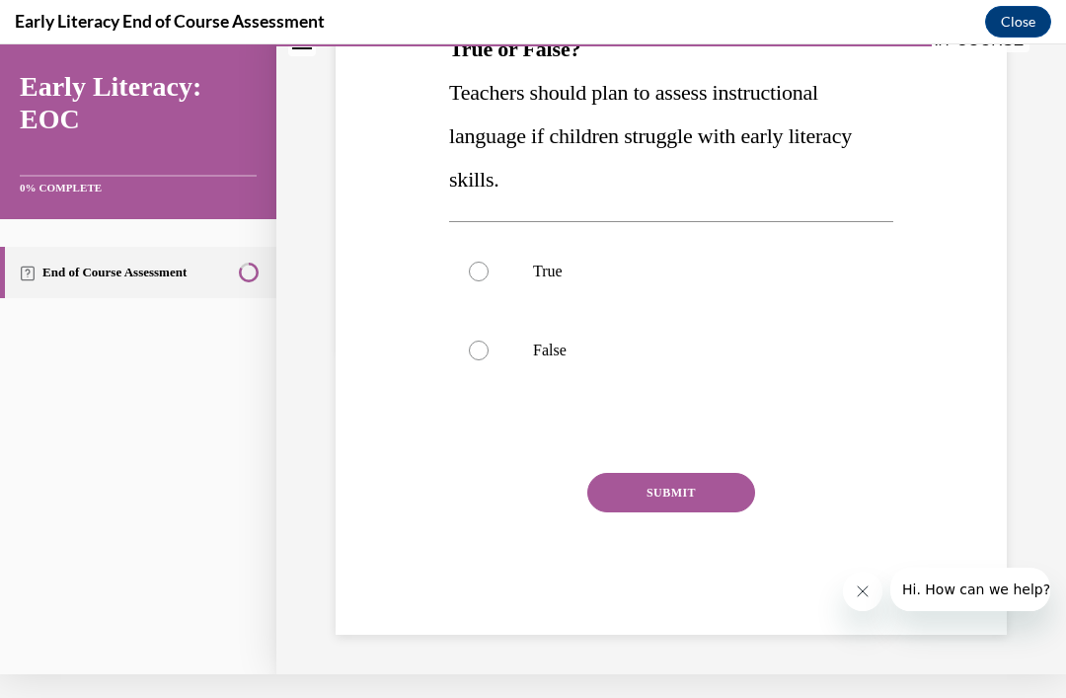
scroll to position [0, 0]
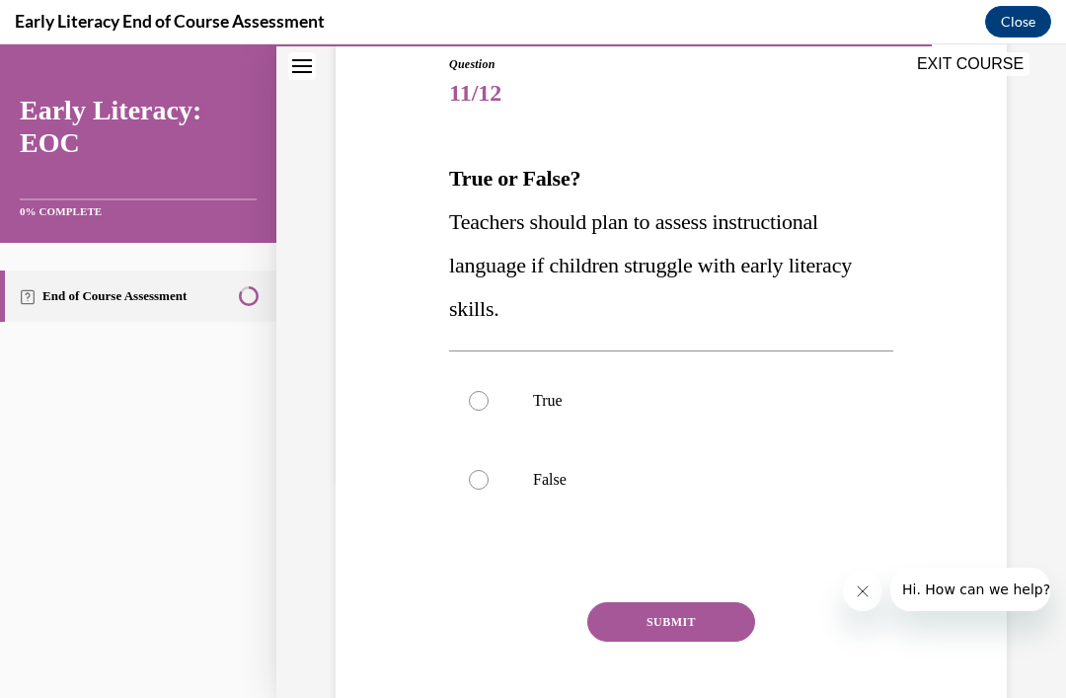
click at [550, 405] on p "True" at bounding box center [688, 401] width 311 height 20
click at [722, 627] on button "SUBMIT" at bounding box center [671, 621] width 168 height 39
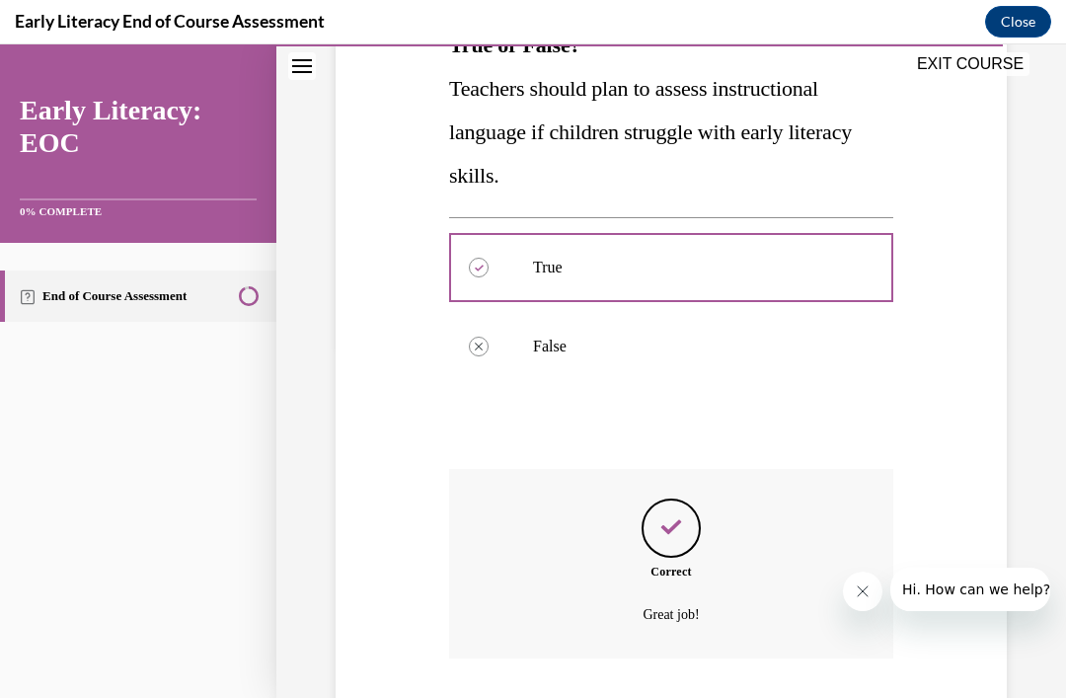
scroll to position [397, 0]
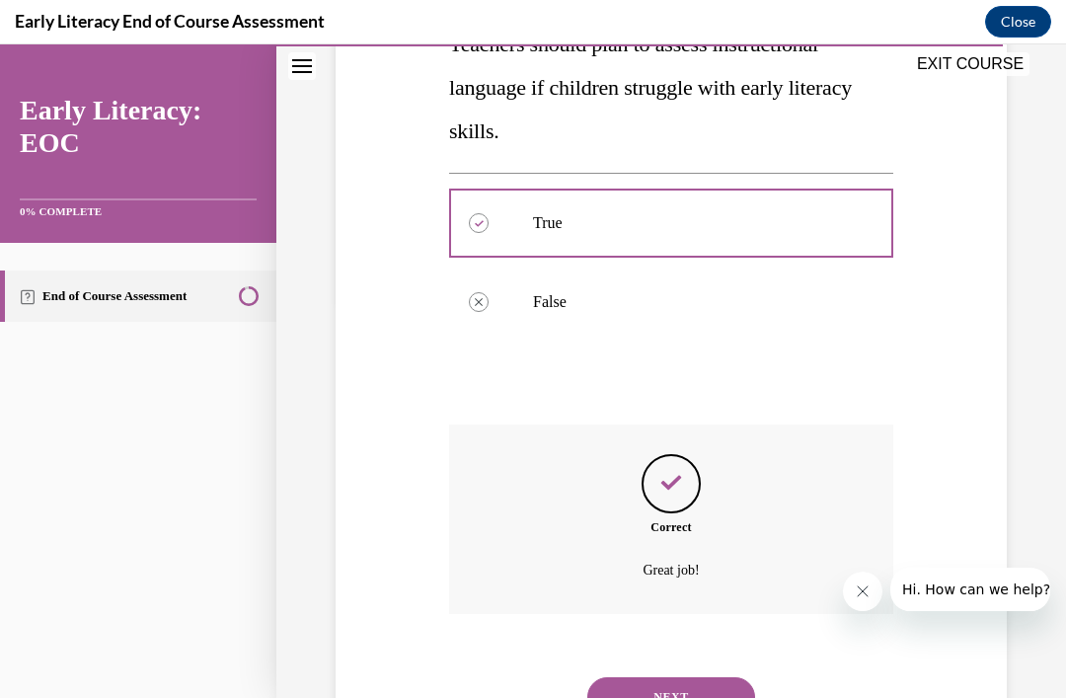
click at [695, 692] on button "NEXT" at bounding box center [671, 696] width 168 height 39
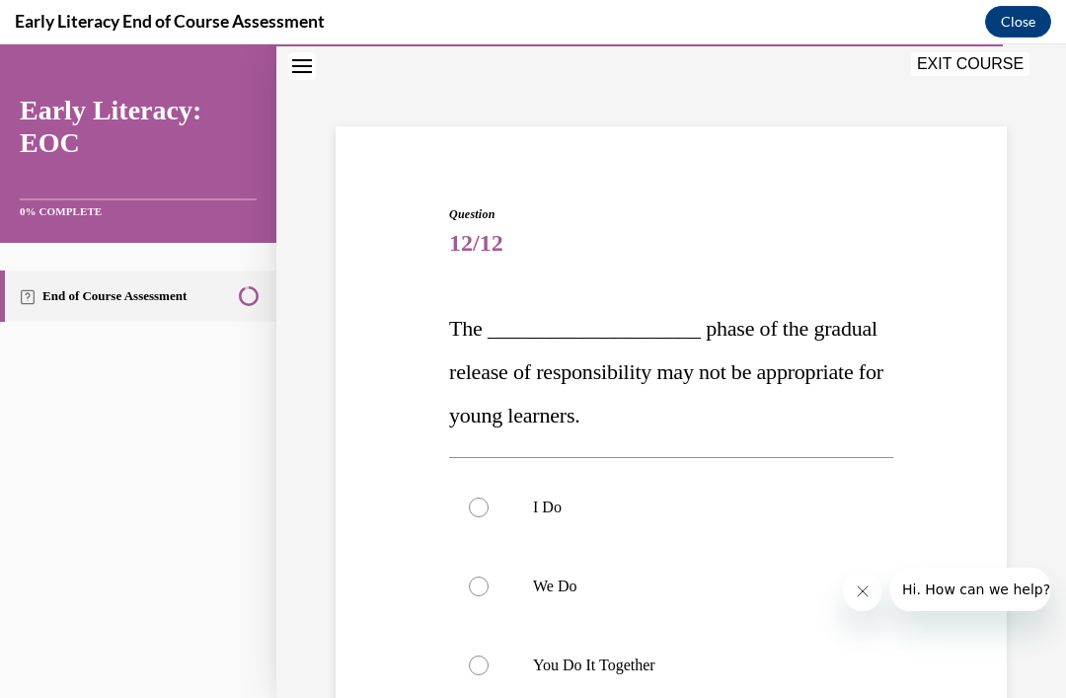
scroll to position [78, 0]
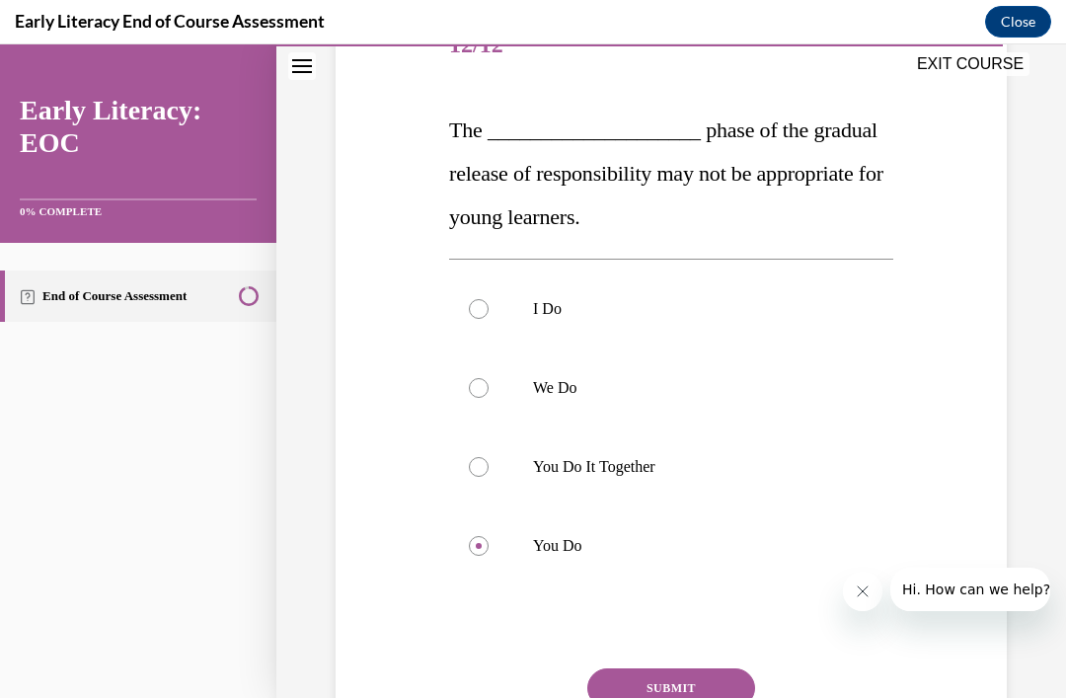
click at [678, 697] on button "SUBMIT" at bounding box center [671, 687] width 168 height 39
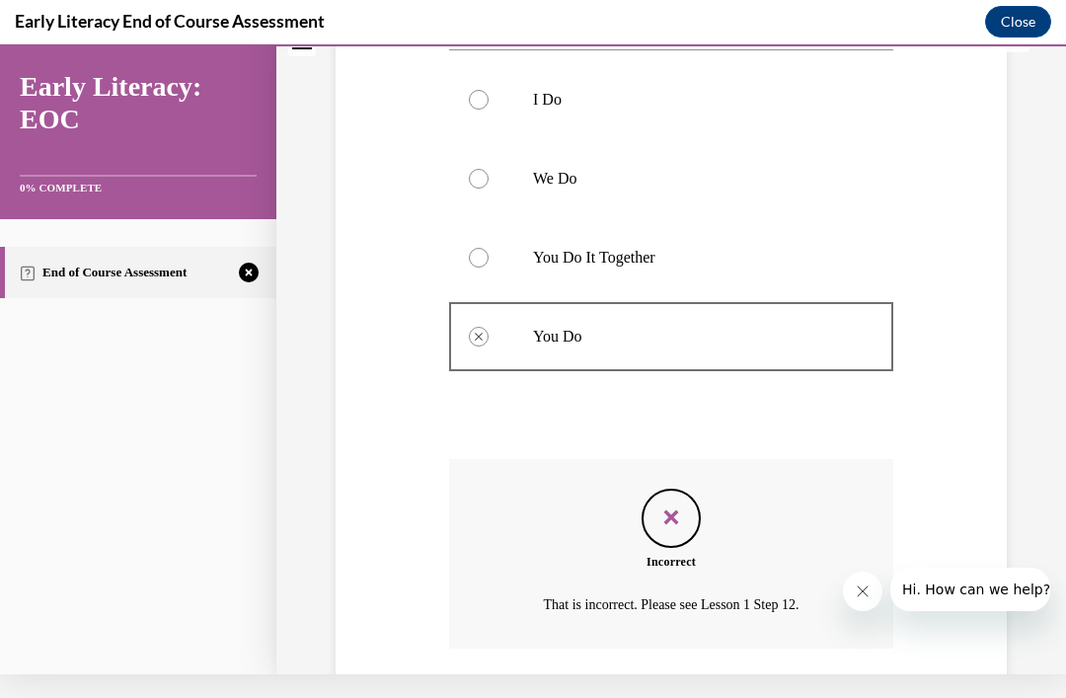
scroll to position [511, 0]
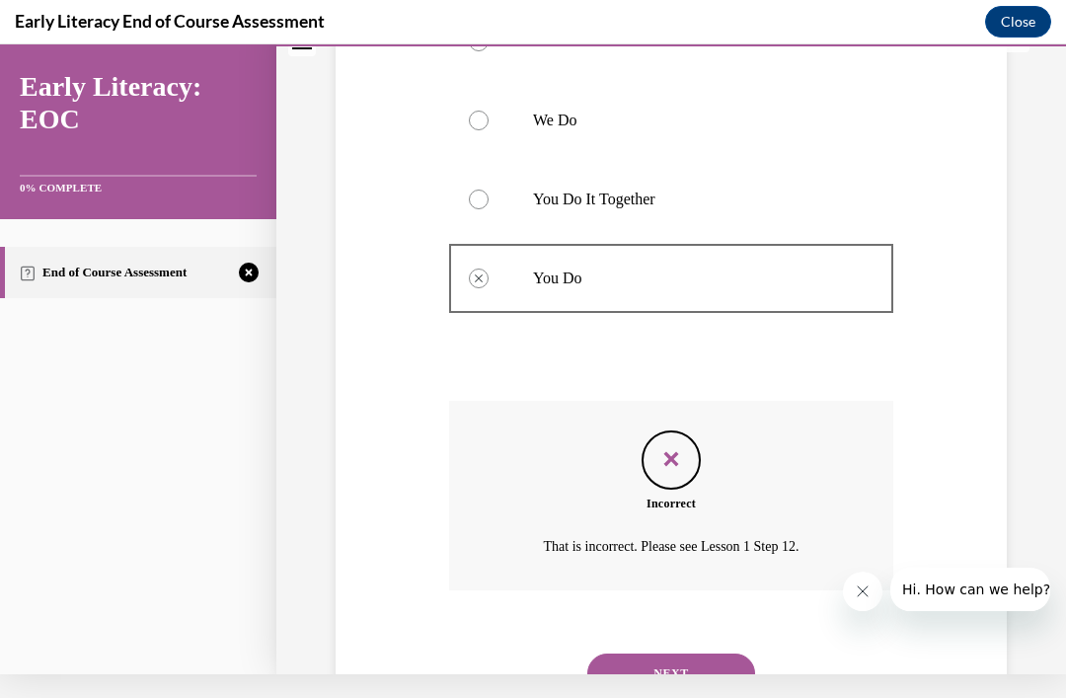
click at [726, 661] on button "NEXT" at bounding box center [671, 672] width 168 height 39
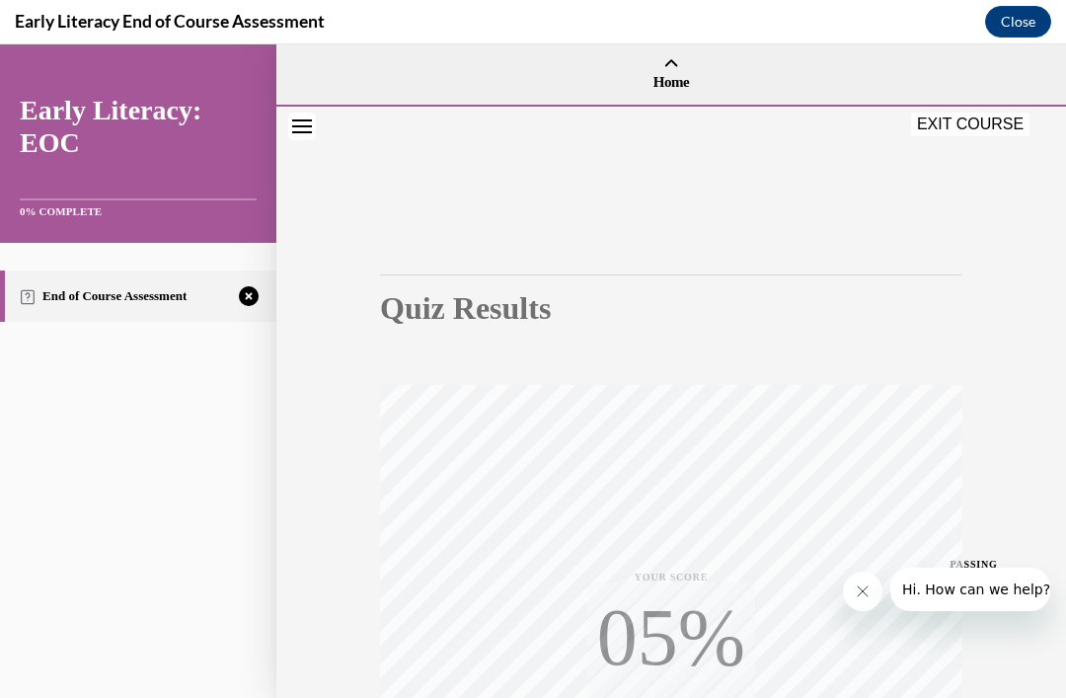
scroll to position [90, 0]
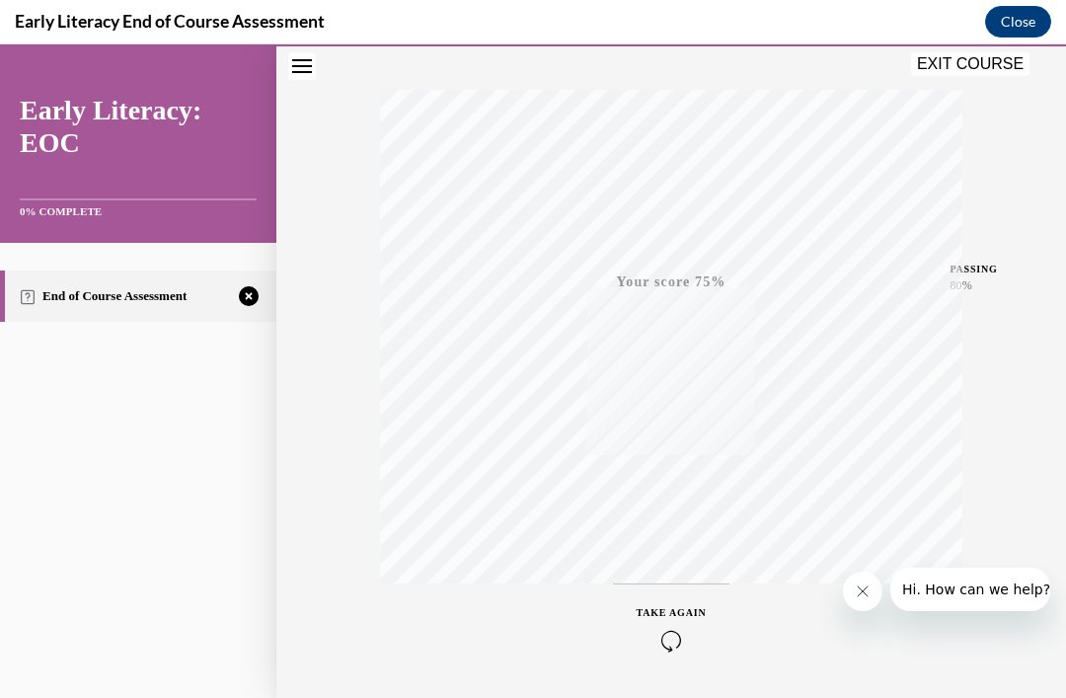
click at [681, 645] on icon "button" at bounding box center [671, 640] width 70 height 22
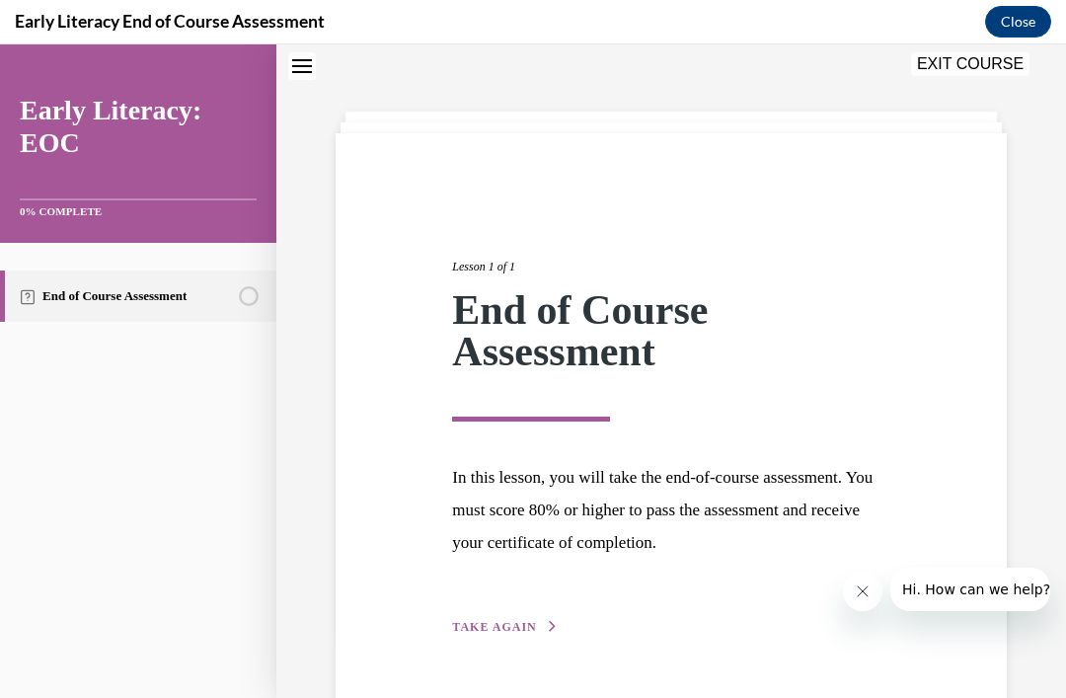
click at [490, 655] on div "Lesson 1 of 1 End of Course Assessment In this lesson, you will take the end-of…" at bounding box center [670, 424] width 671 height 583
click at [490, 654] on div "Lesson 1 of 1 End of Course Assessment In this lesson, you will take the end-of…" at bounding box center [670, 424] width 671 height 583
click at [518, 598] on div "Lesson 1 of 1 End of Course Assessment In this lesson, you will take the end-of…" at bounding box center [670, 424] width 467 height 425
click at [505, 633] on button "TAKE AGAIN" at bounding box center [505, 627] width 106 height 18
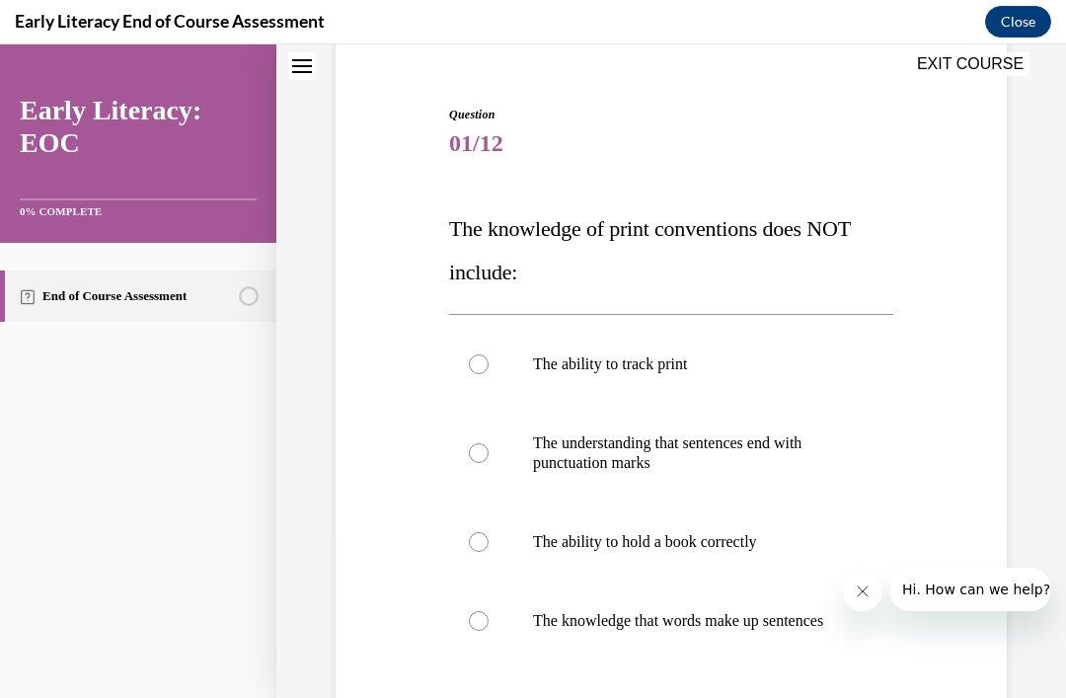
scroll to position [168, 0]
click at [742, 544] on p "The ability to hold a book correctly" at bounding box center [688, 543] width 311 height 20
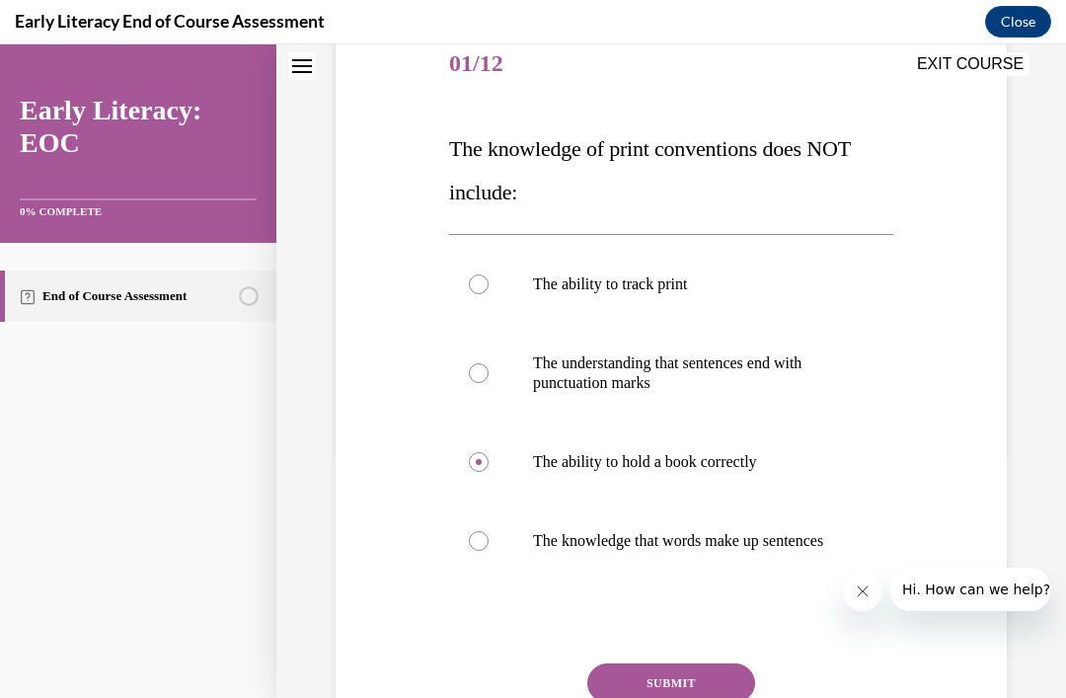
click at [689, 697] on button "SUBMIT" at bounding box center [671, 682] width 168 height 39
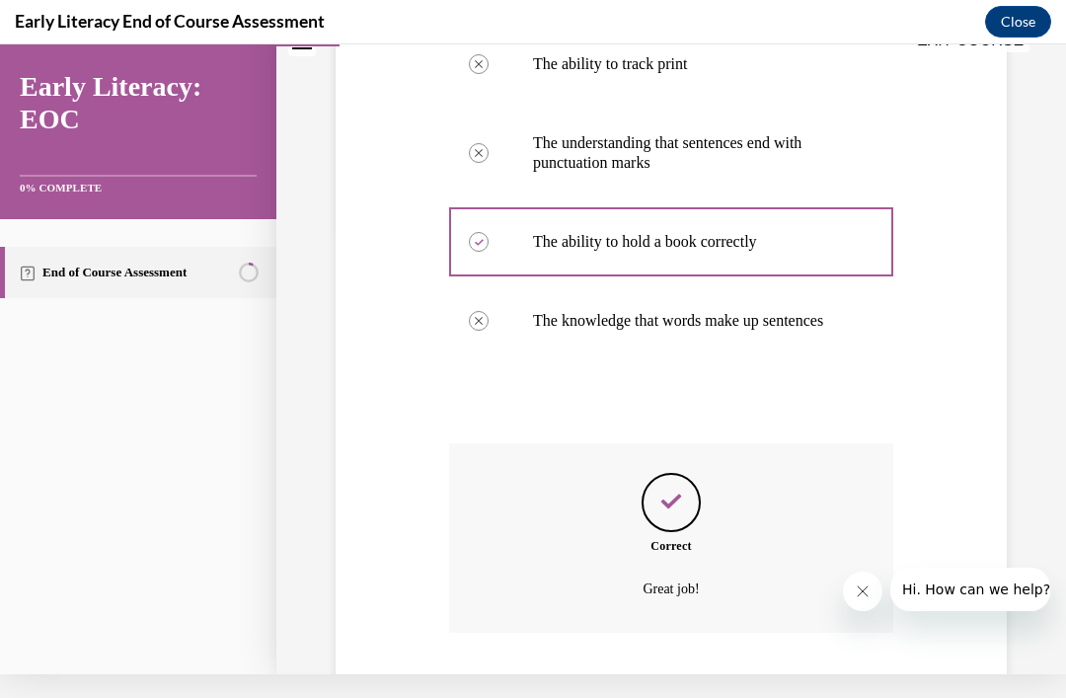
scroll to position [507, 0]
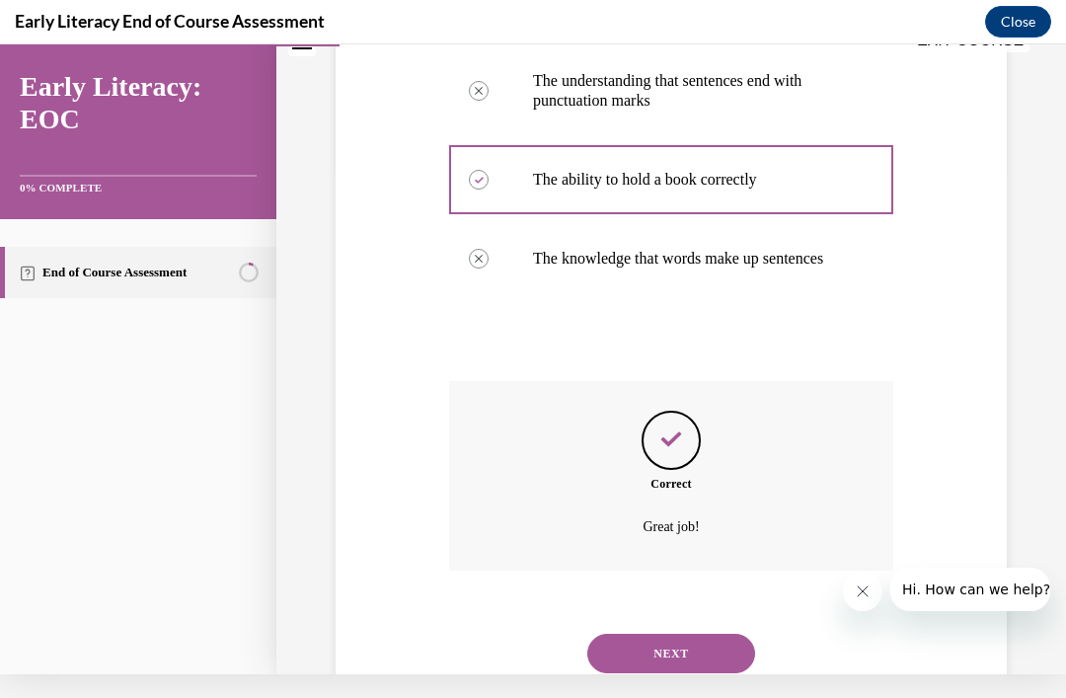
click at [705, 643] on button "NEXT" at bounding box center [671, 652] width 168 height 39
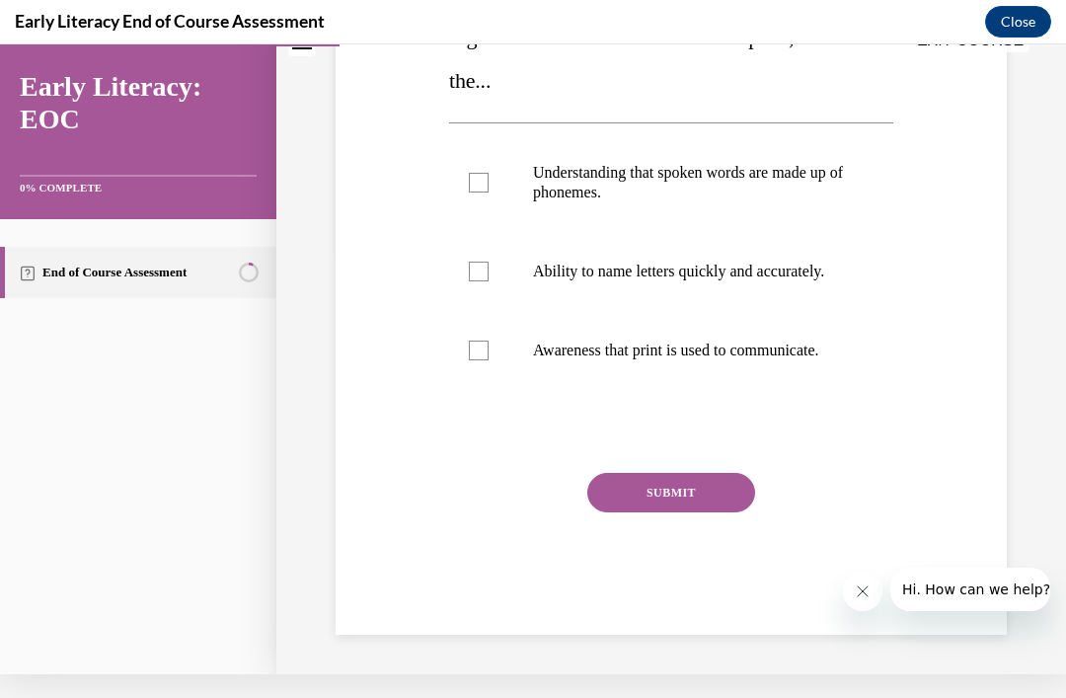
scroll to position [0, 0]
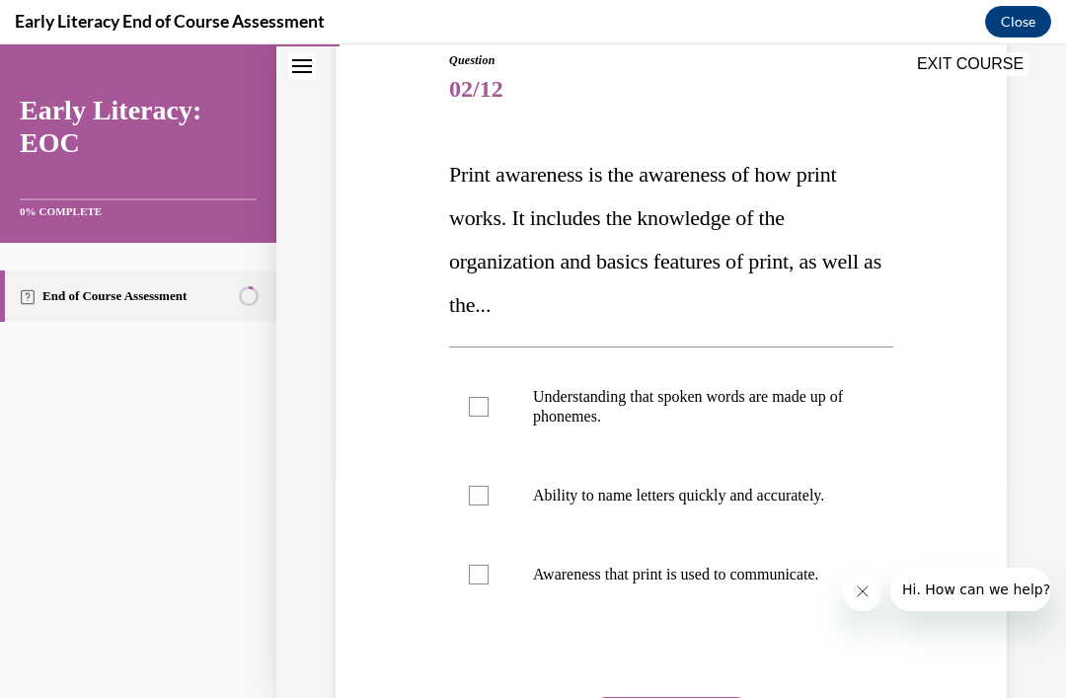
click at [726, 584] on p "Awareness that print is used to communicate." at bounding box center [688, 574] width 311 height 20
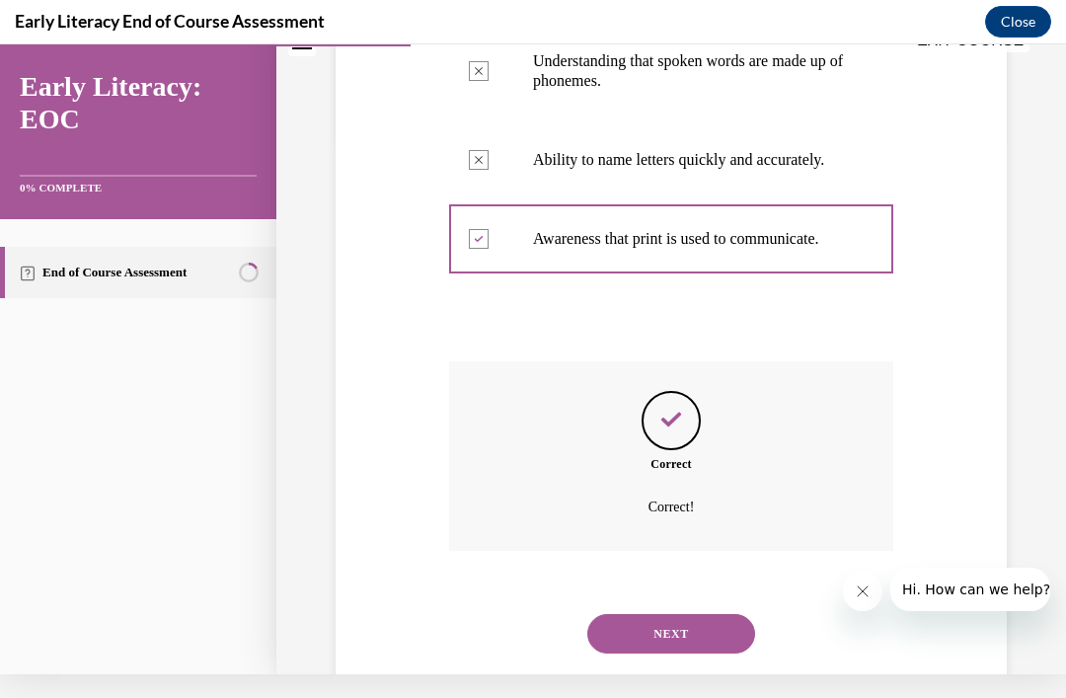
click at [691, 653] on button "NEXT" at bounding box center [671, 633] width 168 height 39
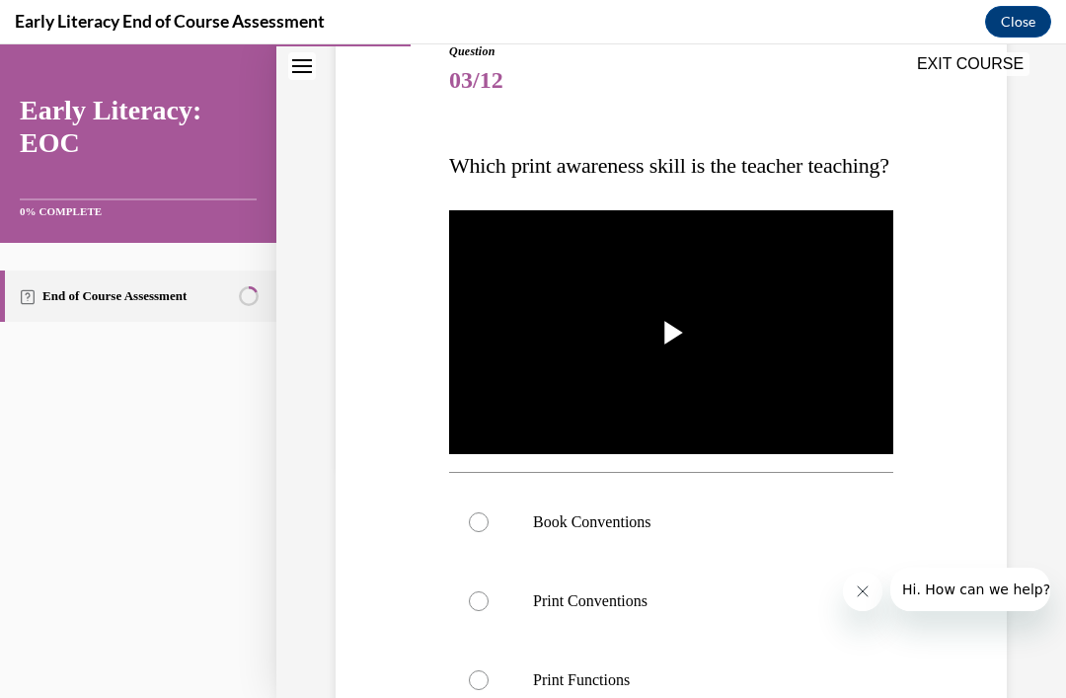
click at [668, 532] on p "Book Conventions" at bounding box center [688, 522] width 311 height 20
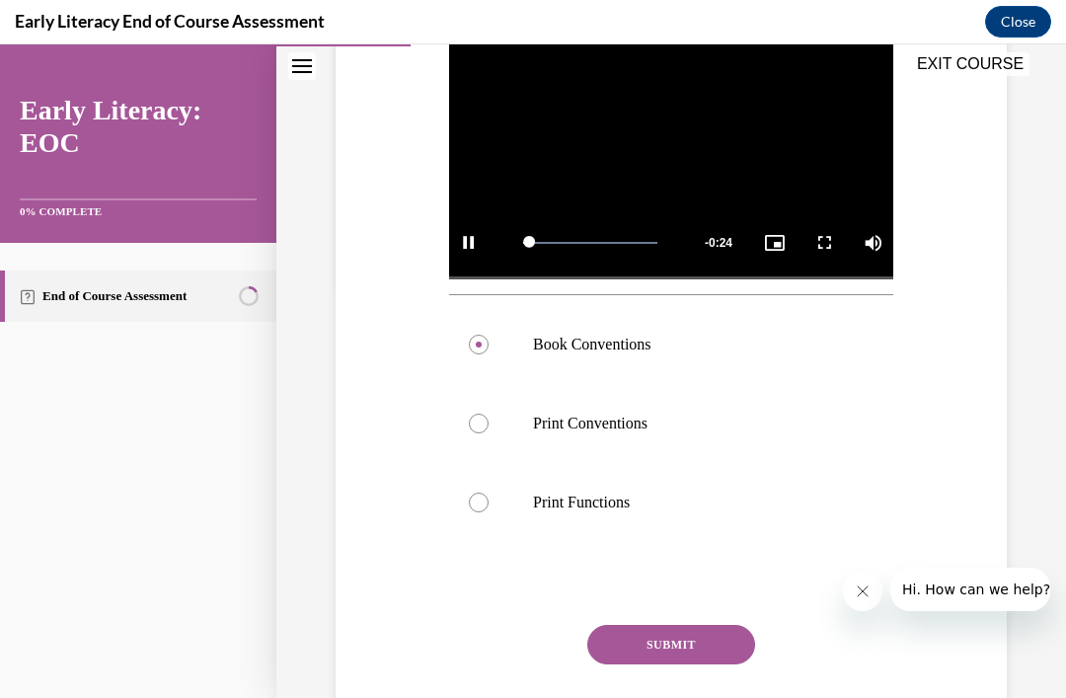
click at [697, 664] on button "SUBMIT" at bounding box center [671, 644] width 168 height 39
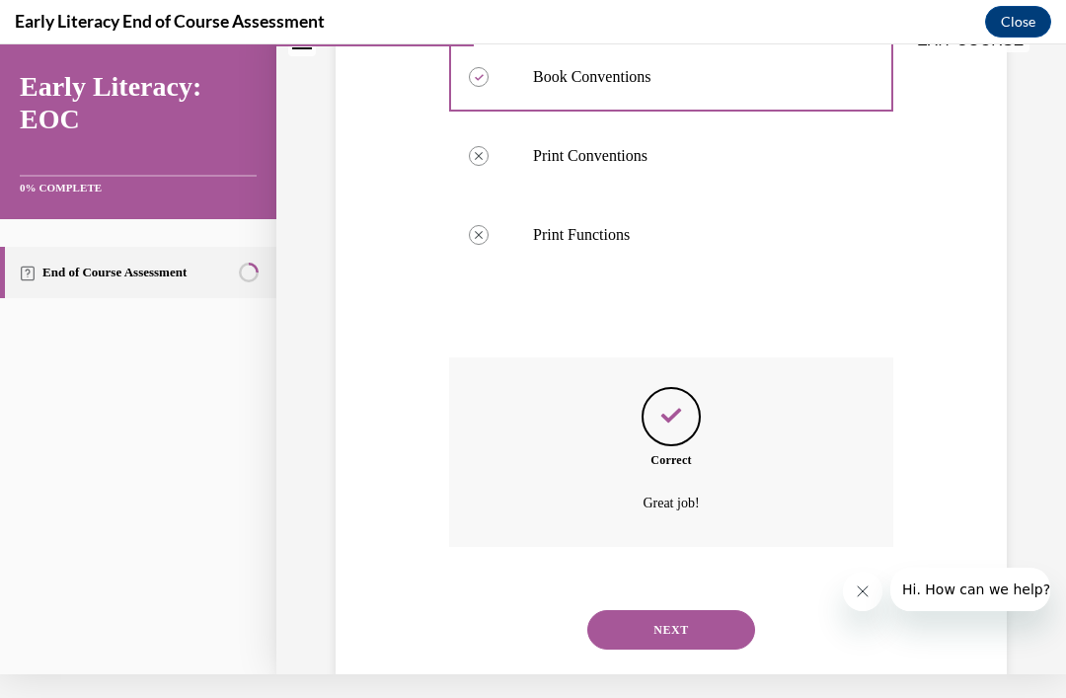
click at [701, 649] on button "NEXT" at bounding box center [671, 629] width 168 height 39
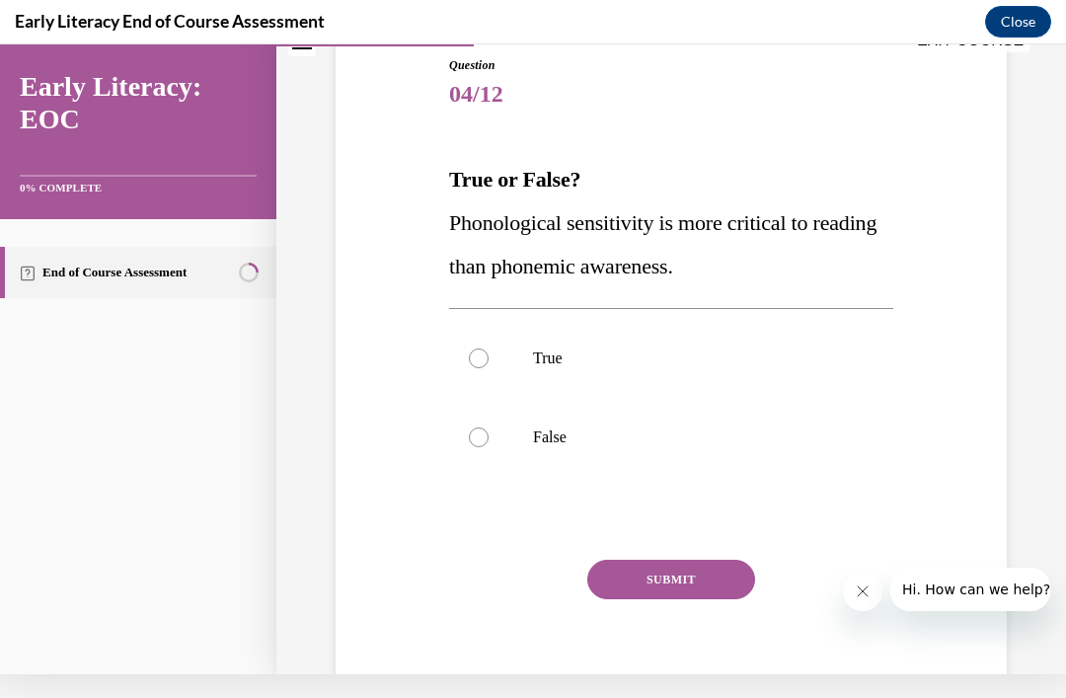
click at [702, 424] on div at bounding box center [671, 437] width 444 height 79
click at [679, 571] on button "SUBMIT" at bounding box center [671, 578] width 168 height 39
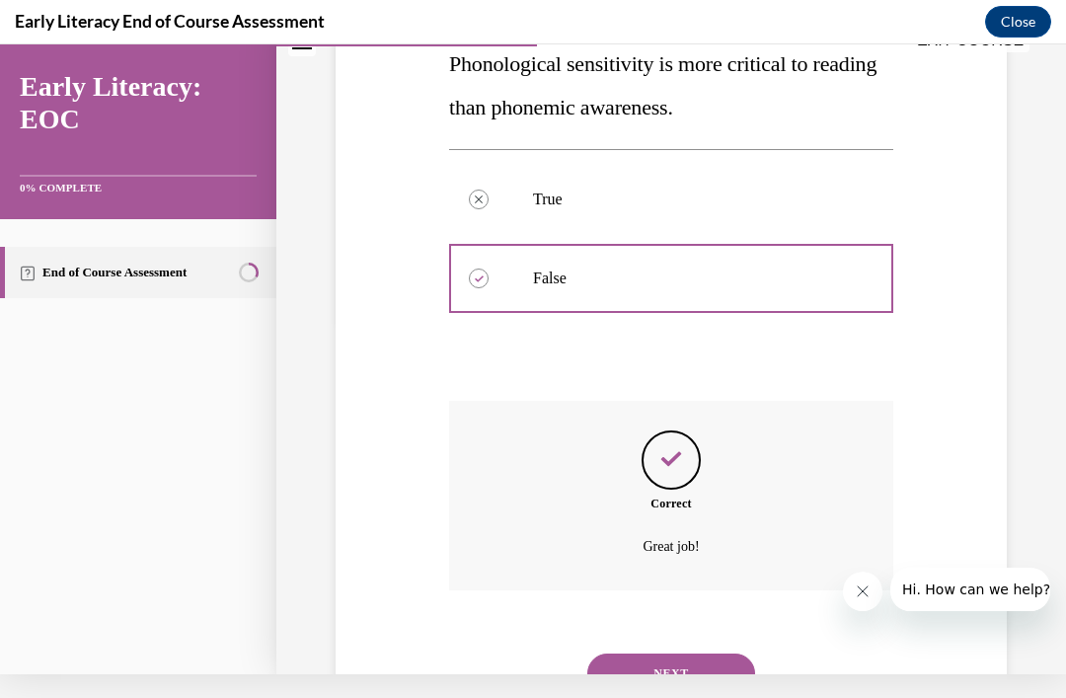
click at [700, 653] on button "NEXT" at bounding box center [671, 672] width 168 height 39
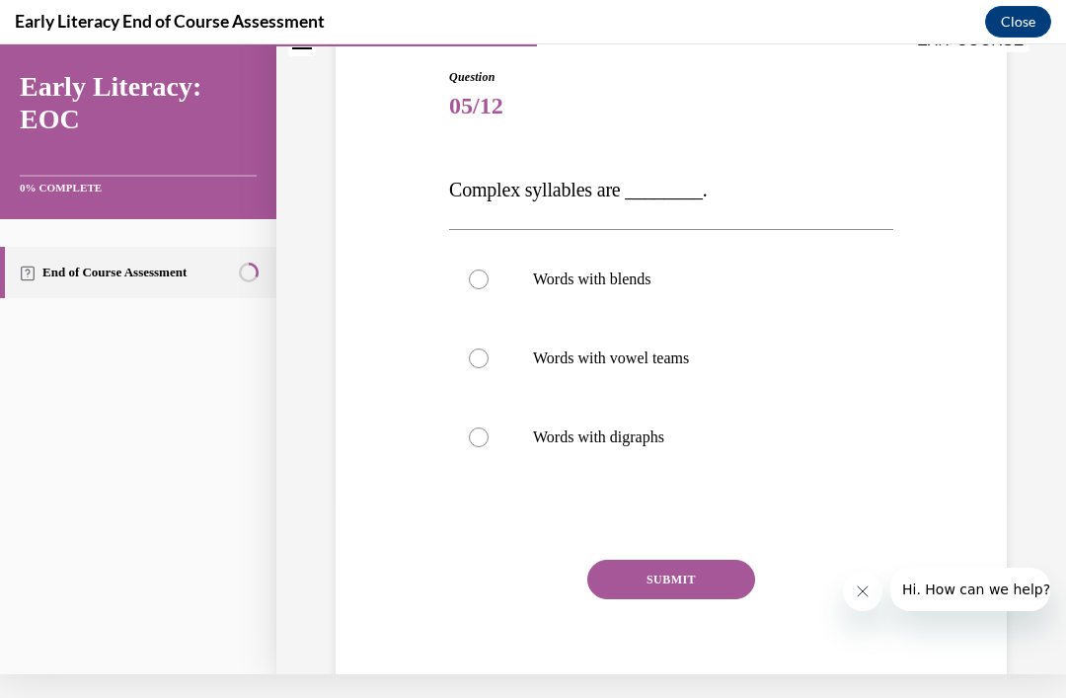
click at [727, 268] on div at bounding box center [671, 279] width 444 height 79
click at [684, 584] on button "SUBMIT" at bounding box center [671, 578] width 168 height 39
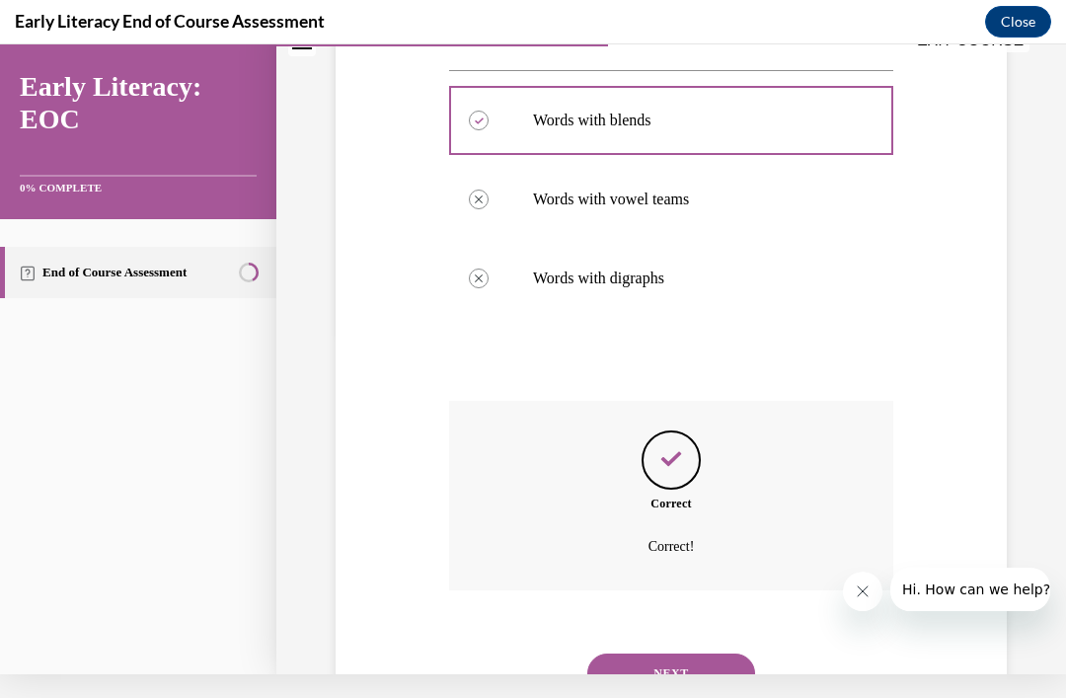
click at [699, 662] on button "NEXT" at bounding box center [671, 672] width 168 height 39
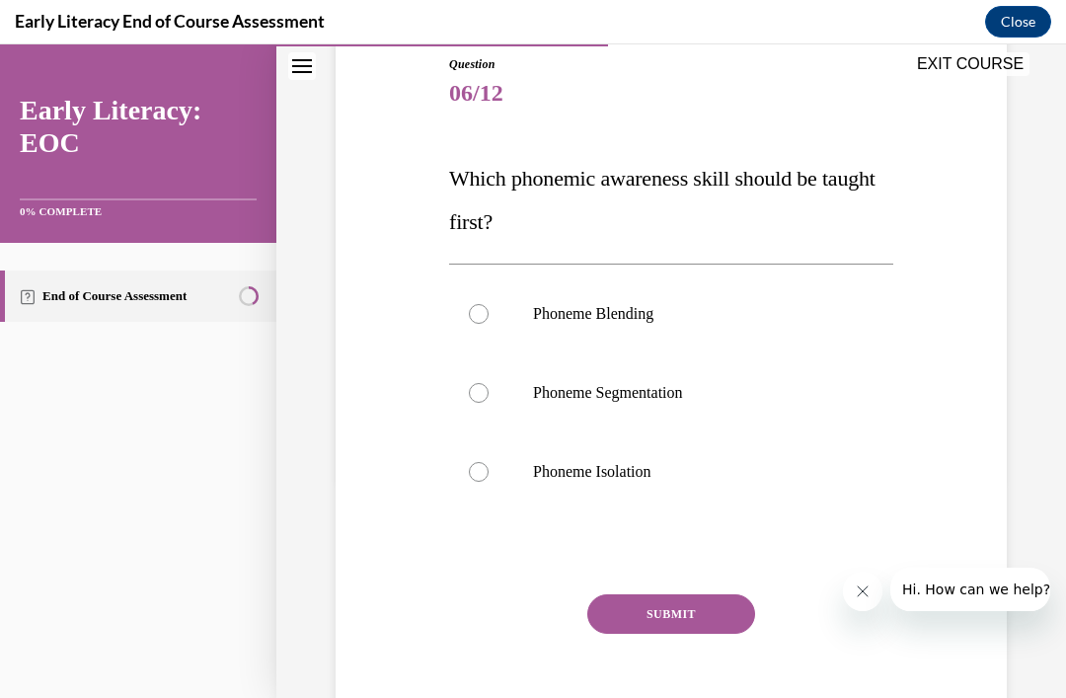
click at [682, 302] on div at bounding box center [671, 313] width 444 height 79
click at [699, 491] on div at bounding box center [671, 471] width 444 height 79
click at [698, 614] on button "SUBMIT" at bounding box center [671, 613] width 168 height 39
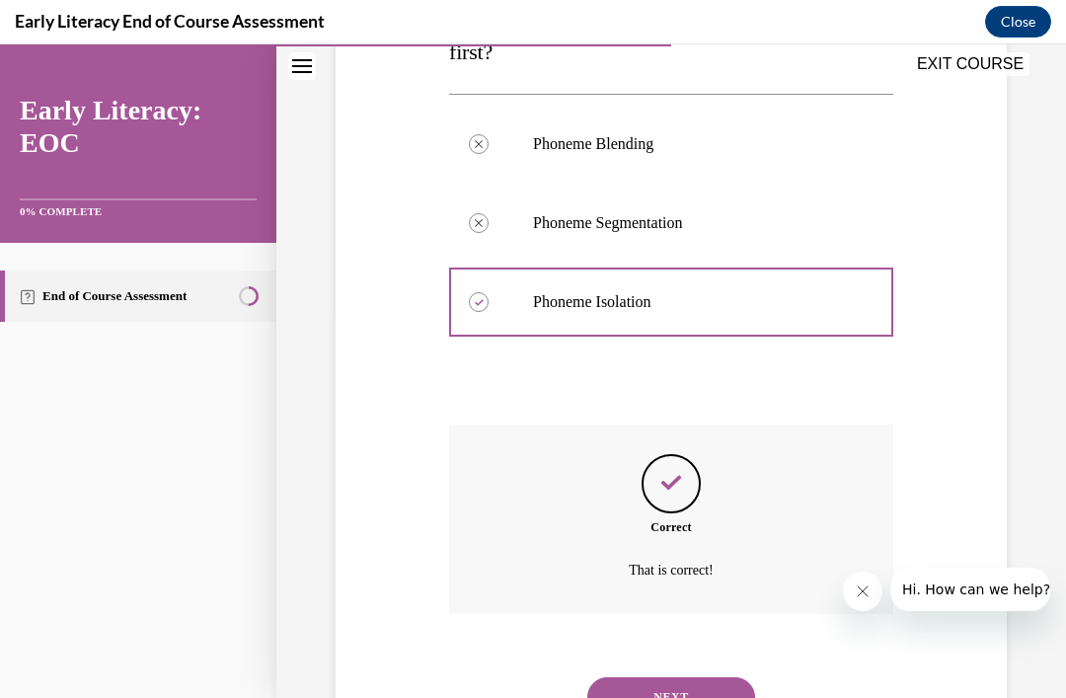
click at [684, 692] on button "NEXT" at bounding box center [671, 696] width 168 height 39
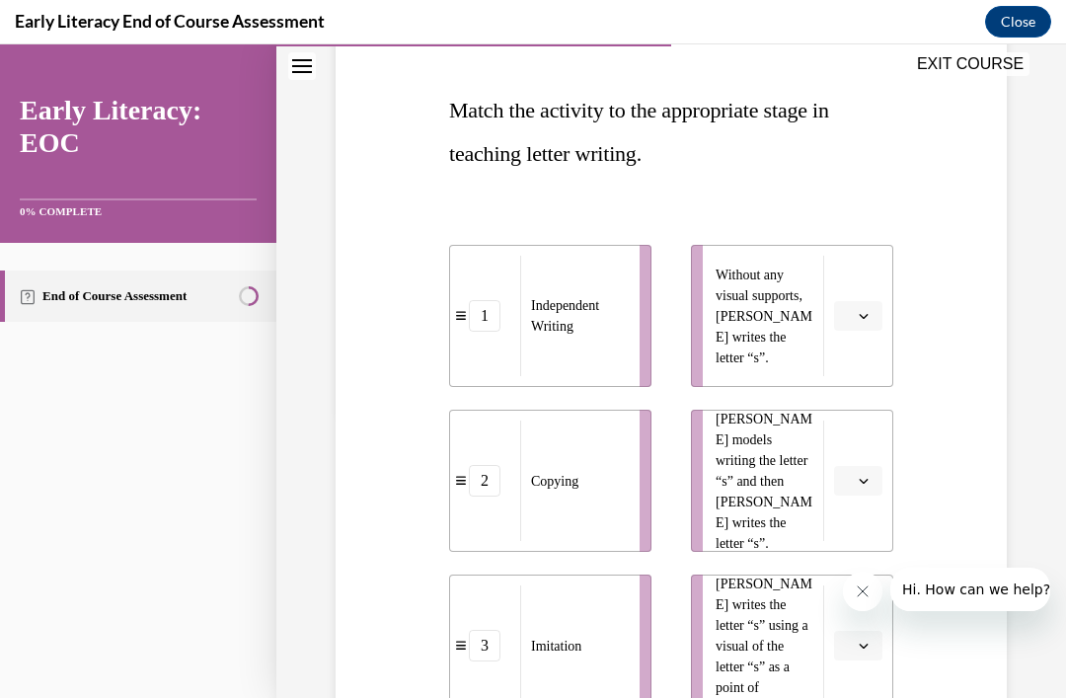
click at [846, 330] on button "button" at bounding box center [858, 316] width 48 height 30
click at [855, 397] on div "1" at bounding box center [855, 399] width 49 height 39
click at [849, 511] on li "[PERSON_NAME] models writing the letter “s” and then [PERSON_NAME] writes the l…" at bounding box center [792, 480] width 202 height 142
click at [851, 484] on span "Please select an option" at bounding box center [849, 481] width 7 height 20
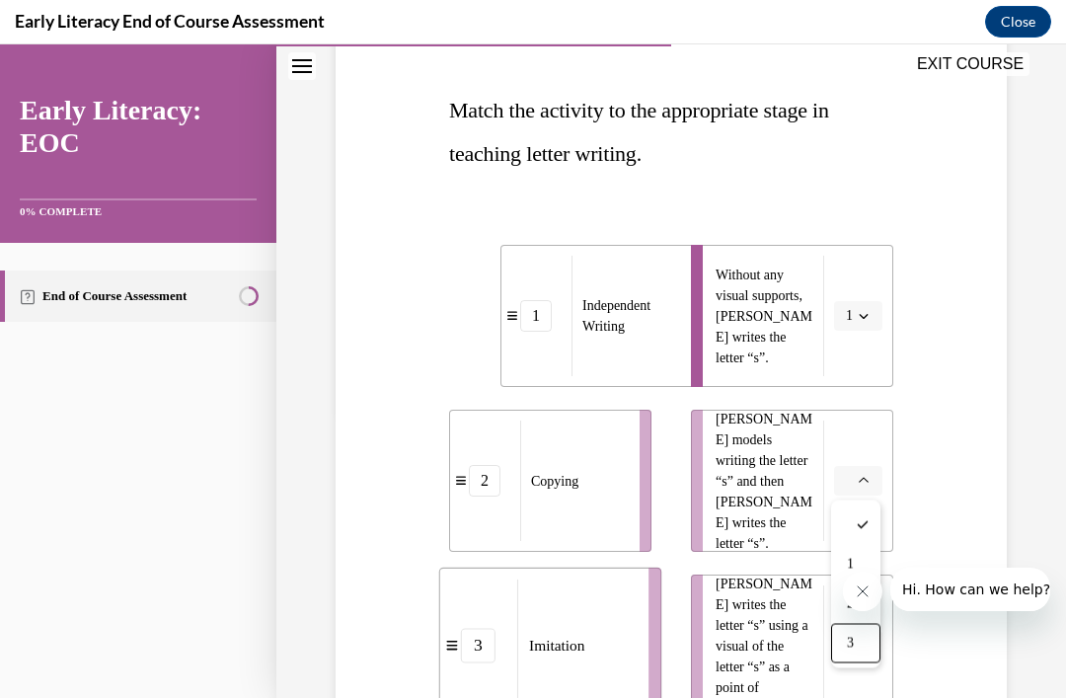
click at [833, 641] on div "3" at bounding box center [855, 643] width 49 height 39
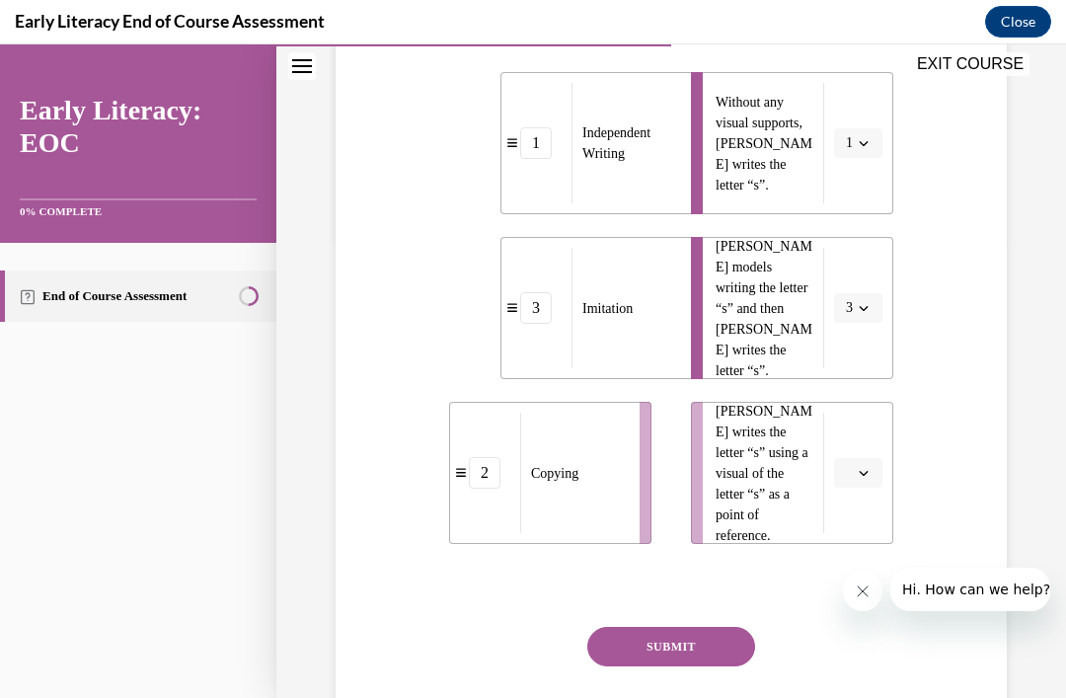
click at [842, 484] on button "button" at bounding box center [858, 473] width 48 height 30
click at [857, 599] on div "2" at bounding box center [855, 595] width 49 height 39
click at [713, 655] on button "SUBMIT" at bounding box center [671, 646] width 168 height 39
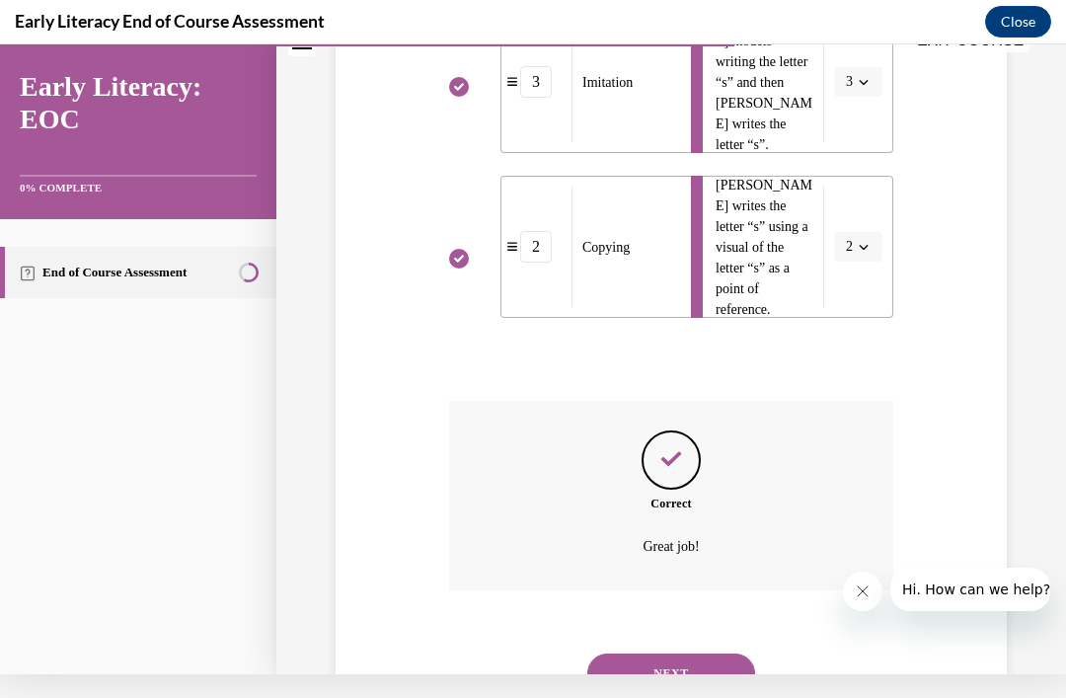
click at [704, 658] on button "NEXT" at bounding box center [671, 672] width 168 height 39
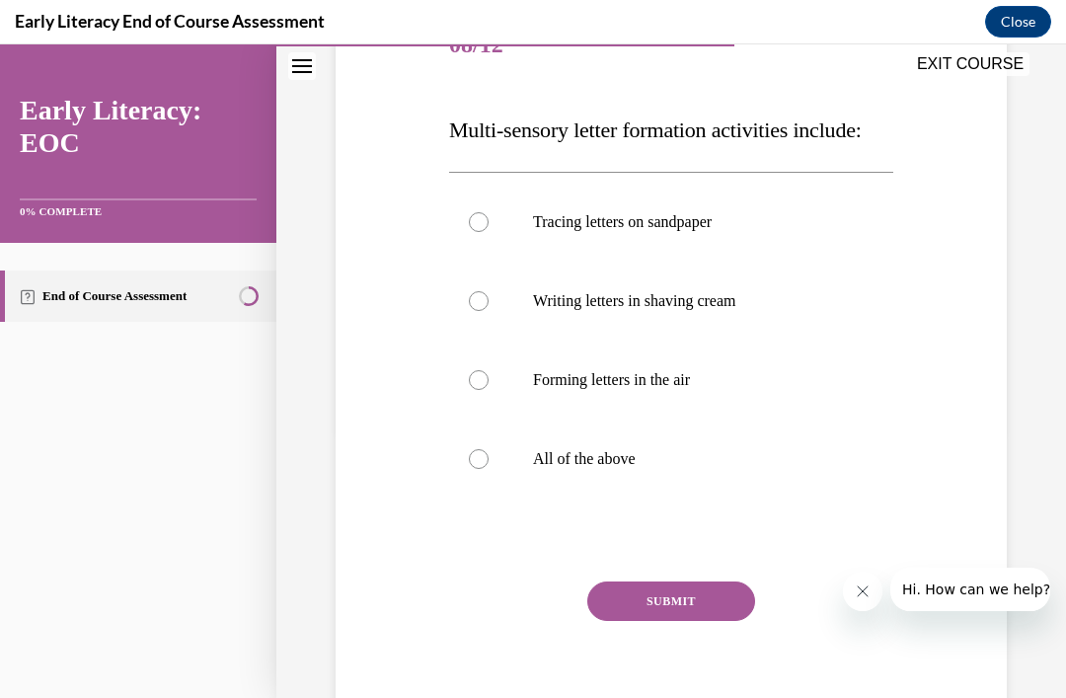
click at [639, 498] on div at bounding box center [671, 458] width 444 height 79
click at [700, 621] on button "SUBMIT" at bounding box center [671, 600] width 168 height 39
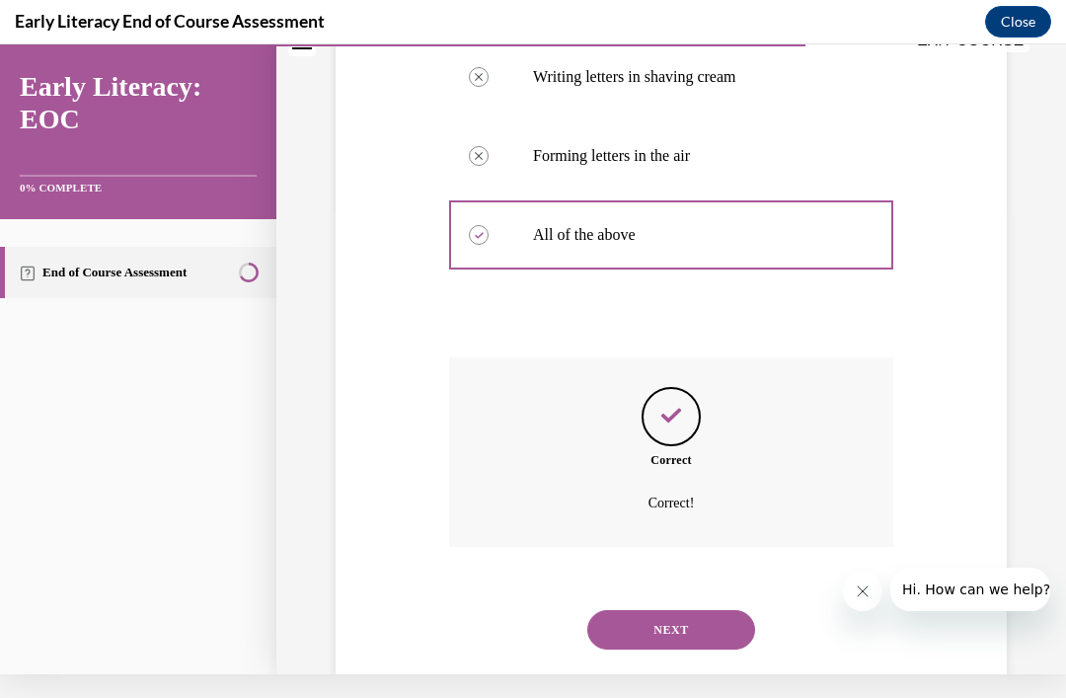
click at [696, 649] on button "NEXT" at bounding box center [671, 629] width 168 height 39
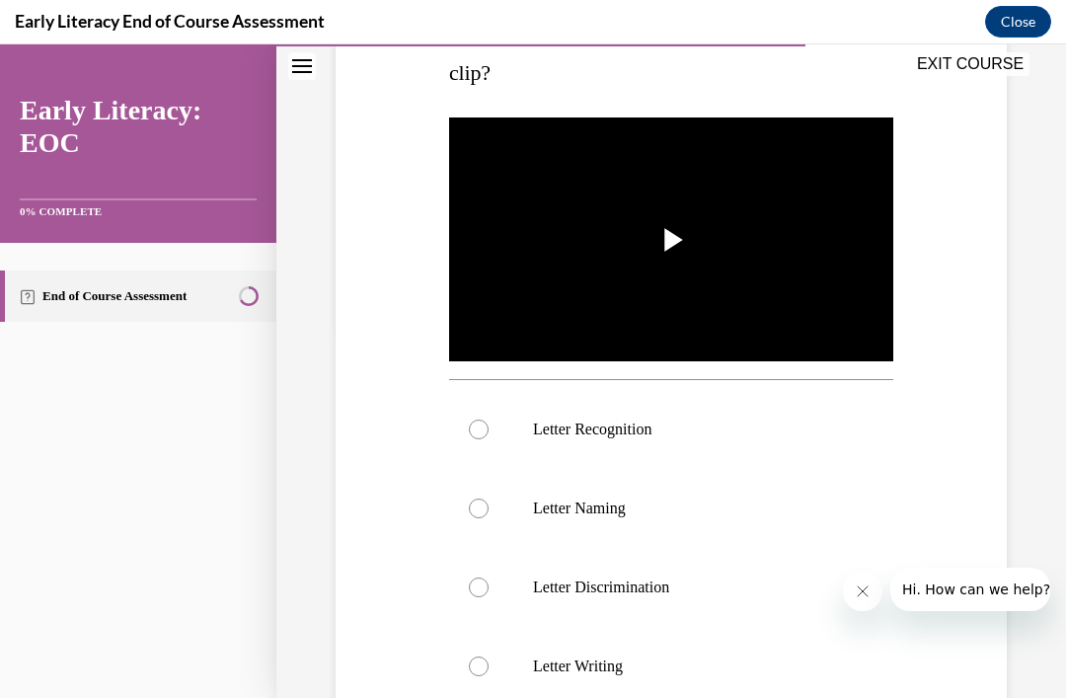
click at [619, 410] on div at bounding box center [671, 429] width 444 height 79
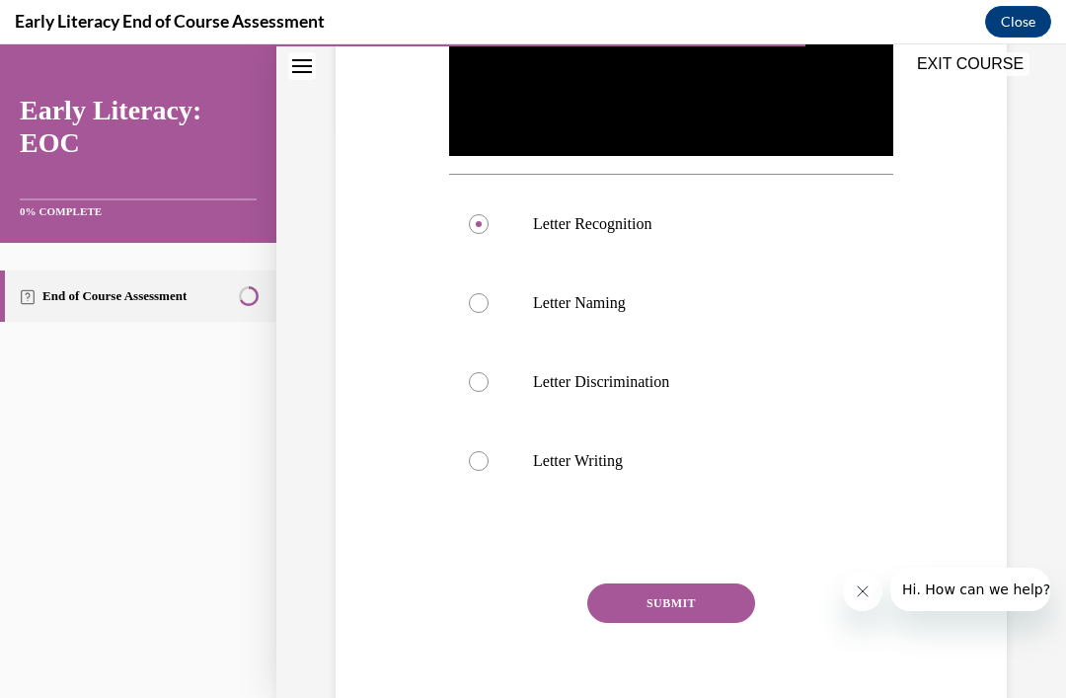
click at [732, 604] on button "SUBMIT" at bounding box center [671, 602] width 168 height 39
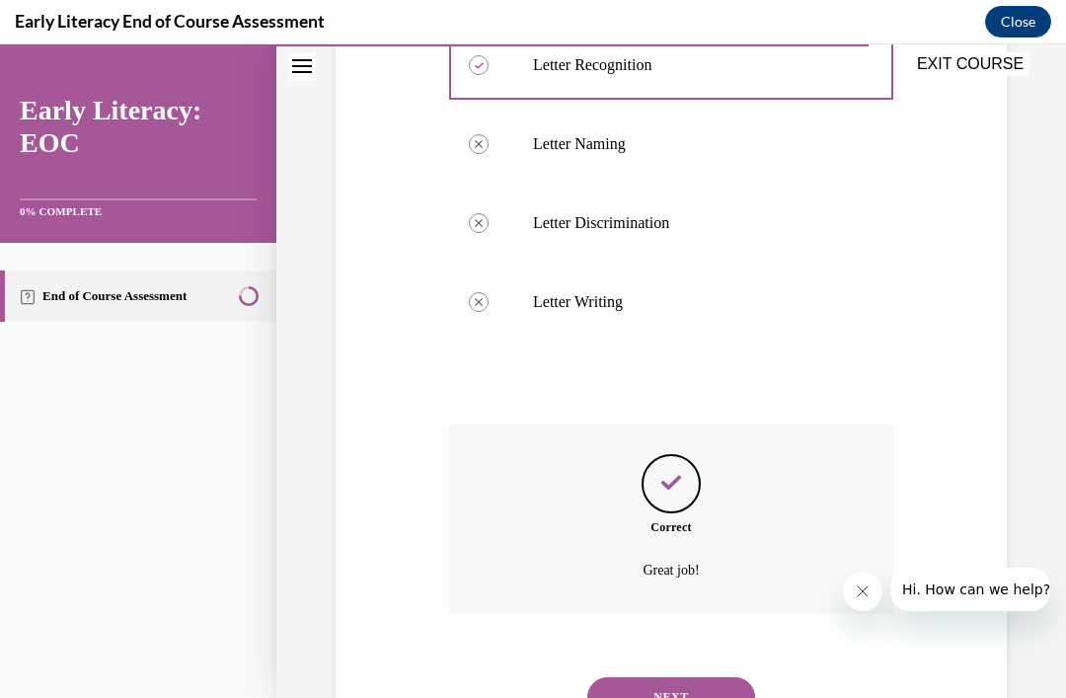
click at [687, 677] on button "NEXT" at bounding box center [671, 696] width 168 height 39
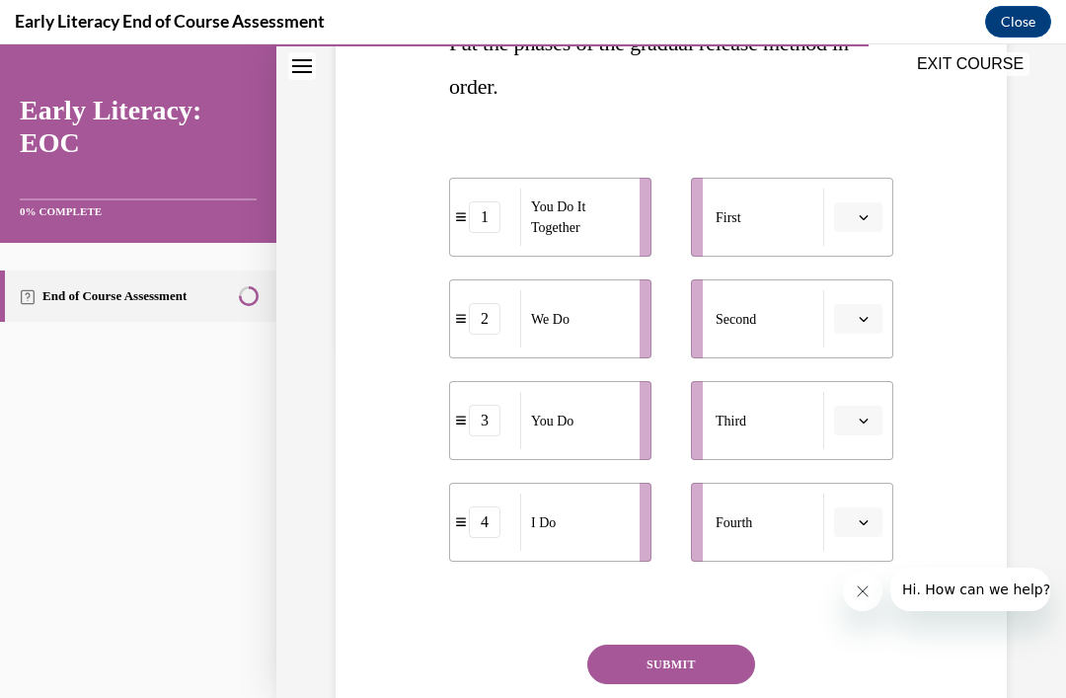
click at [851, 534] on button "button" at bounding box center [858, 522] width 48 height 30
click at [851, 547] on li "Fourth 4" at bounding box center [792, 521] width 202 height 79
click at [849, 535] on button "4" at bounding box center [858, 522] width 48 height 30
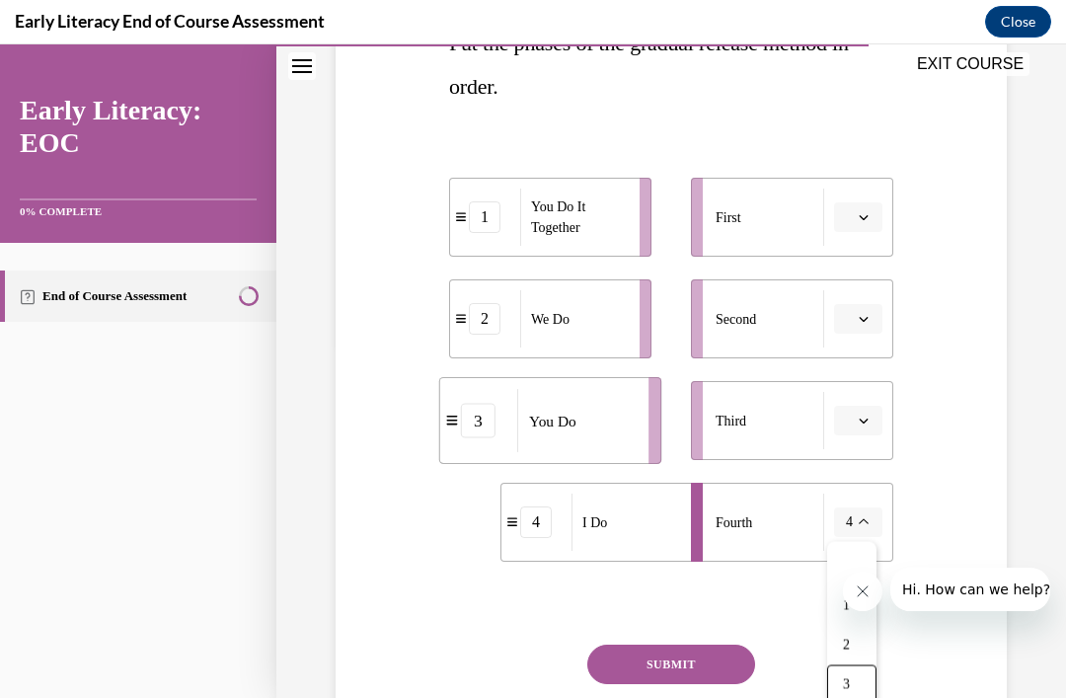
click at [844, 689] on span "3" at bounding box center [846, 685] width 7 height 16
click at [877, 220] on button "button" at bounding box center [858, 217] width 48 height 30
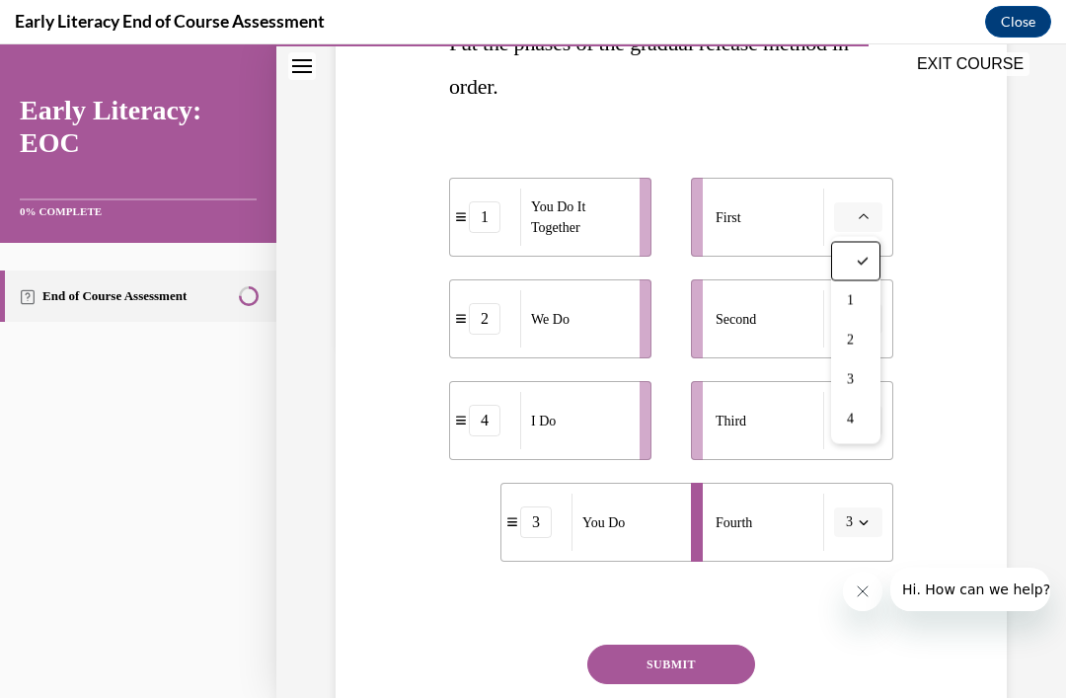
click at [855, 301] on div "1" at bounding box center [855, 300] width 49 height 39
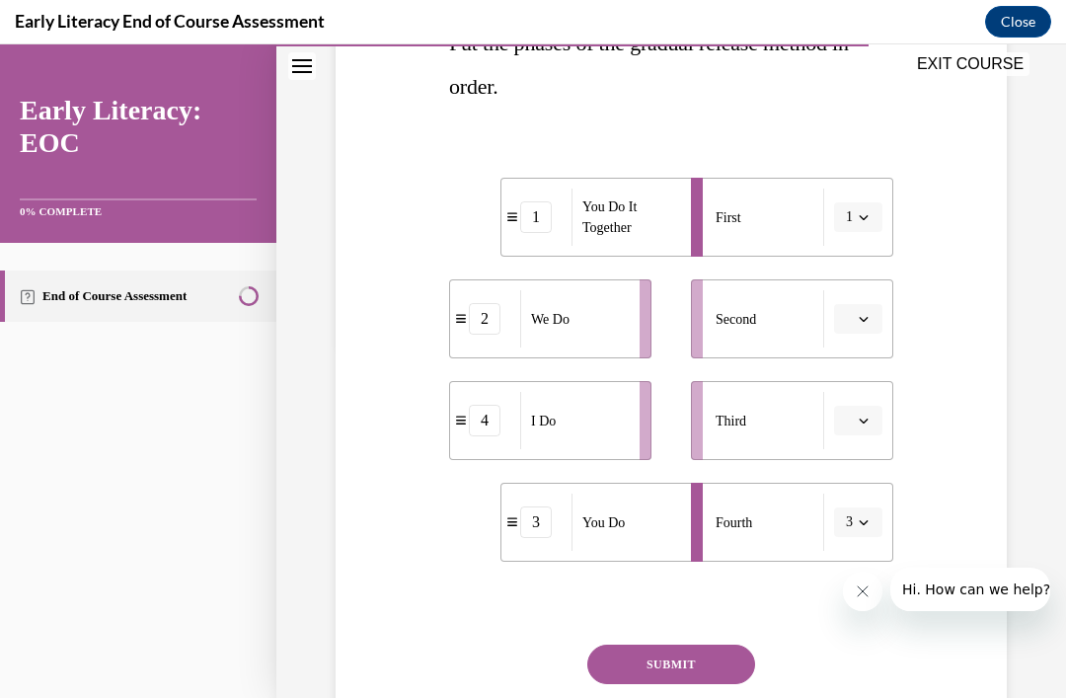
click at [867, 223] on span "button" at bounding box center [863, 217] width 14 height 14
click at [856, 424] on div "4" at bounding box center [851, 419] width 49 height 39
click at [871, 324] on button "button" at bounding box center [858, 319] width 48 height 30
click at [859, 446] on div "2" at bounding box center [855, 441] width 49 height 39
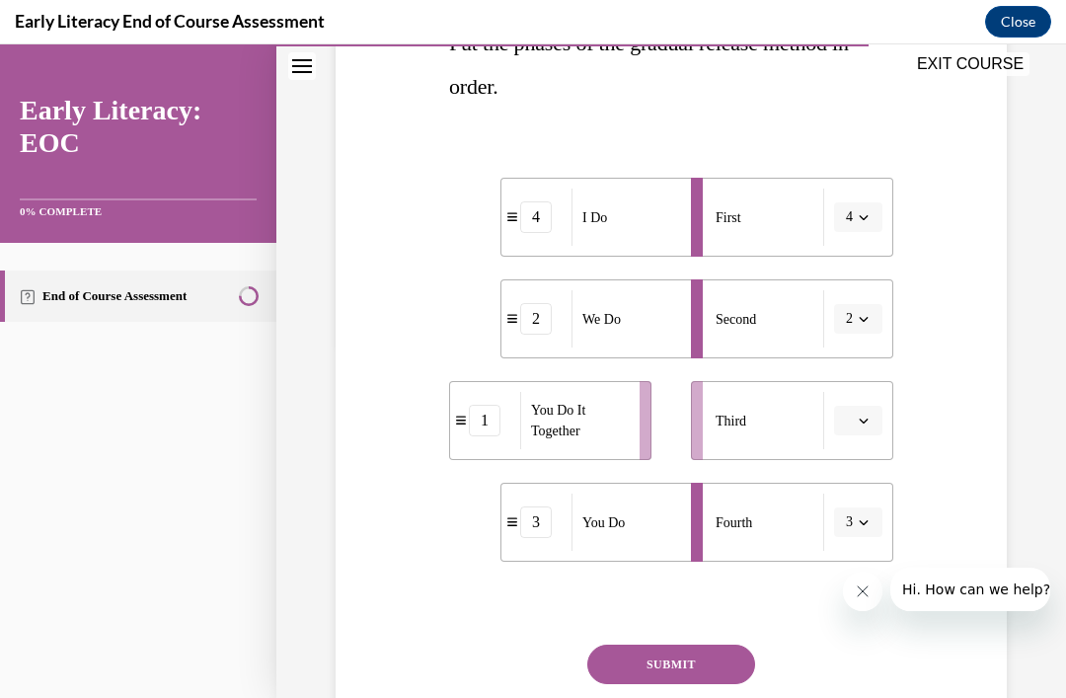
click at [860, 423] on icon "button" at bounding box center [863, 420] width 10 height 10
click at [853, 506] on span "1" at bounding box center [850, 504] width 7 height 16
click at [707, 668] on button "SUBMIT" at bounding box center [671, 663] width 168 height 39
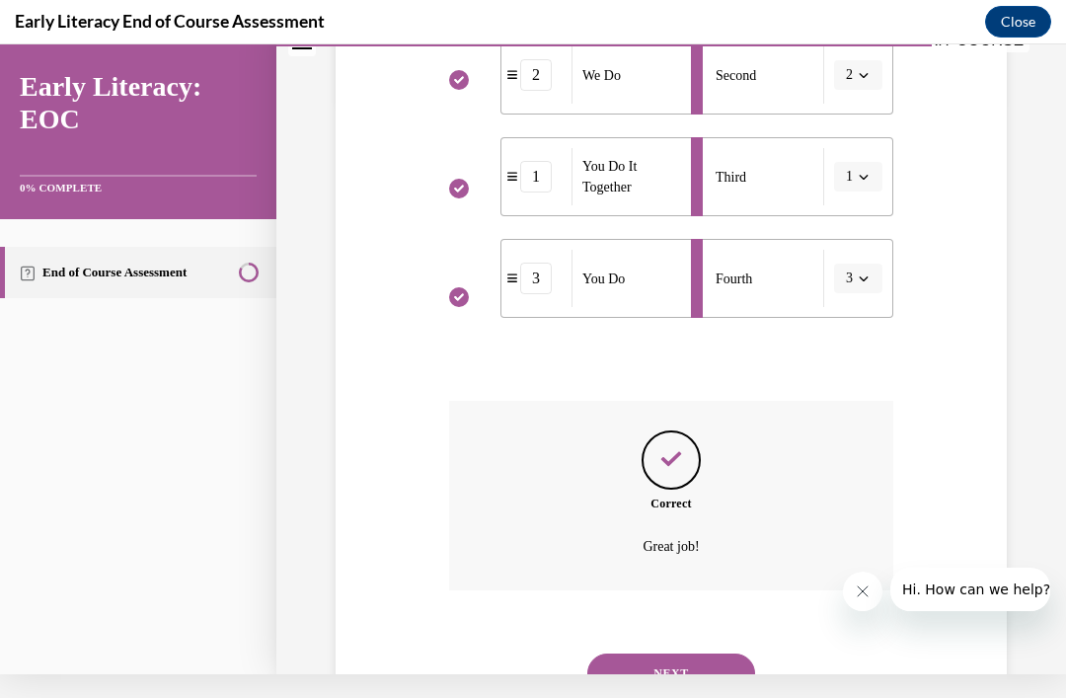
click at [708, 697] on div "Question 10/12 Put the phases of the gradual release method in order. 4 I Do 2 …" at bounding box center [670, 135] width 789 height 1253
click at [694, 653] on button "NEXT" at bounding box center [671, 672] width 168 height 39
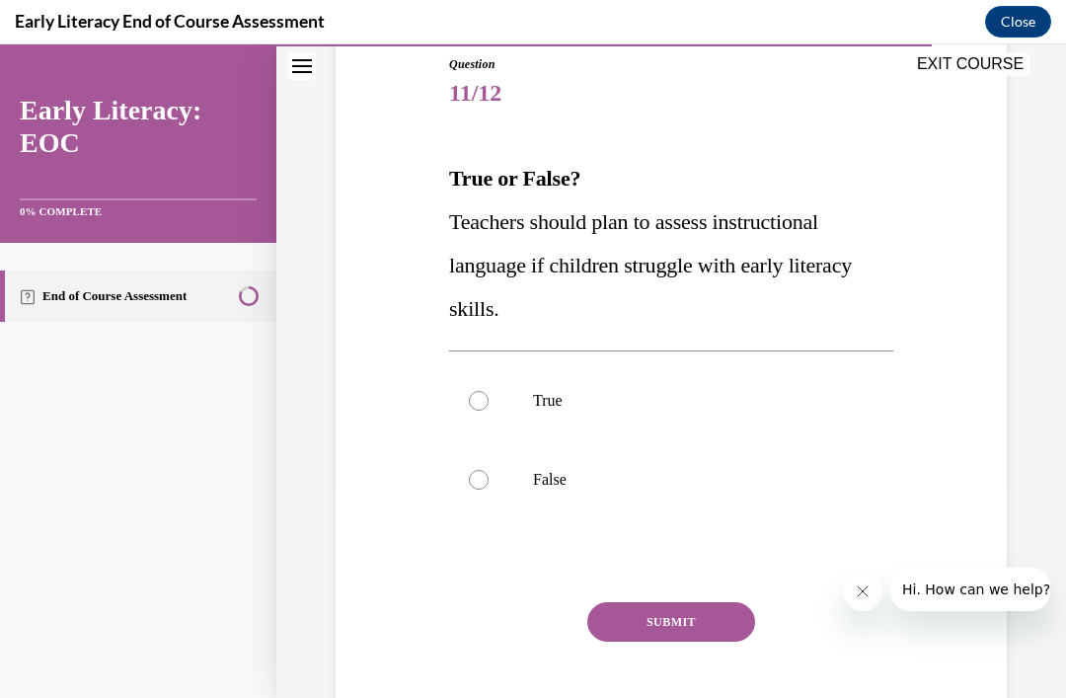
click at [558, 404] on p "True" at bounding box center [688, 401] width 311 height 20
click at [689, 617] on button "SUBMIT" at bounding box center [671, 621] width 168 height 39
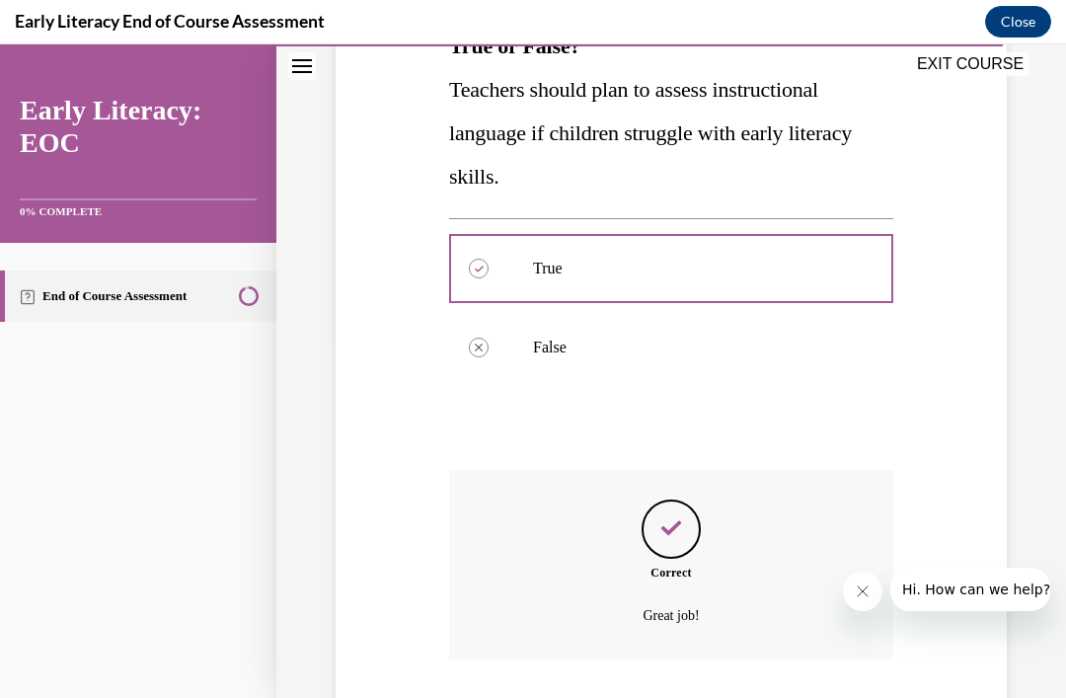
scroll to position [397, 0]
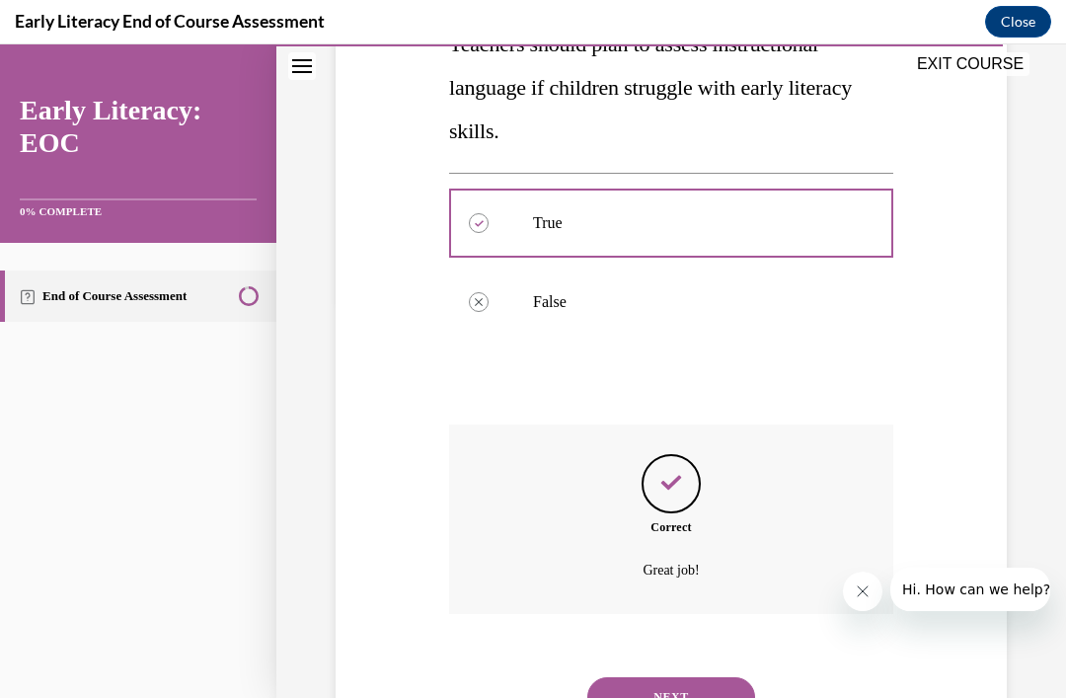
click at [712, 677] on button "NEXT" at bounding box center [671, 696] width 168 height 39
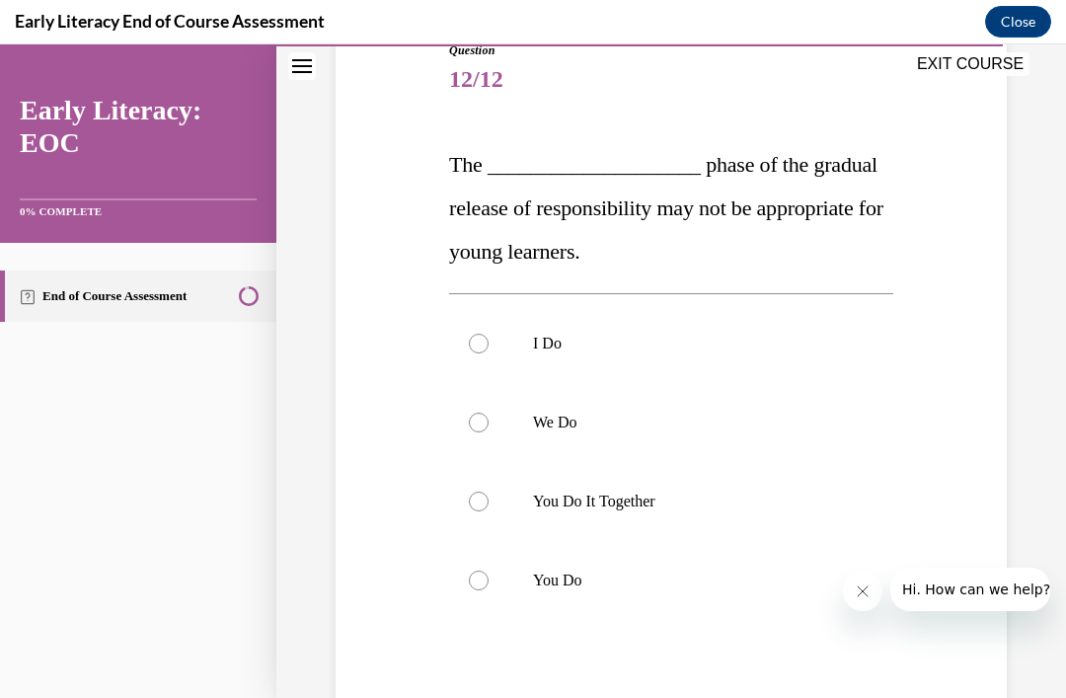
scroll to position [231, 0]
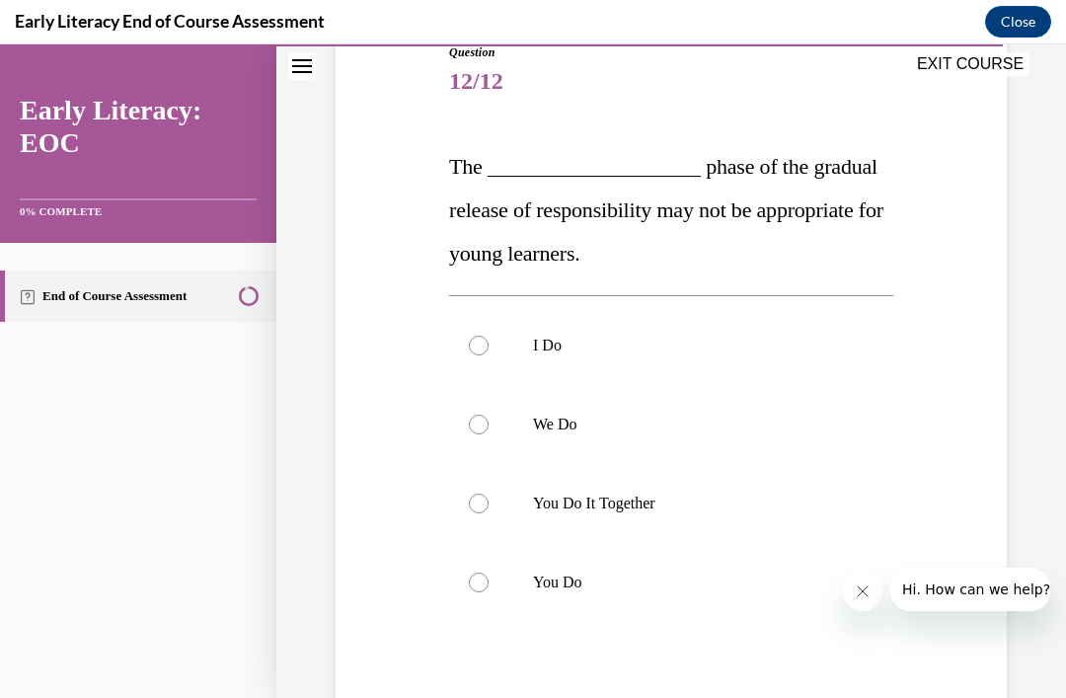
click at [667, 515] on div at bounding box center [671, 503] width 444 height 79
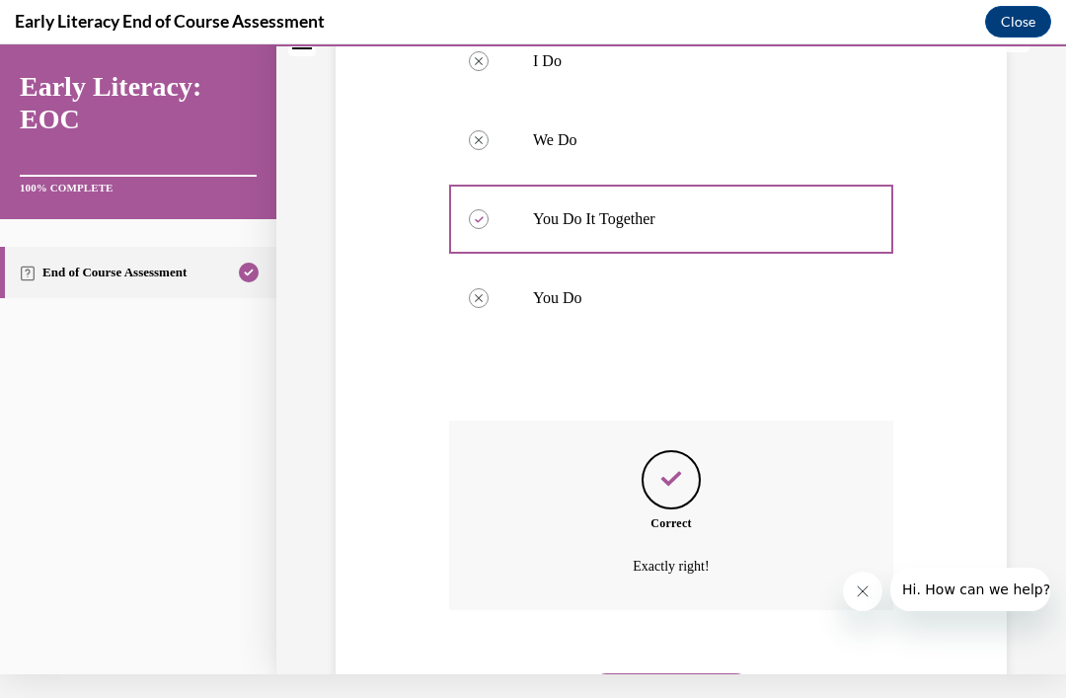
scroll to position [511, 0]
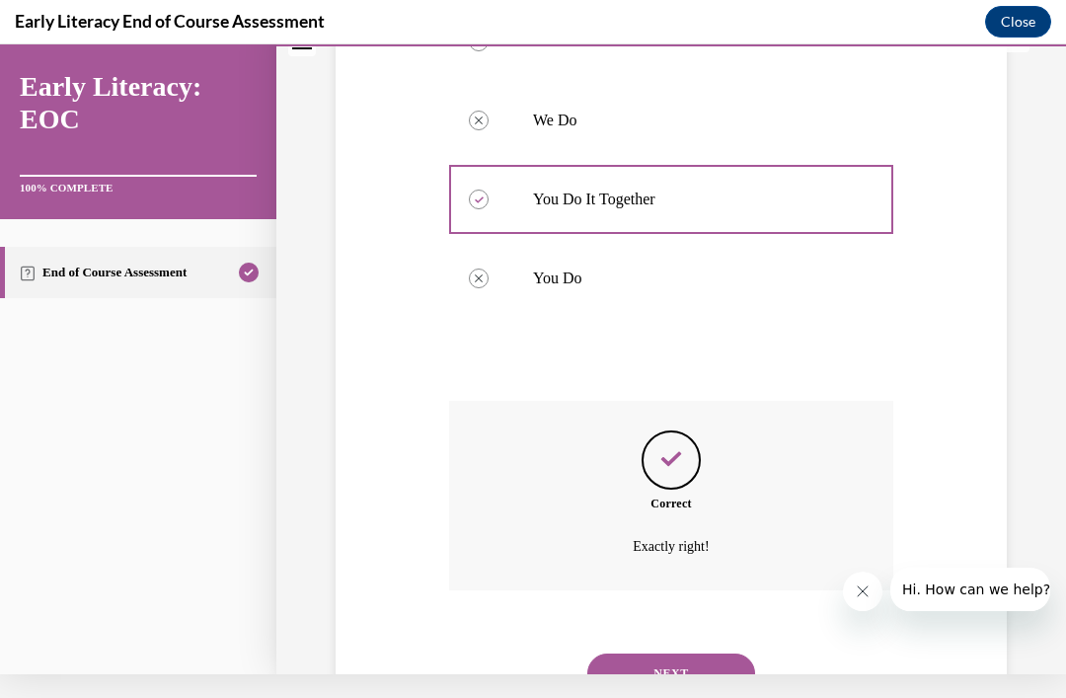
click at [695, 665] on button "NEXT" at bounding box center [671, 672] width 168 height 39
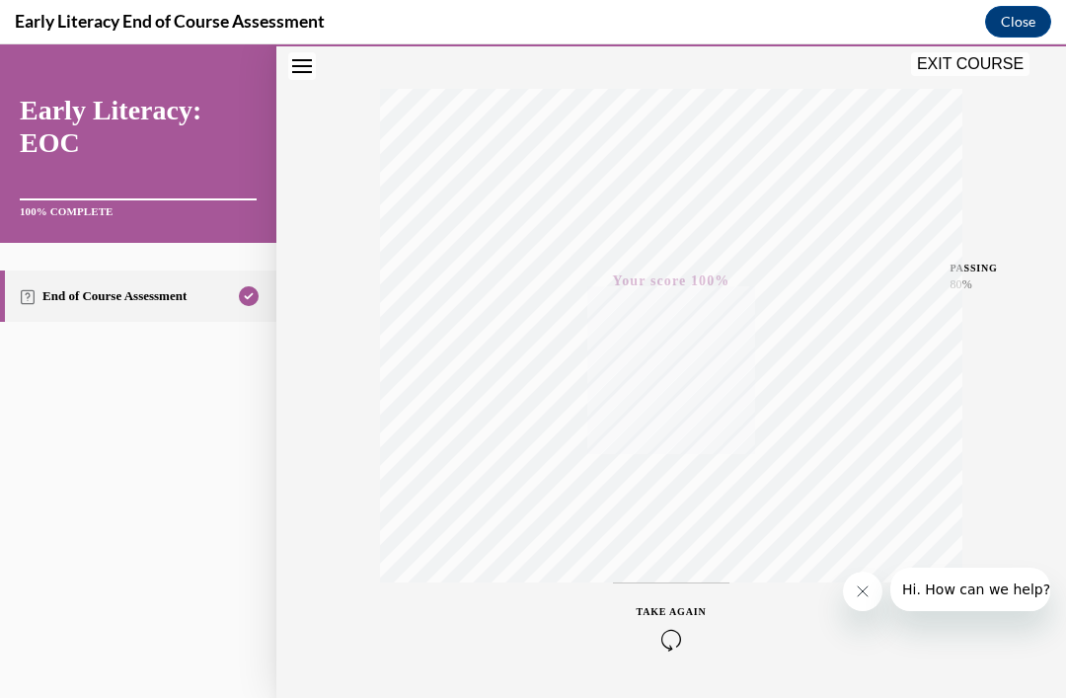
scroll to position [295, 0]
click at [970, 70] on button "EXIT COURSE" at bounding box center [970, 64] width 118 height 24
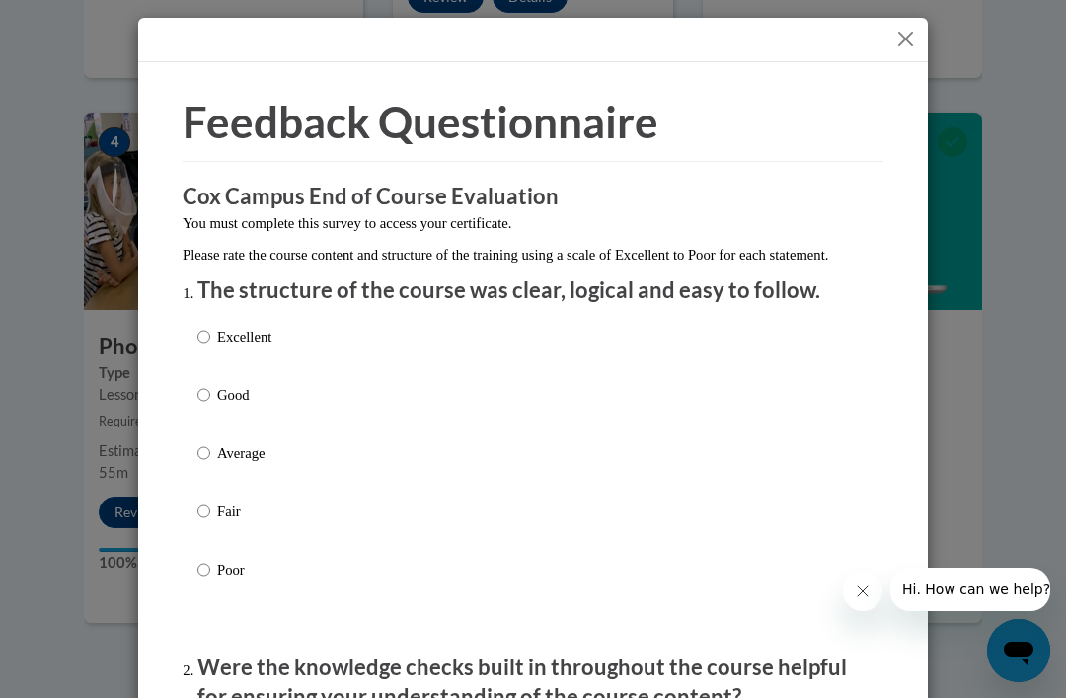
click at [268, 343] on p "Excellent" at bounding box center [244, 337] width 54 height 22
click at [210, 343] on input "Excellent" at bounding box center [203, 337] width 13 height 22
radio input "true"
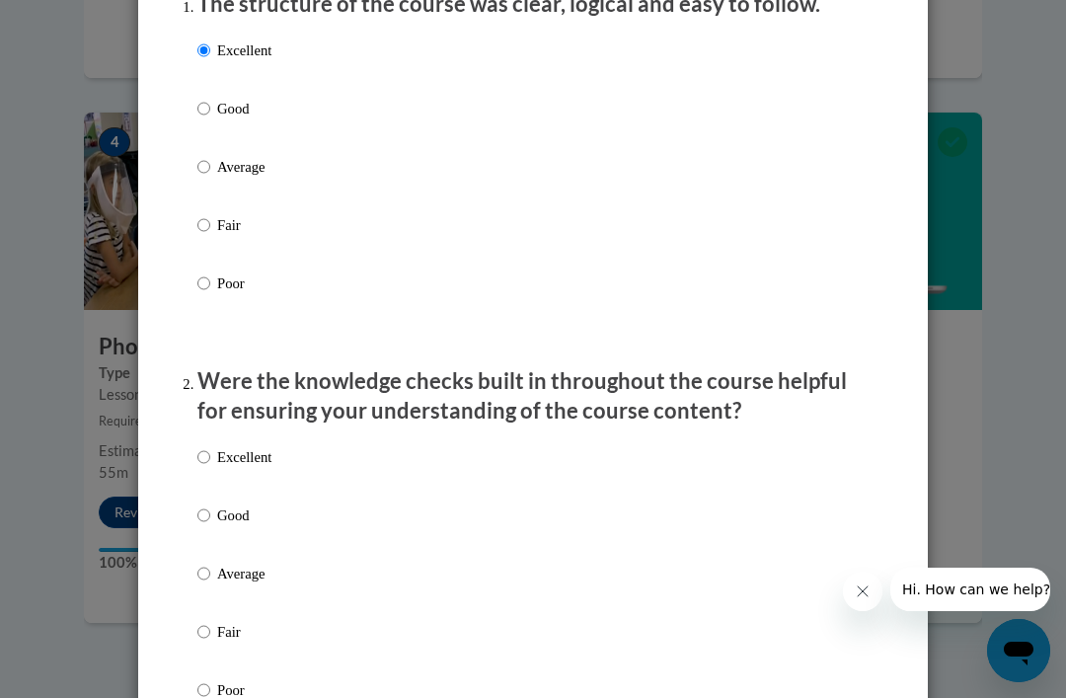
scroll to position [287, 0]
click at [240, 446] on p "Excellent" at bounding box center [244, 456] width 54 height 22
click at [210, 446] on input "Excellent" at bounding box center [203, 456] width 13 height 22
radio input "true"
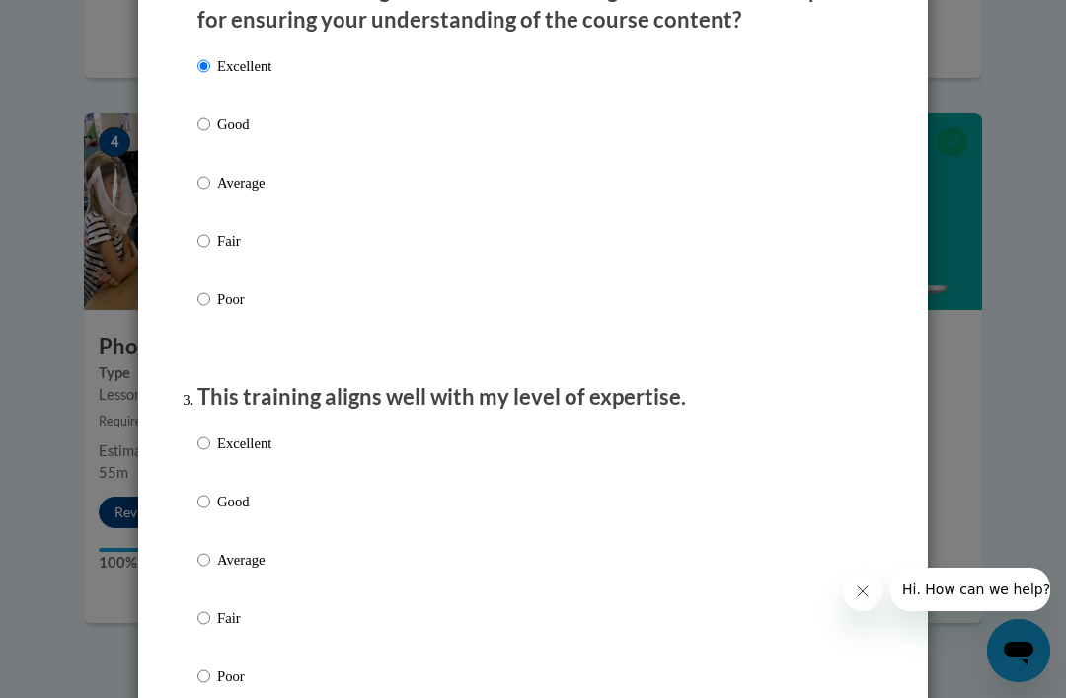
scroll to position [688, 0]
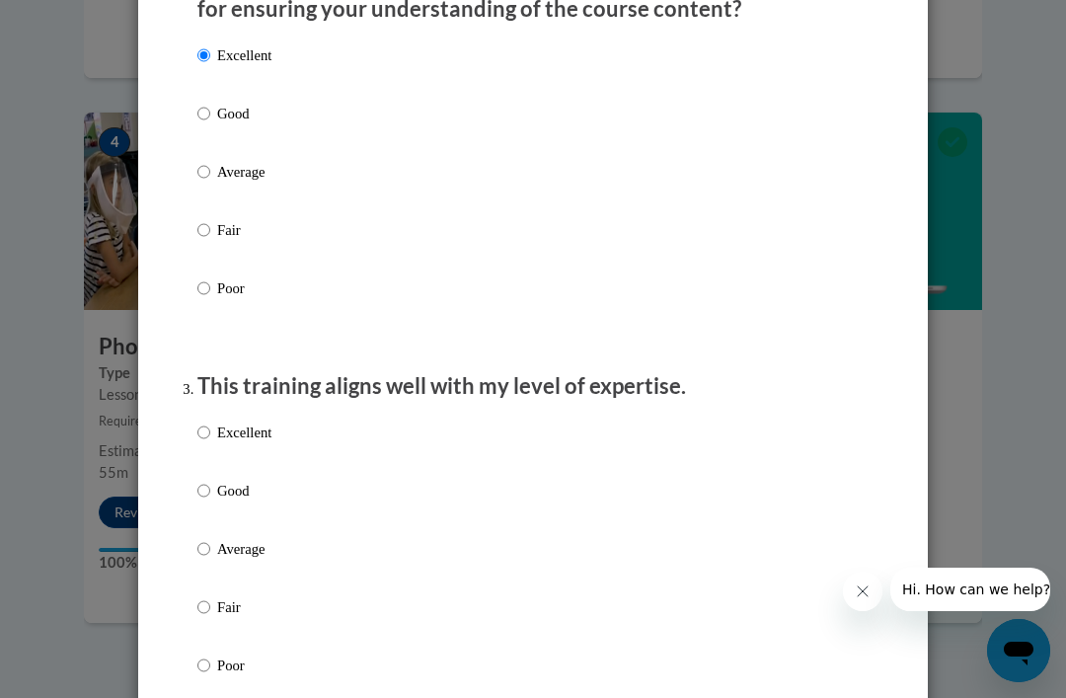
click at [209, 436] on input "Excellent" at bounding box center [203, 432] width 13 height 22
radio input "true"
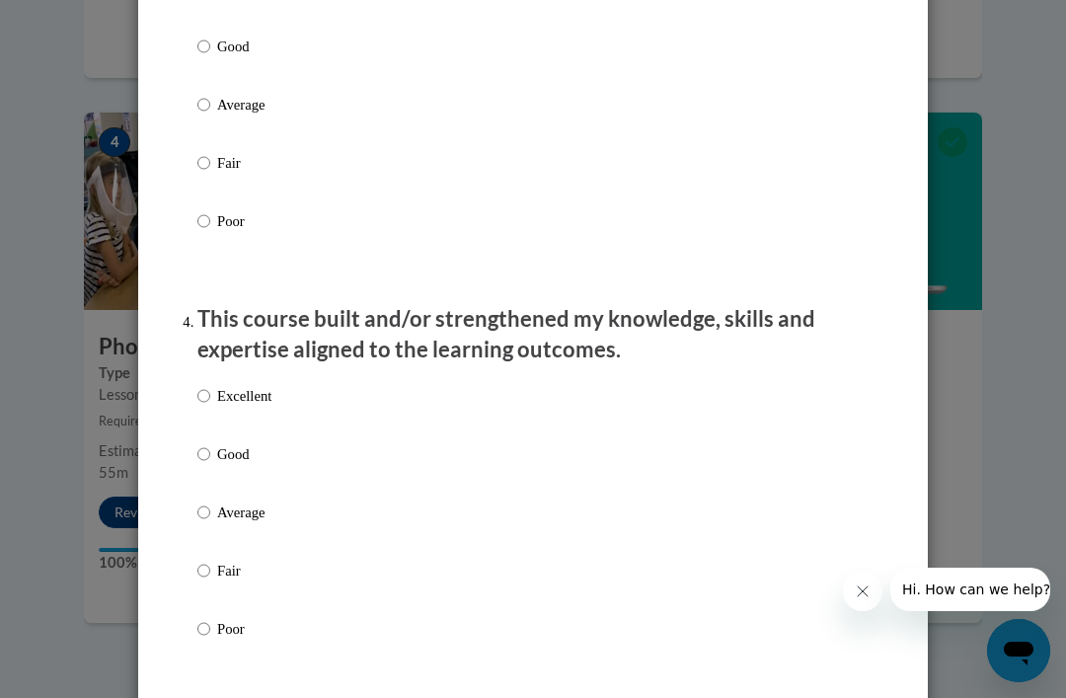
scroll to position [1130, 0]
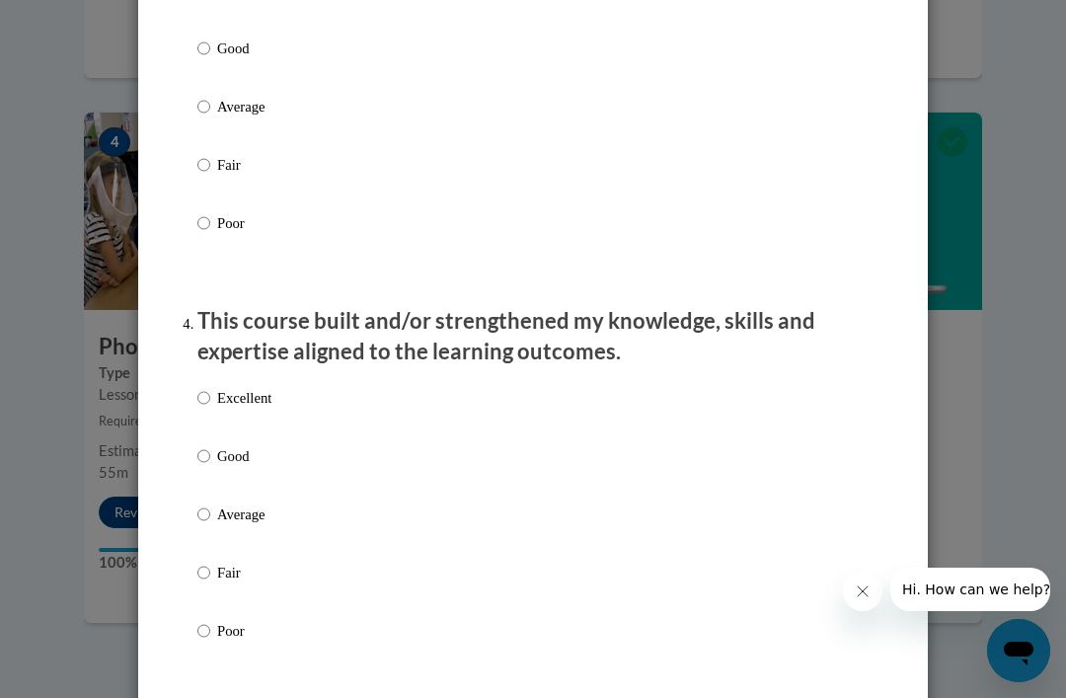
click at [234, 387] on p "Excellent" at bounding box center [244, 398] width 54 height 22
click at [210, 387] on input "Excellent" at bounding box center [203, 398] width 13 height 22
radio input "true"
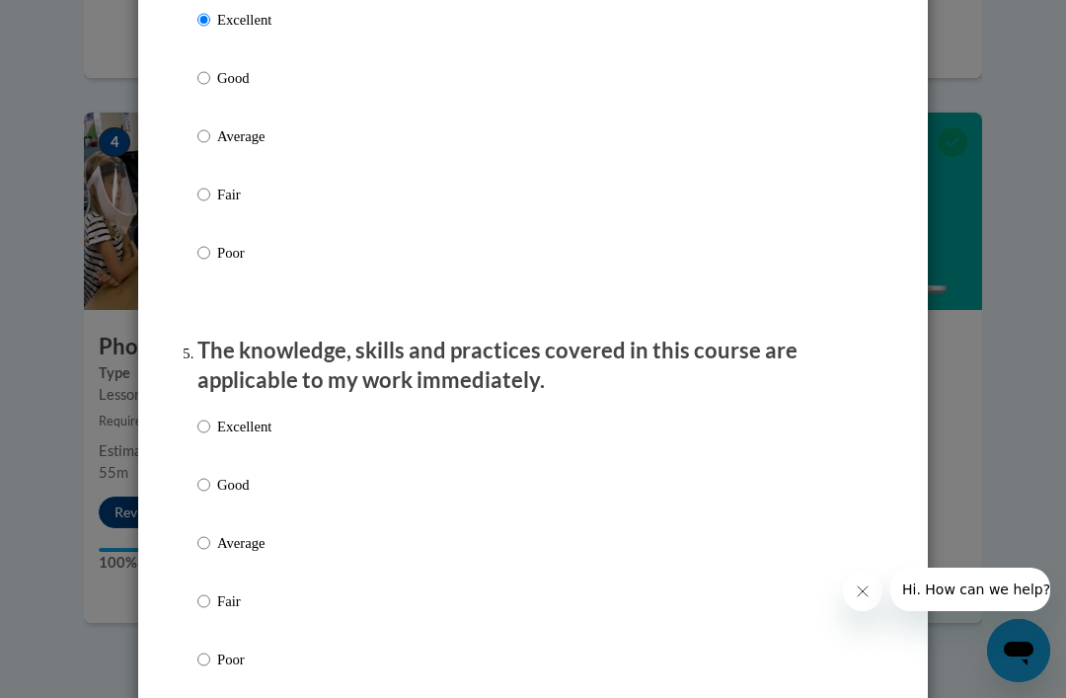
scroll to position [1508, 0]
click at [213, 415] on label "Excellent" at bounding box center [234, 441] width 74 height 53
click at [210, 415] on input "Excellent" at bounding box center [203, 426] width 13 height 22
radio input "true"
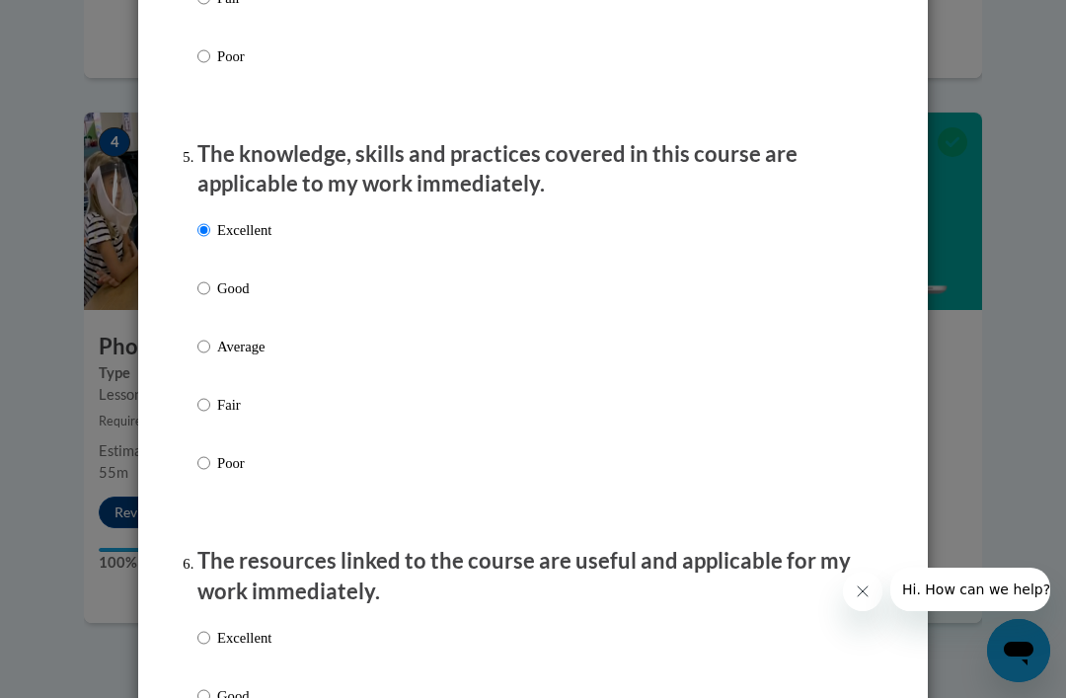
scroll to position [1908, 0]
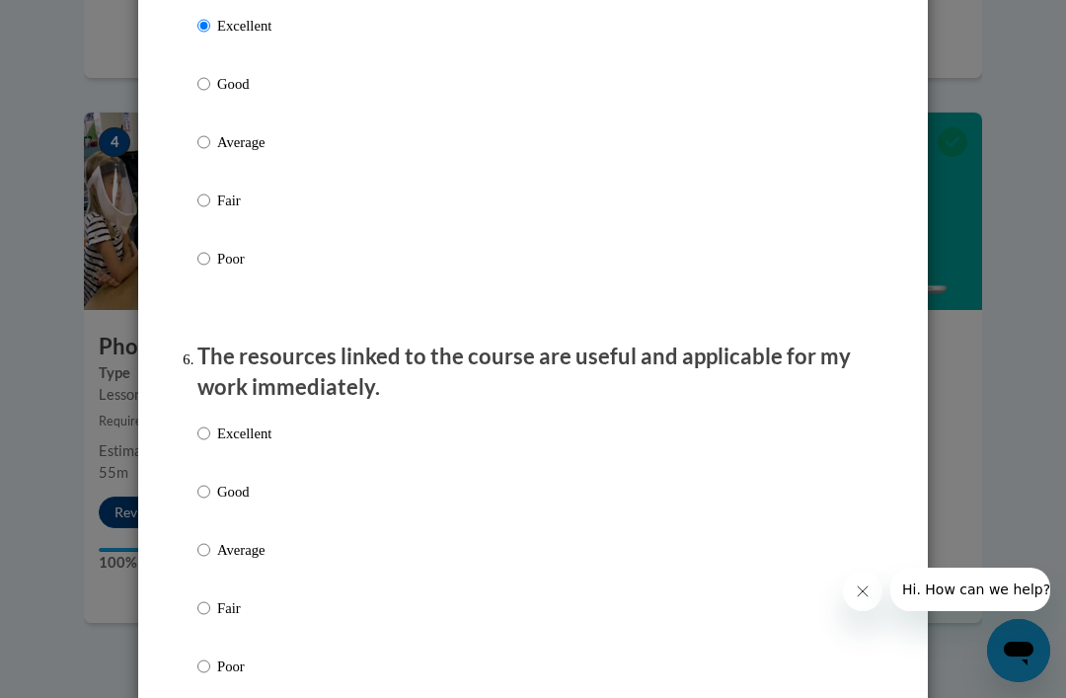
click at [213, 401] on li "The resources linked to the course are useful and applicable for my work immedi…" at bounding box center [532, 537] width 671 height 393
click at [232, 432] on p "Excellent" at bounding box center [244, 433] width 54 height 22
click at [210, 432] on input "Excellent" at bounding box center [203, 433] width 13 height 22
radio input "true"
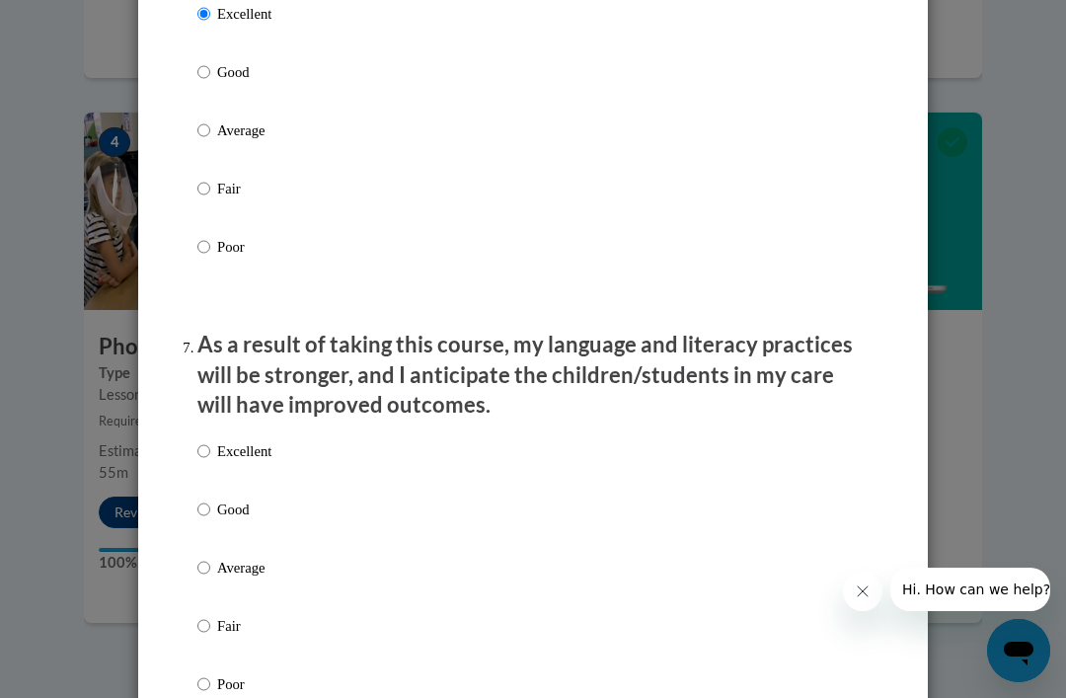
click at [202, 449] on input "Excellent" at bounding box center [203, 451] width 13 height 22
radio input "true"
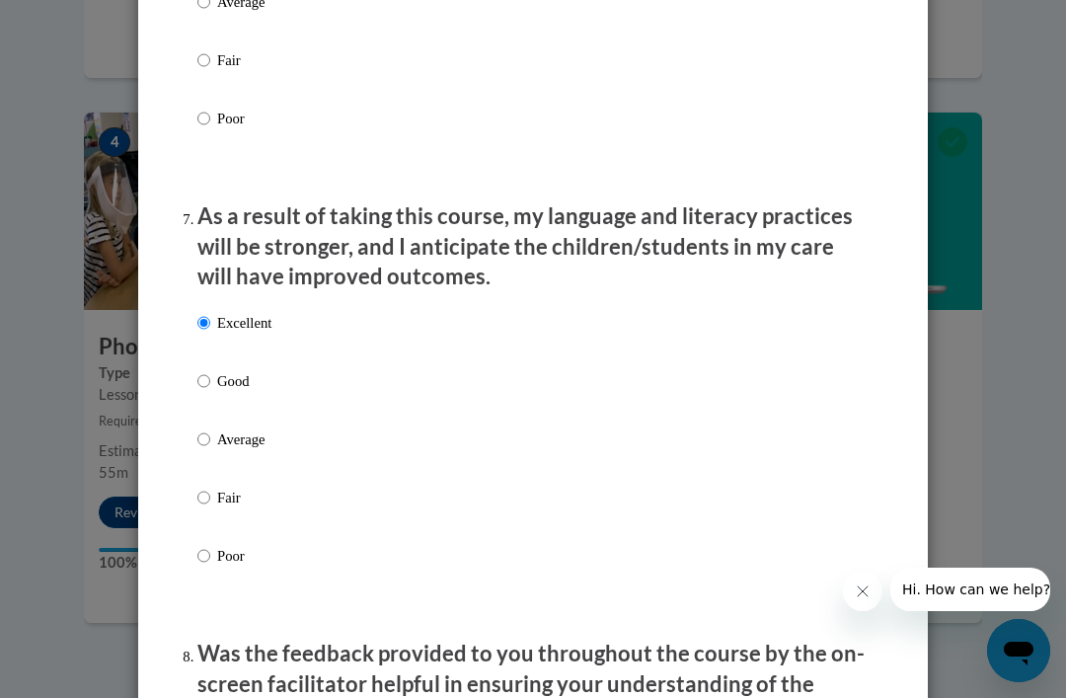
scroll to position [2747, 0]
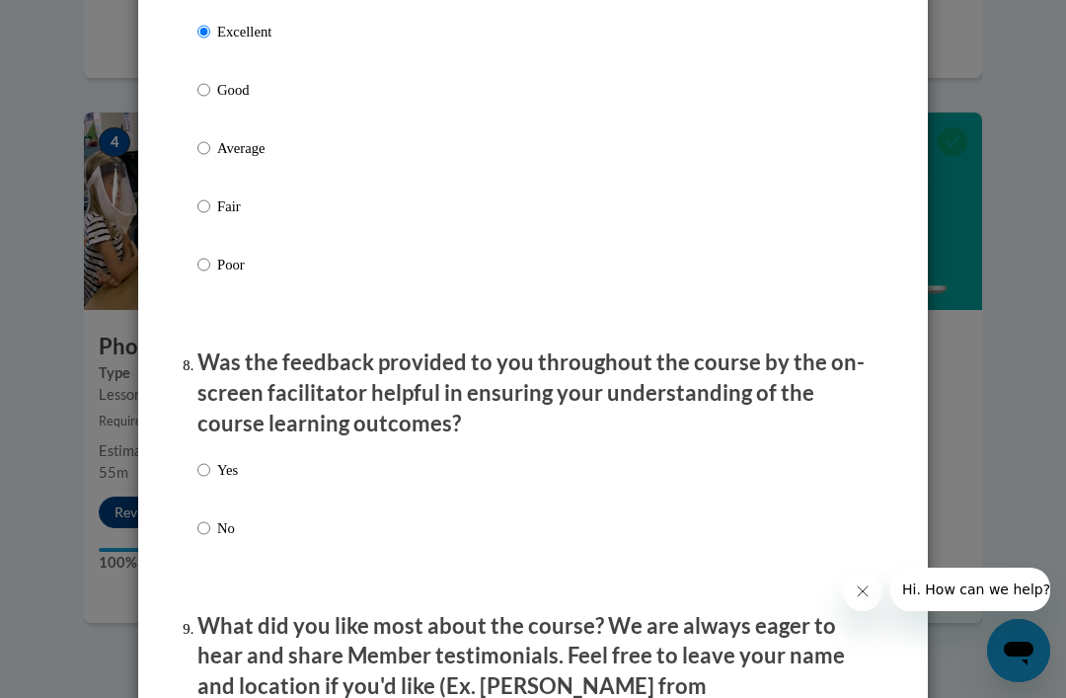
click at [208, 459] on input "Yes" at bounding box center [203, 470] width 13 height 22
radio input "true"
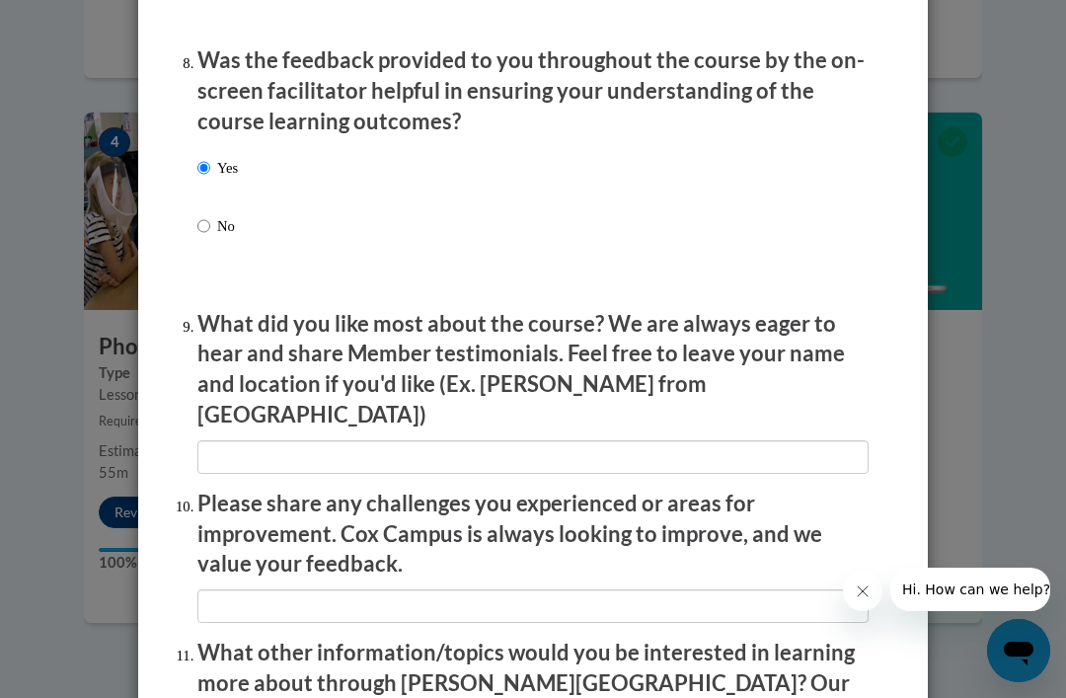
scroll to position [3063, 0]
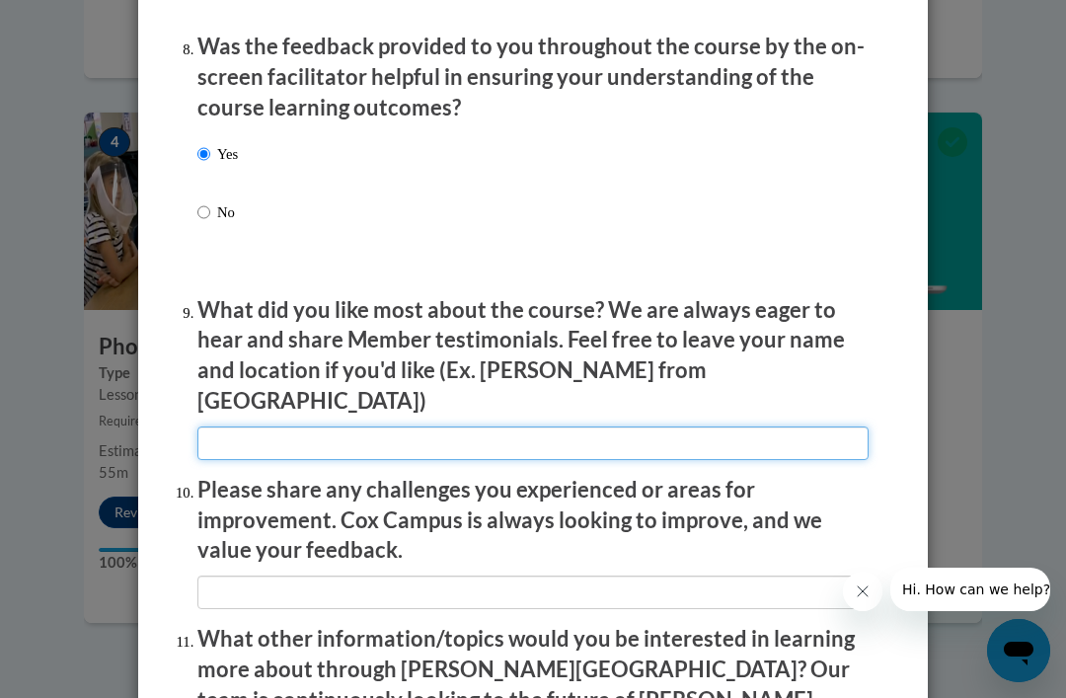
click at [675, 426] on input "textbox" at bounding box center [532, 443] width 671 height 34
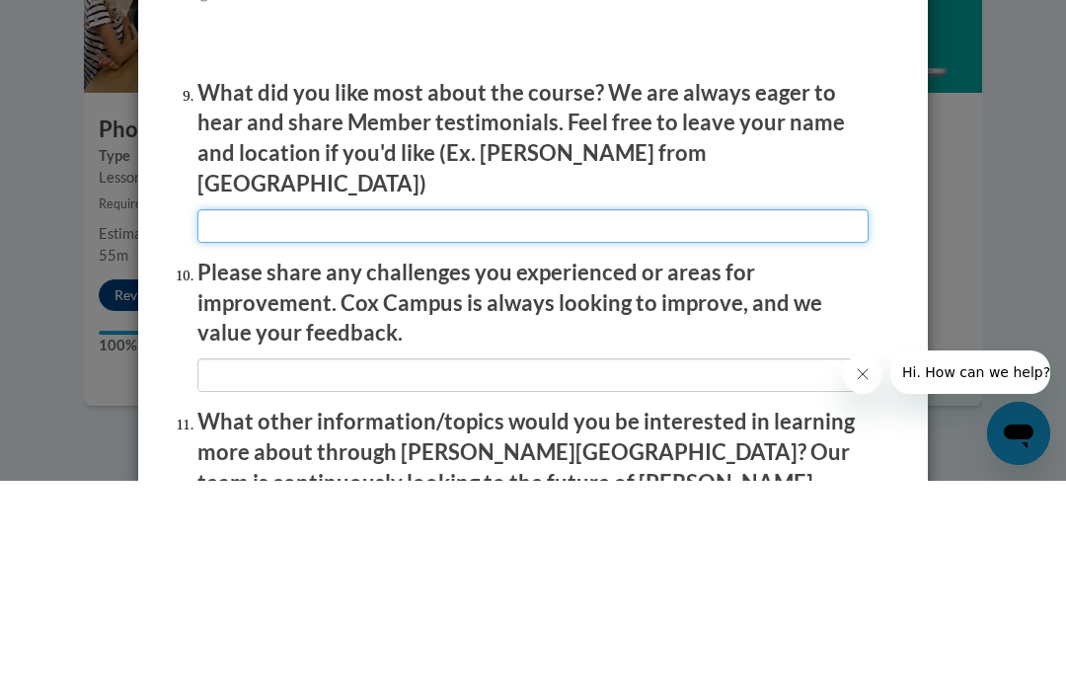
type input "A"
type input "Everything"
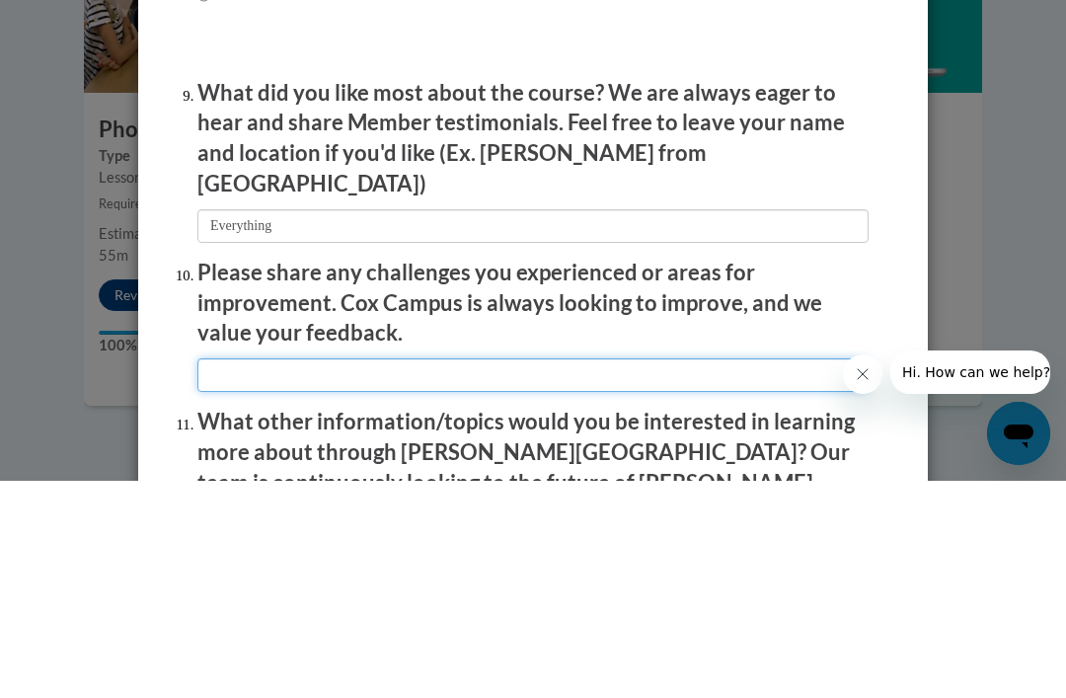
click at [574, 575] on input "textbox" at bounding box center [532, 592] width 671 height 34
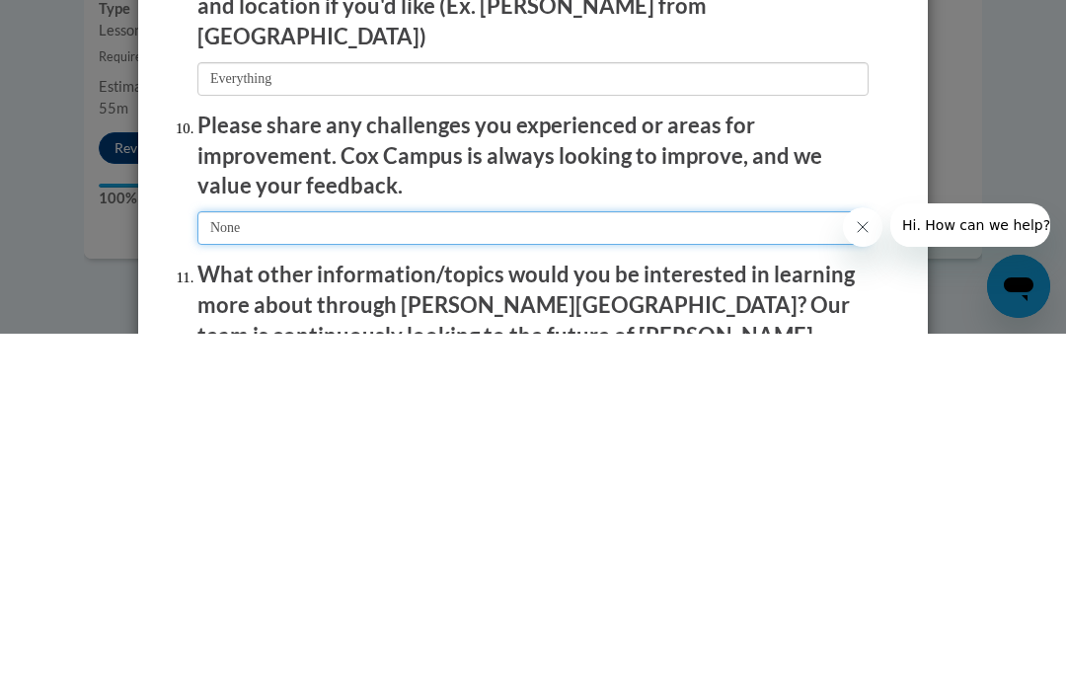
type input "None"
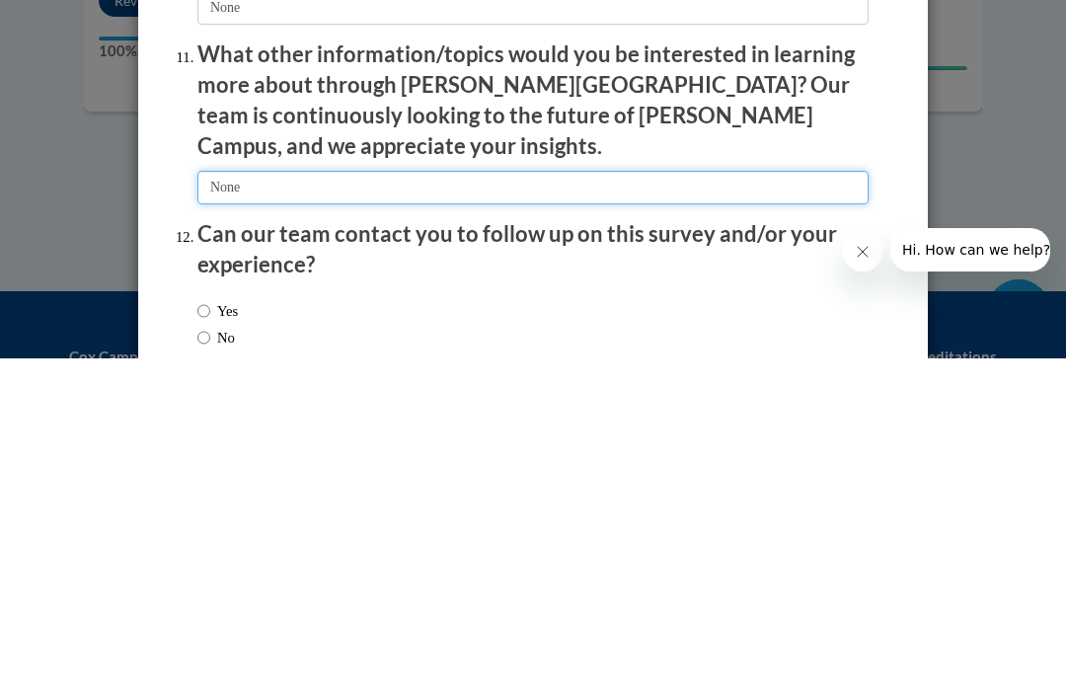
scroll to position [3314, 0]
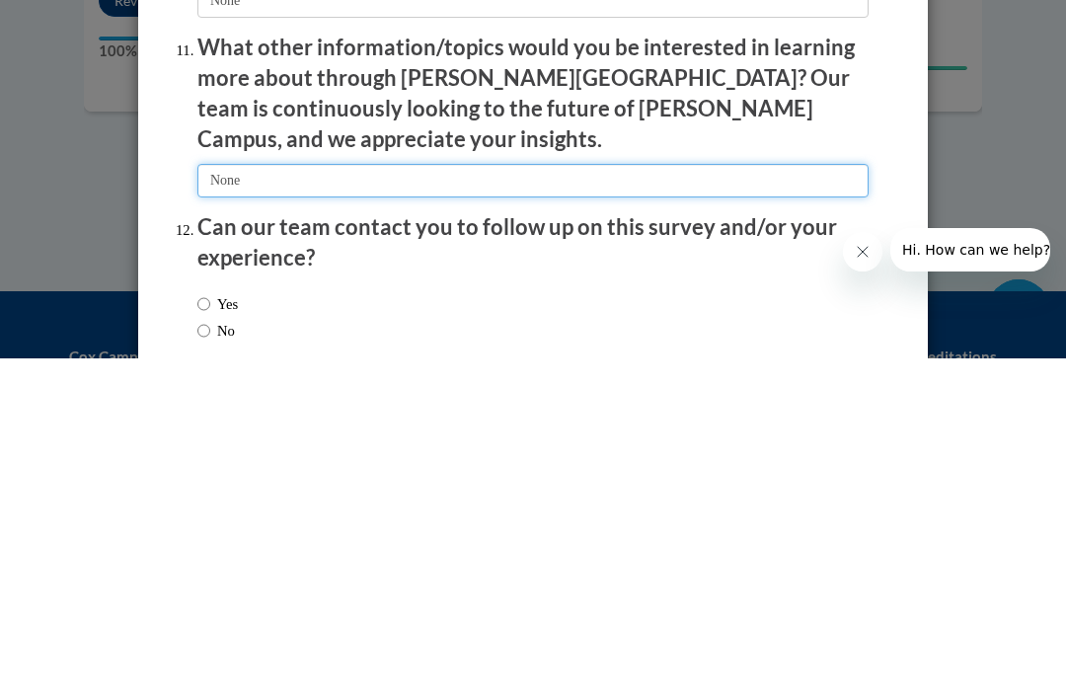
type input "None"
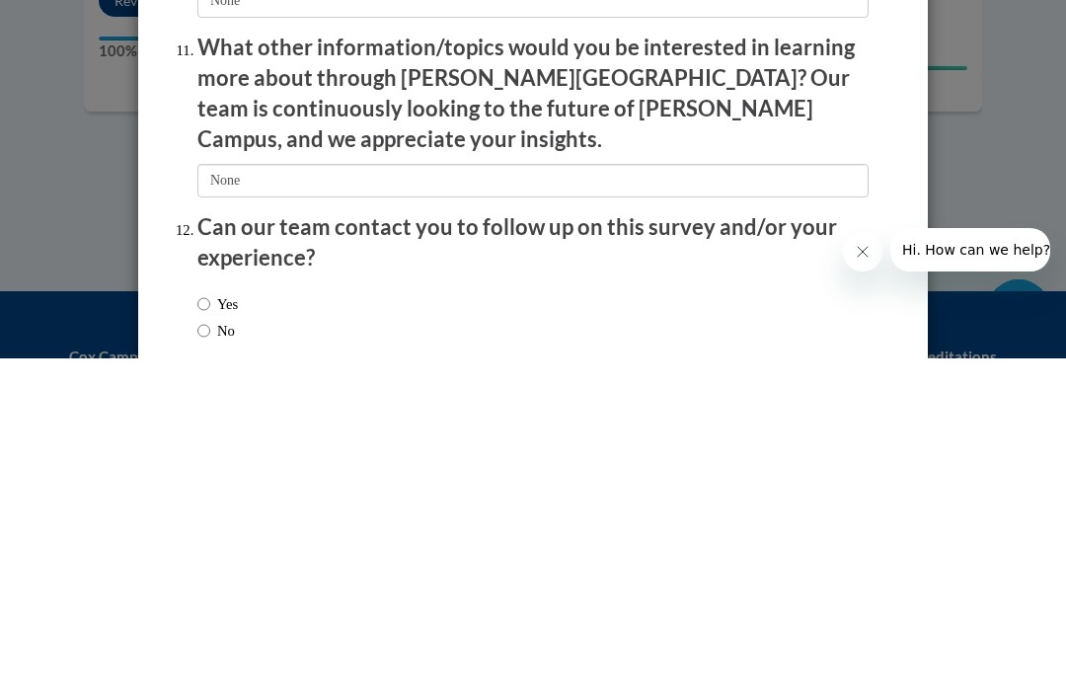
click at [226, 659] on label "No" at bounding box center [215, 670] width 37 height 22
click at [210, 659] on input "No" at bounding box center [203, 670] width 13 height 22
radio input "true"
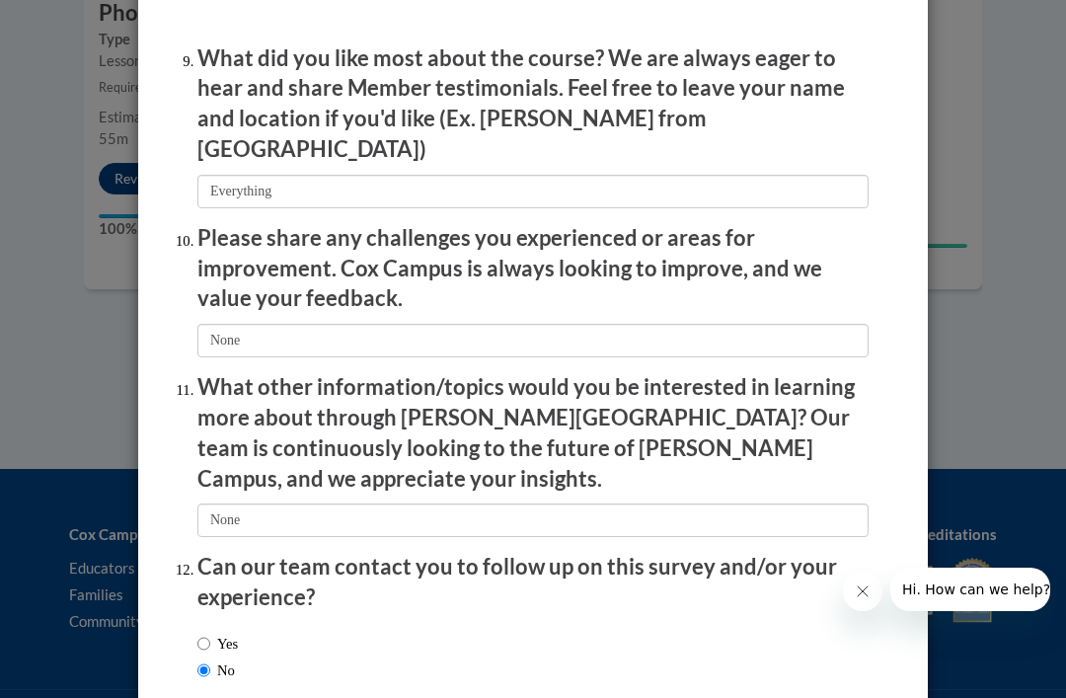
scroll to position [3304, 0]
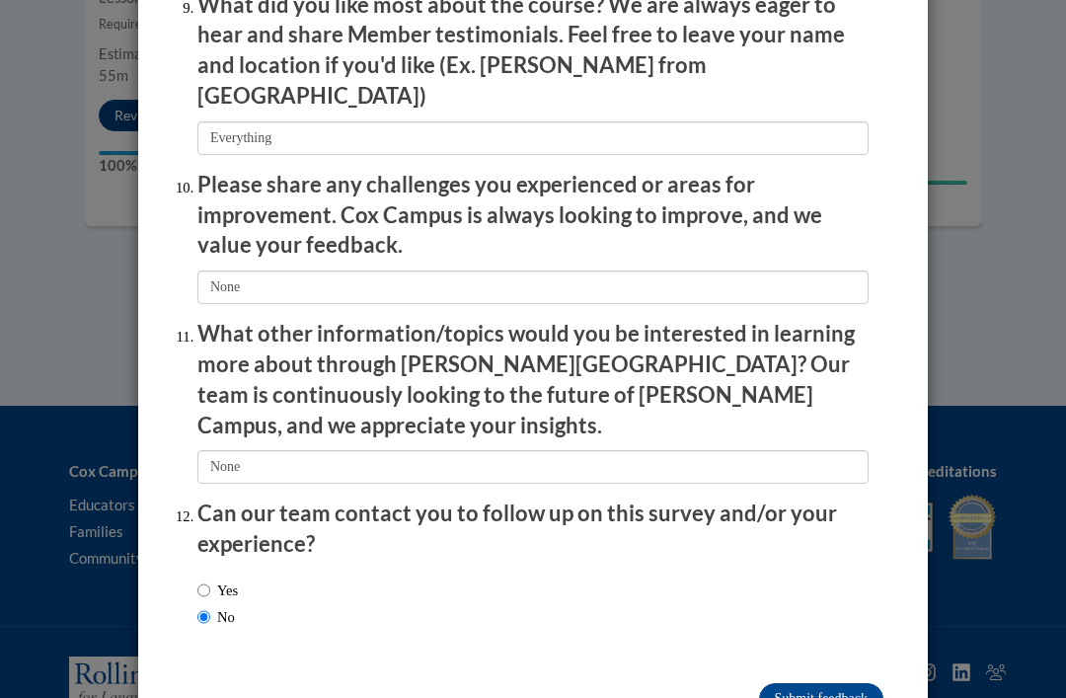
click at [828, 683] on input "Submitting" at bounding box center [821, 699] width 124 height 32
